Goal: Task Accomplishment & Management: Complete application form

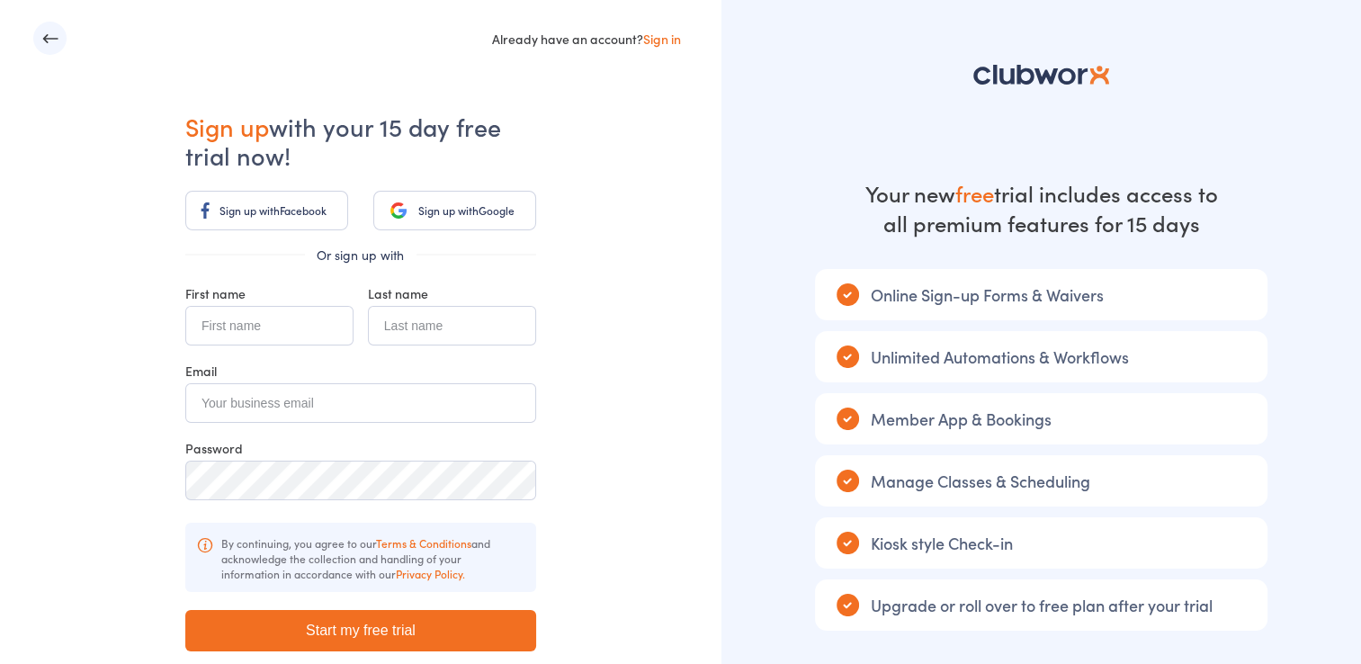
click at [442, 208] on span "Sign up with" at bounding box center [448, 209] width 60 height 15
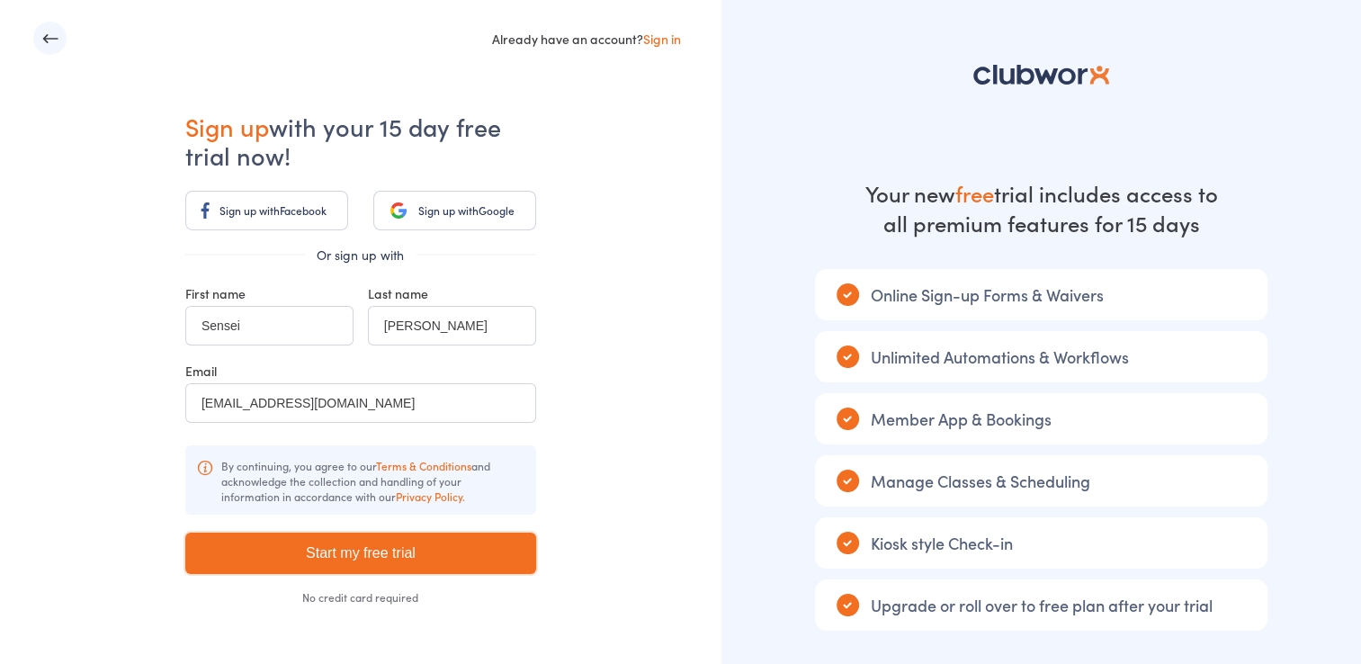
click at [425, 551] on input "Start my free trial" at bounding box center [360, 552] width 351 height 41
type input "Please wait ..."
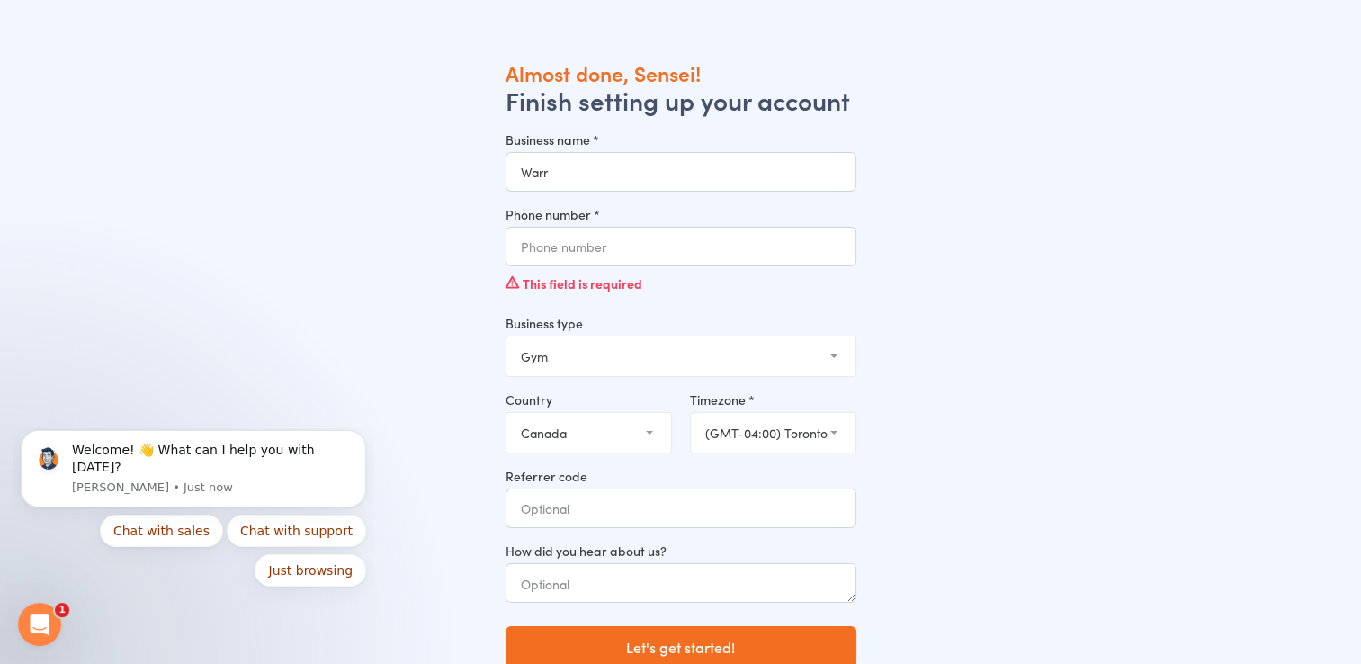
type input "Warriors Karate Dojo"
click at [611, 250] on input "Phone number *" at bounding box center [680, 247] width 351 height 40
type input "7052749095"
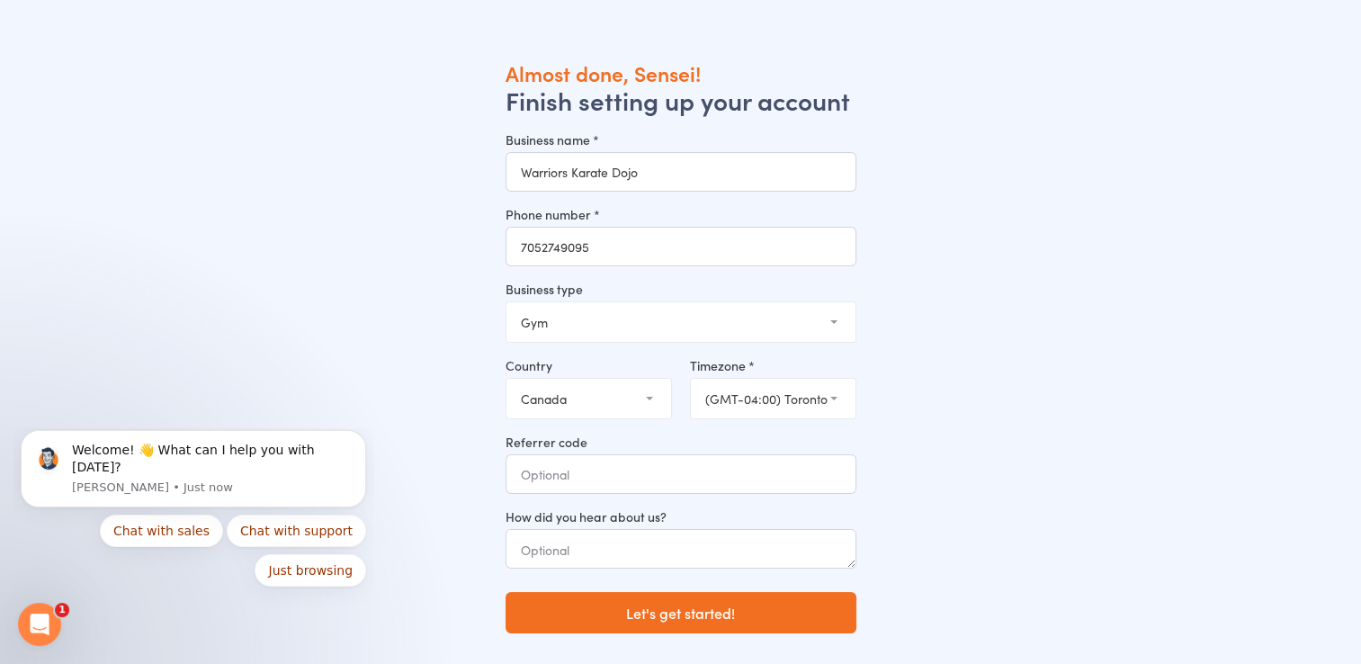
click at [606, 315] on select "Gym Studio Martial Arts Yoga School Dance School Pole Dance Personal Trainer Cr…" at bounding box center [680, 322] width 349 height 40
select select "2"
click at [506, 302] on select "Gym Studio Martial Arts Yoga School Dance School Pole Dance Personal Trainer Cr…" at bounding box center [680, 322] width 349 height 40
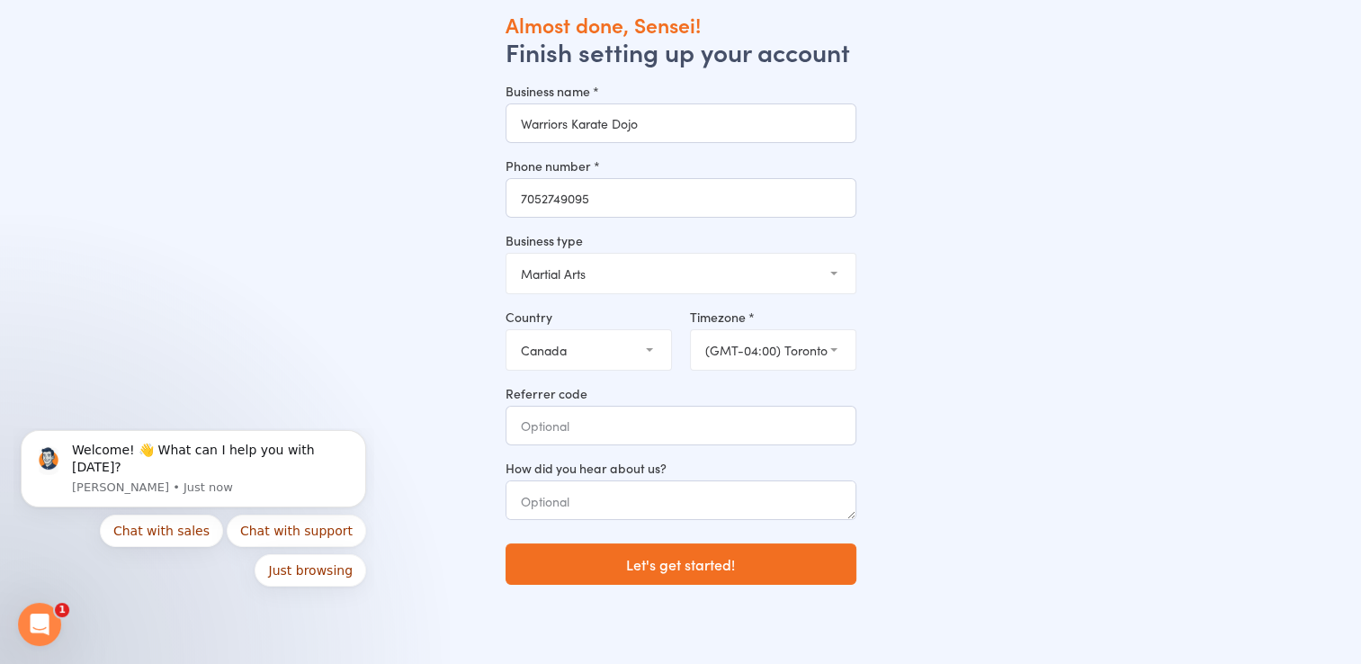
scroll to position [60, 0]
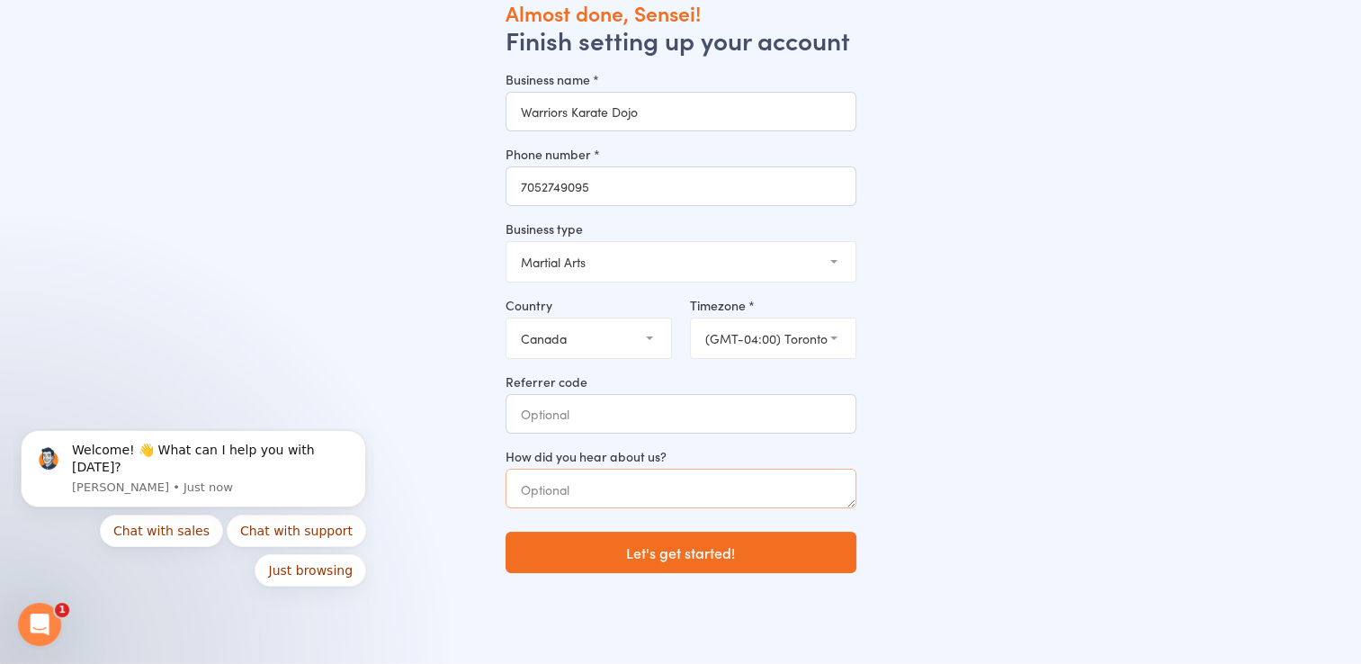
click at [603, 475] on textarea at bounding box center [680, 489] width 351 height 40
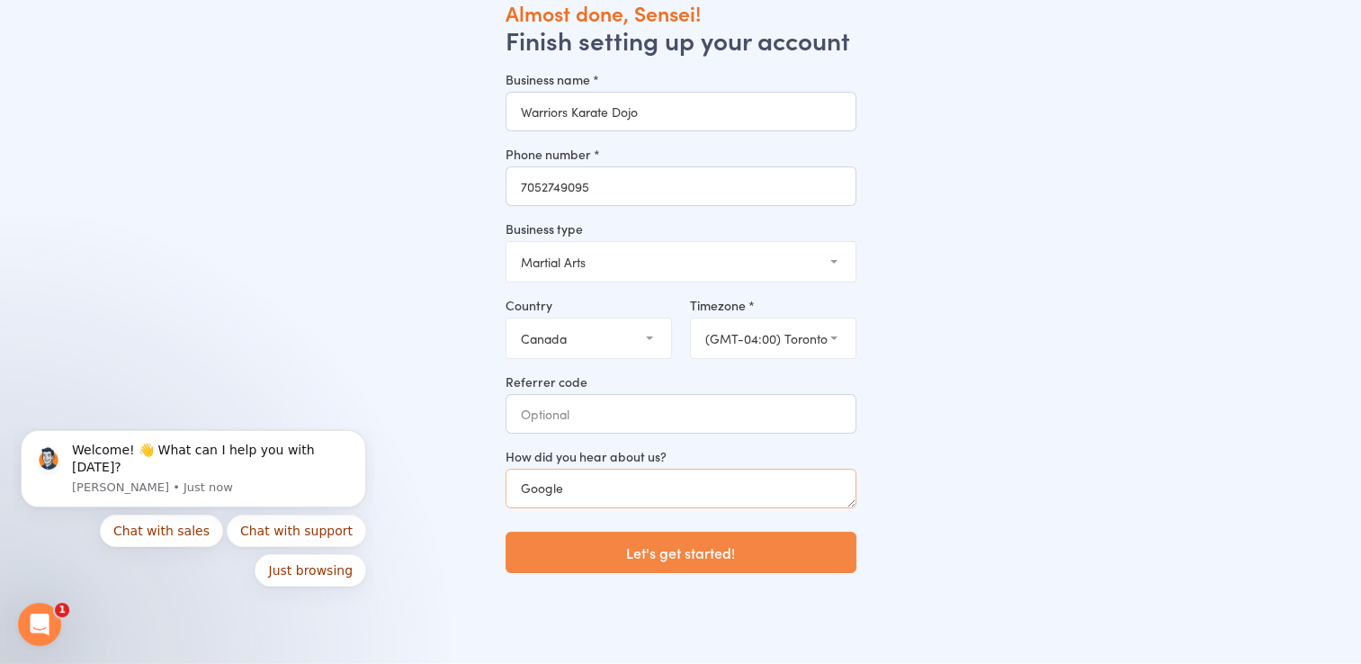
type textarea "Google"
click at [762, 562] on button "Let's get started!" at bounding box center [680, 552] width 351 height 41
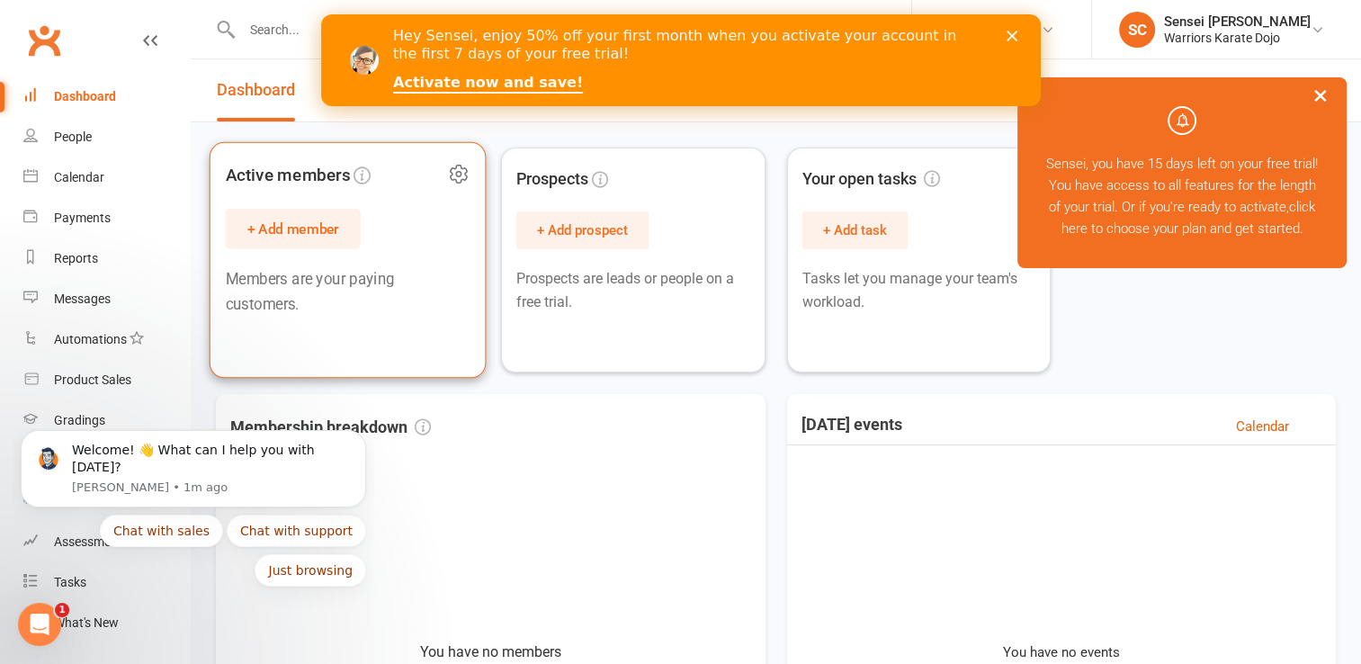
click at [291, 230] on button "+ Add member" at bounding box center [293, 229] width 135 height 40
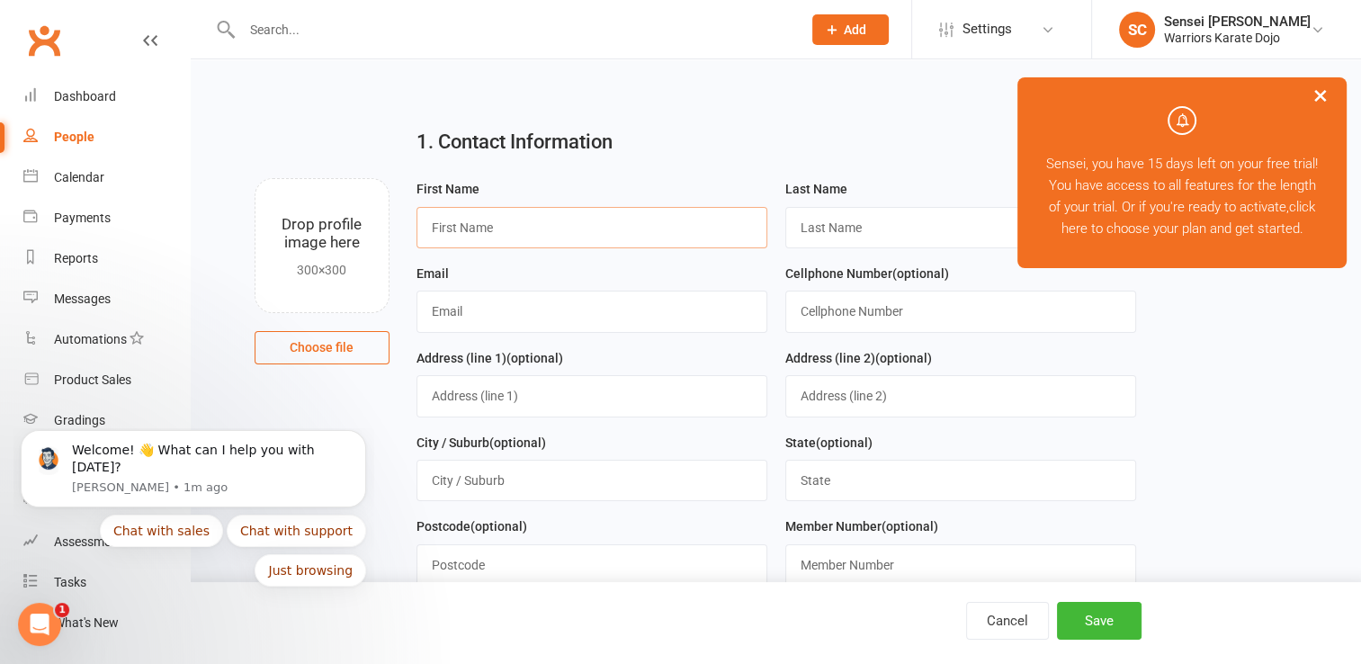
click at [478, 230] on input "text" at bounding box center [591, 227] width 351 height 41
type input "Leah"
type input "R"
click at [525, 237] on input "Leah" at bounding box center [591, 227] width 351 height 41
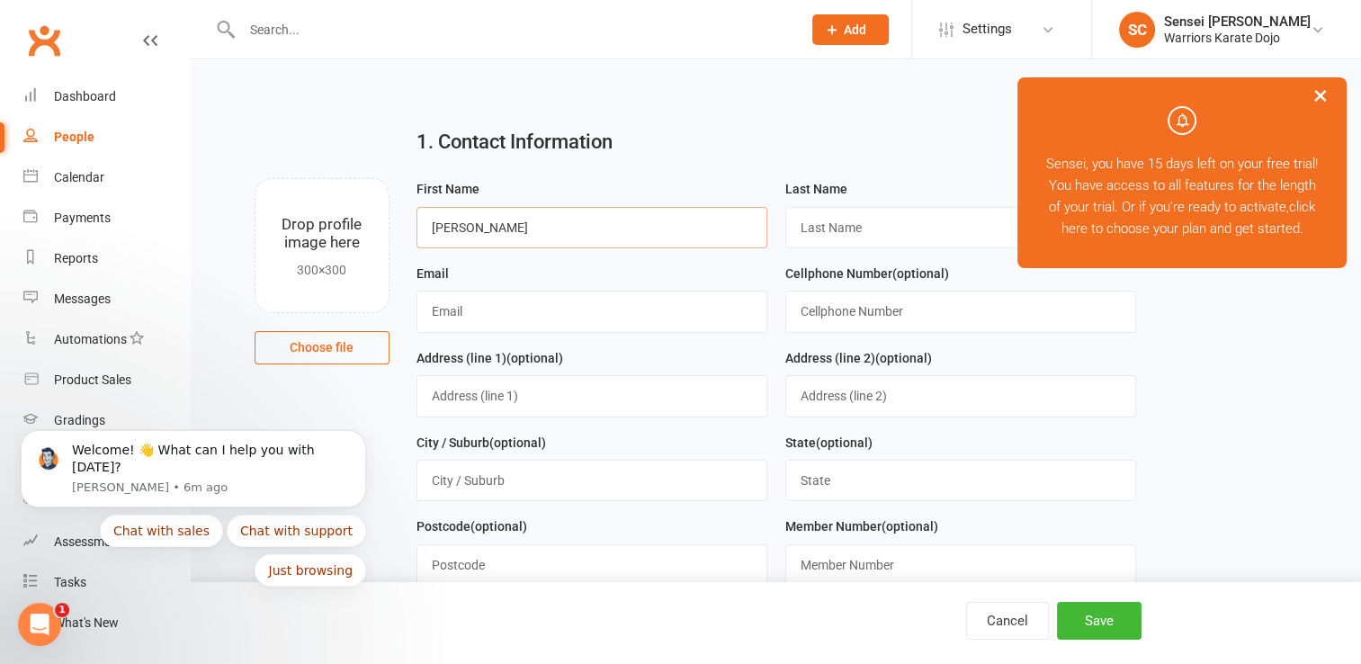
click at [525, 237] on input "Leah" at bounding box center [591, 227] width 351 height 41
type input "Luka"
type input "Berlinghoff"
click at [491, 304] on input "text" at bounding box center [591, 311] width 351 height 41
type input "chris_t_anne@hotmail.com"
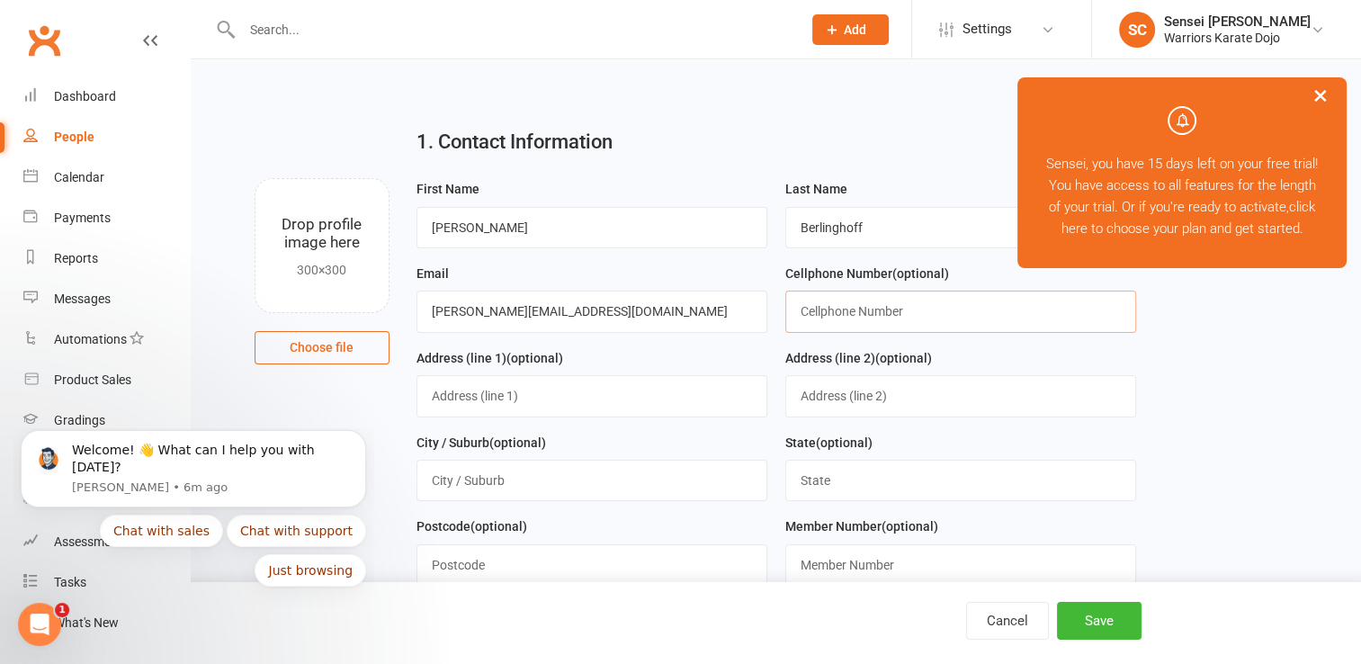
click at [832, 313] on input "text" at bounding box center [960, 311] width 351 height 41
click at [599, 469] on input "text" at bounding box center [591, 480] width 351 height 41
type input "Iroquois Falls, Ont"
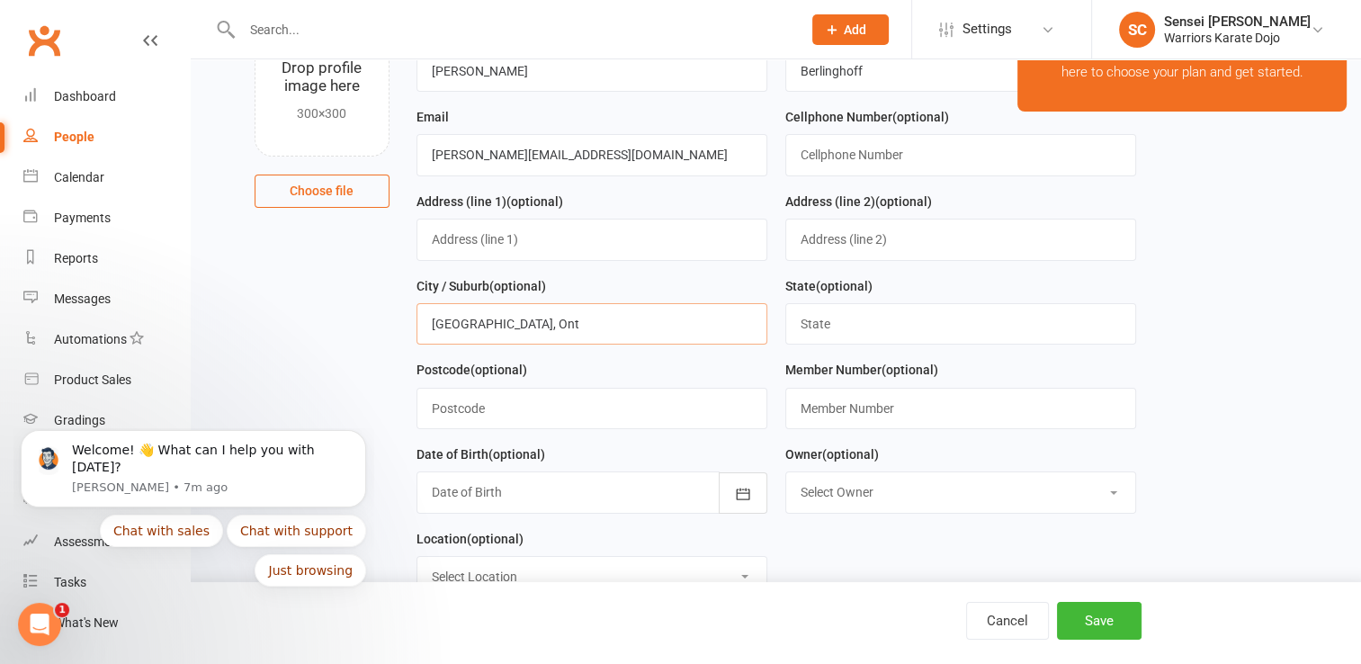
scroll to position [165, 0]
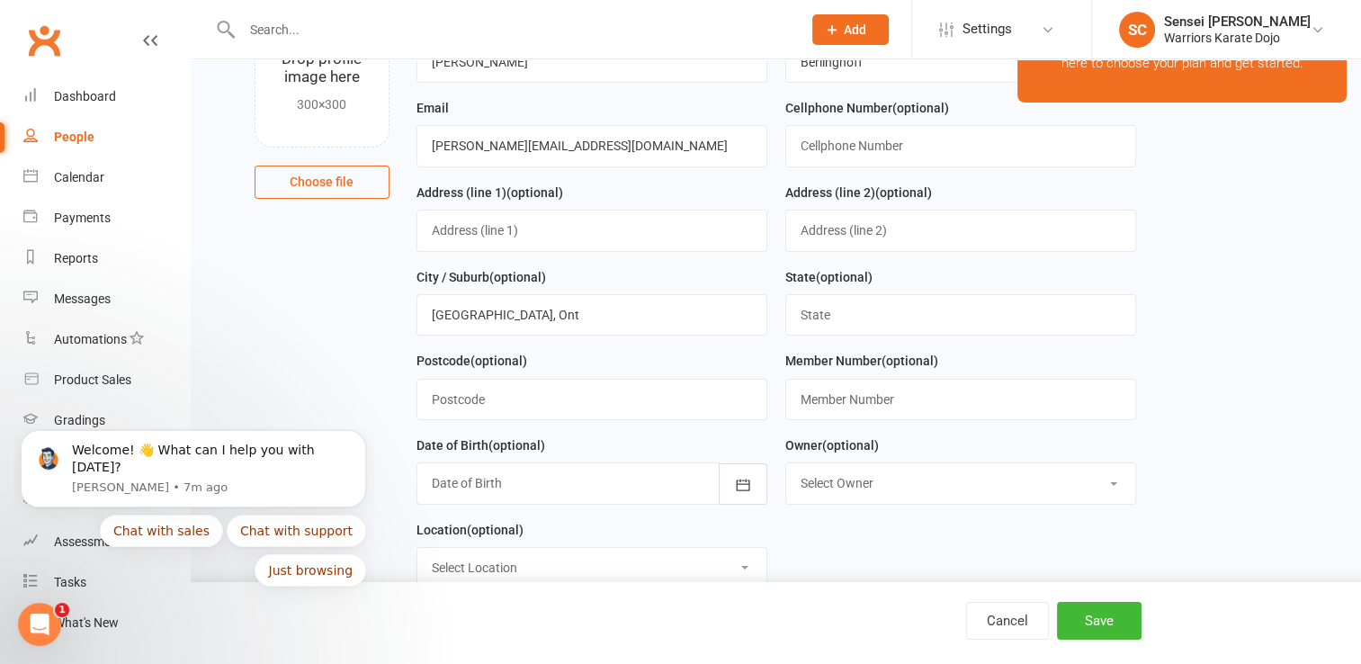
click at [835, 478] on select "Select Owner Sensei Coker" at bounding box center [960, 483] width 349 height 40
click at [828, 473] on select "Select Owner Sensei Coker" at bounding box center [960, 483] width 349 height 40
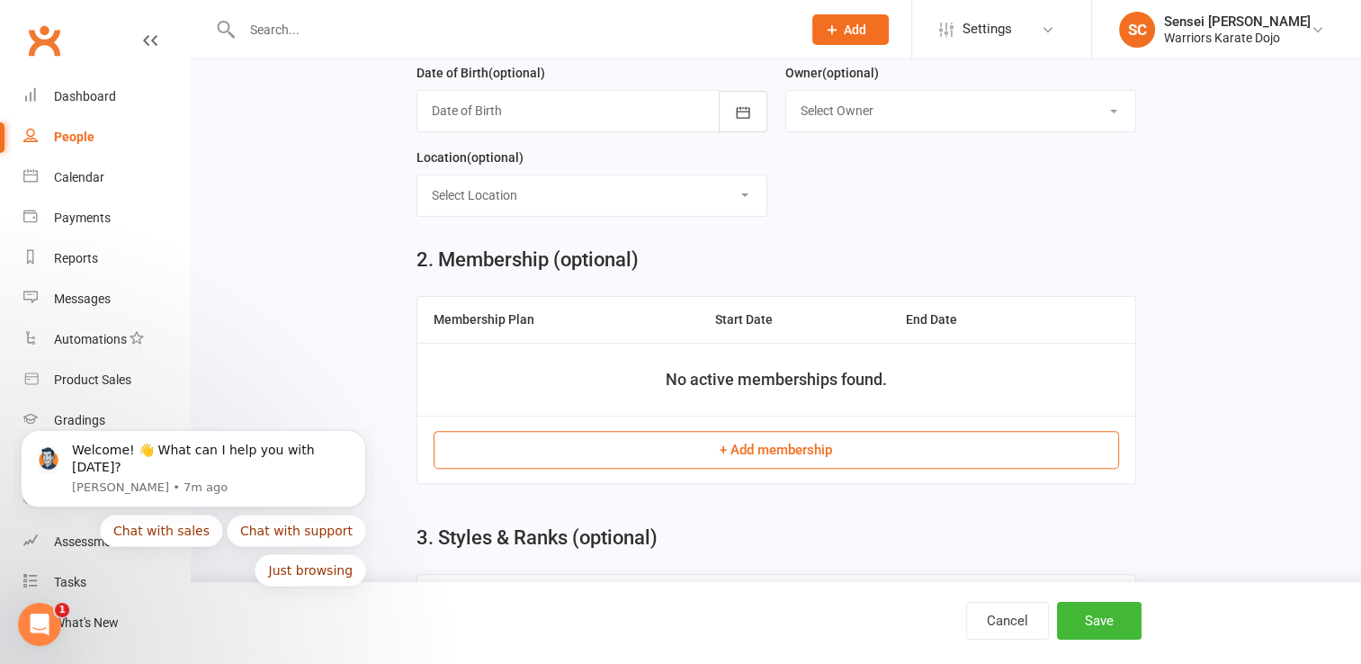
scroll to position [541, 0]
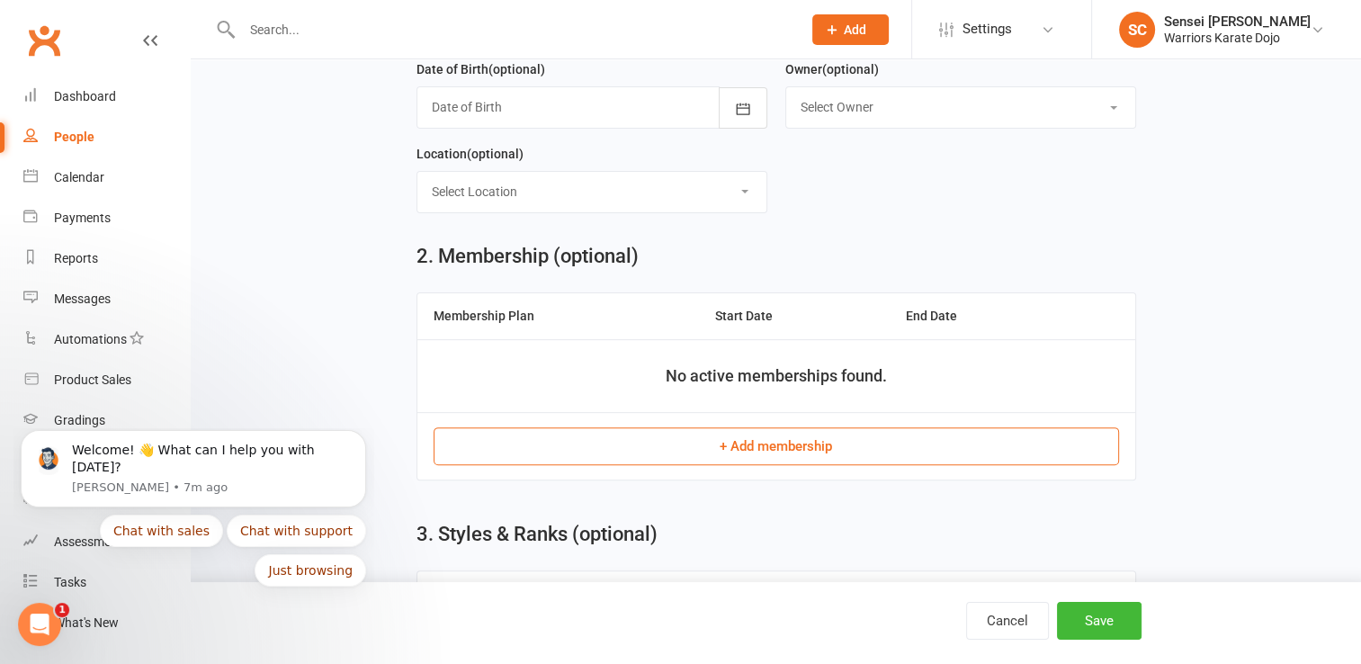
click at [802, 437] on button "+ Add membership" at bounding box center [776, 446] width 685 height 38
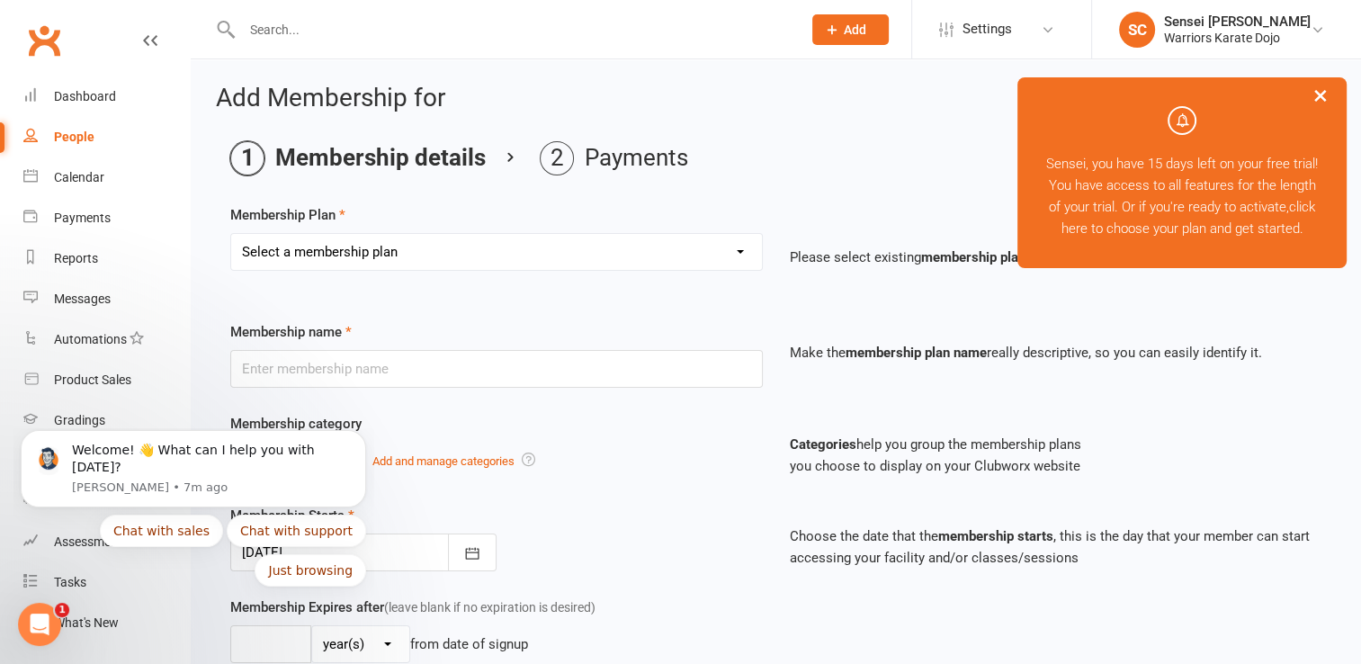
click at [485, 253] on select "Select a membership plan Create new Membership Plan" at bounding box center [496, 252] width 531 height 36
select select "0"
click at [231, 234] on select "Select a membership plan Create new Membership Plan" at bounding box center [496, 252] width 531 height 36
click at [443, 384] on input "text" at bounding box center [496, 369] width 532 height 38
type input "Two Class"
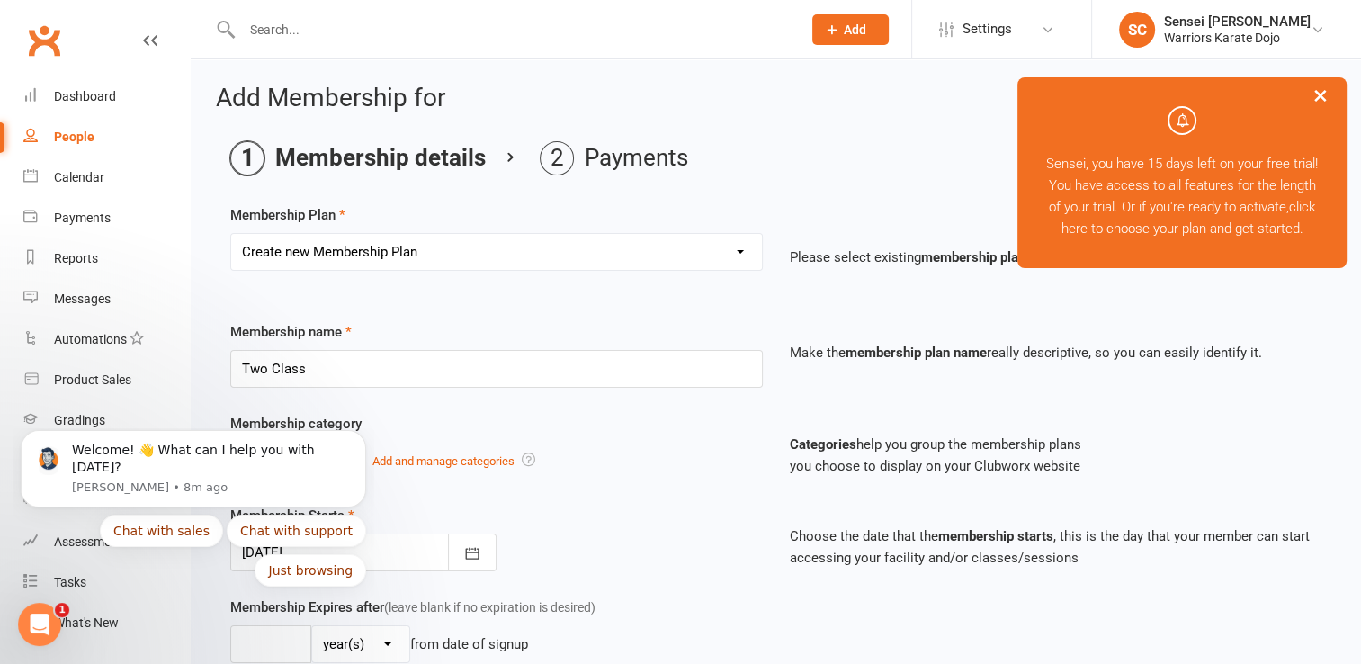
click at [327, 451] on body "Welcome! 👋 What can I help you with today? Toby • 8m ago Chat with sales Chat w…" at bounding box center [193, 521] width 345 height 173
click at [324, 453] on body "Welcome! 👋 What can I help you with today? Toby • 8m ago Chat with sales Chat w…" at bounding box center [193, 521] width 345 height 173
click at [319, 455] on body "Welcome! 👋 What can I help you with today? Toby • 8m ago Chat with sales Chat w…" at bounding box center [193, 521] width 345 height 173
click at [469, 429] on div "Membership category No category General Add and manage categories" at bounding box center [496, 446] width 559 height 67
click at [308, 453] on body "Welcome! 👋 What can I help you with today? Toby • 8m ago Chat with sales Chat w…" at bounding box center [193, 521] width 345 height 173
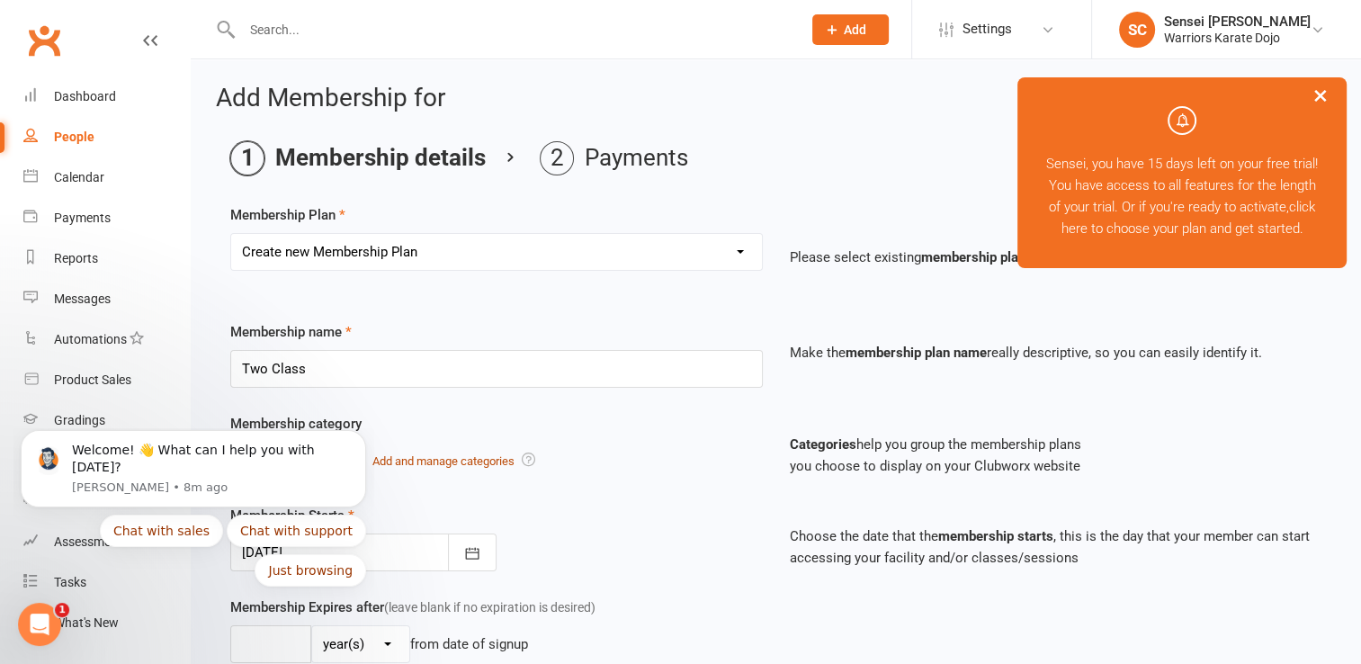
click at [434, 454] on link "Add and manage categories" at bounding box center [443, 460] width 142 height 13
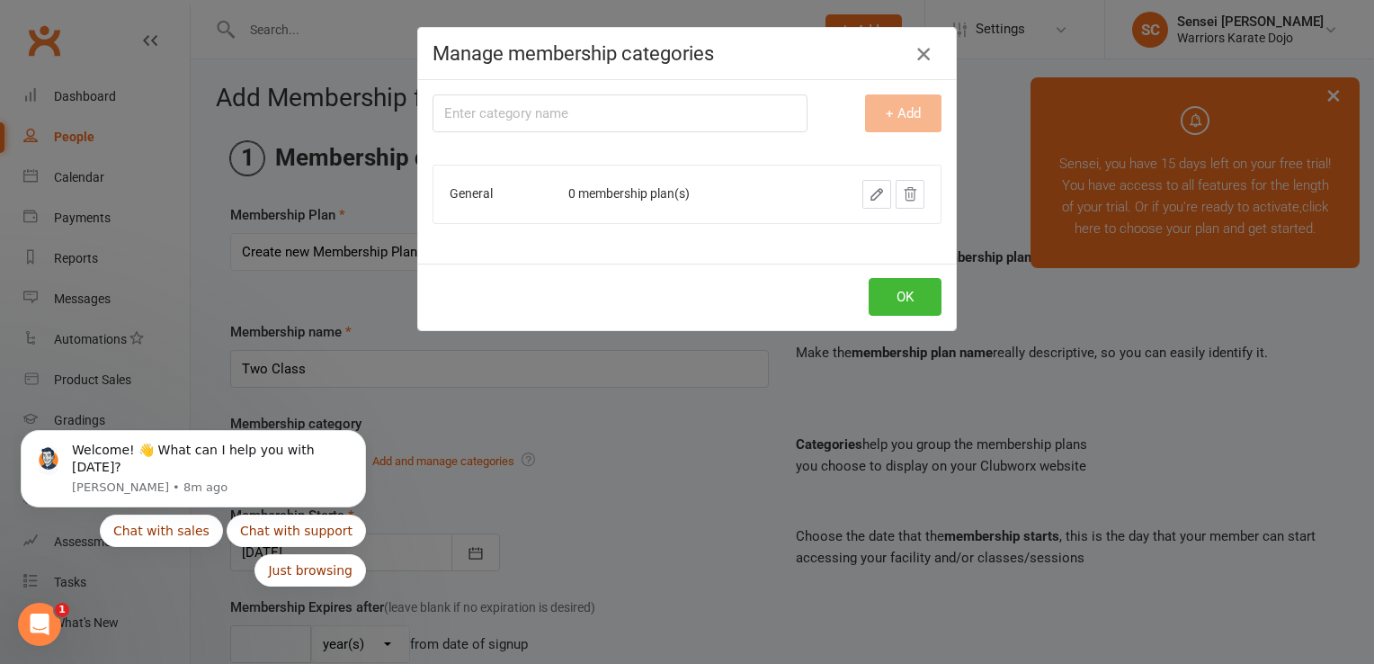
click at [918, 52] on icon "button" at bounding box center [924, 54] width 22 height 22
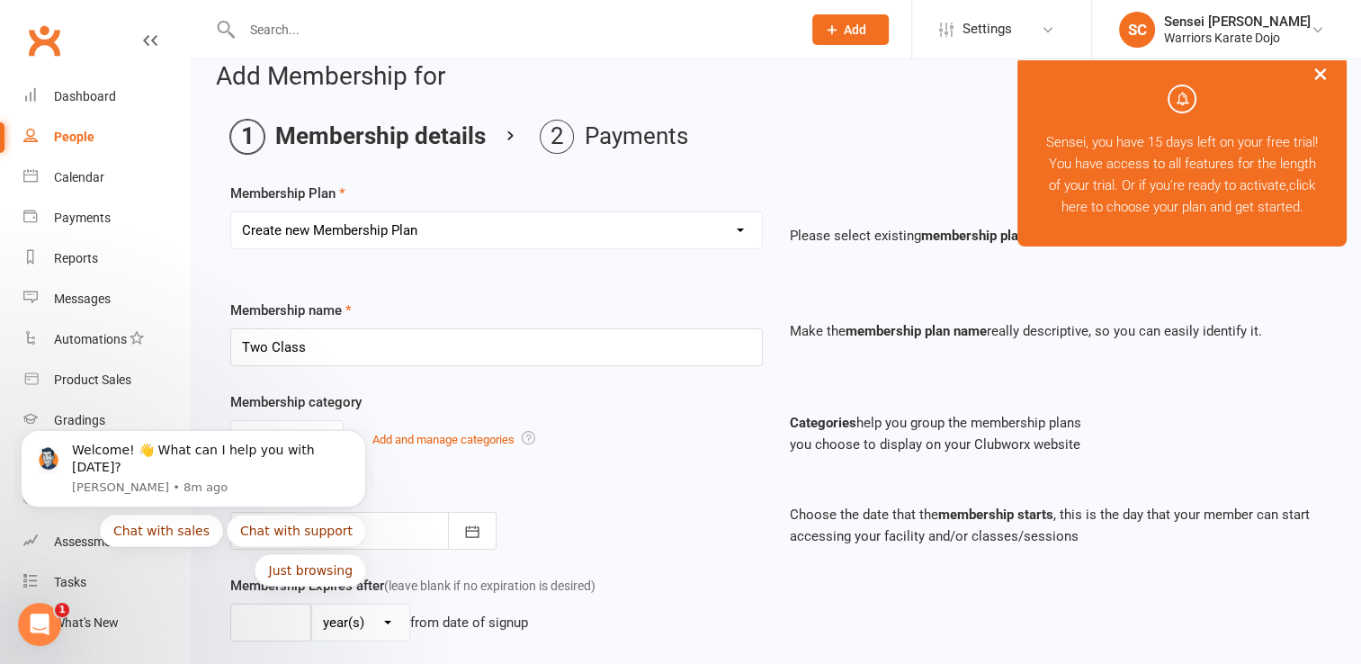
scroll to position [32, 0]
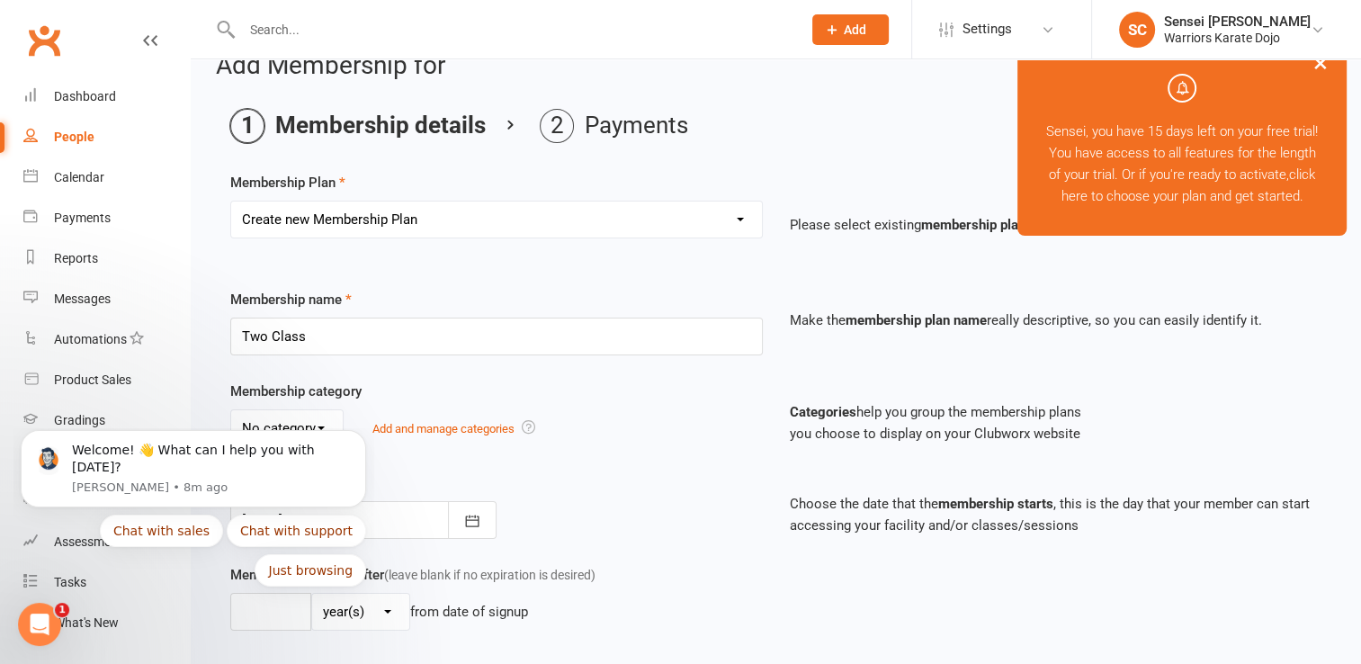
click at [399, 514] on div at bounding box center [363, 520] width 266 height 38
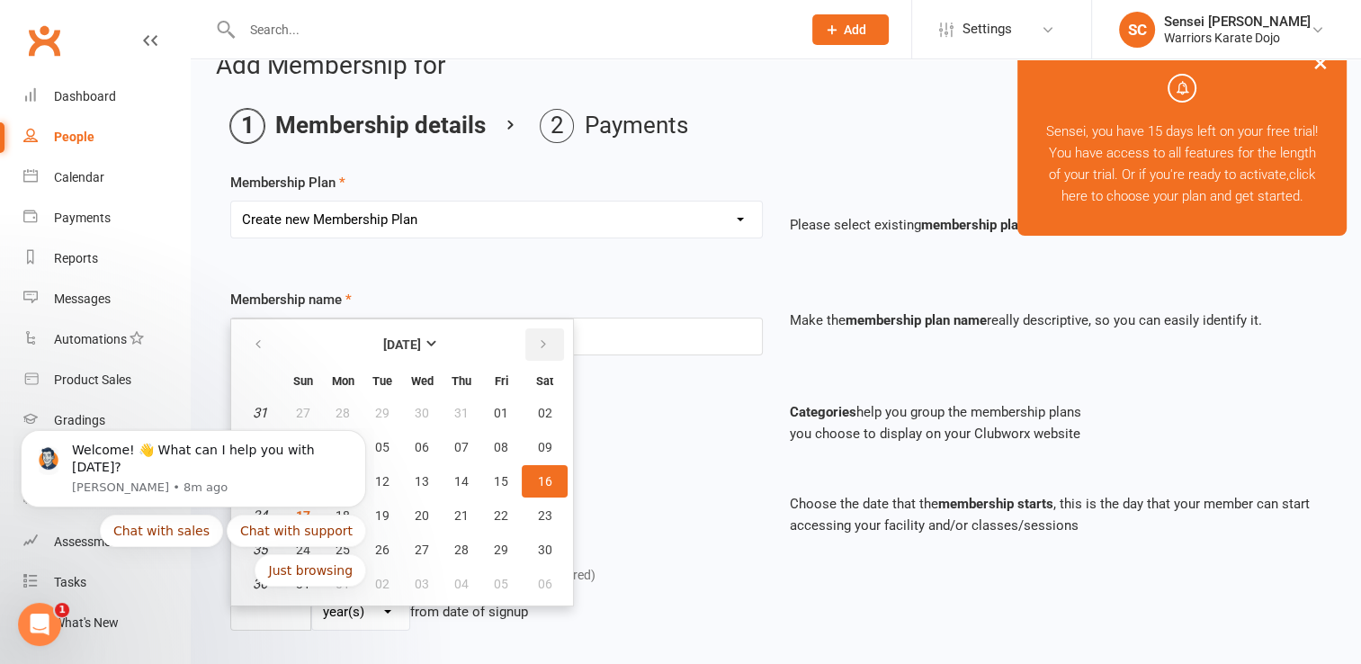
click at [541, 344] on icon "button" at bounding box center [543, 344] width 13 height 14
click at [382, 444] on span "09" at bounding box center [382, 447] width 14 height 14
type input "09 Sep 2025"
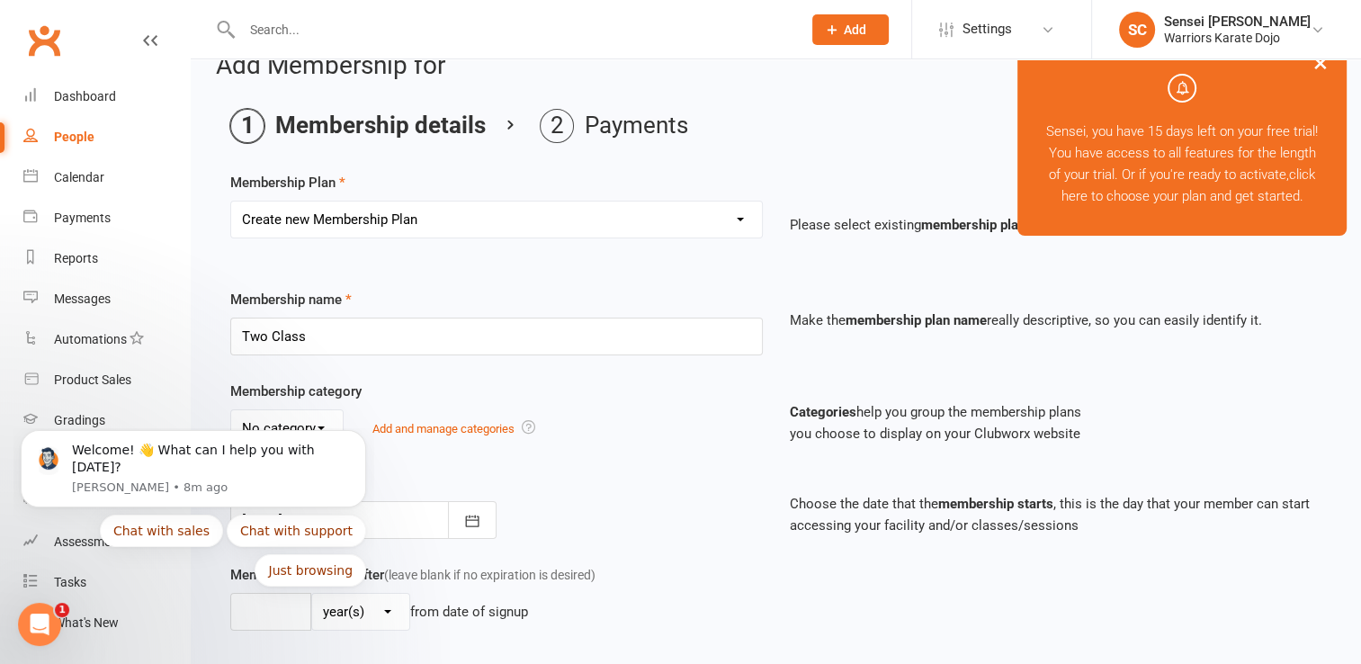
click at [594, 505] on div "Membership Starts 09 Sep 2025 September 2025 Sun Mon Tue Wed Thu Fri Sat 36 31 …" at bounding box center [496, 505] width 559 height 67
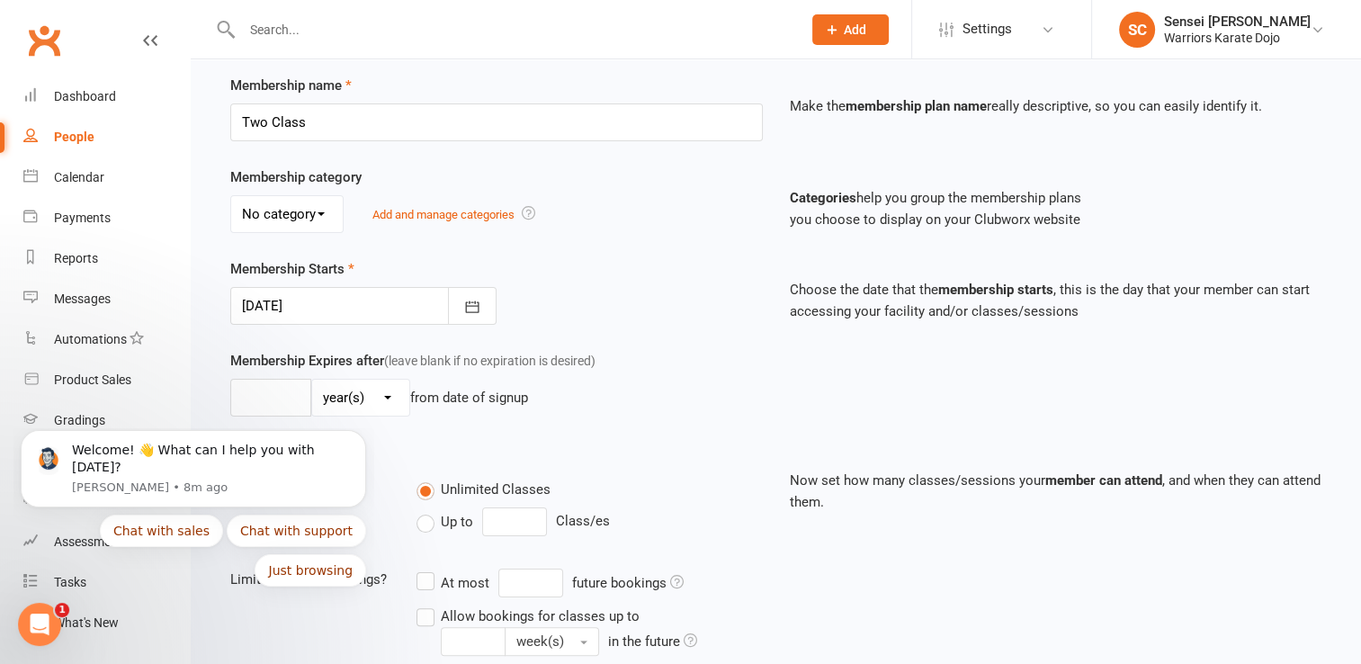
scroll to position [248, 0]
click at [282, 389] on input "number" at bounding box center [270, 396] width 81 height 38
type input "1"
click at [677, 401] on div "1 day(s) week(s) month(s) year(s) from date of signup" at bounding box center [496, 396] width 532 height 38
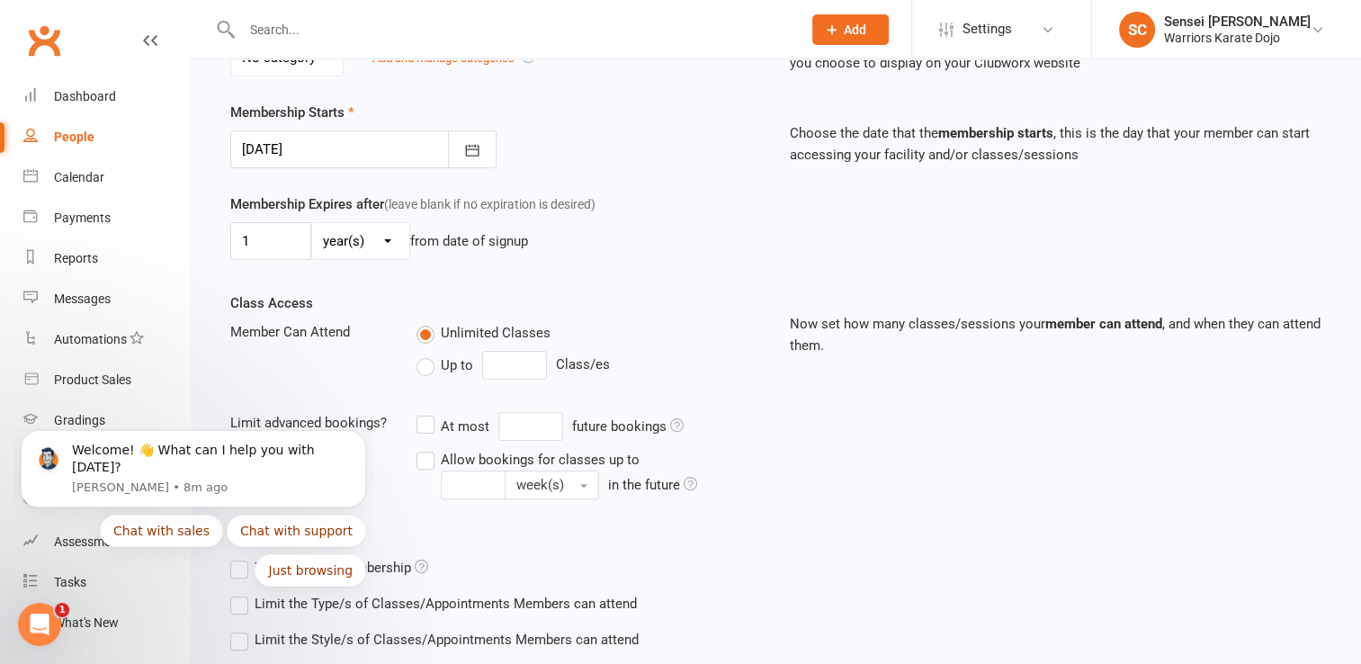
scroll to position [407, 0]
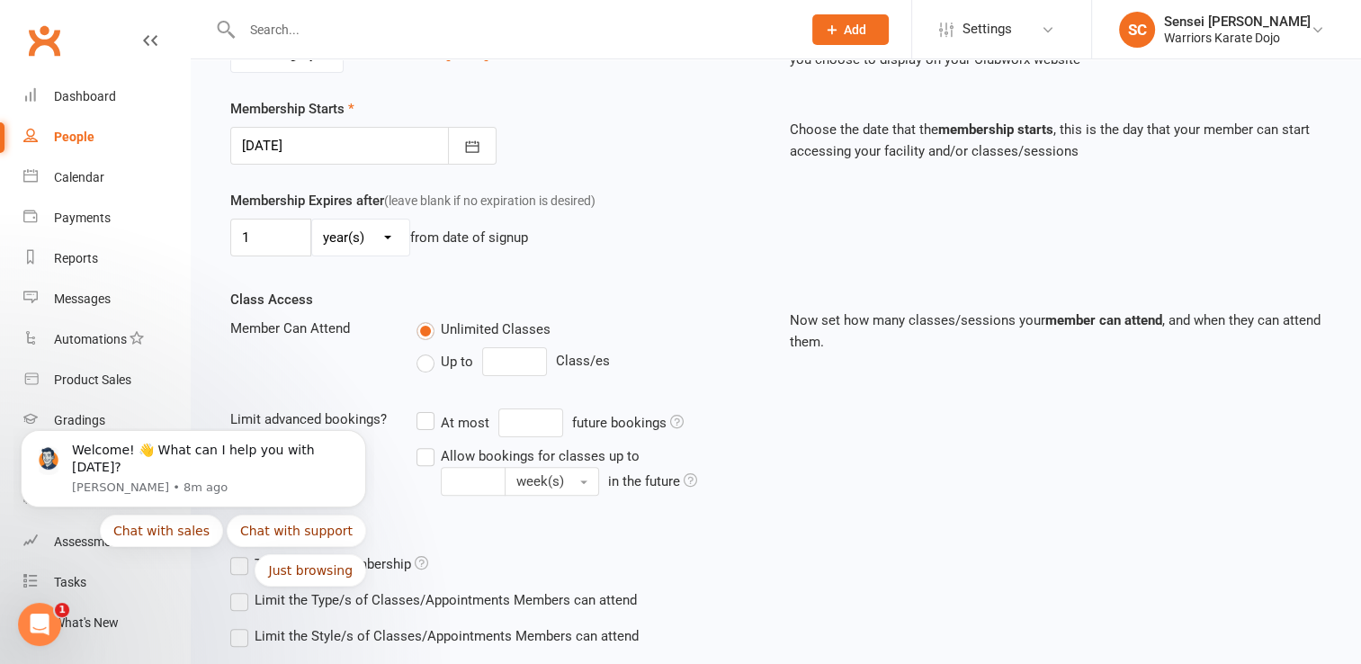
click at [432, 362] on label "Up to" at bounding box center [444, 362] width 57 height 22
click at [428, 351] on input "Up to" at bounding box center [422, 351] width 12 height 0
type input "0"
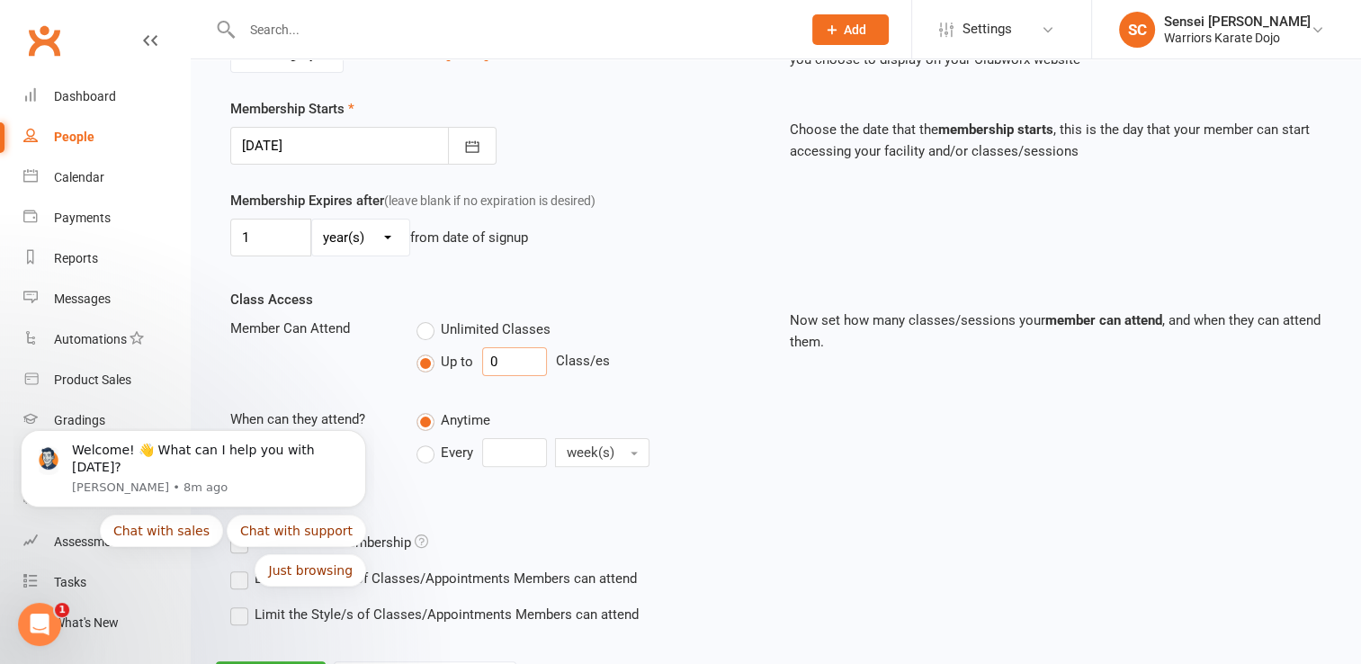
click at [501, 364] on input "0" at bounding box center [514, 361] width 65 height 29
type input "2"
click at [593, 408] on div "Anytime" at bounding box center [588, 419] width 345 height 22
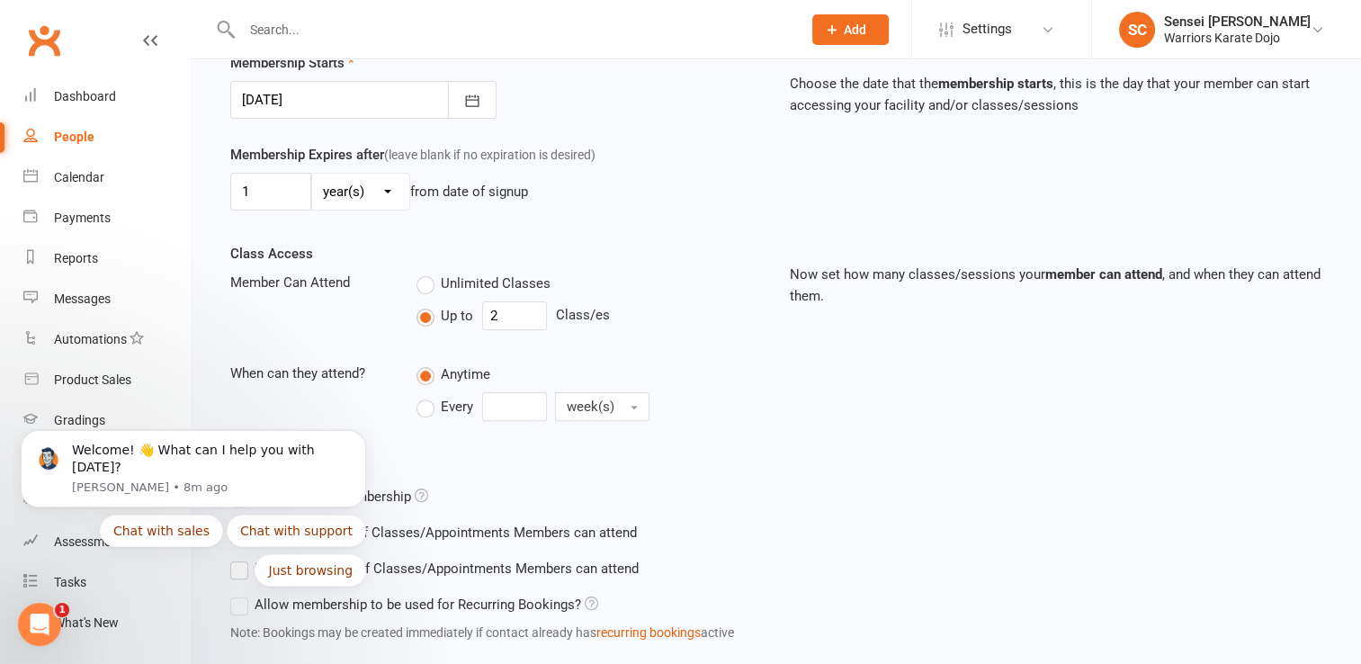
scroll to position [453, 0]
click at [362, 440] on icon "Dismiss notification" at bounding box center [361, 435] width 10 height 10
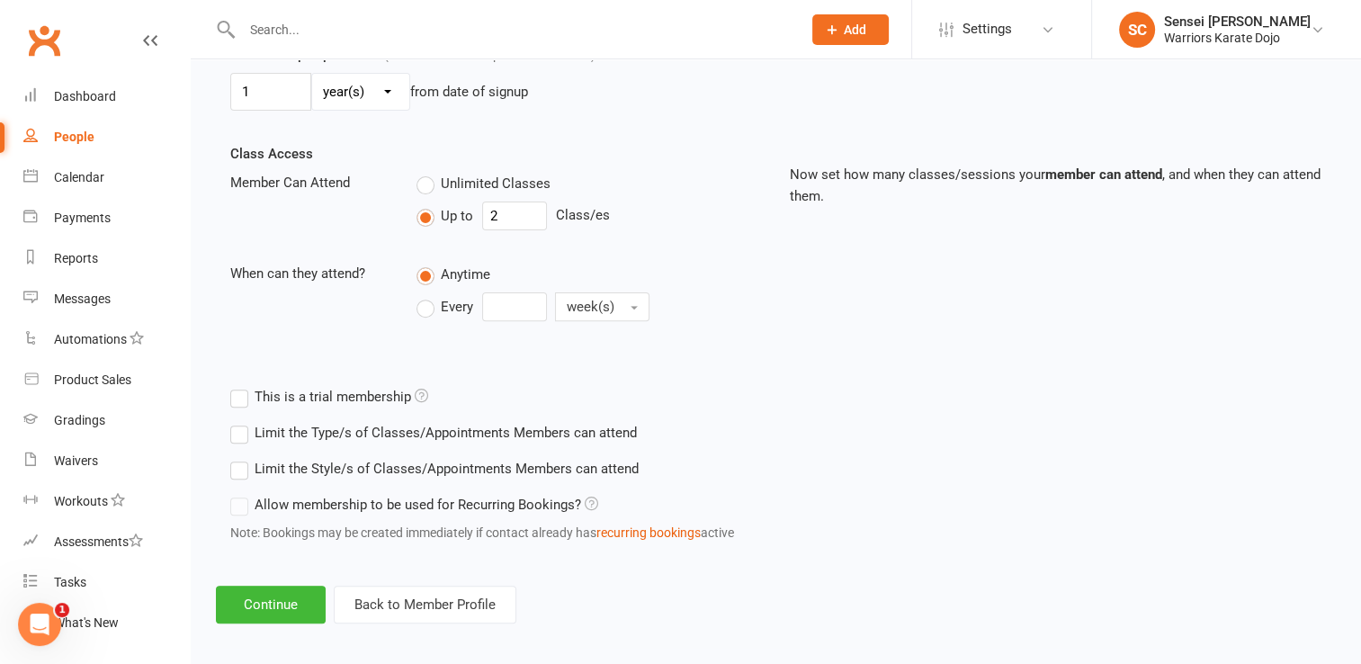
scroll to position [559, 0]
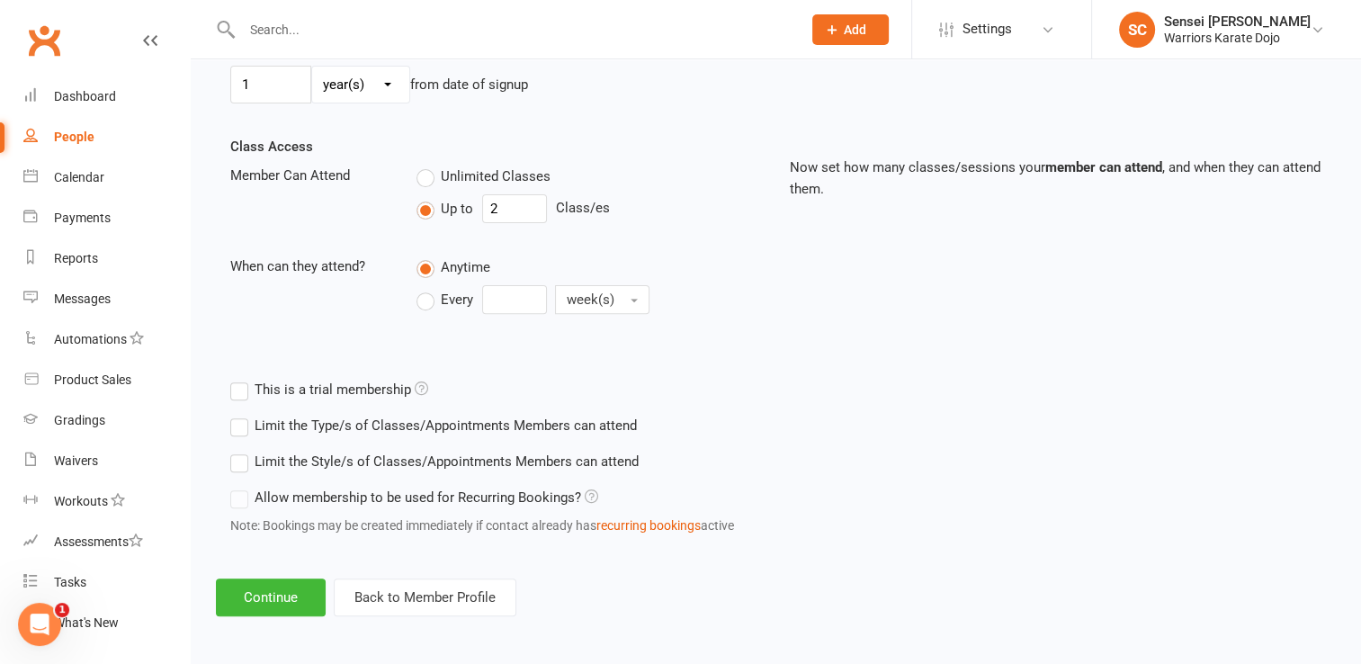
click at [245, 497] on label "Allow membership to be used for Recurring Bookings?" at bounding box center [414, 498] width 368 height 22
click at [238, 496] on label "Allow membership to be used for Recurring Bookings?" at bounding box center [414, 498] width 368 height 22
click at [260, 597] on button "Continue" at bounding box center [271, 597] width 110 height 38
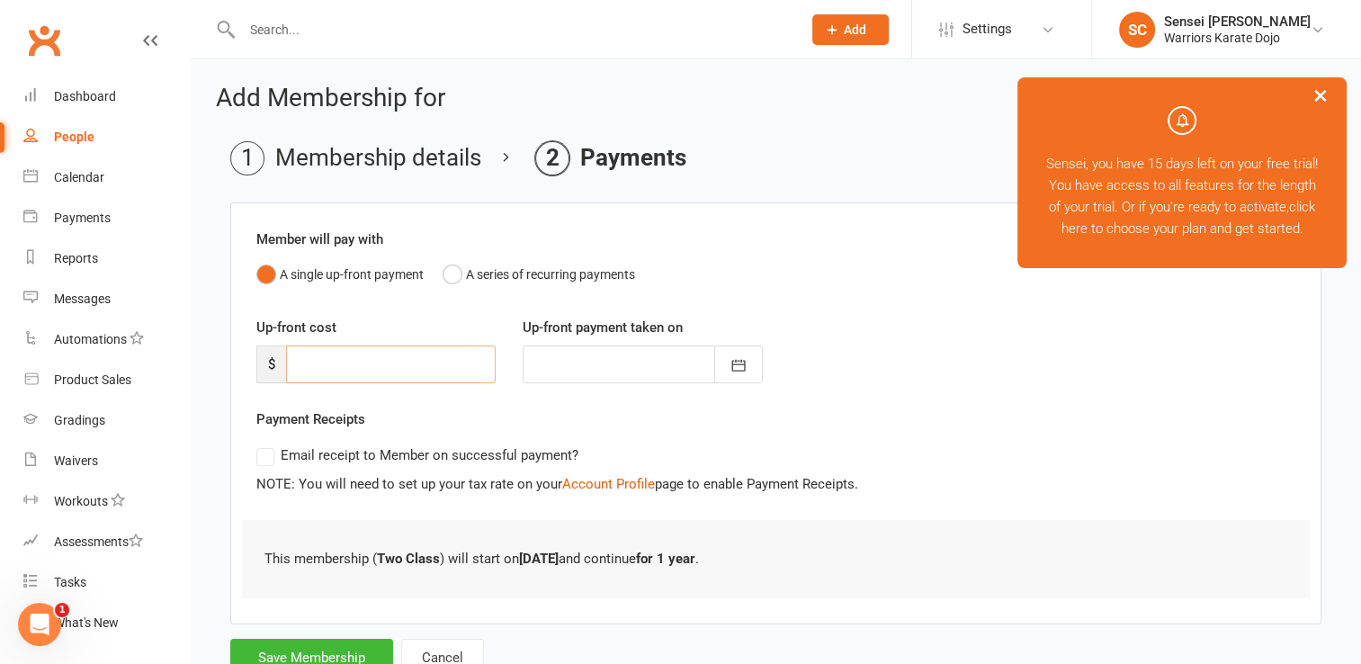
click at [425, 353] on input "number" at bounding box center [391, 364] width 210 height 38
type input "5"
type input "17 Aug 2025"
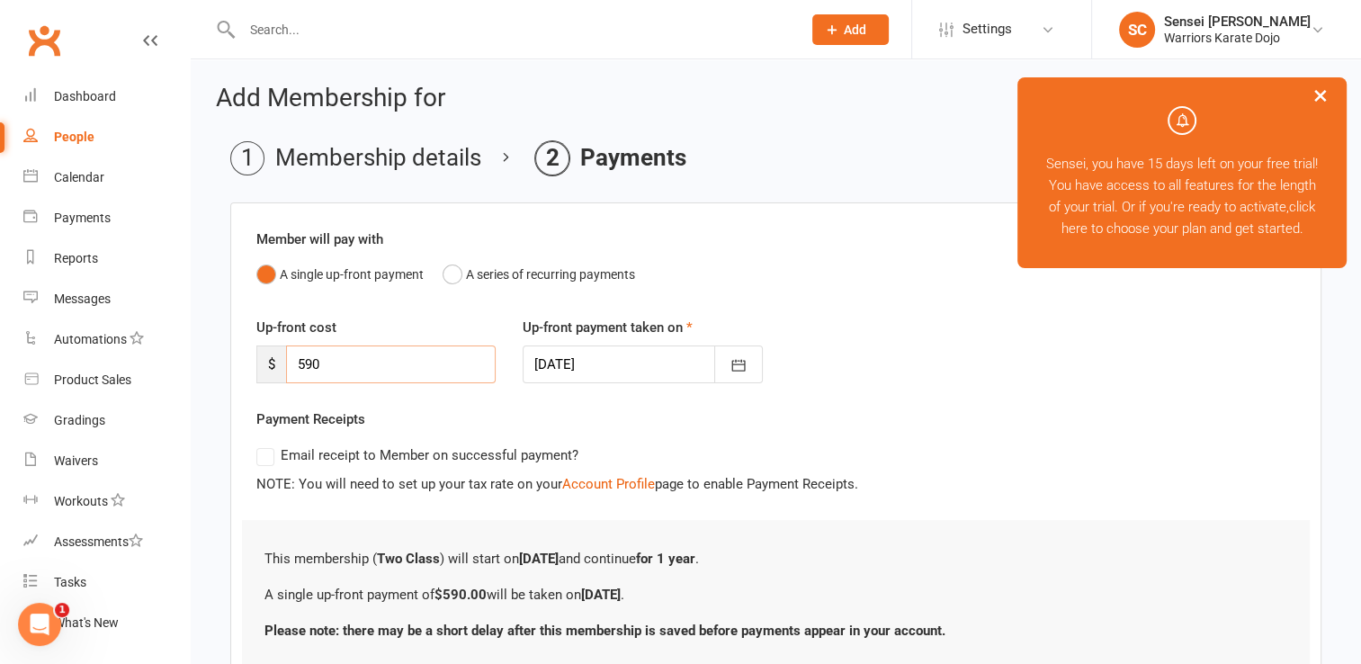
type input "590"
click at [852, 291] on div "Member will pay with A single up-front payment A series of recurring payments U…" at bounding box center [775, 449] width 1091 height 494
click at [662, 353] on div at bounding box center [642, 364] width 239 height 38
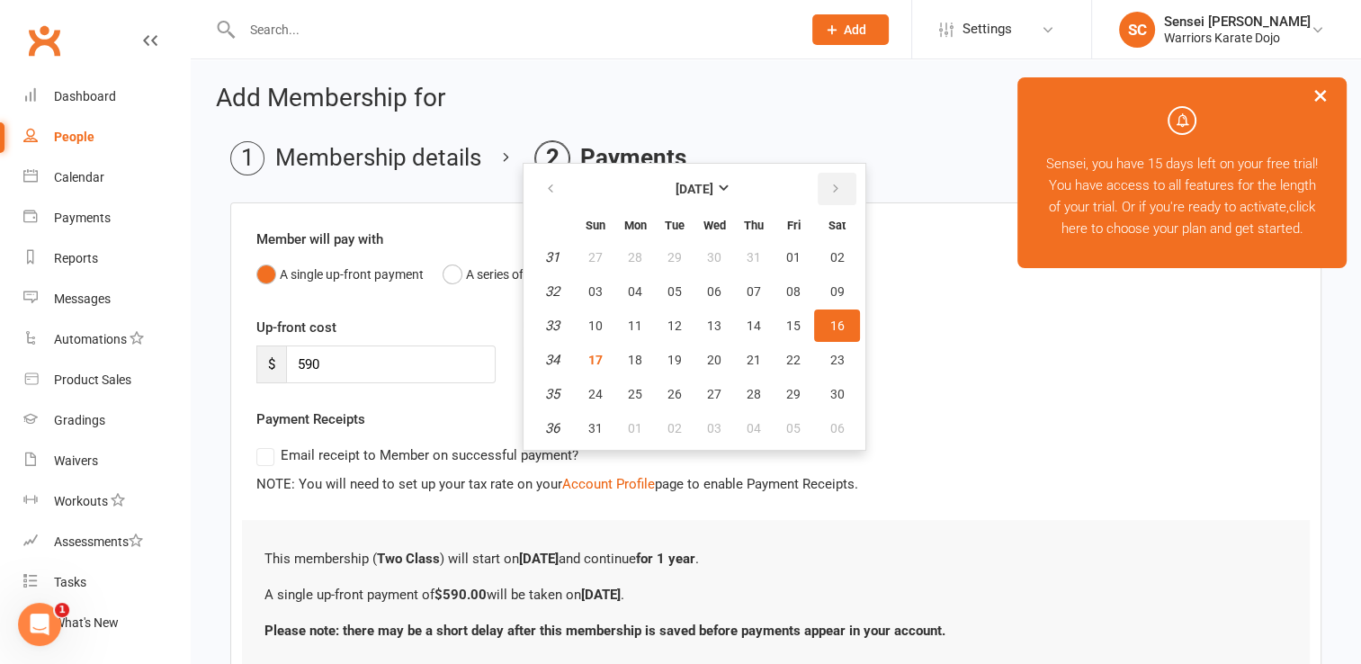
click at [836, 191] on icon "button" at bounding box center [835, 189] width 13 height 14
click at [667, 284] on span "09" at bounding box center [674, 291] width 14 height 14
type input "09 Sep 2025"
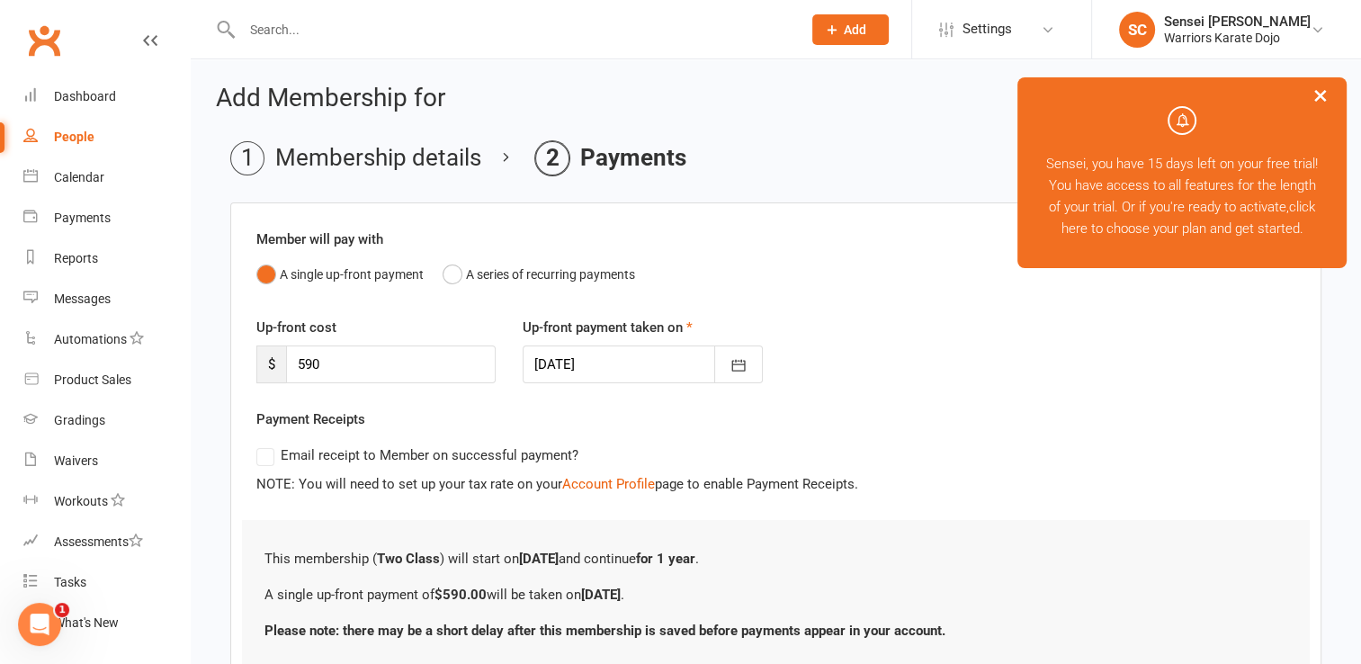
click at [738, 261] on div "A single up-front payment A series of recurring payments" at bounding box center [775, 274] width 1039 height 34
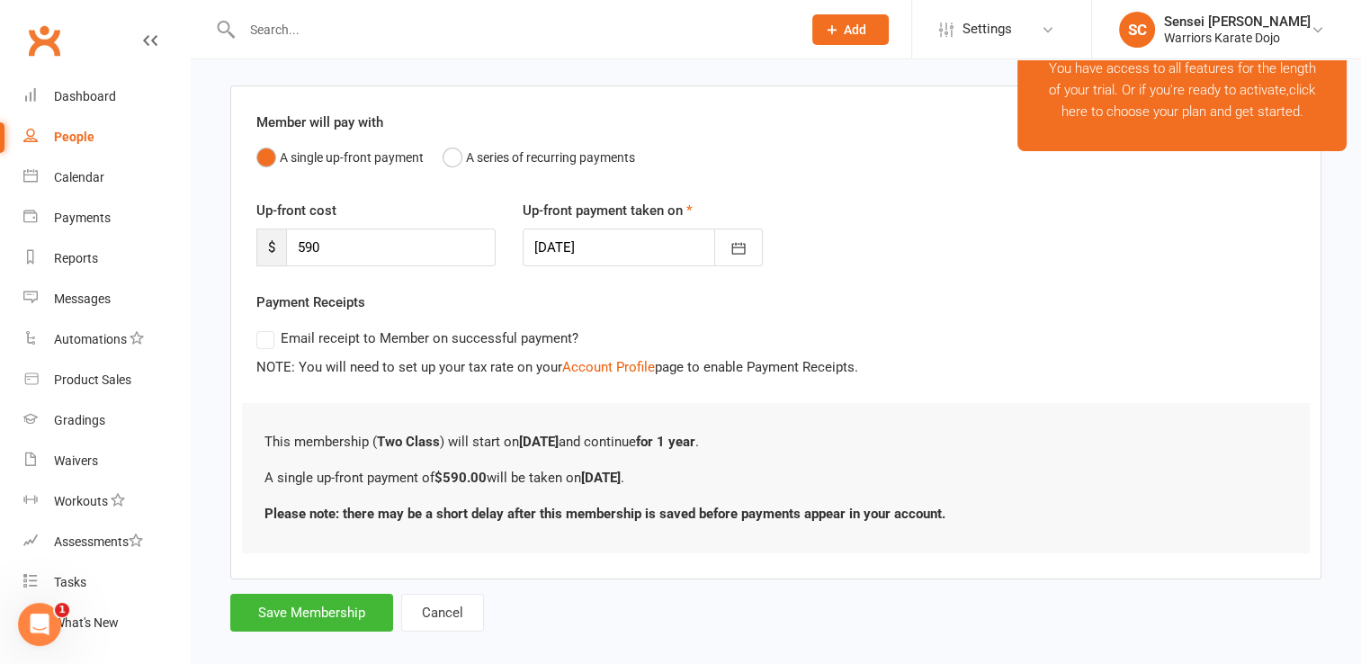
scroll to position [138, 0]
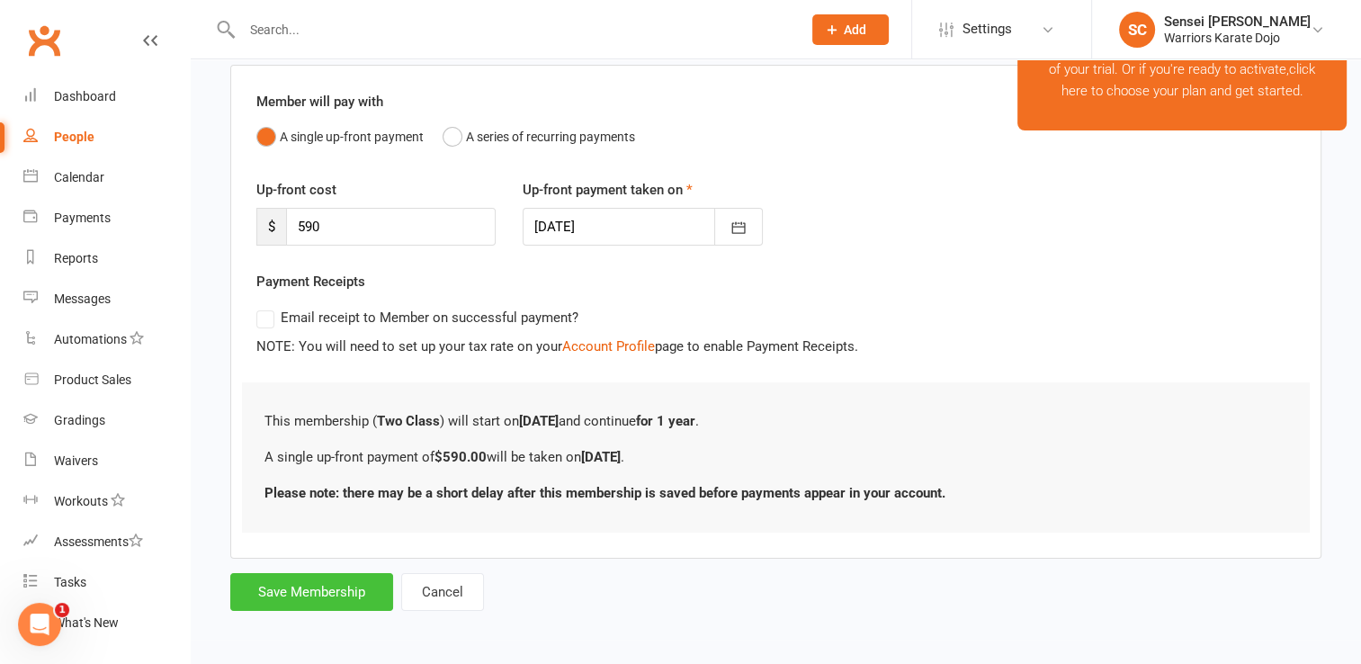
click at [353, 591] on button "Save Membership" at bounding box center [311, 592] width 163 height 38
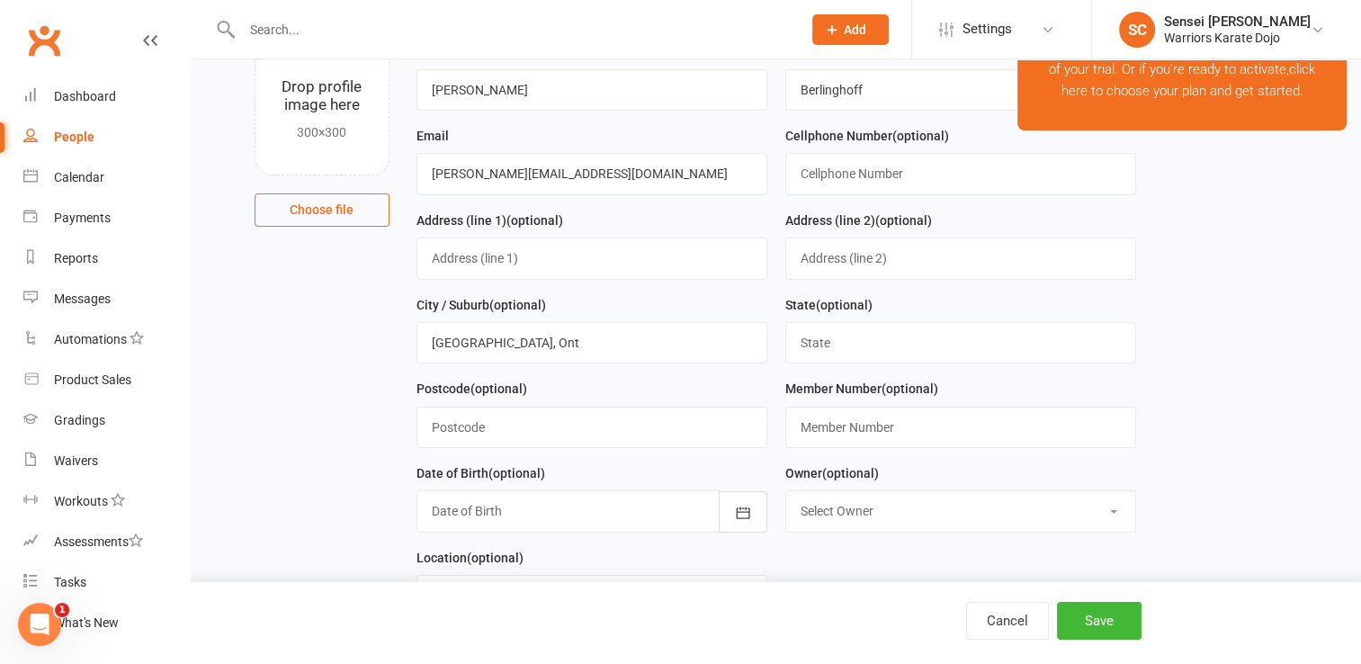
scroll to position [764, 0]
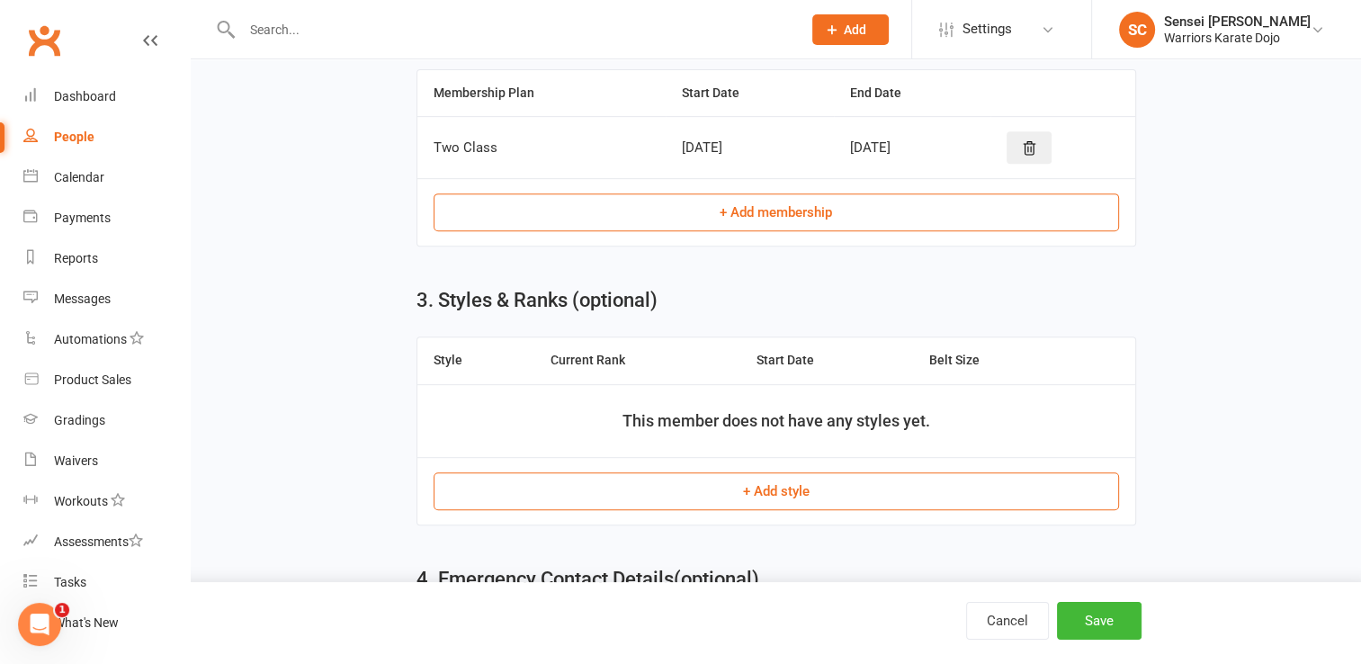
click at [745, 478] on button "+ Add style" at bounding box center [776, 491] width 685 height 38
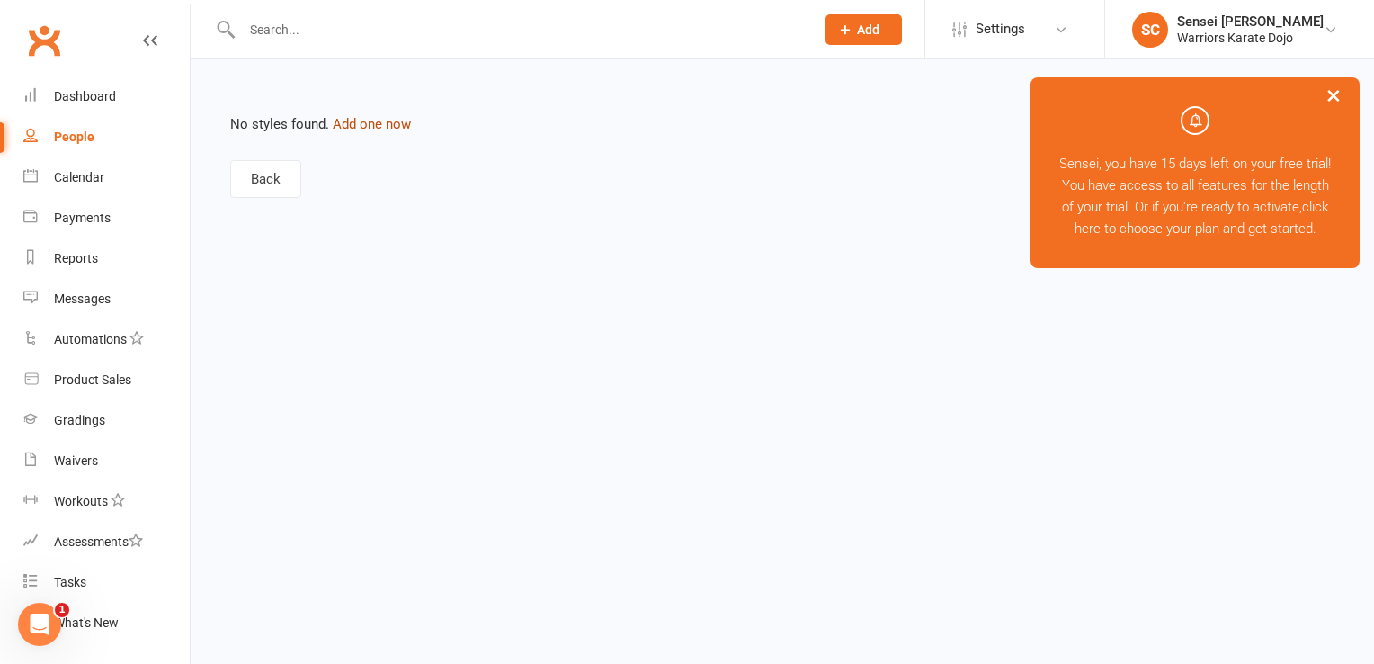
click at [353, 121] on link "Add one now" at bounding box center [372, 124] width 78 height 16
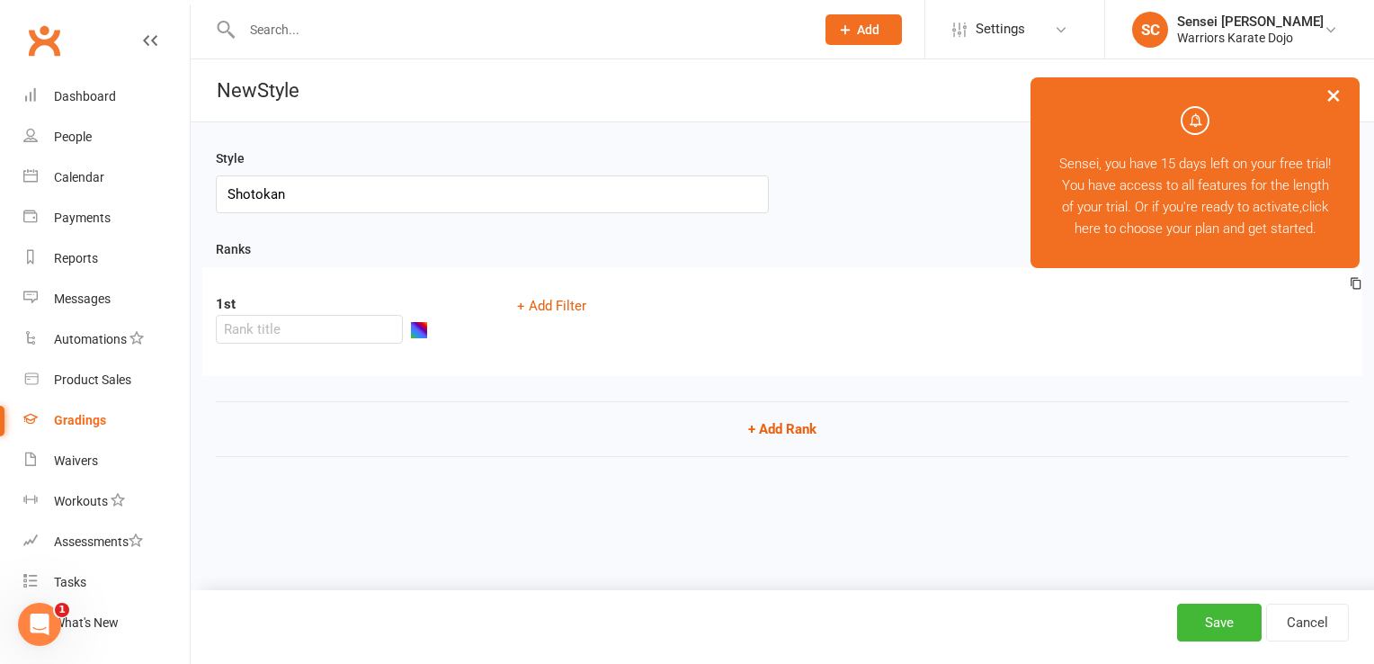
type input "Shotokan"
click at [364, 315] on input "text" at bounding box center [309, 329] width 187 height 29
type input "W"
type input "9 Kyu"
click at [769, 401] on button "+ Add Rank" at bounding box center [782, 429] width 1133 height 56
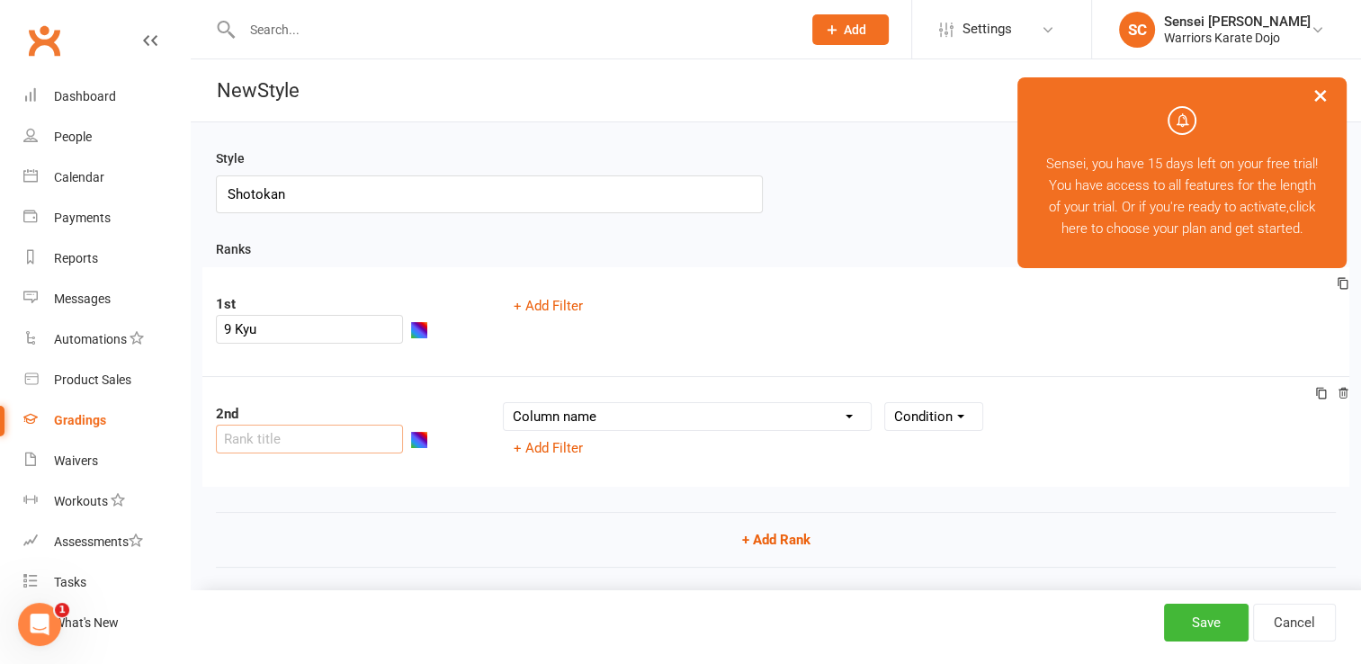
click at [364, 425] on input "text" at bounding box center [309, 439] width 187 height 29
type input "8 Kyu"
click at [847, 403] on select "Column name Belt Size Active for Grading? Most Recent Promotion All Classes Att…" at bounding box center [687, 416] width 367 height 27
click at [790, 514] on button "+ Add Rank" at bounding box center [776, 540] width 1120 height 56
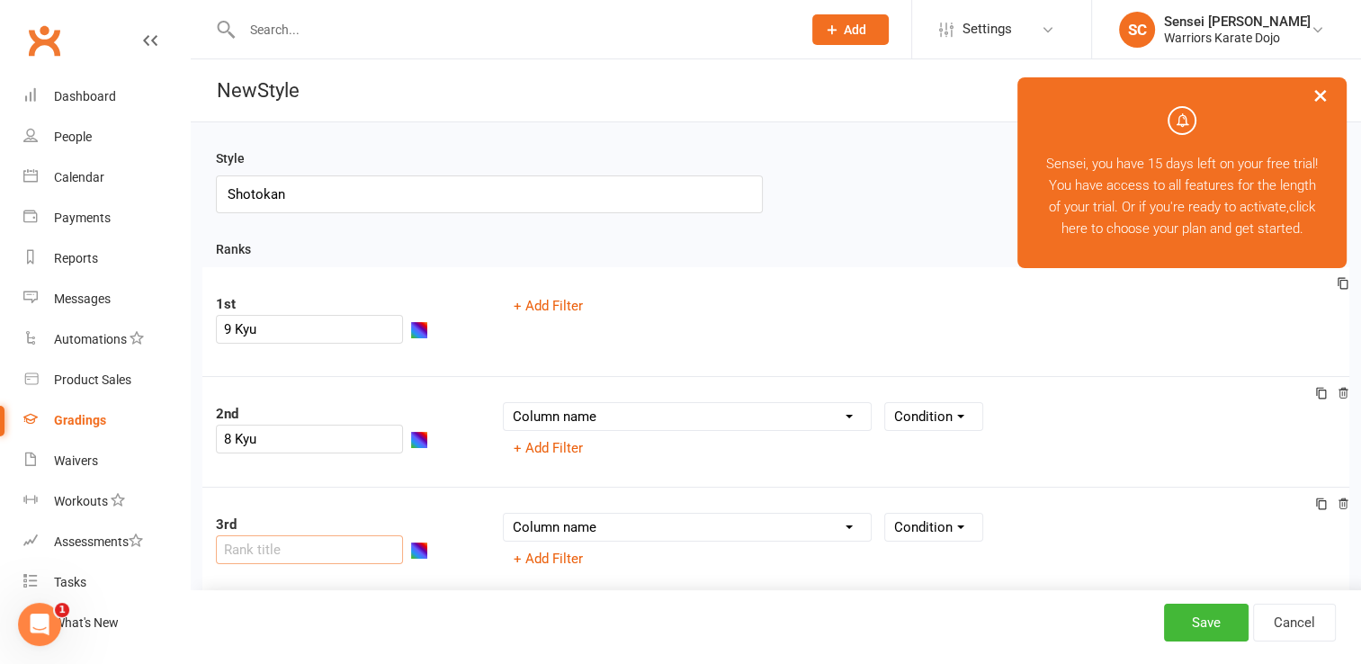
click at [314, 535] on input "text" at bounding box center [309, 549] width 187 height 29
type input "7th Kyu"
click at [746, 514] on select "Column name Belt Size Active for Grading? Most Recent Promotion All Classes Att…" at bounding box center [687, 527] width 367 height 27
select select "contact_summaries:styles_style_most_recently_promoted_on"
click at [504, 514] on select "Column name Belt Size Active for Grading? Most Recent Promotion All Classes Att…" at bounding box center [687, 527] width 367 height 27
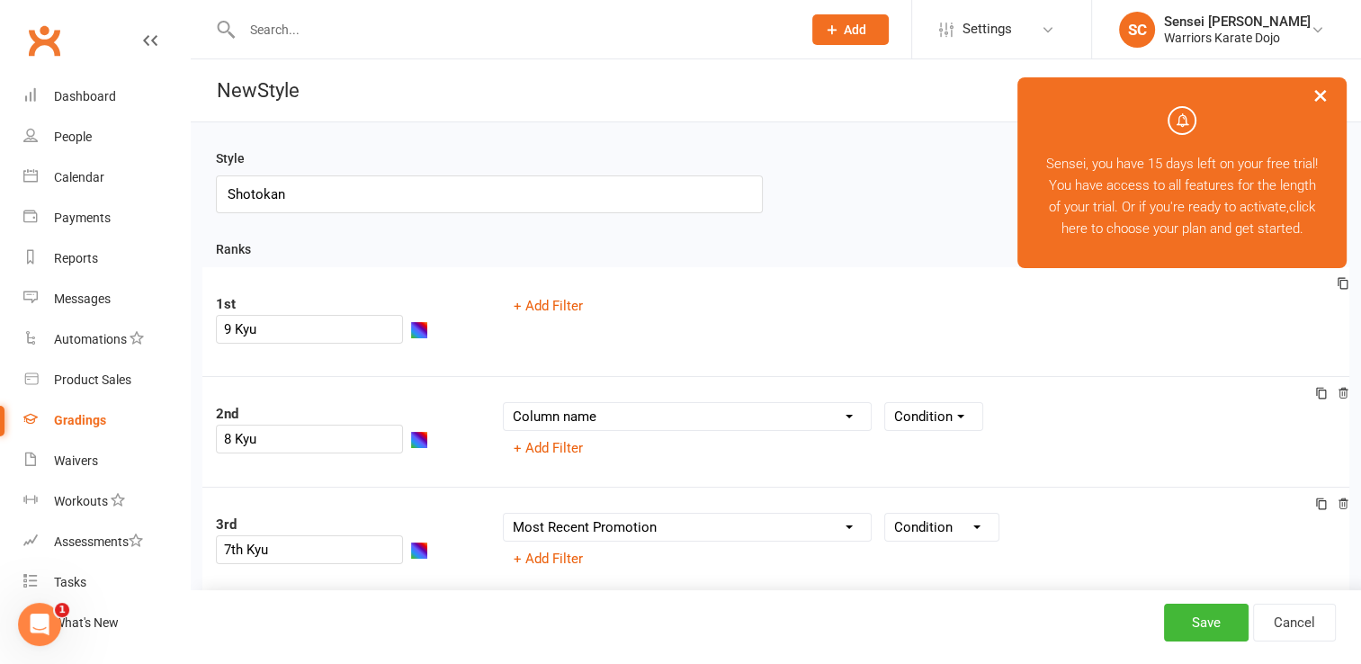
click at [953, 514] on select "Condition Is Is not Before After Before or on After or on Is blank Is not blank" at bounding box center [941, 527] width 113 height 27
select select "="
click at [885, 514] on select "Condition Is Is not Before After Before or on After or on Is blank Is not blank" at bounding box center [941, 527] width 113 height 27
click at [971, 514] on select "Condition Is Is not Before After Before or on After or on Is blank Is not blank" at bounding box center [941, 527] width 113 height 27
select select
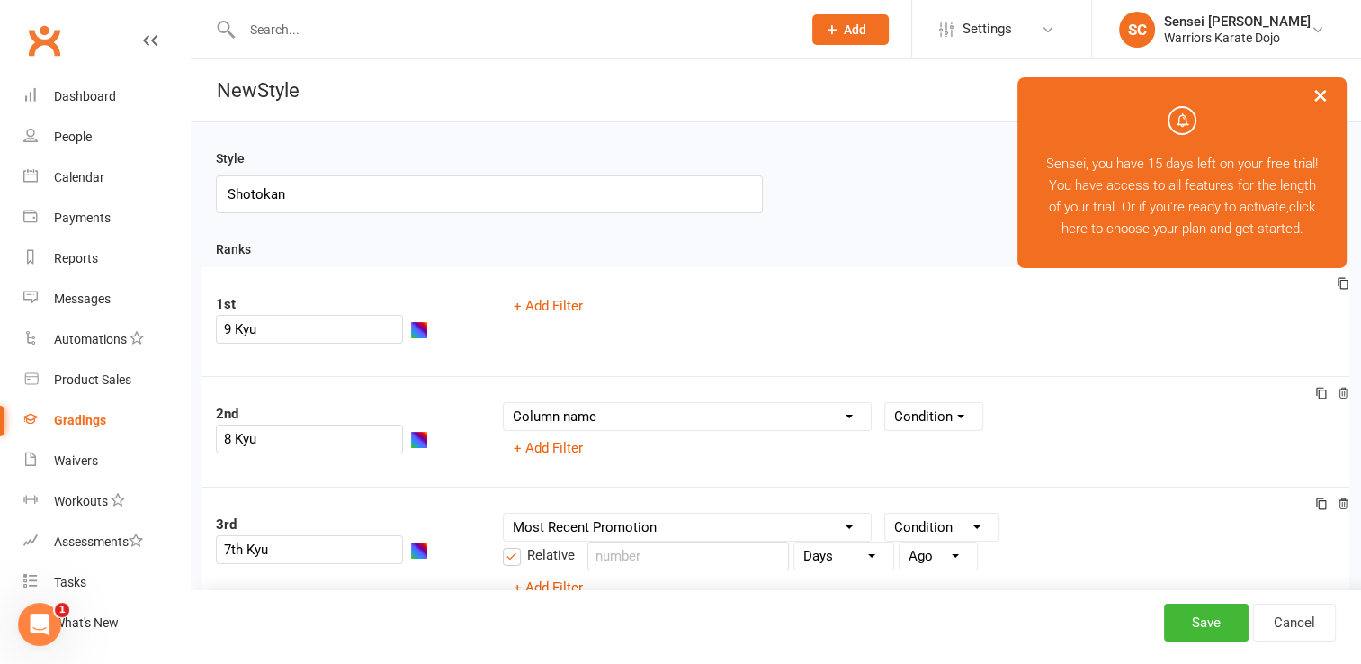
click at [885, 514] on select "Condition Is Is not Before After Before or on After or on Is blank Is not blank" at bounding box center [941, 527] width 113 height 27
click at [1029, 513] on div "Column name Belt Size Active for Grading? Most Recent Promotion All Classes Att…" at bounding box center [919, 527] width 833 height 29
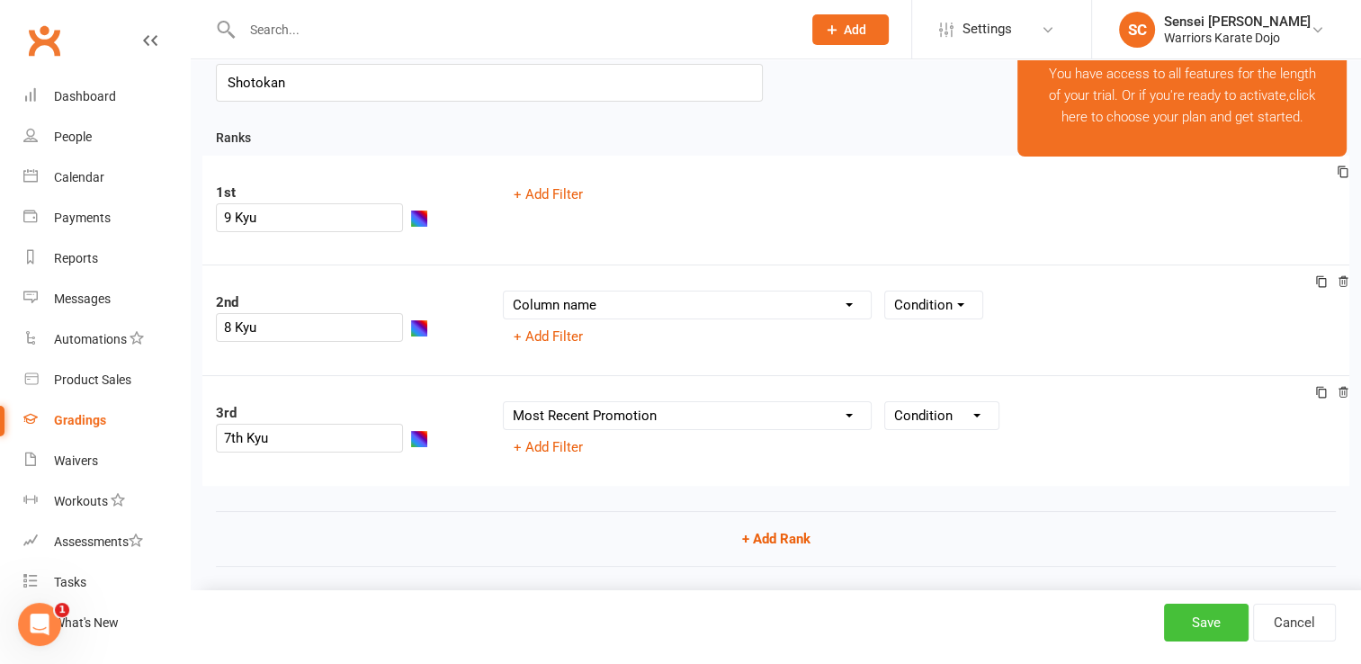
click at [1210, 617] on button "Save" at bounding box center [1206, 622] width 85 height 38
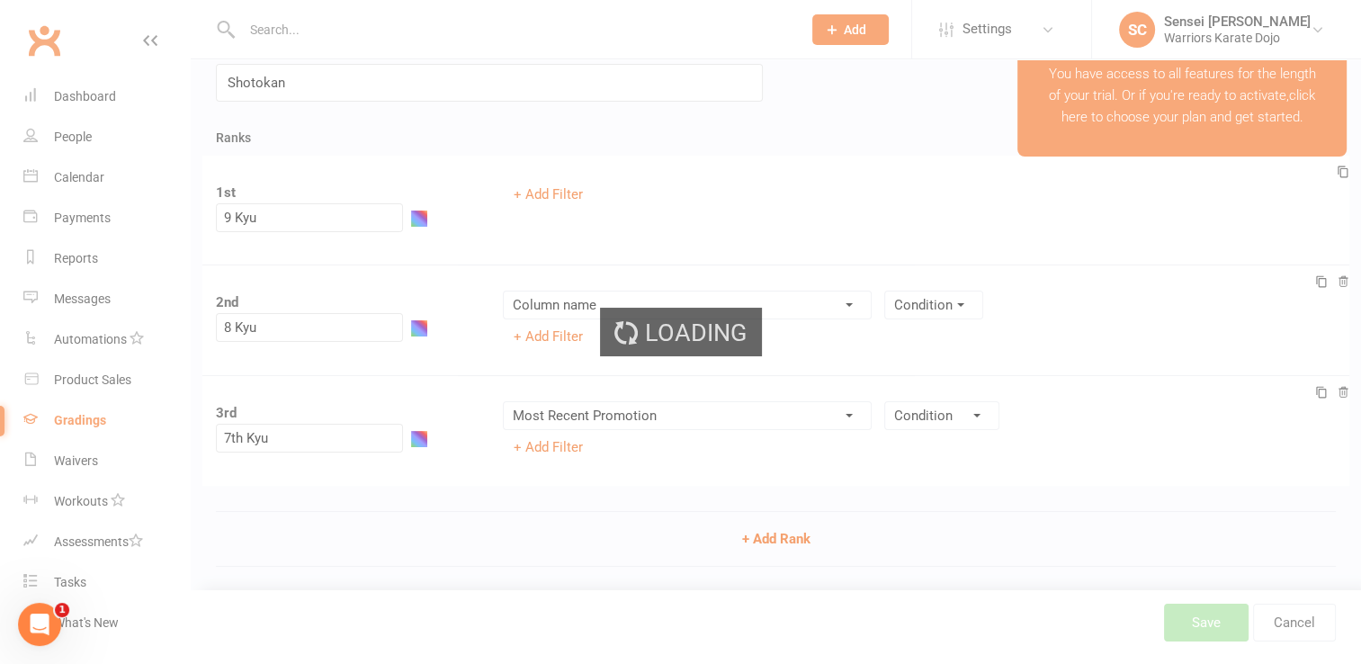
scroll to position [135, 0]
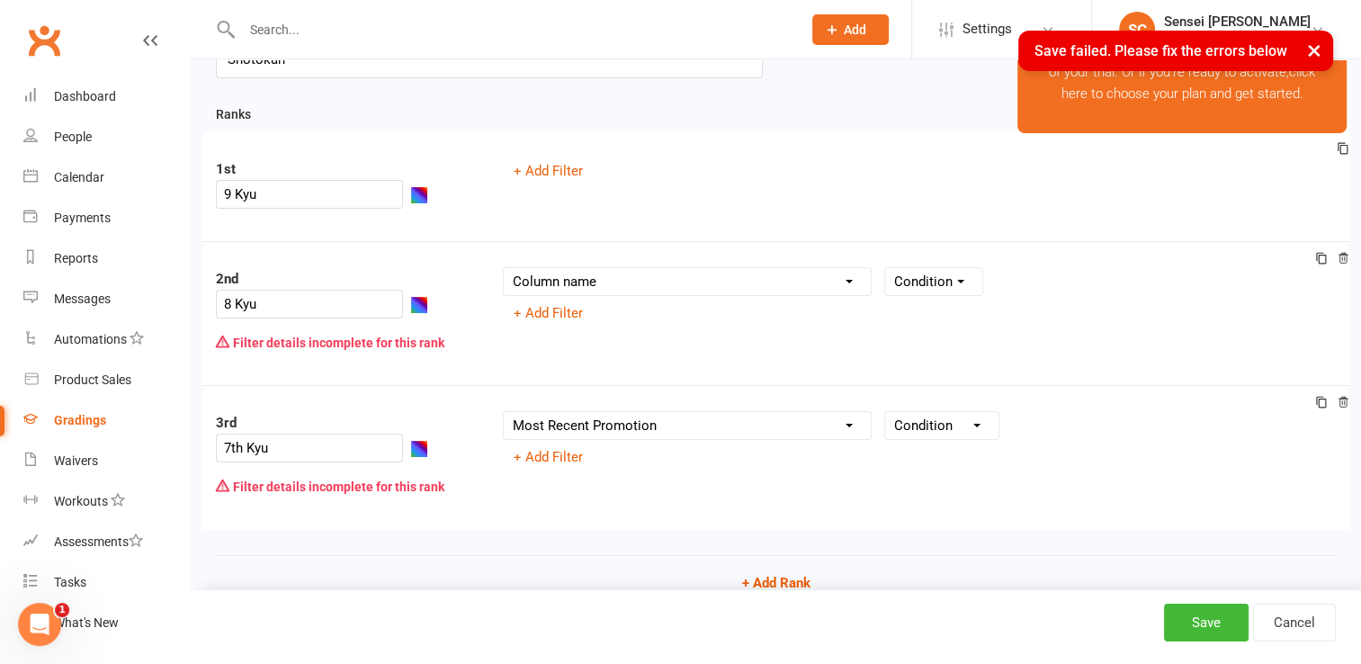
click at [678, 268] on select "Column name Belt Size Active for Grading? Most Recent Promotion All Classes Att…" at bounding box center [687, 281] width 367 height 27
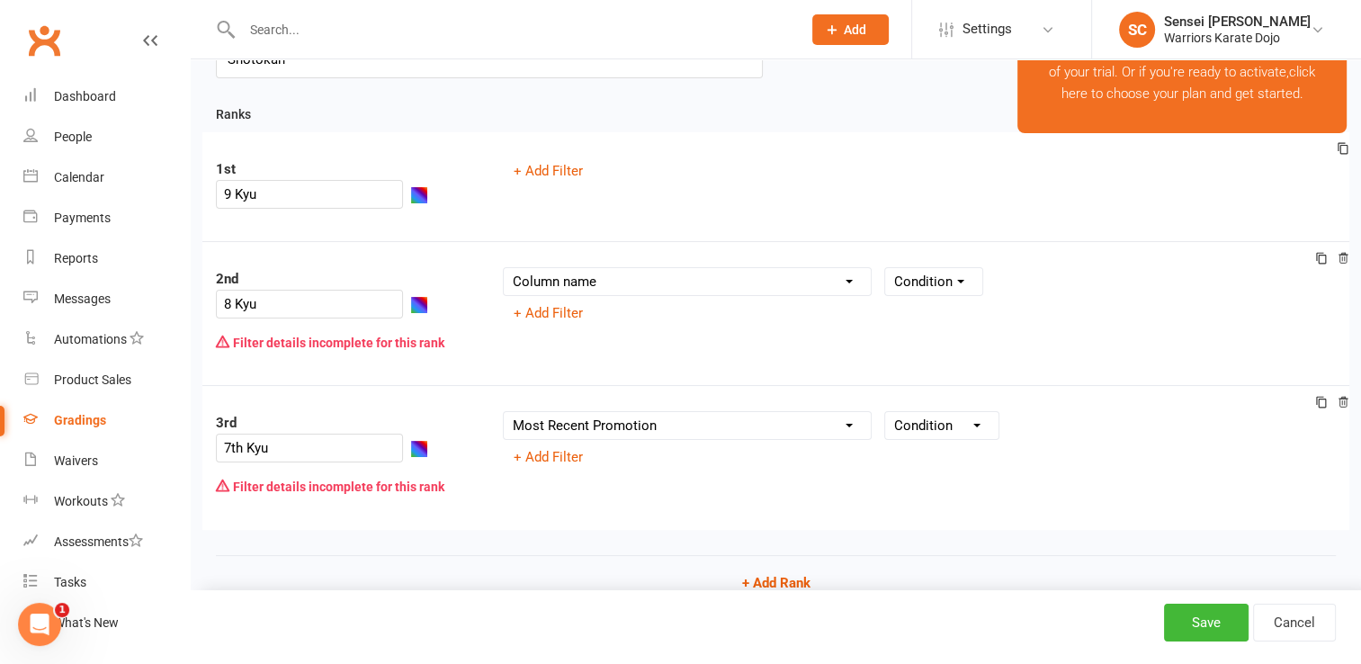
select select "member_styles:enabled"
click at [504, 268] on select "Column name Belt Size Active for Grading? Most Recent Promotion All Classes Att…" at bounding box center [687, 281] width 367 height 27
click at [671, 412] on select "Column name Belt Size Active for Grading? Most Recent Promotion All Classes Att…" at bounding box center [687, 425] width 367 height 27
select select "member_styles:enabled"
click at [504, 412] on select "Column name Belt Size Active for Grading? Most Recent Promotion All Classes Att…" at bounding box center [687, 425] width 367 height 27
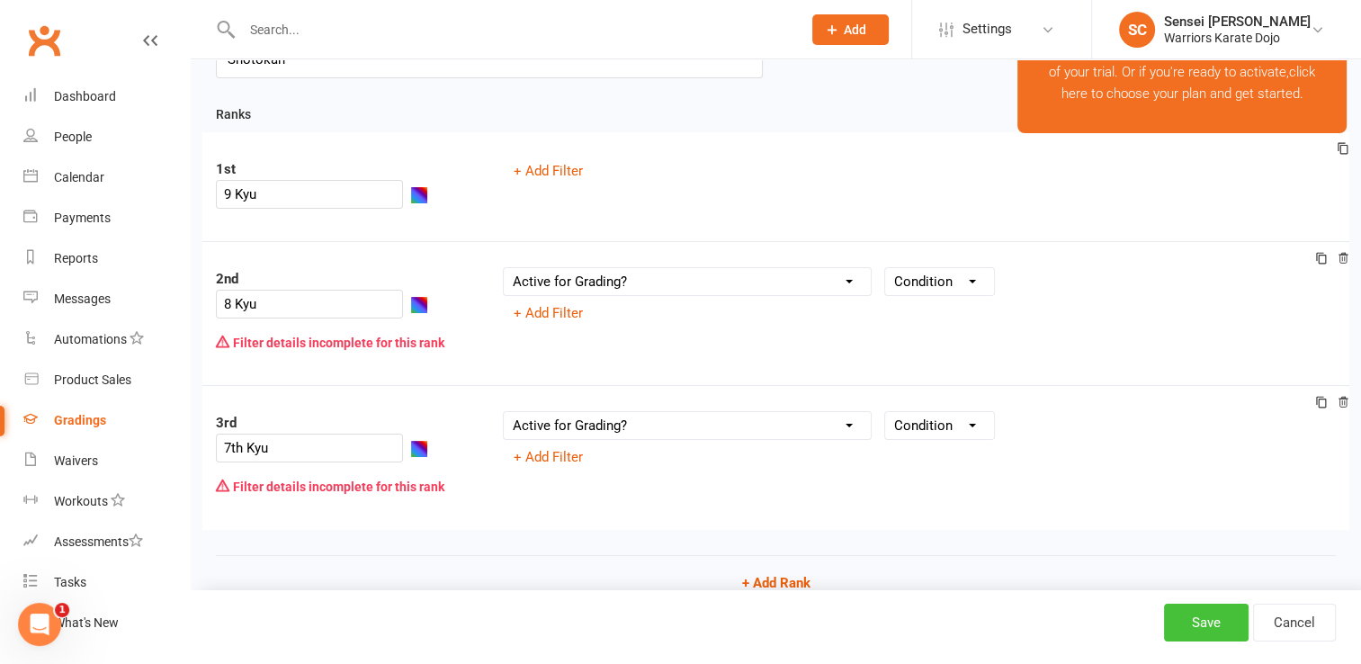
click at [1189, 620] on button "Save" at bounding box center [1206, 622] width 85 height 38
click at [926, 268] on select "Condition Is Is not Is blank Is not blank" at bounding box center [939, 281] width 109 height 27
select select "="
click at [885, 268] on select "Condition Is Is not Is blank Is not blank" at bounding box center [939, 281] width 109 height 27
click at [1044, 268] on select "Value Yes No" at bounding box center [1044, 281] width 73 height 27
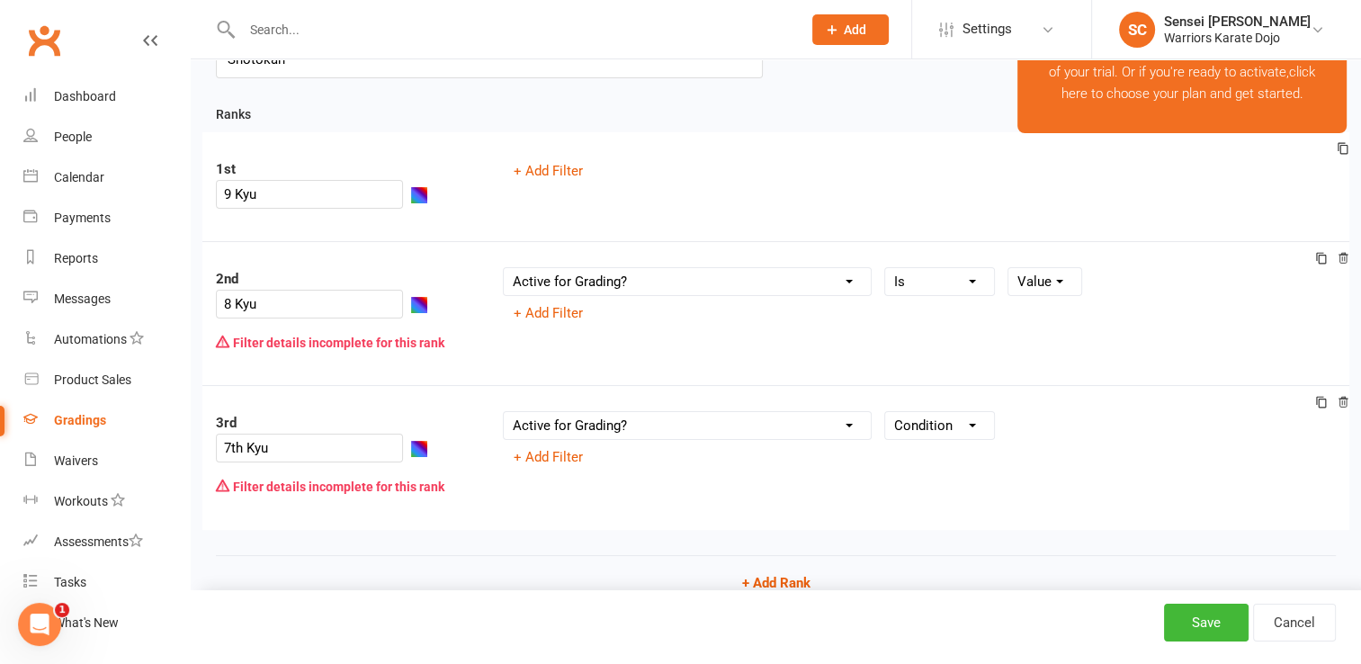
select select "true"
click at [1008, 268] on select "Value Yes No" at bounding box center [1044, 281] width 73 height 27
click at [939, 412] on select "Condition Is Is not Is blank Is not blank" at bounding box center [939, 425] width 109 height 27
select select "="
click at [885, 412] on select "Condition Is Is not Is blank Is not blank" at bounding box center [939, 425] width 109 height 27
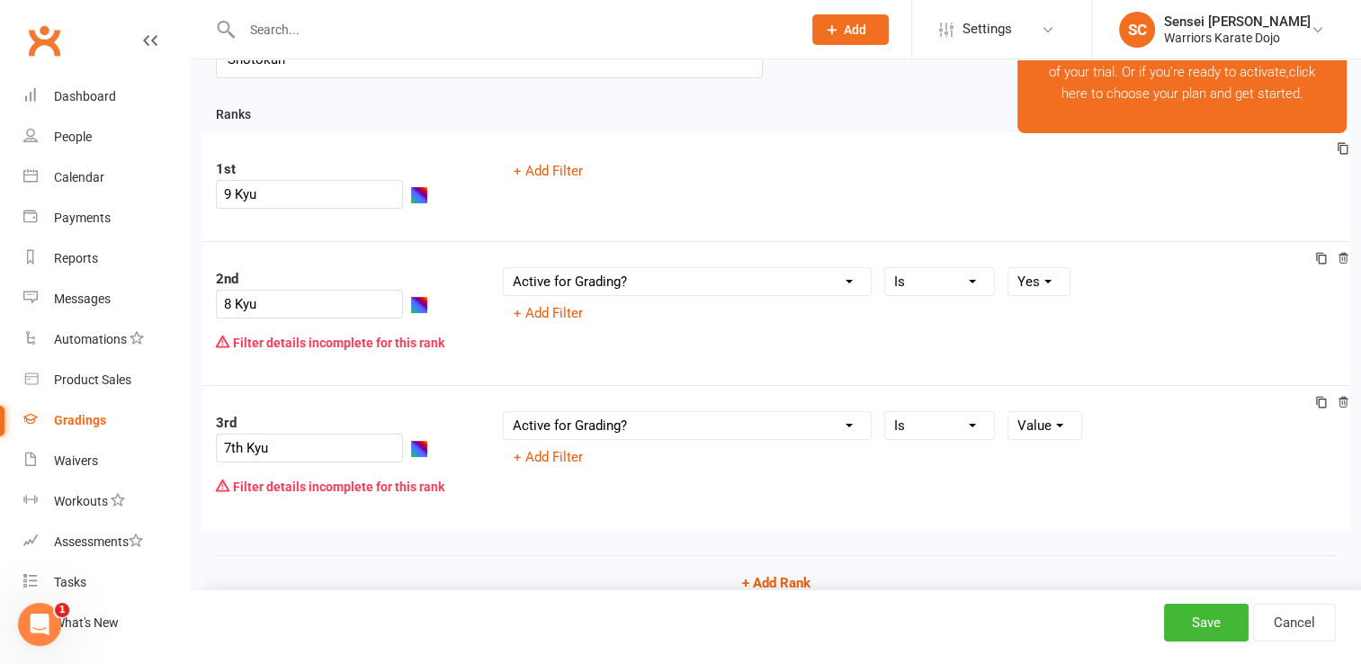
click at [1025, 412] on select "Value Yes No" at bounding box center [1044, 425] width 73 height 27
select select "true"
click at [1008, 412] on select "Value Yes No" at bounding box center [1044, 425] width 73 height 27
click at [1205, 627] on button "Save" at bounding box center [1206, 622] width 85 height 38
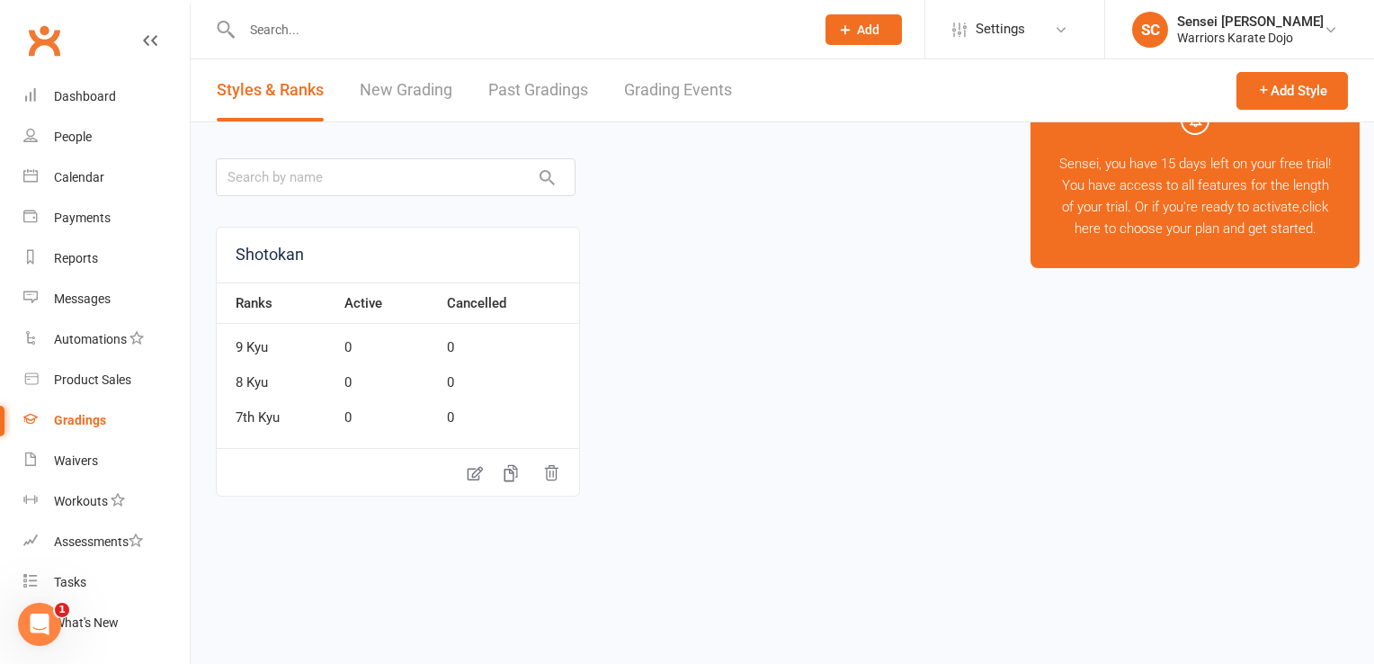
click at [857, 22] on span "Add" at bounding box center [868, 29] width 22 height 14
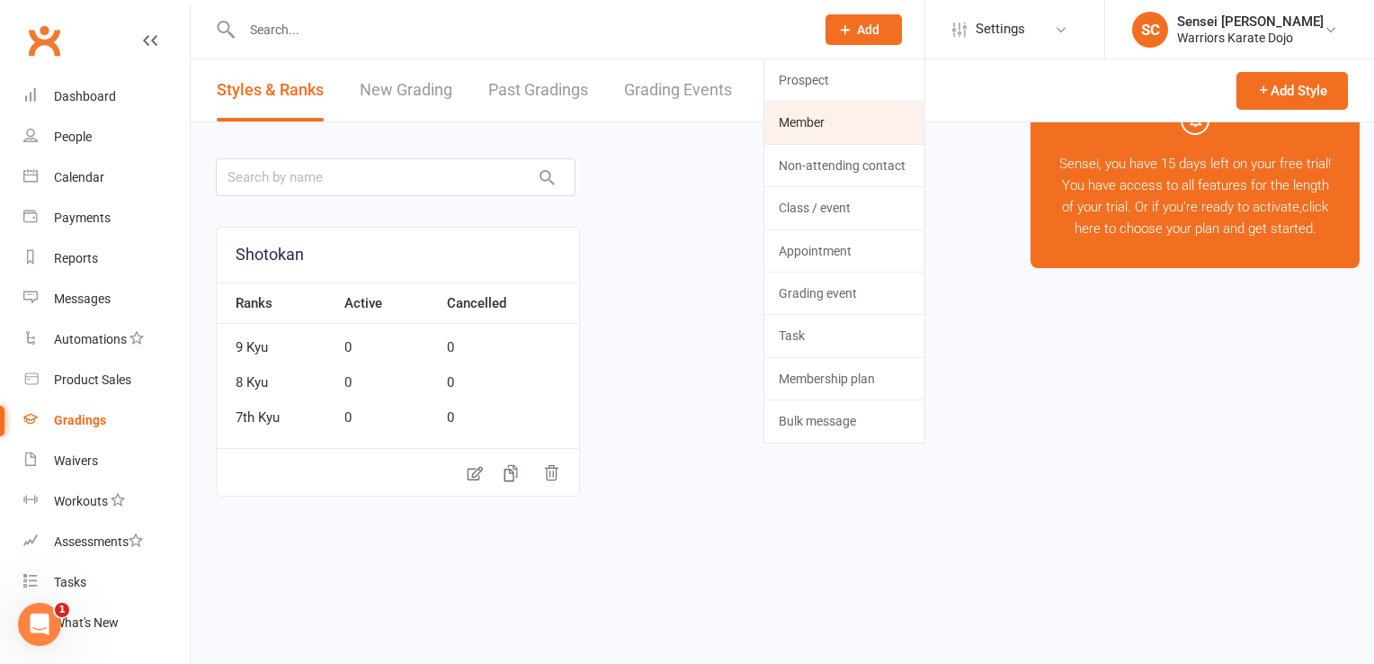
click at [800, 115] on link "Member" at bounding box center [844, 122] width 160 height 41
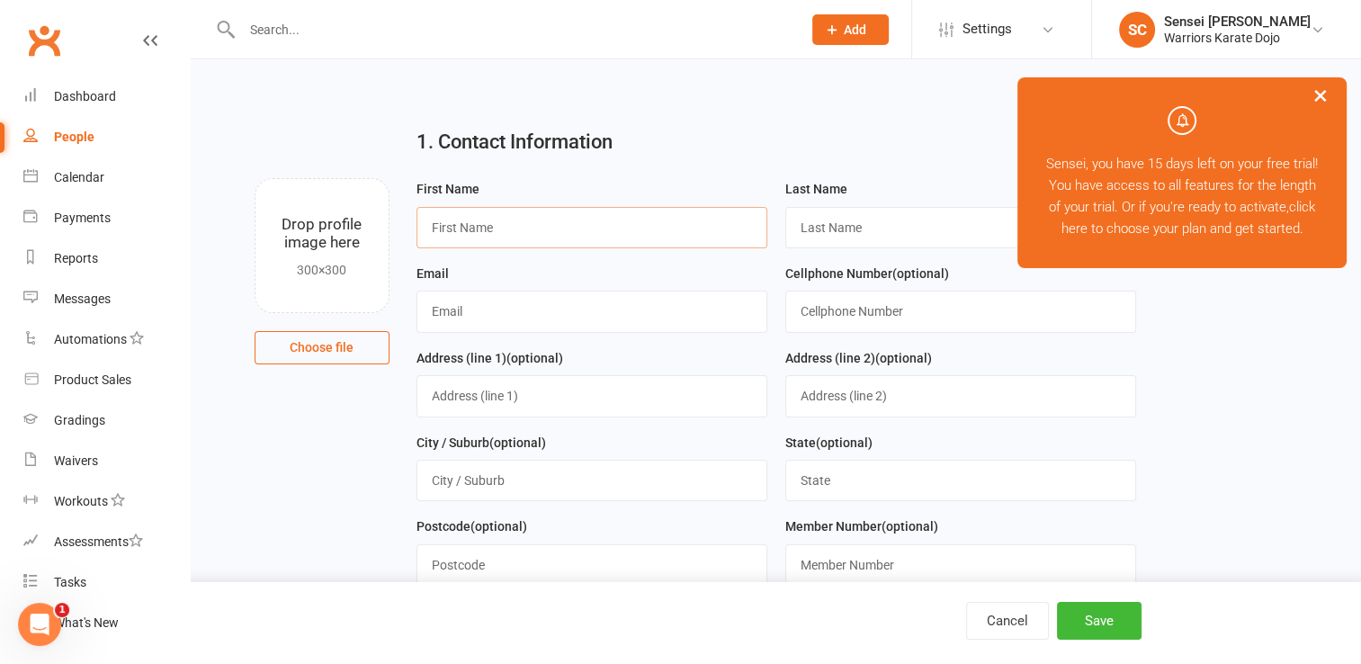
click at [523, 230] on input "text" at bounding box center [591, 227] width 351 height 41
type input "Anna"
type input "Van Luven"
click at [434, 314] on input "text" at bounding box center [591, 311] width 351 height 41
type input "ashleybergouhon@gmail.com"
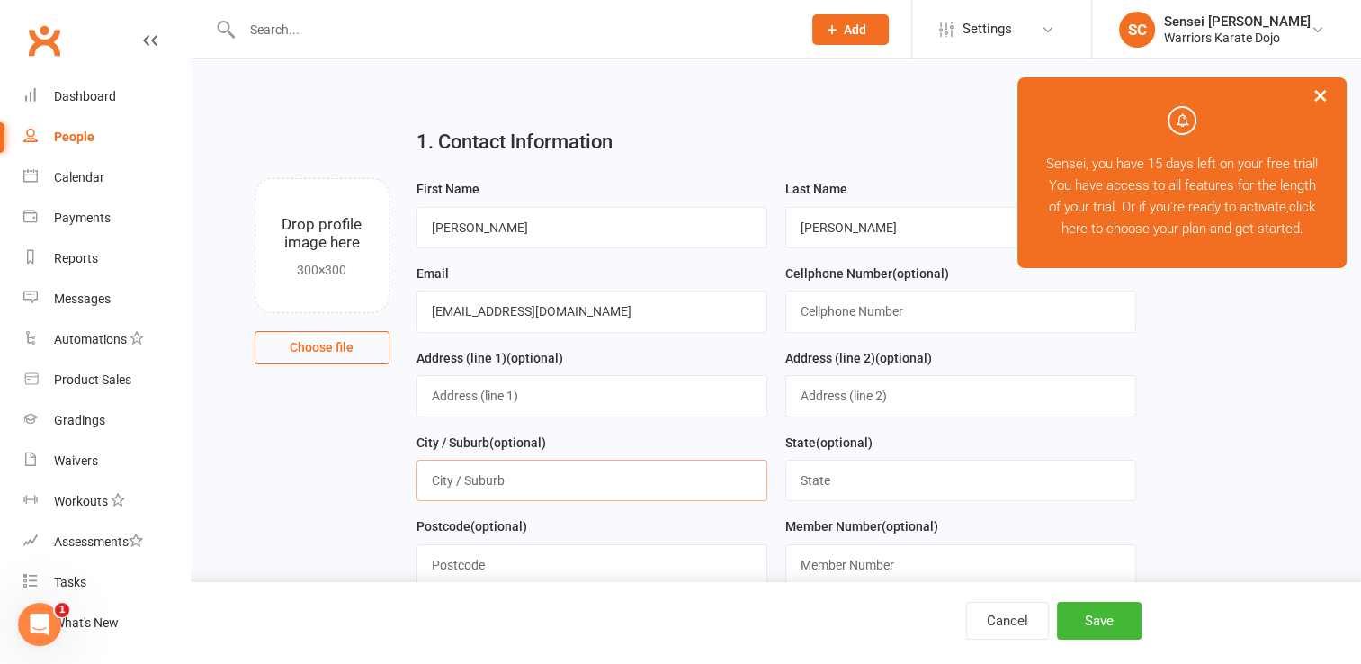
click at [531, 491] on input "text" at bounding box center [591, 480] width 351 height 41
type input "Iroquois Falls, Ont"
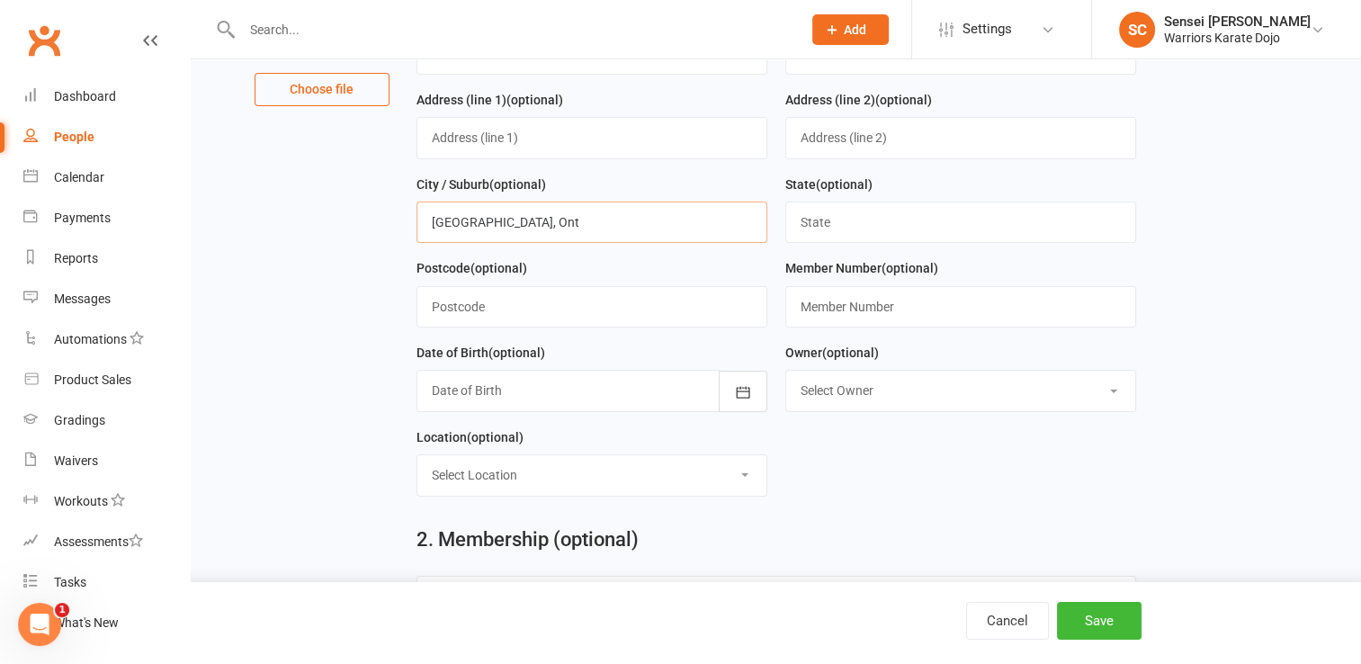
scroll to position [259, 0]
click at [853, 467] on form "First Name Anna Last Name Van Luven Email ashleybergouhon@gmail.com Cellphone N…" at bounding box center [775, 214] width 737 height 590
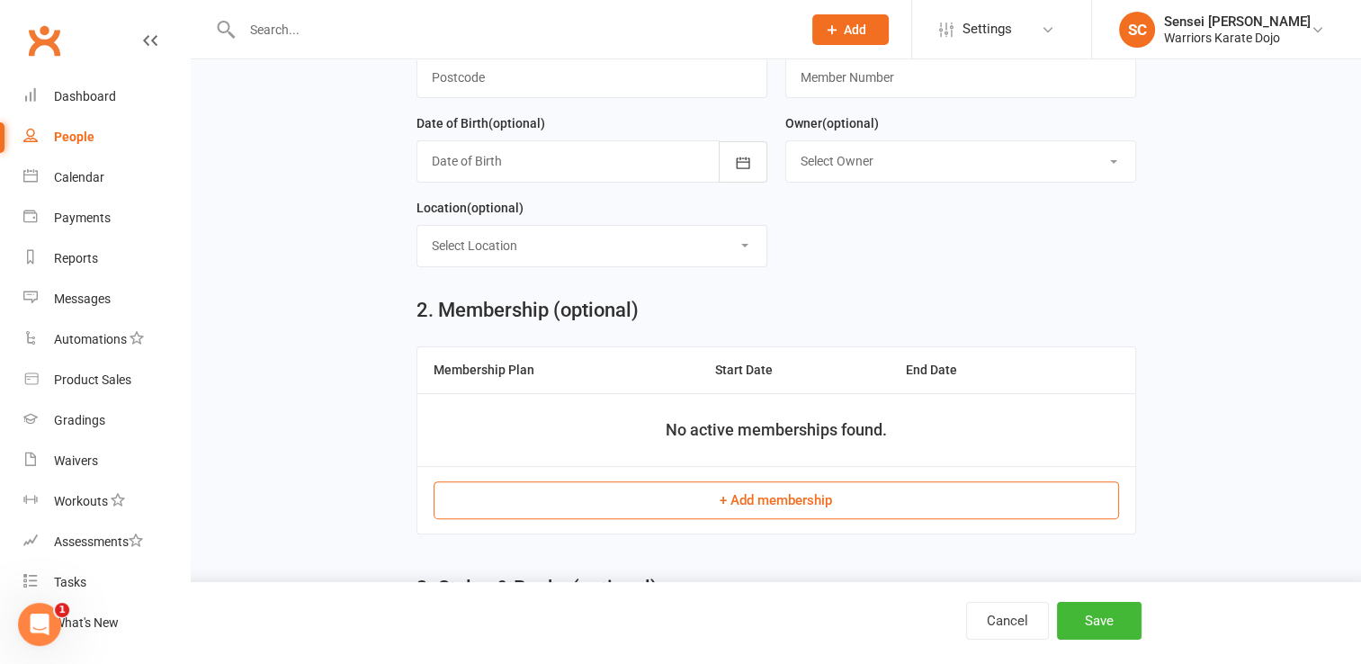
scroll to position [496, 0]
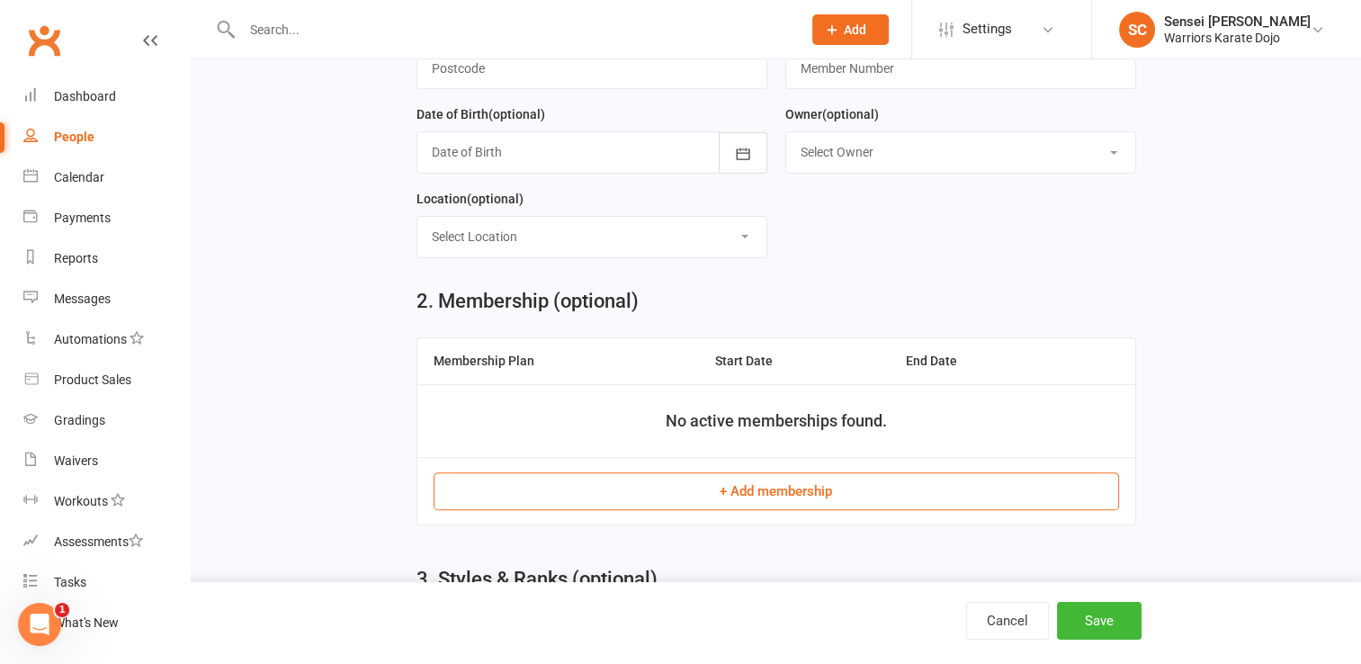
click at [788, 485] on button "+ Add membership" at bounding box center [776, 491] width 685 height 38
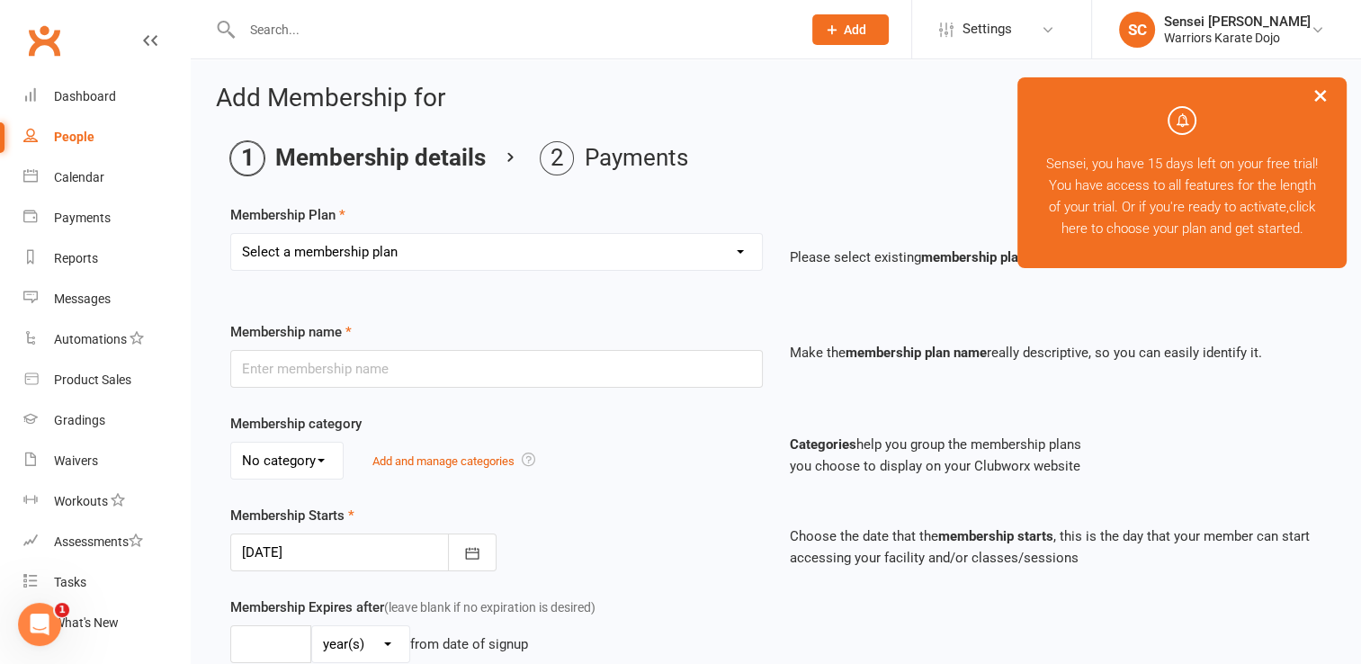
click at [511, 254] on select "Select a membership plan Create new Membership Plan" at bounding box center [496, 252] width 531 height 36
select select "0"
click at [231, 234] on select "Select a membership plan Create new Membership Plan" at bounding box center [496, 252] width 531 height 36
click at [462, 366] on input "text" at bounding box center [496, 369] width 532 height 38
type input "One class"
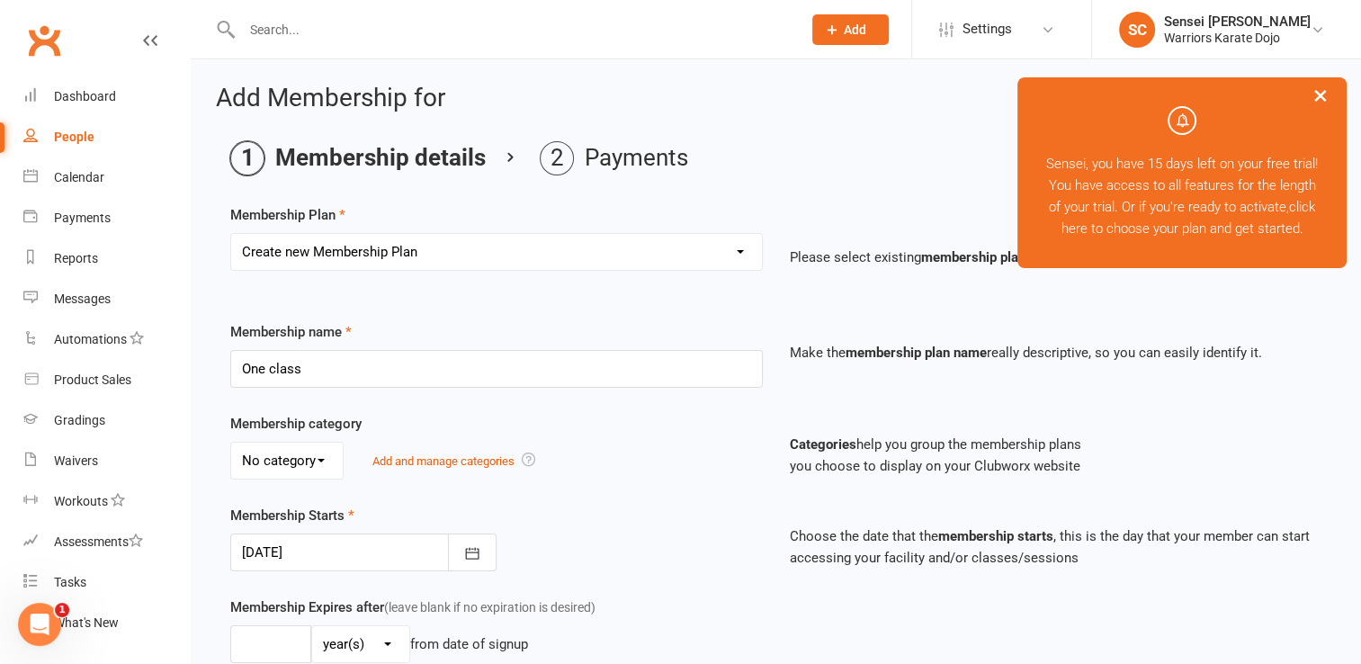
click at [613, 427] on div "Membership category No category General Add and manage categories" at bounding box center [496, 446] width 559 height 67
click at [322, 467] on select "No category General" at bounding box center [287, 460] width 112 height 36
select select "0"
click at [231, 442] on select "No category General" at bounding box center [287, 460] width 112 height 36
click at [612, 430] on div "Membership category No category General Add and manage categories" at bounding box center [496, 446] width 559 height 67
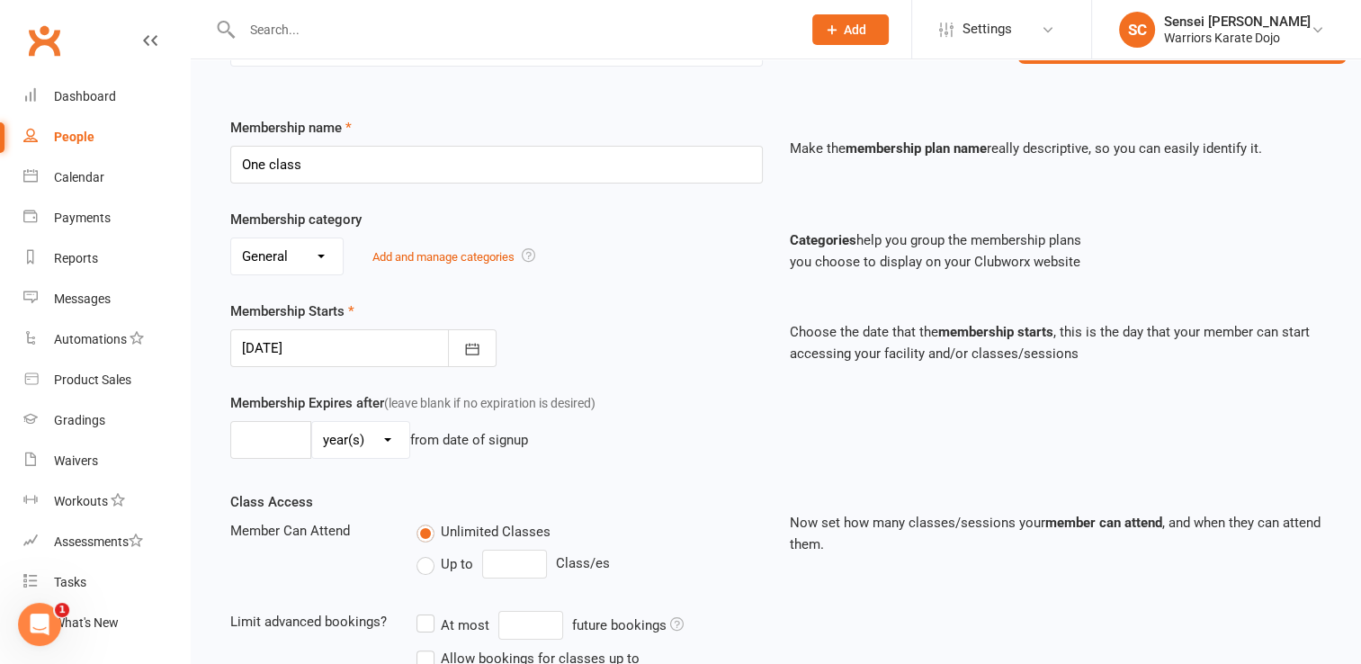
scroll to position [210, 0]
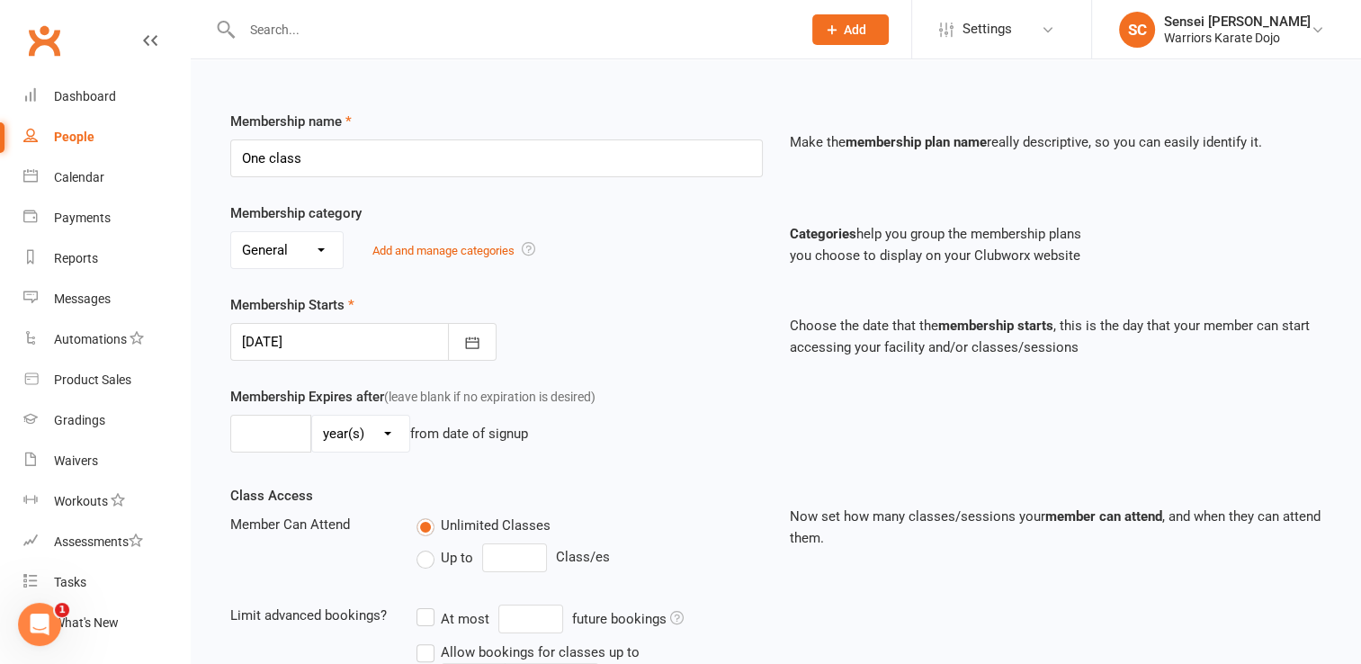
click at [350, 339] on div at bounding box center [363, 342] width 266 height 38
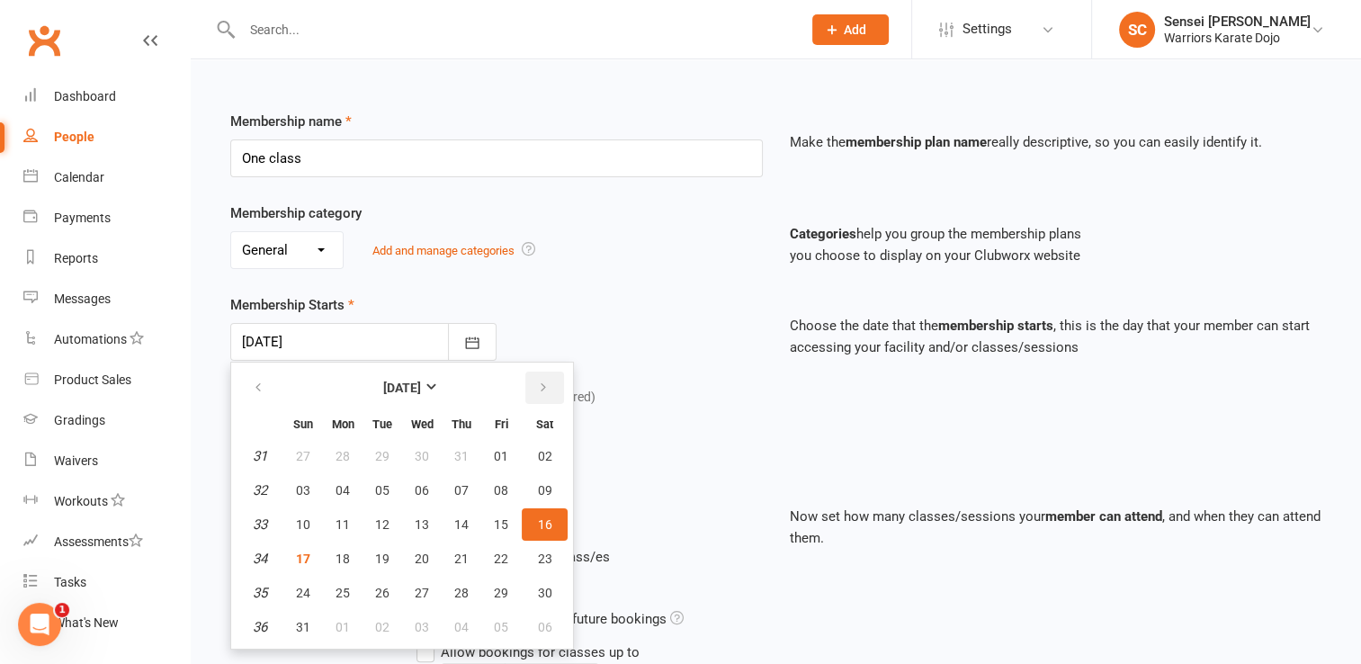
click at [537, 380] on icon "button" at bounding box center [543, 387] width 13 height 14
click at [344, 517] on span "15" at bounding box center [342, 524] width 14 height 14
type input "15 Sep 2025"
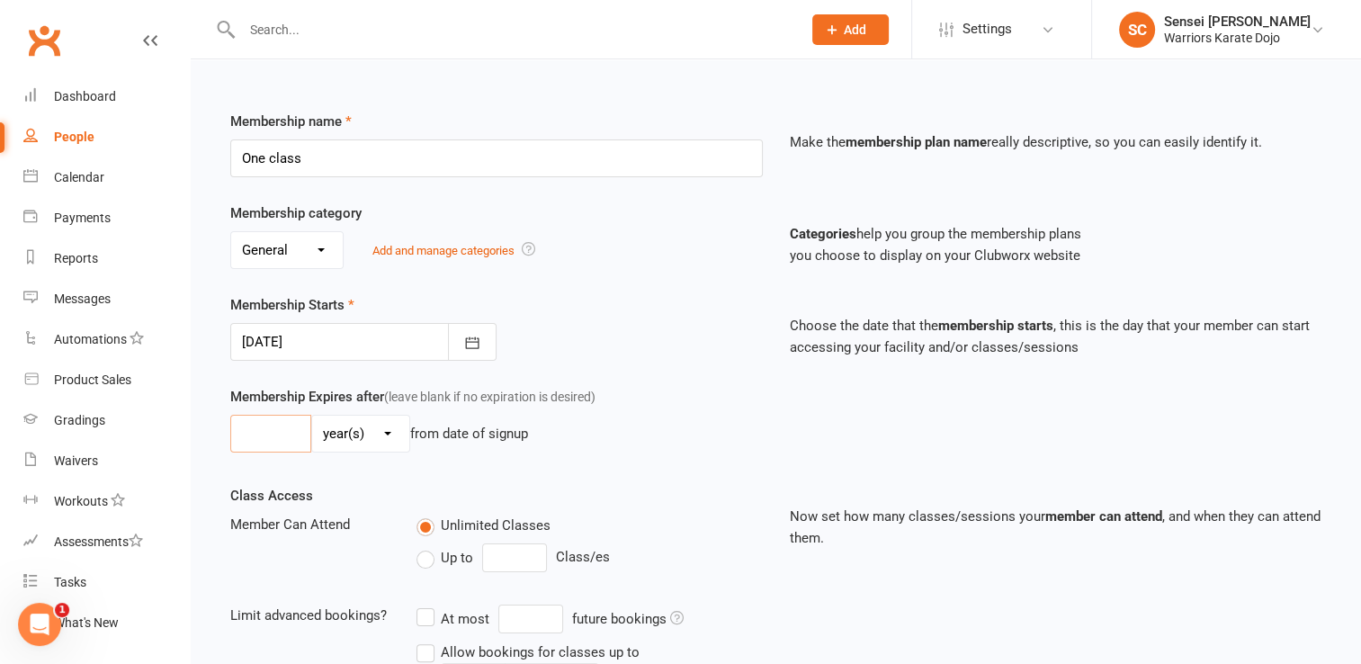
click at [266, 438] on input "number" at bounding box center [270, 434] width 81 height 38
type input "1"
click at [680, 451] on div "Membership Expires after (leave blank if no expiration is desired) 1 day(s) wee…" at bounding box center [496, 423] width 559 height 74
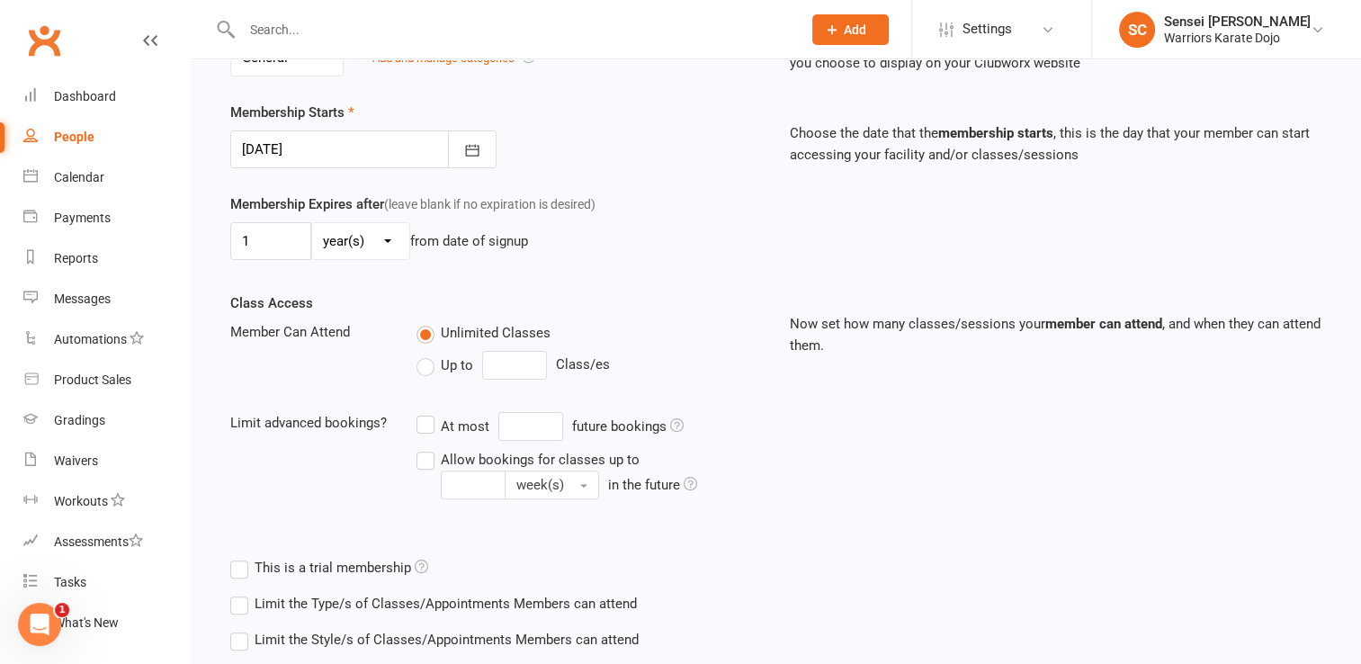
scroll to position [431, 0]
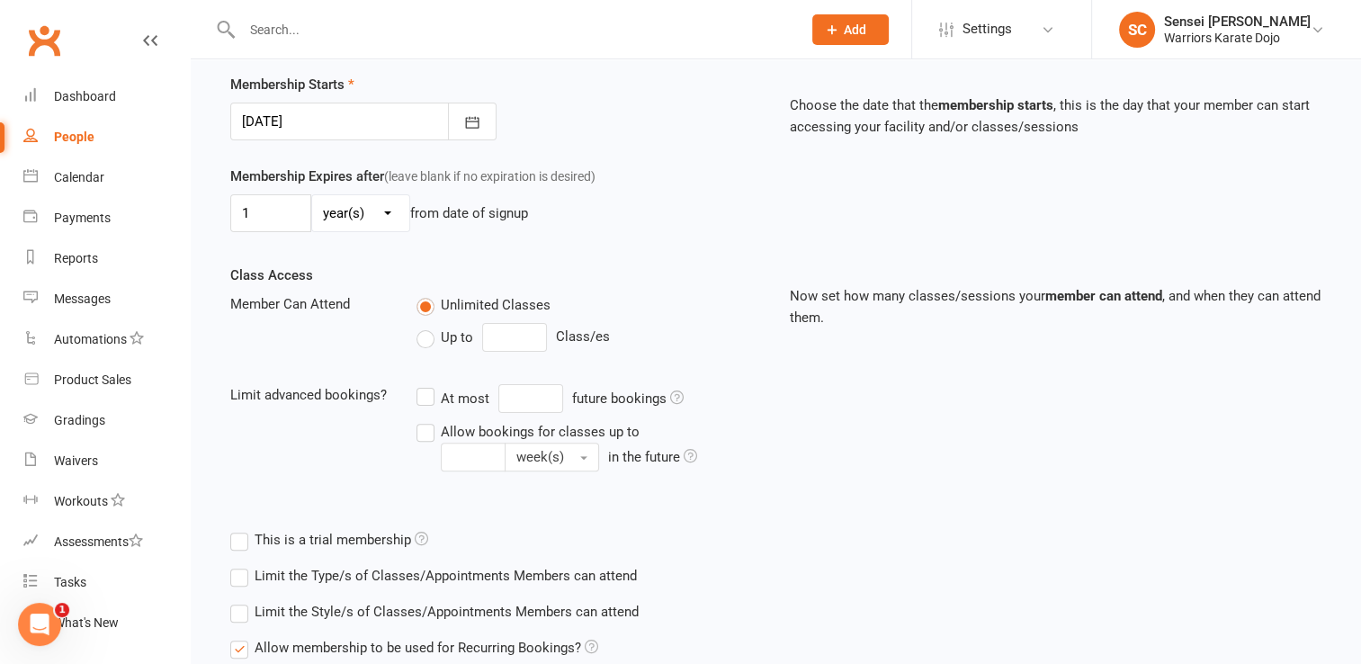
click at [424, 430] on label "Allow bookings for classes up to week(s) in the future" at bounding box center [588, 445] width 345 height 51
click at [424, 420] on input "Allow bookings for classes up to week(s) in the future" at bounding box center [422, 420] width 12 height 0
click at [428, 434] on label "Allow bookings for classes up to week(s) in the future" at bounding box center [588, 445] width 345 height 51
click at [428, 420] on input "Allow bookings for classes up to week(s) in the future" at bounding box center [422, 420] width 12 height 0
click at [429, 340] on label "Up to" at bounding box center [444, 337] width 57 height 22
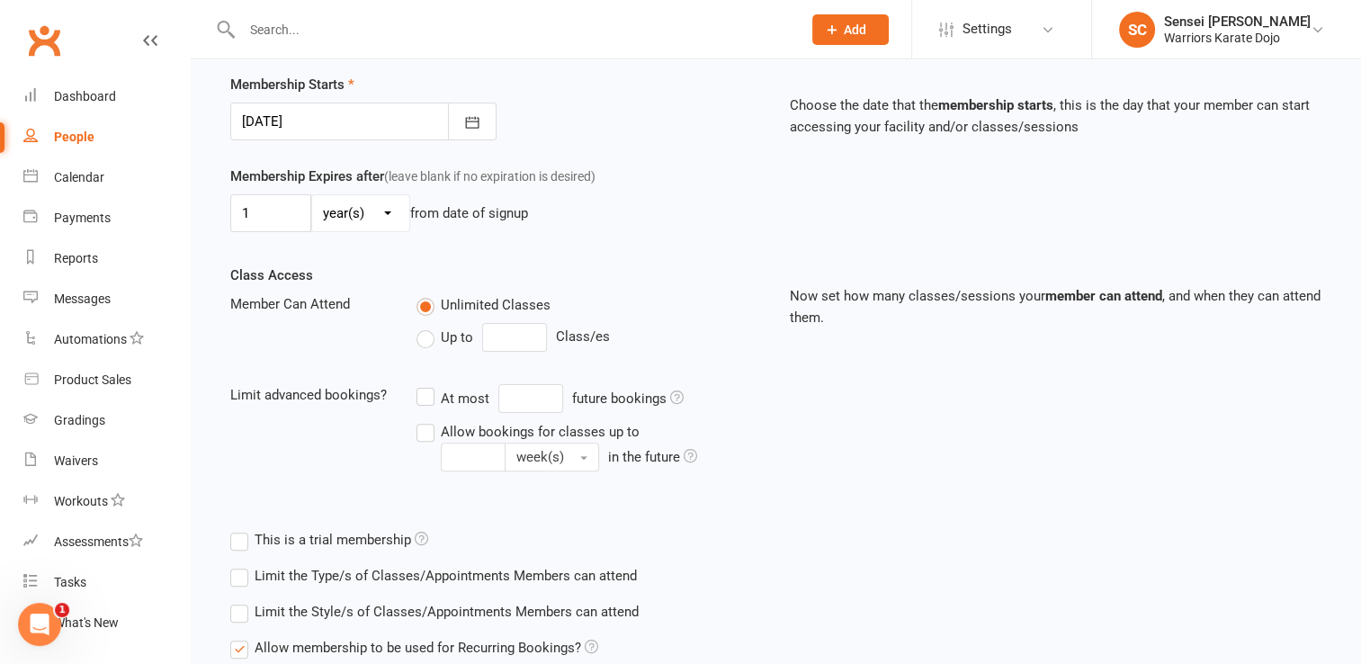
click at [428, 326] on input "Up to" at bounding box center [422, 326] width 12 height 0
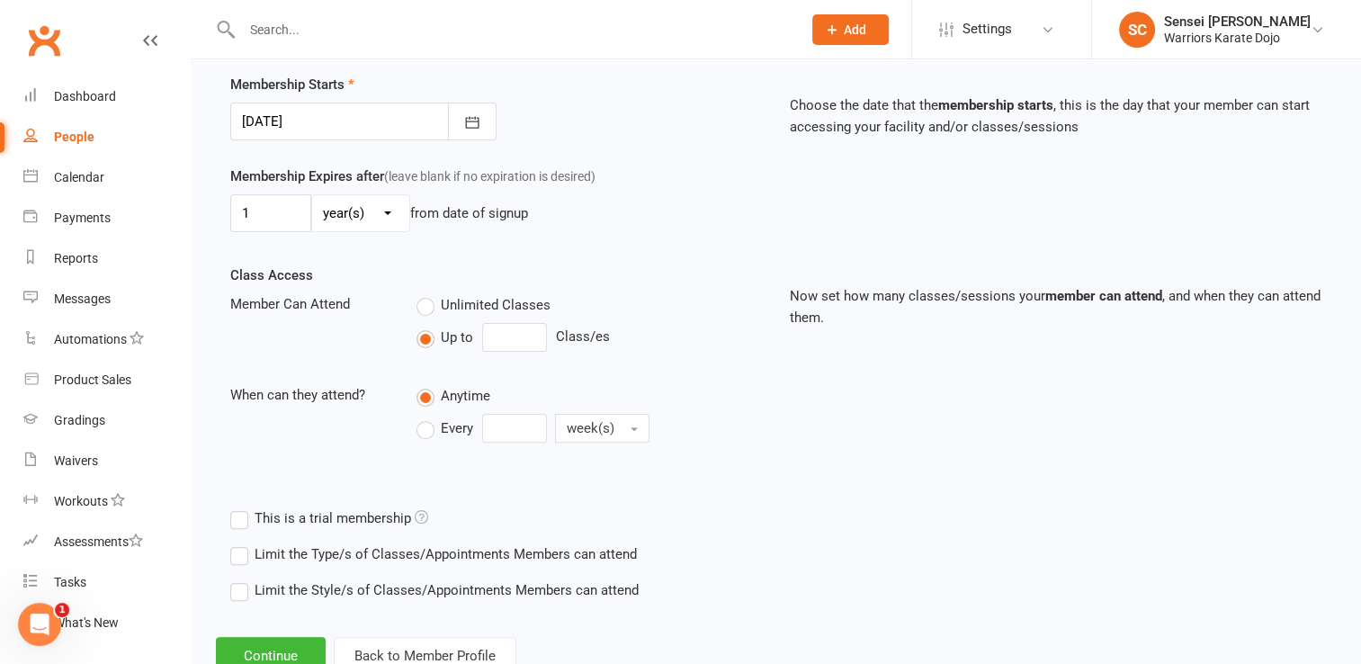
type input "0"
click at [505, 333] on input "0" at bounding box center [514, 337] width 65 height 29
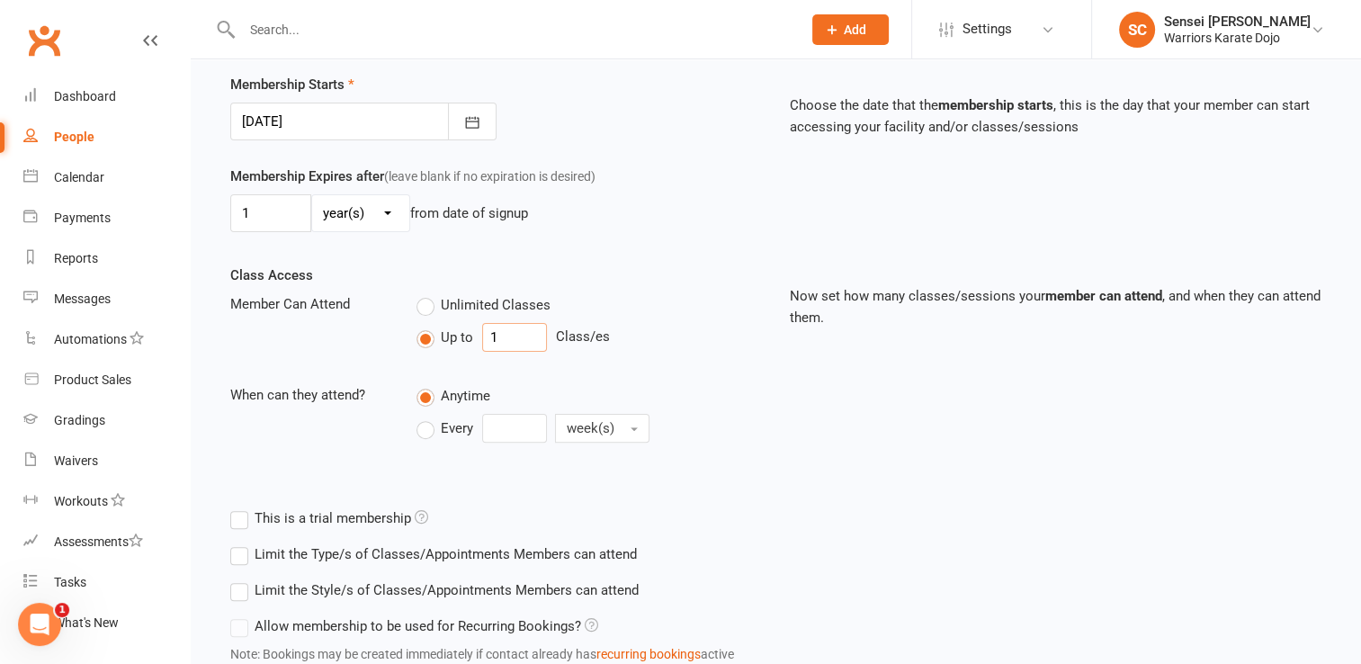
type input "1"
click at [755, 345] on div "Up to 1 Class/es" at bounding box center [588, 337] width 345 height 29
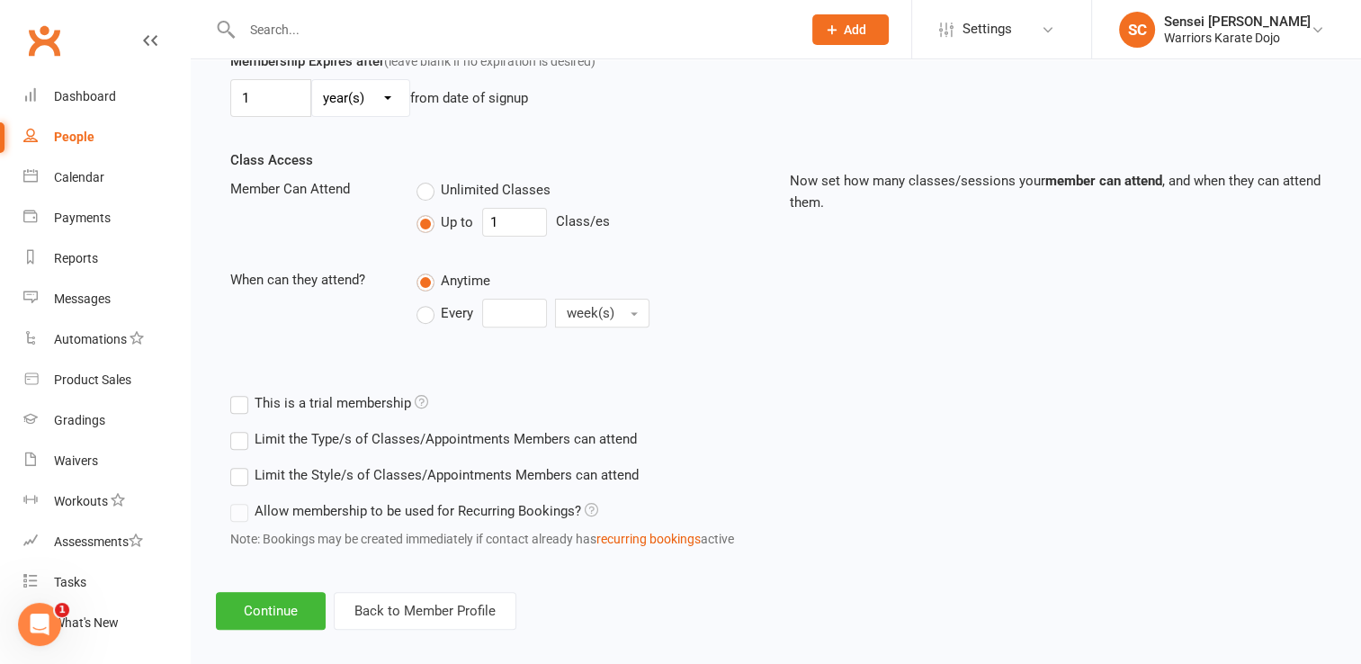
scroll to position [559, 0]
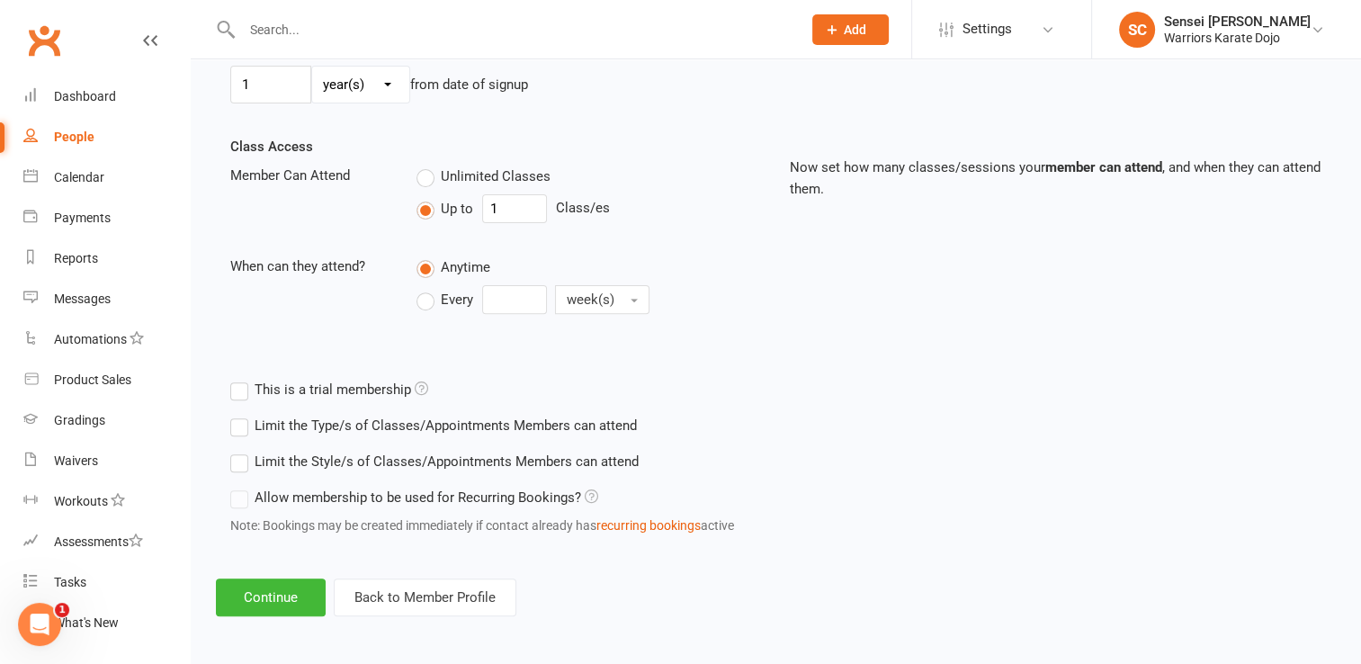
click at [236, 492] on label "Allow membership to be used for Recurring Bookings?" at bounding box center [414, 498] width 368 height 22
click at [243, 503] on label "Allow membership to be used for Recurring Bookings?" at bounding box center [414, 498] width 368 height 22
click at [269, 601] on button "Continue" at bounding box center [271, 597] width 110 height 38
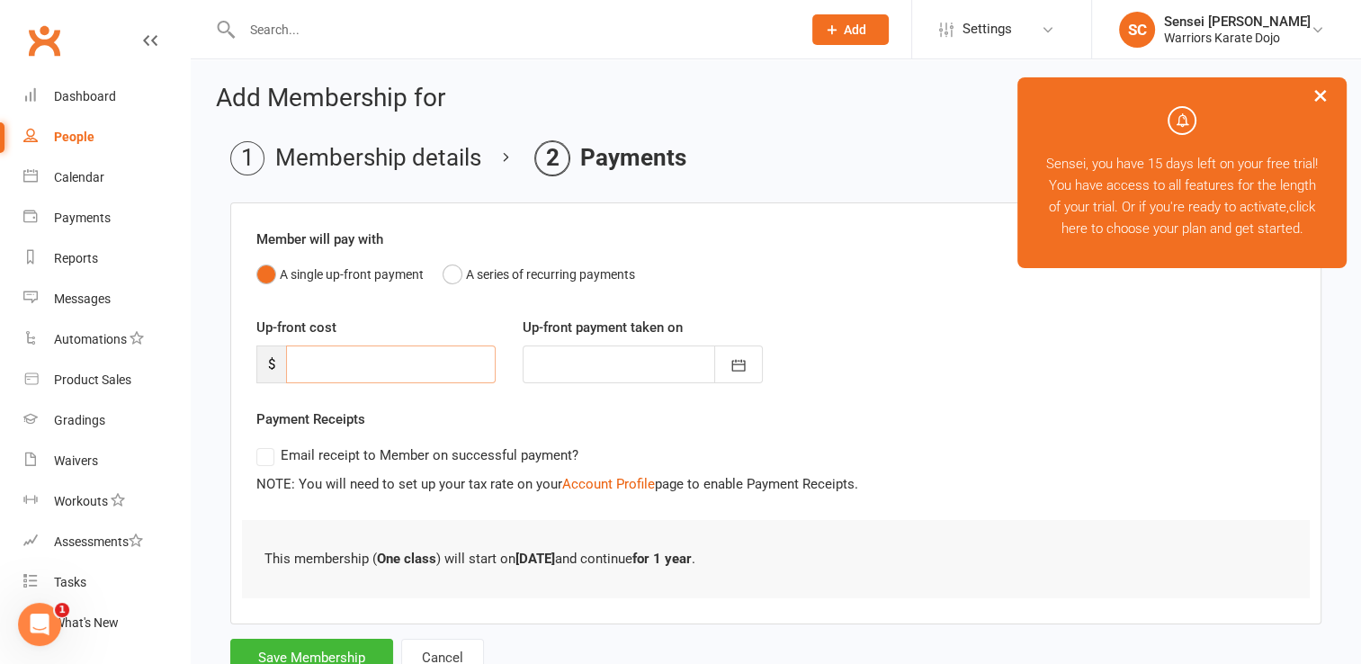
click at [349, 366] on input "number" at bounding box center [391, 364] width 210 height 38
type input "5"
type input "17 Aug 2025"
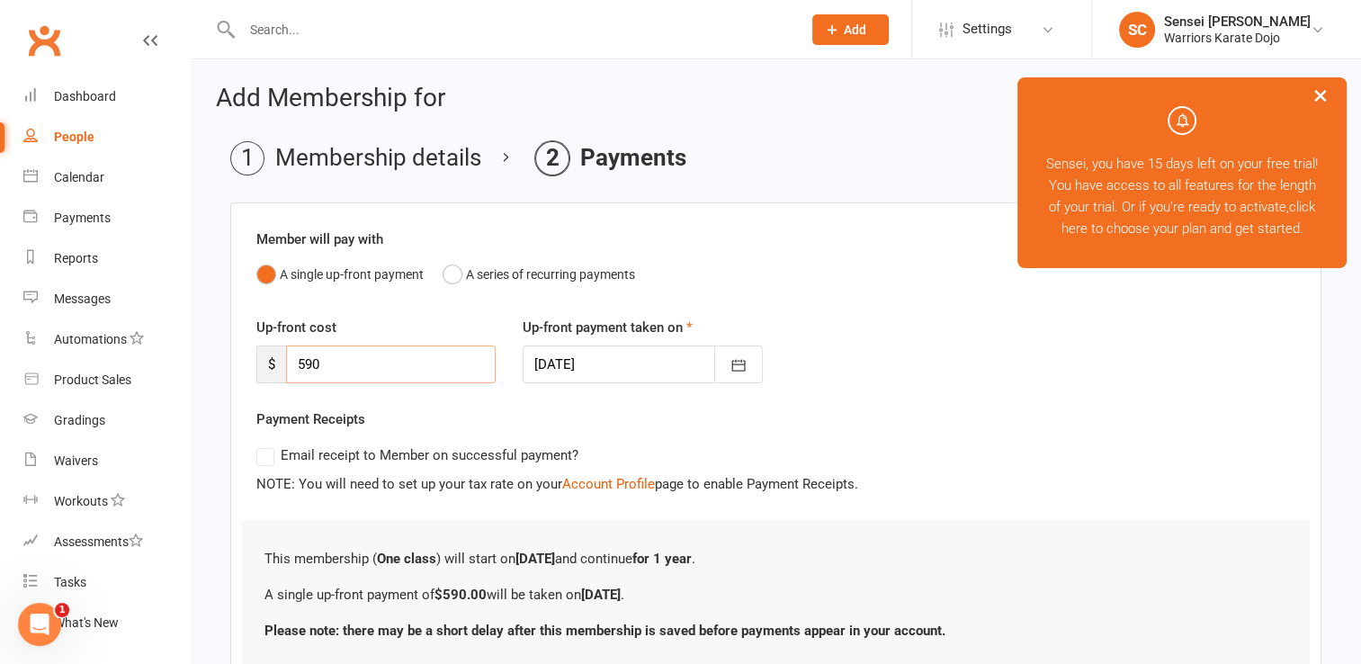
type input "590"
click at [657, 360] on div at bounding box center [642, 364] width 239 height 38
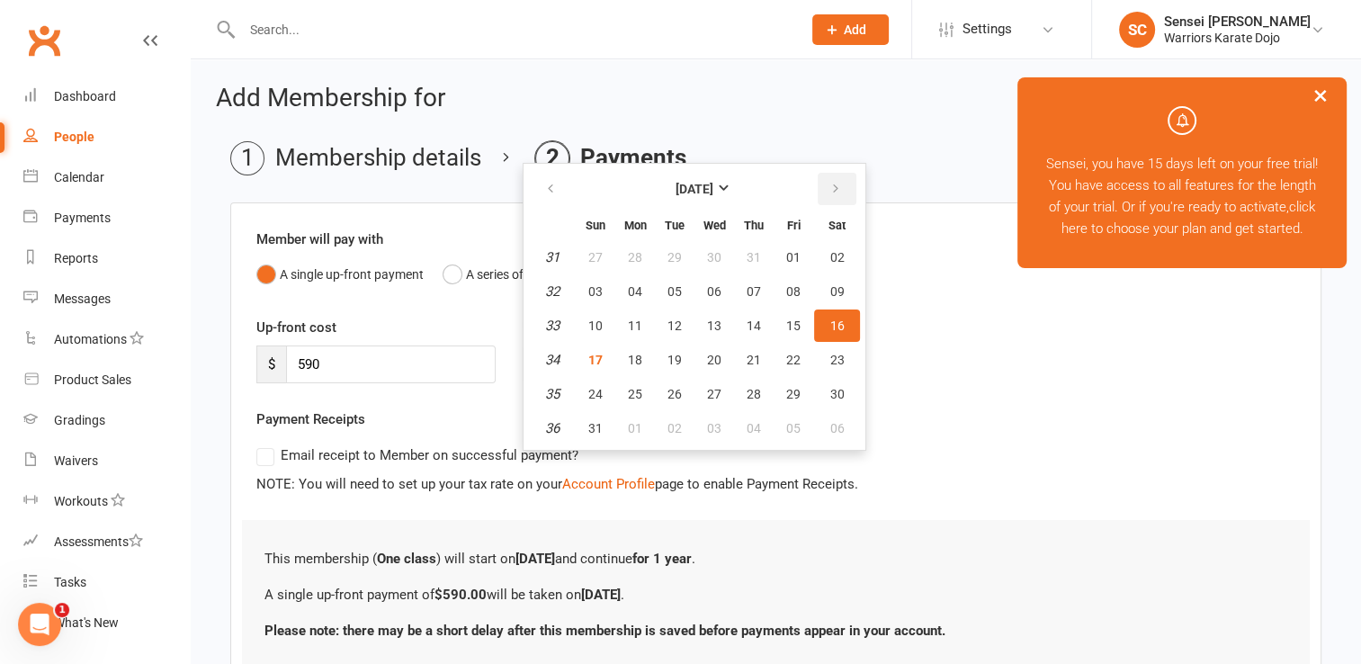
click at [841, 190] on button "button" at bounding box center [837, 189] width 39 height 32
click at [642, 319] on button "15" at bounding box center [635, 325] width 38 height 32
type input "15 Sep 2025"
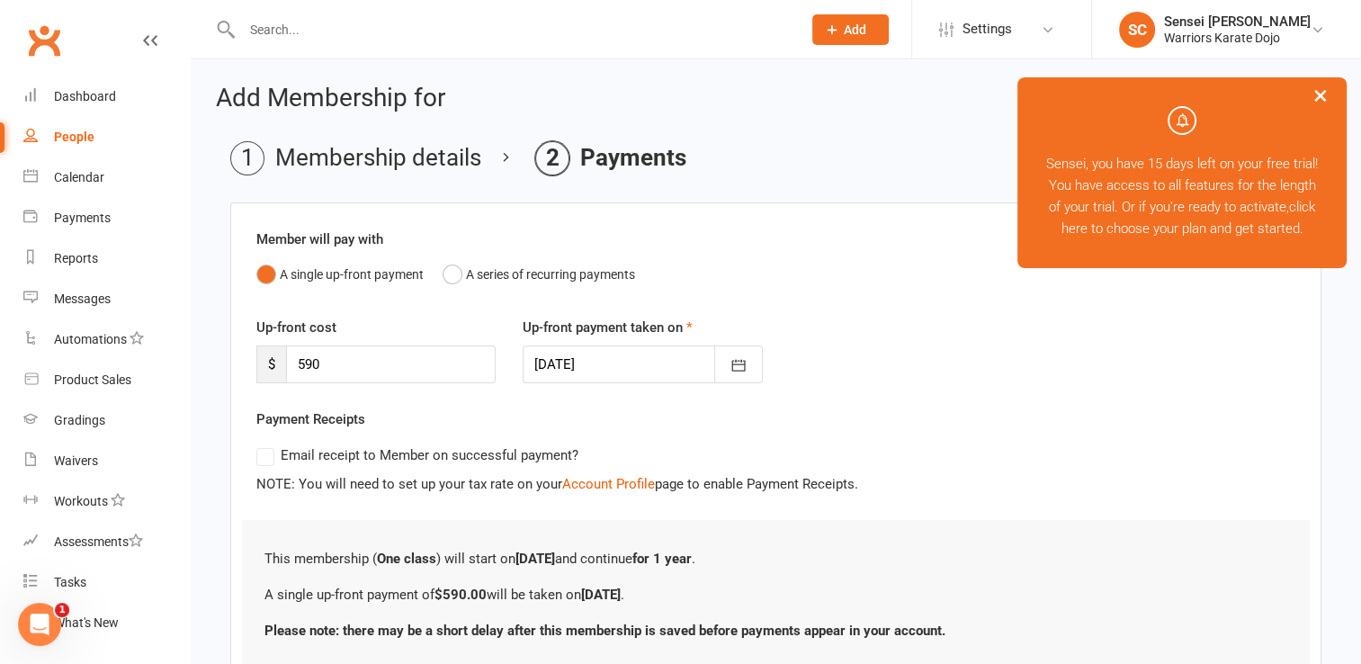
click at [879, 408] on div "Payment Receipts Email receipt to Member on successful payment? NOTE: You will …" at bounding box center [775, 451] width 1039 height 86
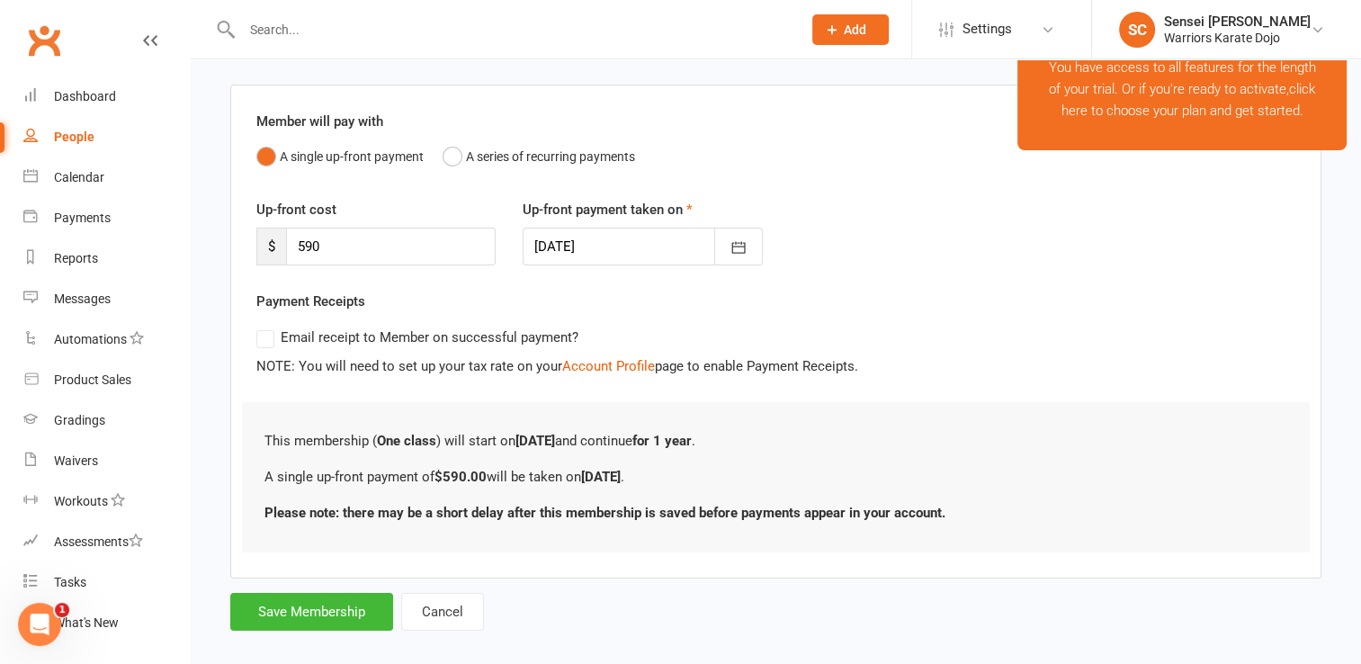
scroll to position [138, 0]
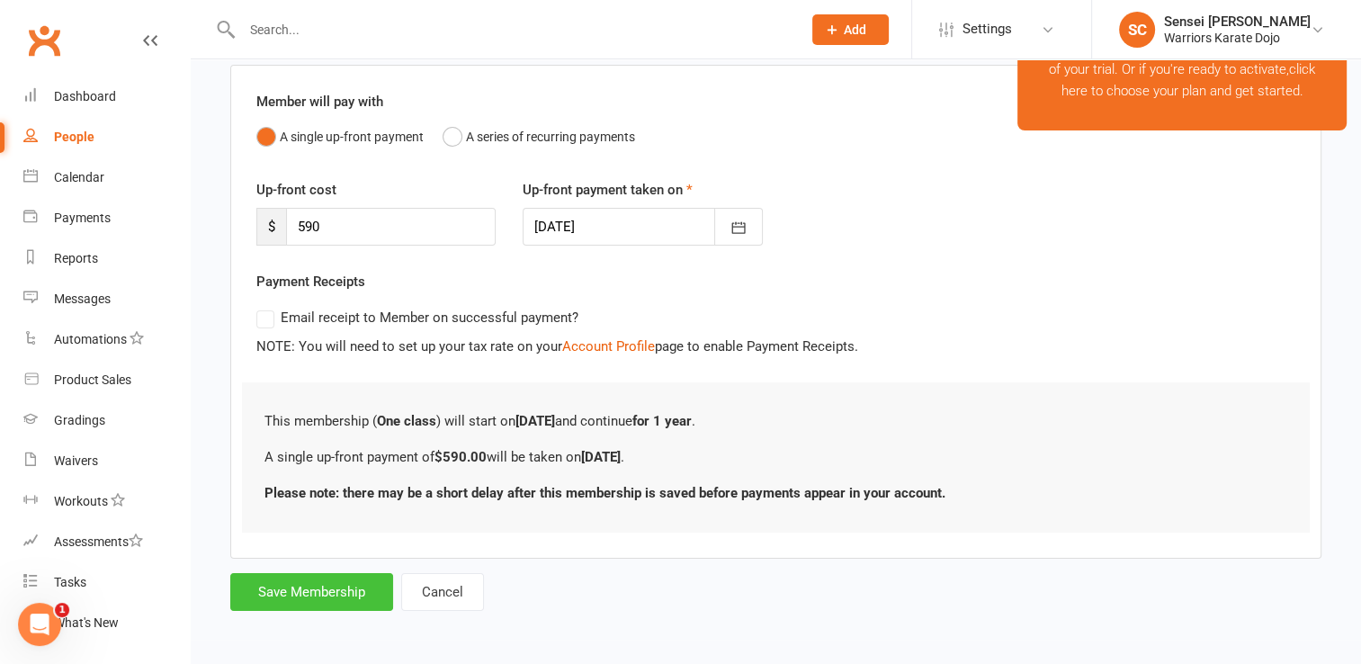
click at [284, 588] on button "Save Membership" at bounding box center [311, 592] width 163 height 38
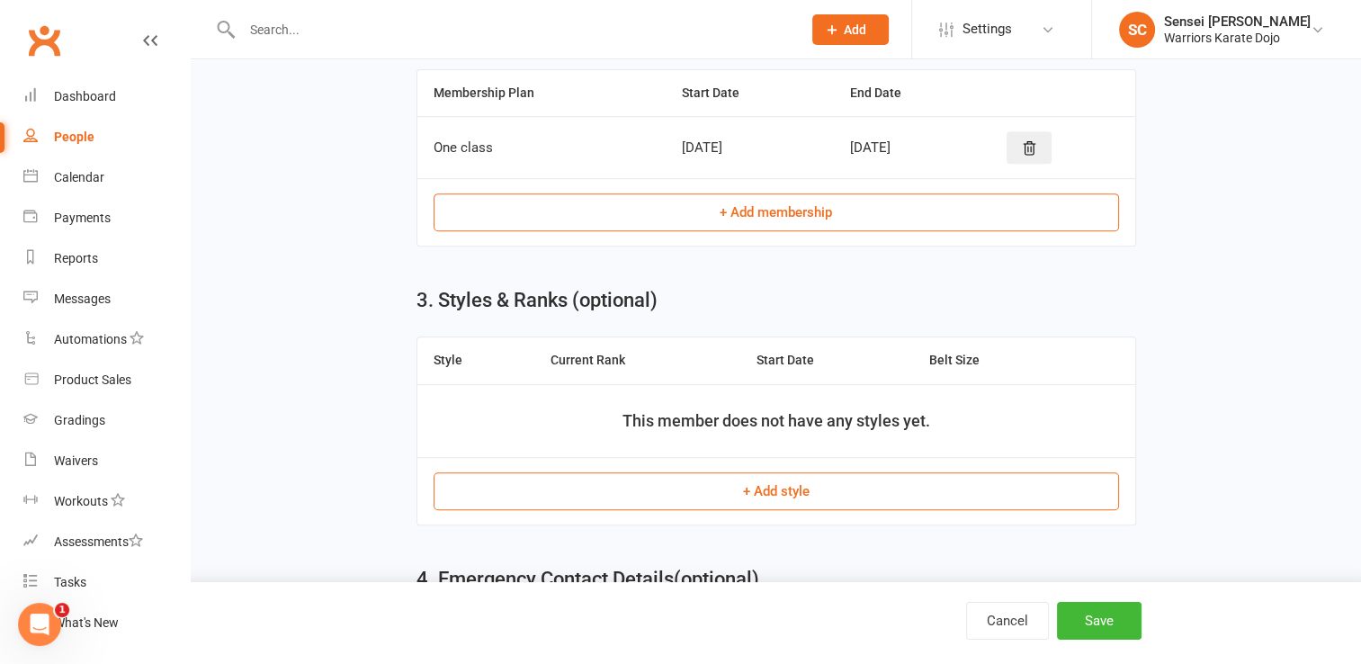
click at [773, 489] on button "+ Add style" at bounding box center [776, 491] width 685 height 38
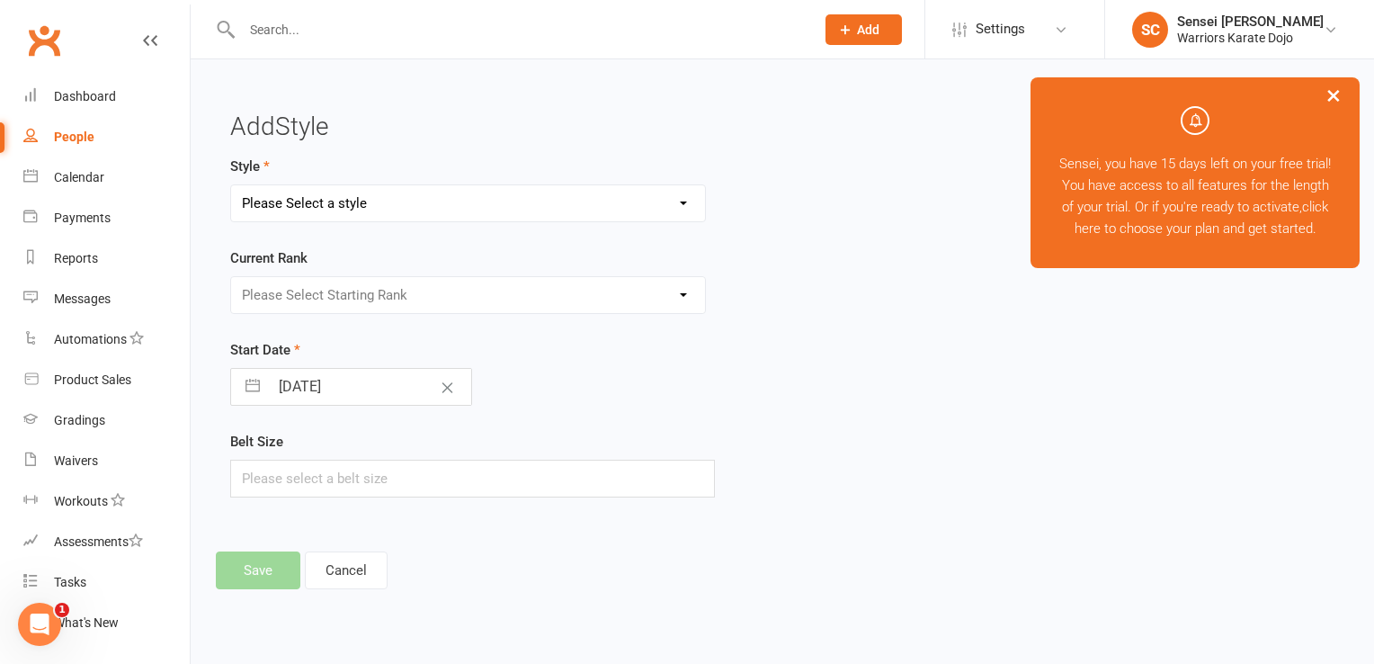
click at [431, 210] on select "Please Select a style Shotokan" at bounding box center [468, 203] width 474 height 36
select select "3746"
click at [231, 185] on select "Please Select a style Shotokan" at bounding box center [468, 203] width 474 height 36
click at [401, 289] on select "Please Select Starting Rank 9 Kyu 8 Kyu 7th Kyu" at bounding box center [468, 295] width 474 height 36
select select "44908"
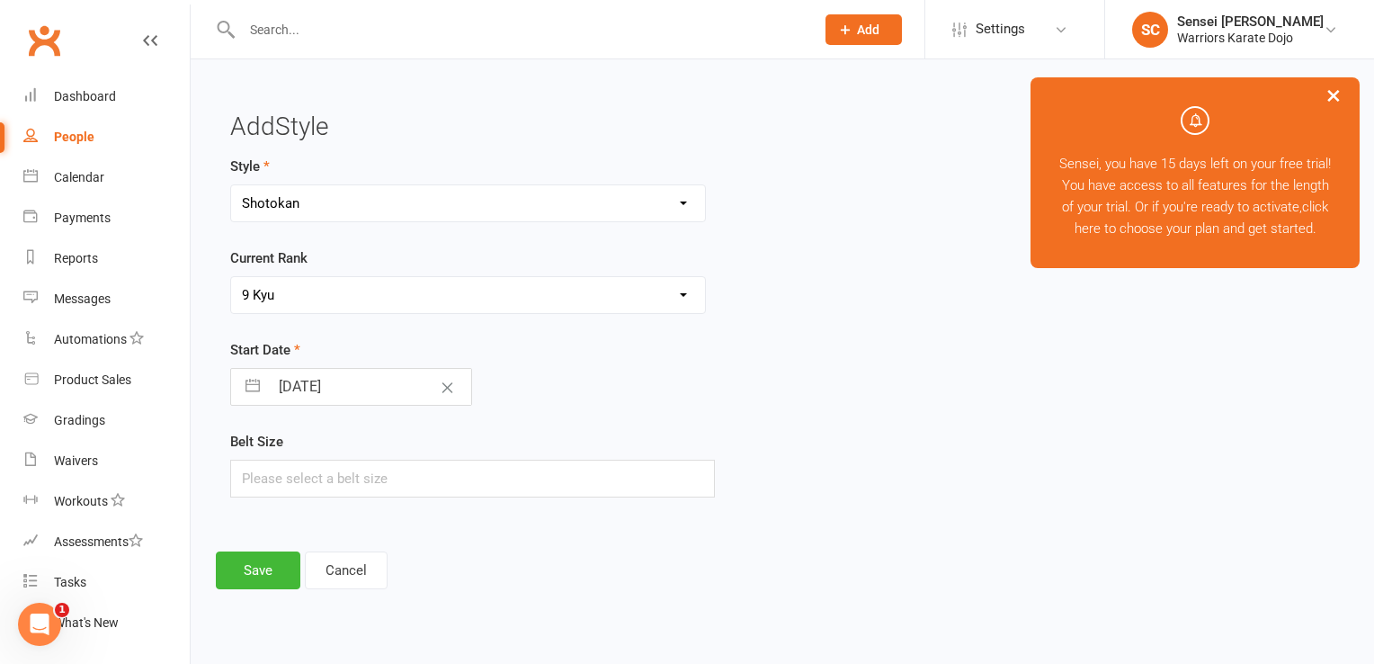
click at [231, 277] on select "Please Select Starting Rank 9 Kyu 8 Kyu 7th Kyu" at bounding box center [468, 295] width 474 height 36
select select "6"
select select "2025"
select select "7"
select select "2025"
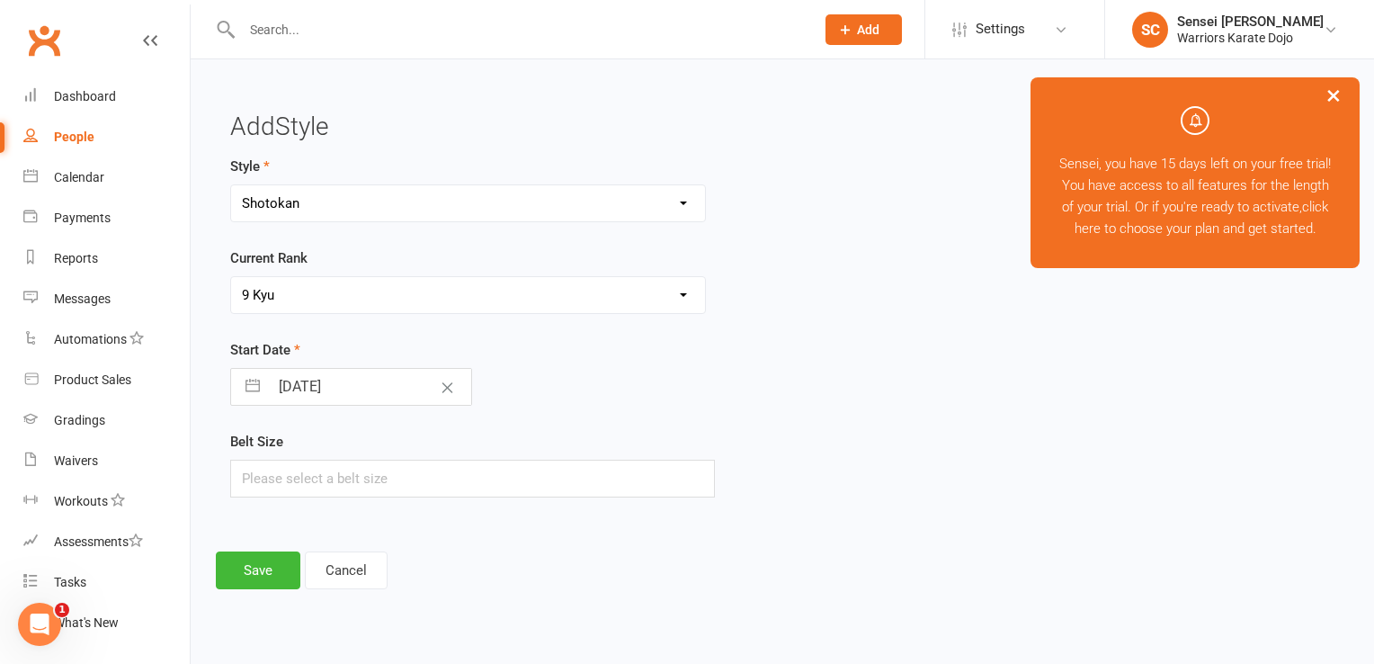
select select "8"
select select "2025"
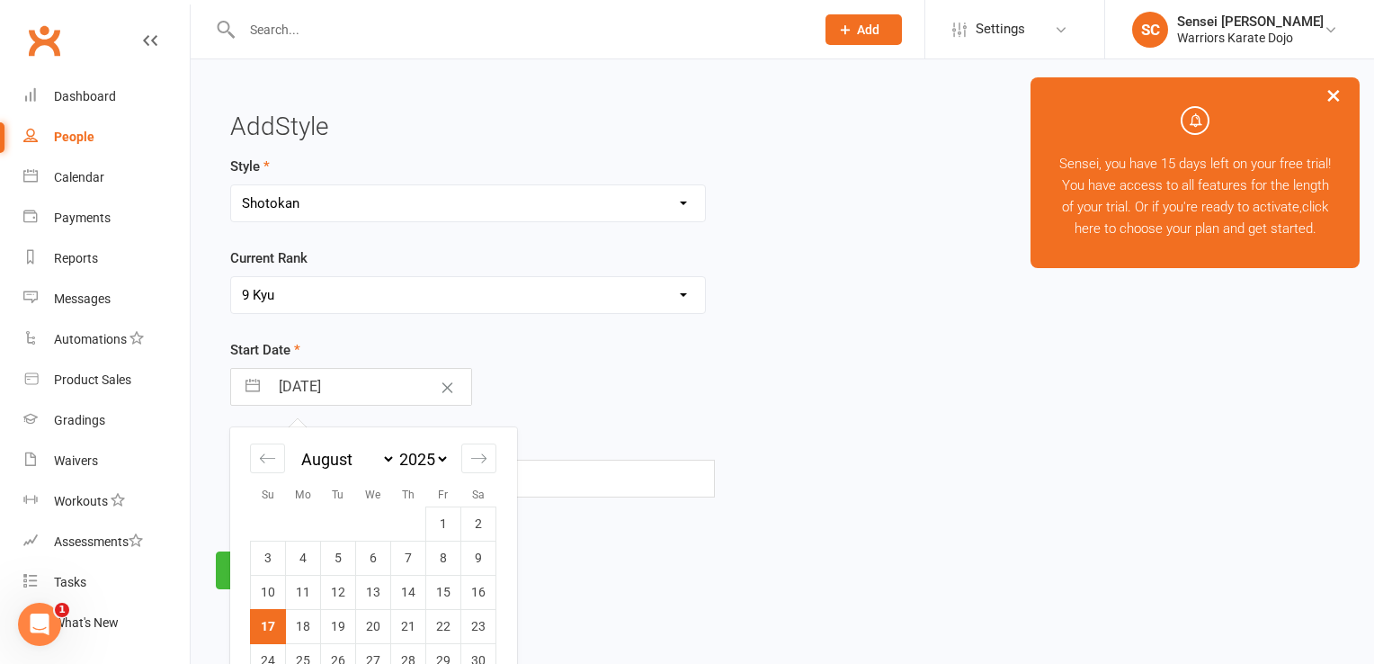
click at [349, 384] on input "17 Aug 2025" at bounding box center [370, 387] width 202 height 36
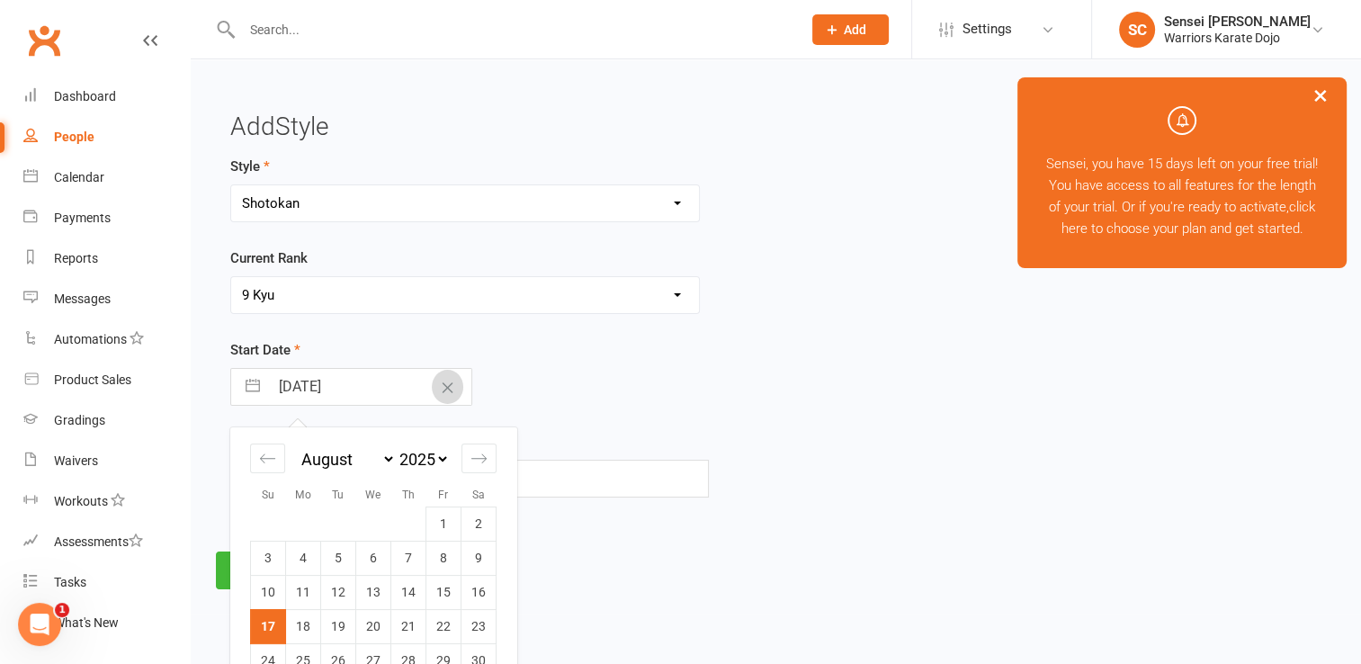
click at [441, 390] on icon "Clear Date" at bounding box center [447, 387] width 13 height 11
click at [273, 456] on icon "Move backward to switch to the previous month." at bounding box center [267, 458] width 17 height 17
select select "5"
select select "2025"
click at [273, 456] on icon "Move backward to switch to the previous month." at bounding box center [267, 458] width 17 height 17
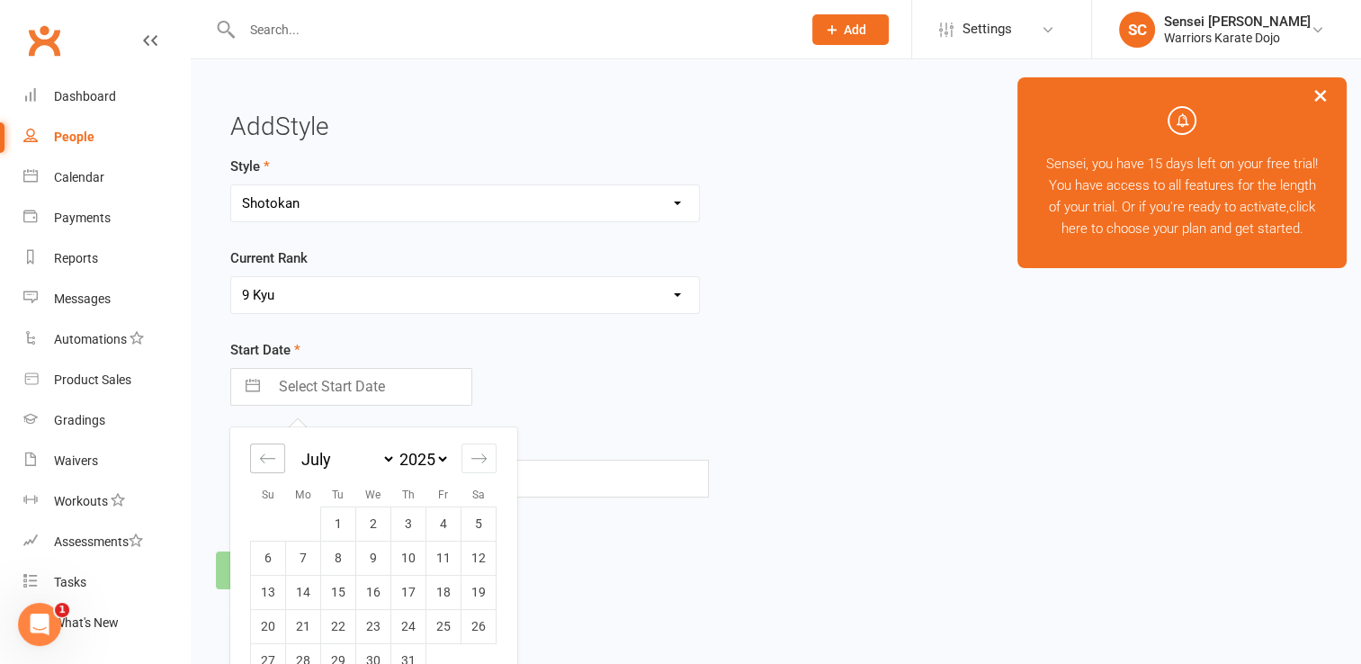
select select "4"
select select "2025"
click at [482, 457] on icon "Move forward to switch to the next month." at bounding box center [478, 457] width 15 height 9
select select "7"
select select "2025"
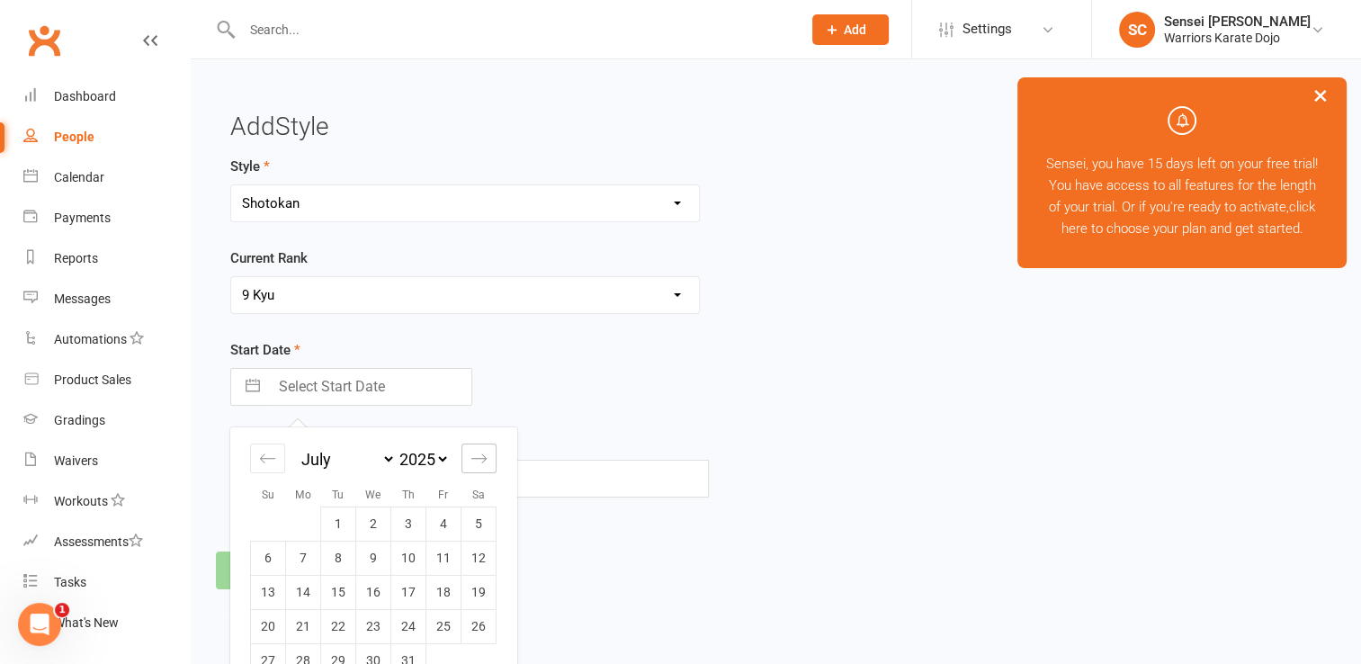
click at [482, 457] on icon "Move forward to switch to the next month." at bounding box center [478, 457] width 15 height 9
select select "8"
select select "2025"
click at [482, 457] on icon "Move forward to switch to the next month." at bounding box center [478, 457] width 15 height 9
select select "9"
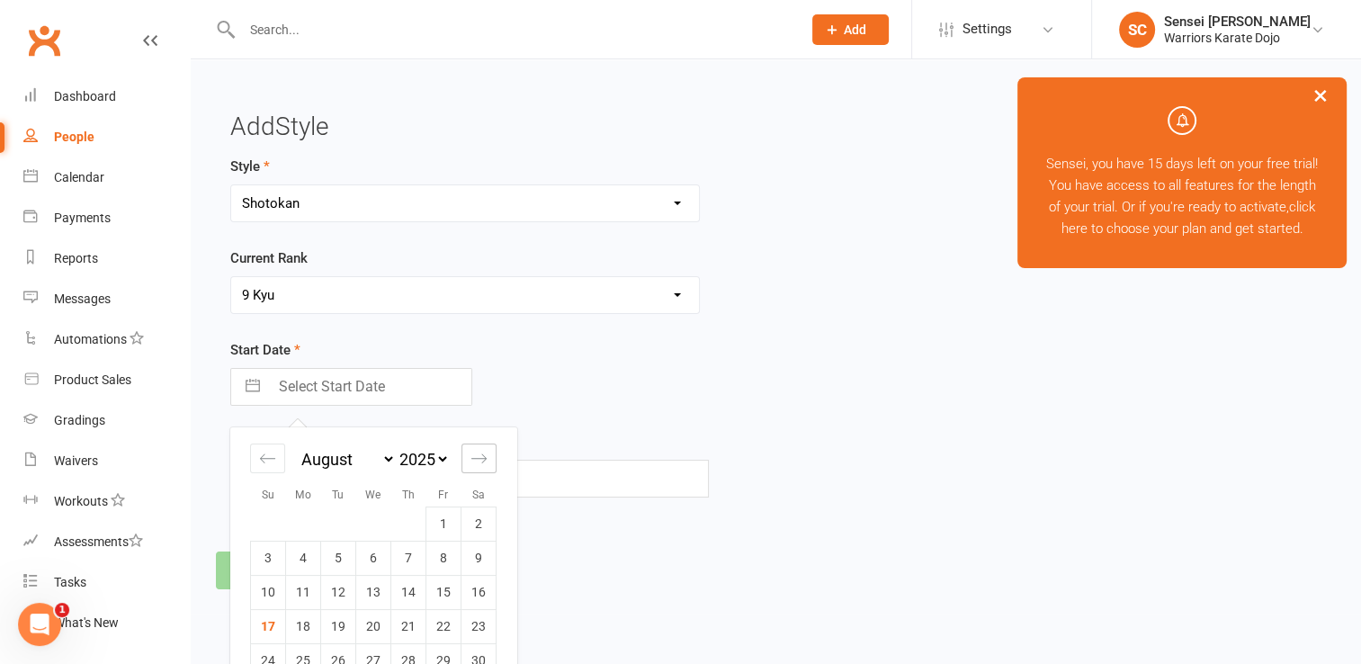
select select "2025"
click at [443, 455] on select "2035 2034 2033 2032 2031 2030 2029 2028 2027 2026 2025 2024 2023 2022 2021 2020…" at bounding box center [423, 459] width 54 height 21
select select "7"
select select "2023"
select select "8"
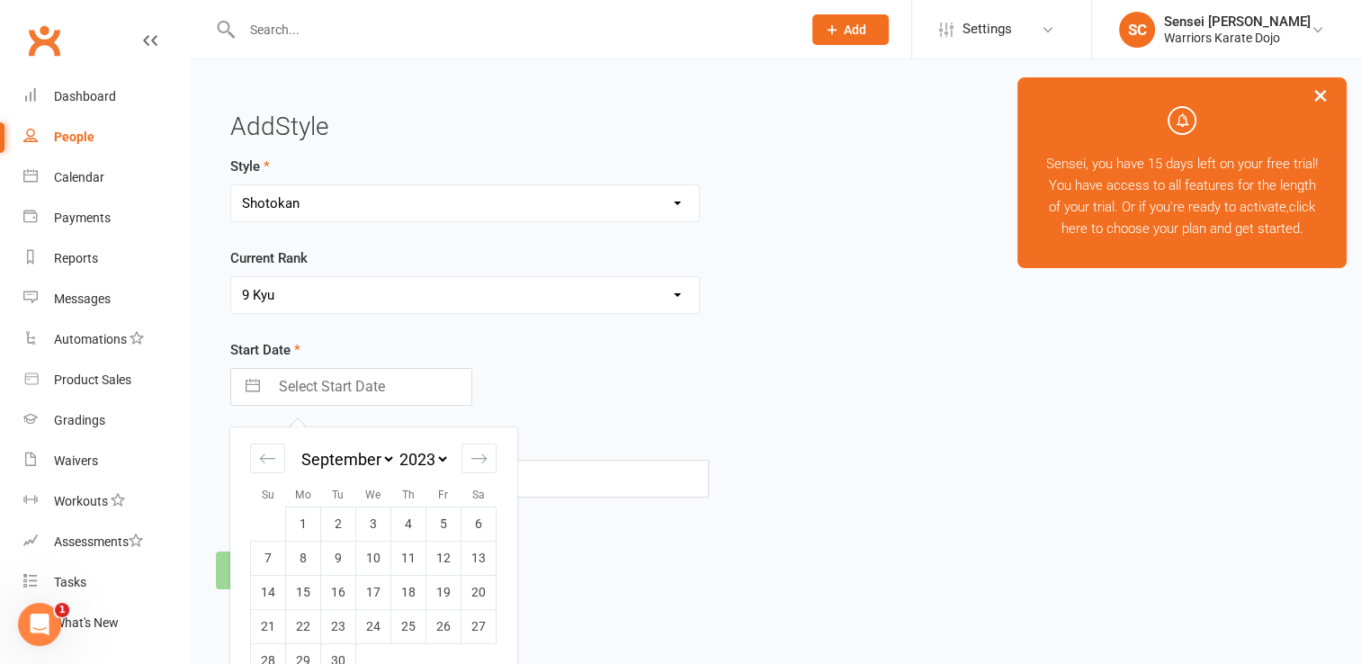
select select "2023"
select select "9"
select select "2023"
click at [564, 372] on div "Navigate forward to interact with the calendar and select a date. Press the que…" at bounding box center [469, 387] width 478 height 38
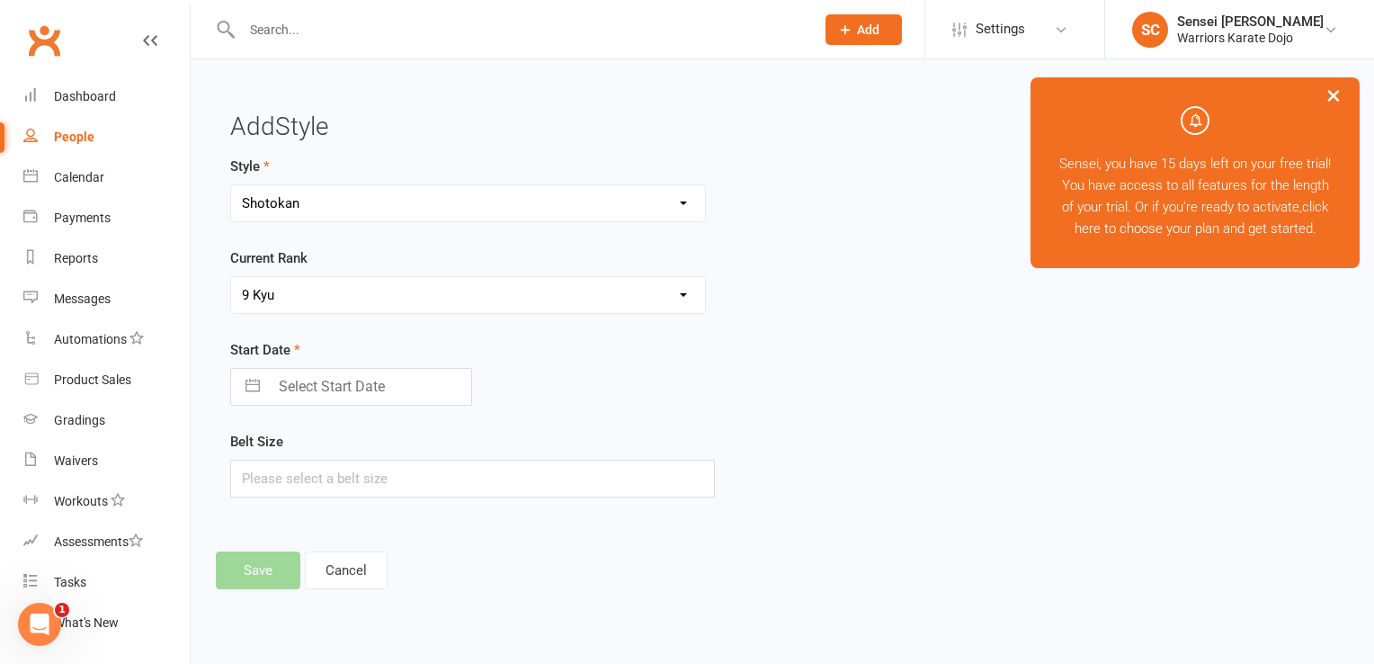
click at [397, 394] on input "Select Start Date" at bounding box center [370, 387] width 202 height 36
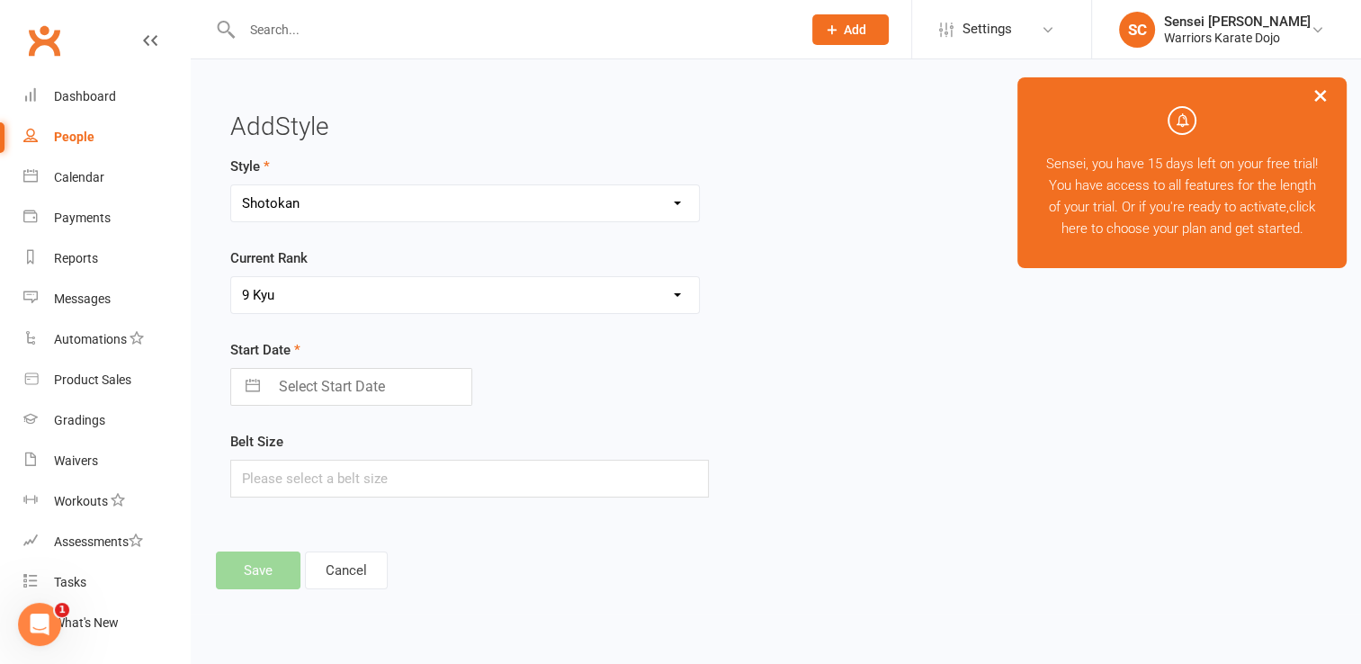
select select "6"
select select "2025"
select select "7"
select select "2025"
select select "8"
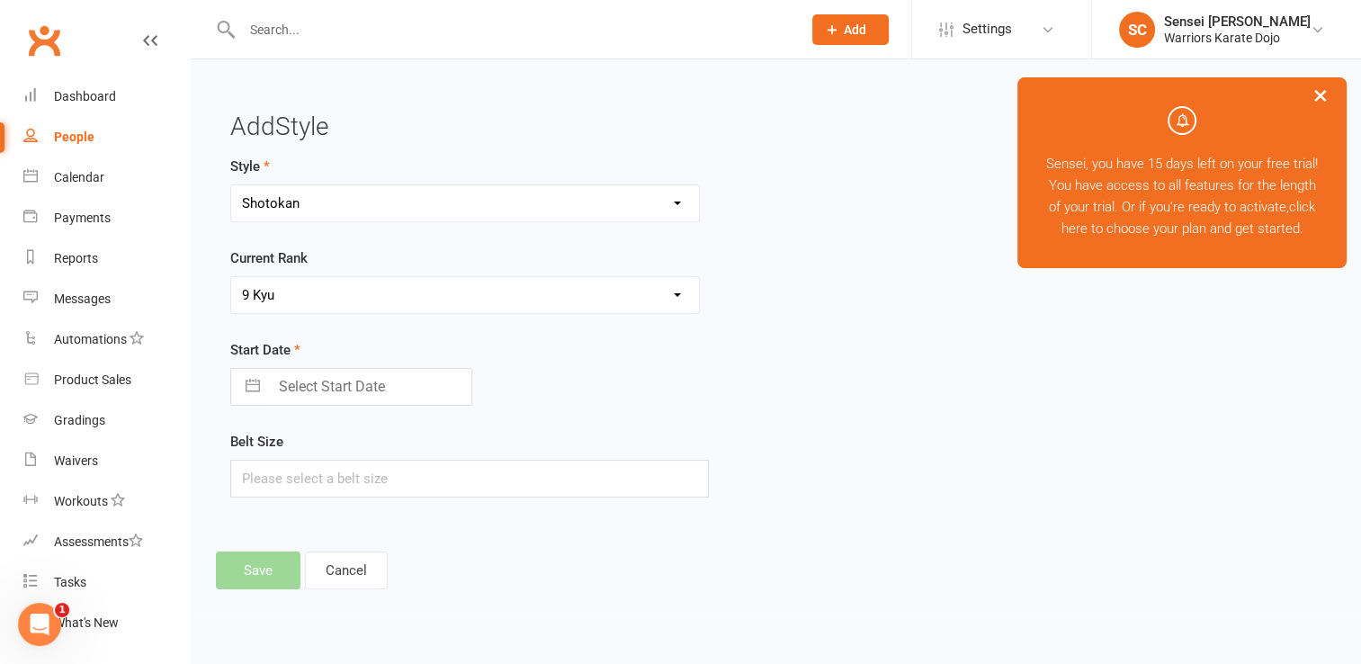
select select "2025"
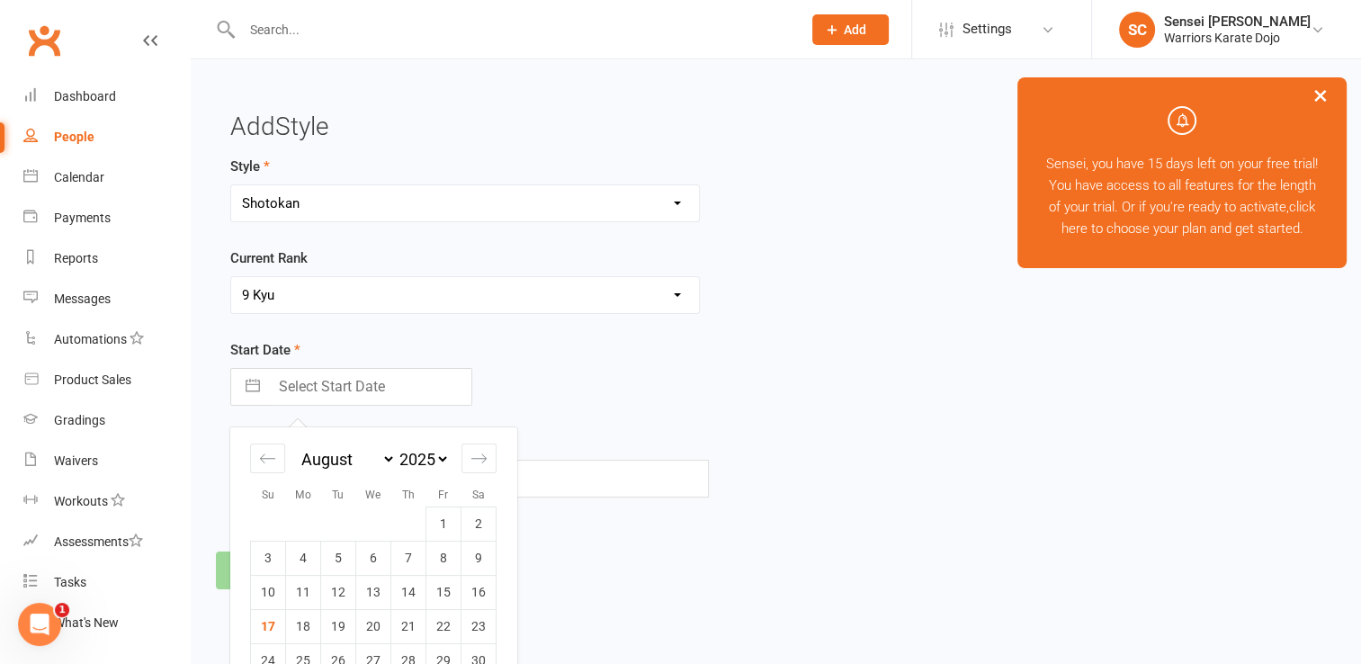
click at [442, 466] on select "2035 2034 2033 2032 2031 2030 2029 2028 2027 2026 2025 2024 2023 2022 2021 2020…" at bounding box center [423, 459] width 54 height 21
select select "6"
select select "2023"
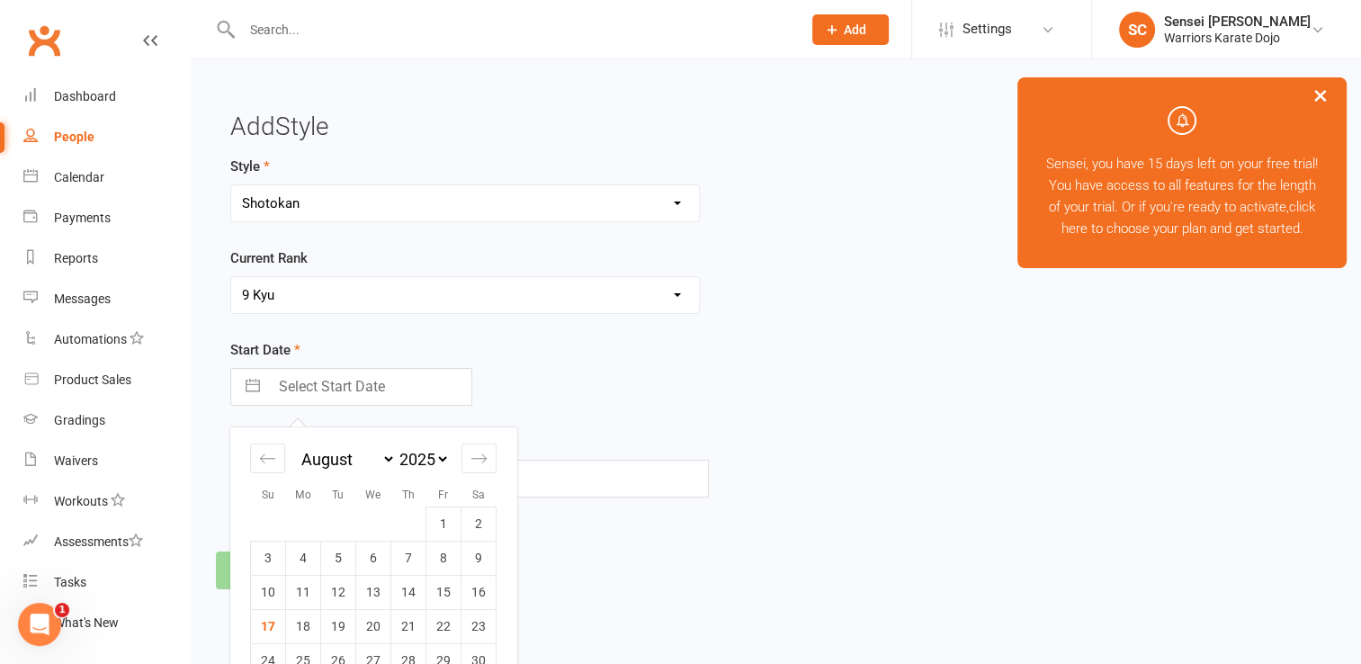
select select "7"
select select "2023"
select select "8"
select select "2023"
click at [356, 449] on select "January February March April May June July August September October November De…" at bounding box center [347, 459] width 98 height 21
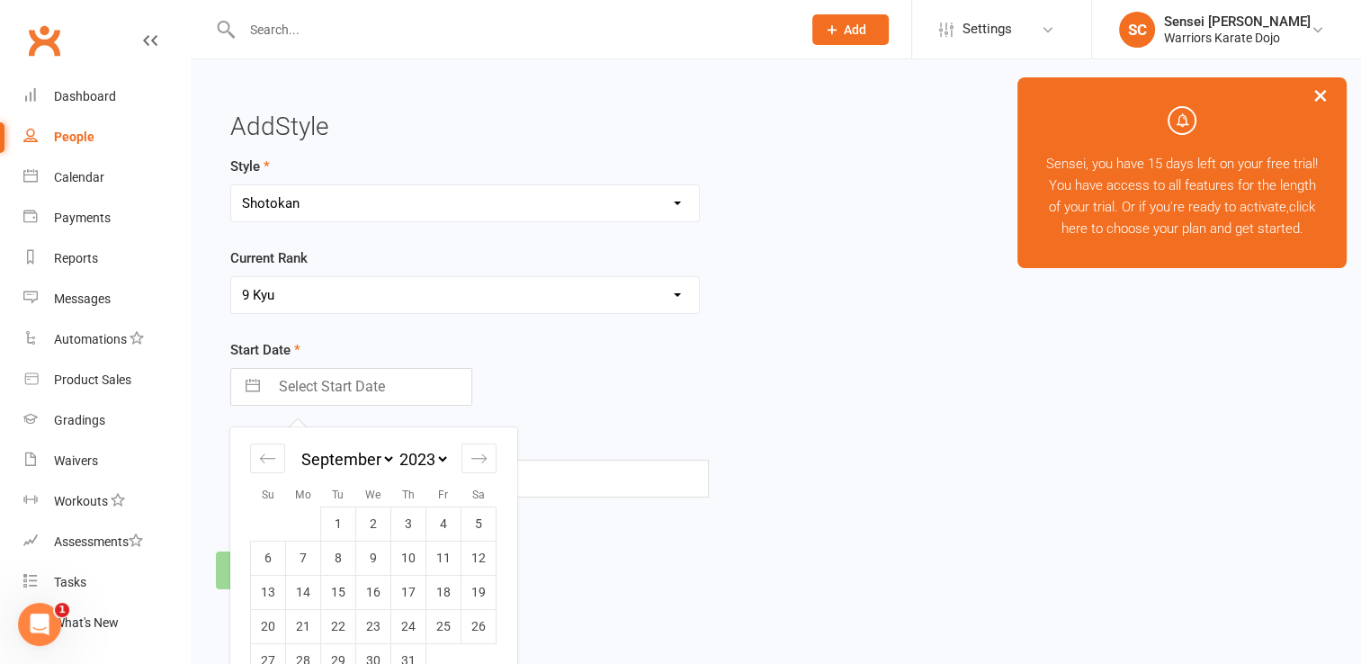
select select "7"
select select "9"
select select "2023"
click at [439, 581] on td "15" at bounding box center [443, 592] width 35 height 34
type input "15 Sep 2023"
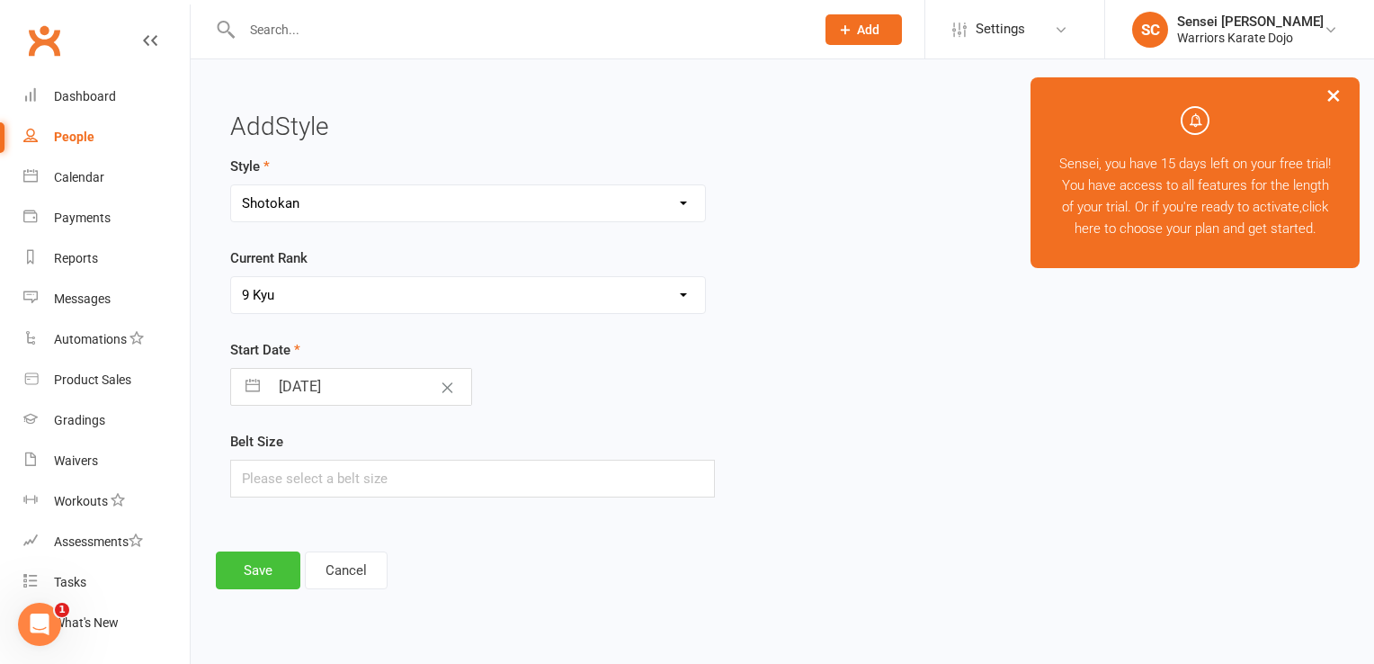
click at [273, 566] on button "Save" at bounding box center [258, 570] width 85 height 38
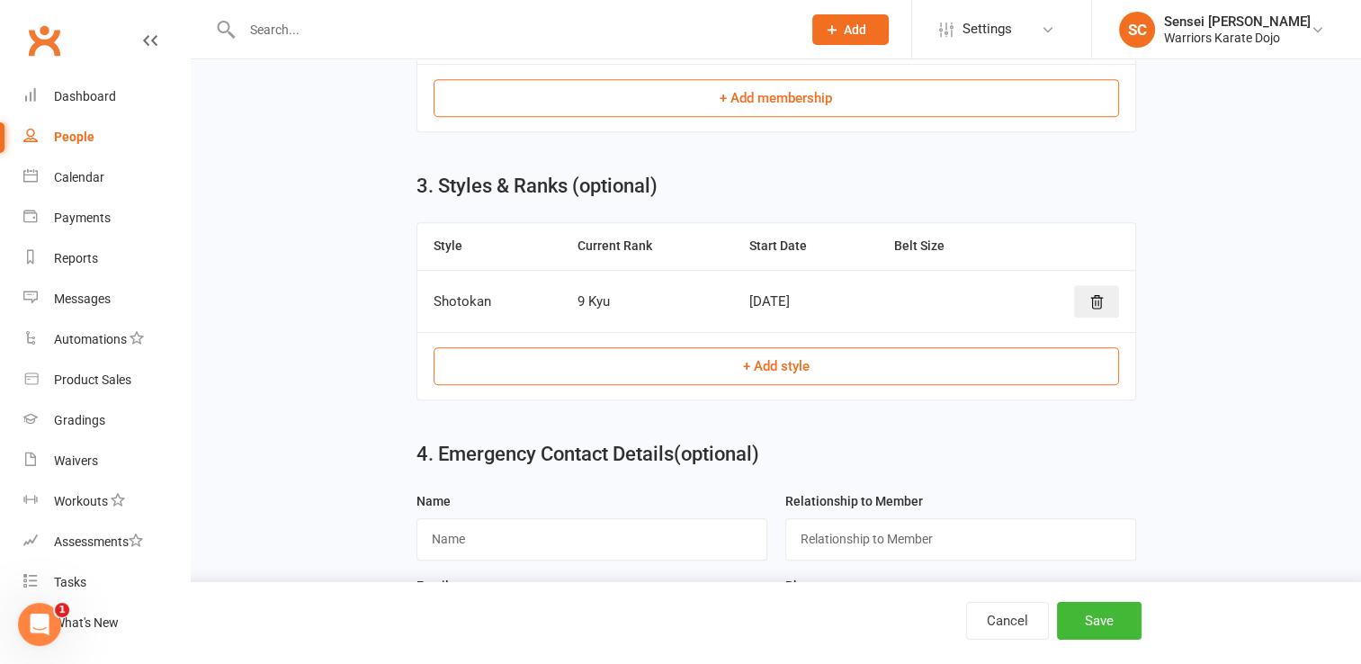
scroll to position [1050, 0]
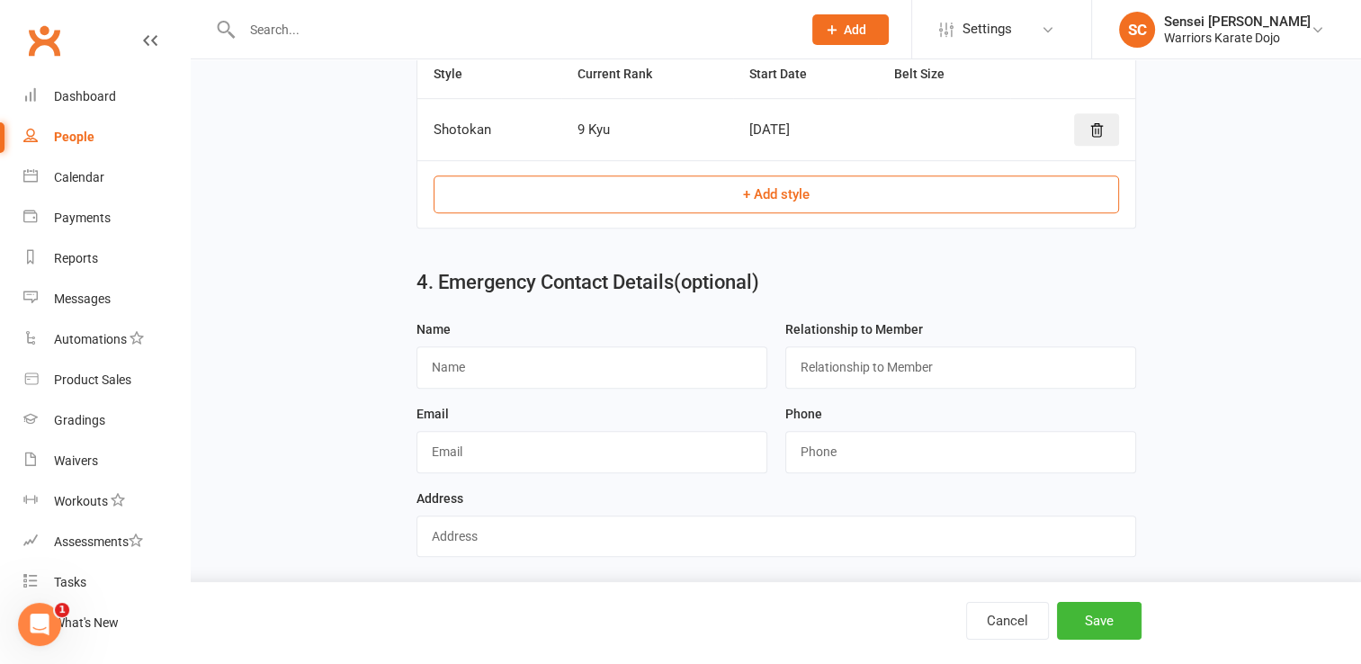
click at [856, 32] on span "Add" at bounding box center [855, 29] width 22 height 14
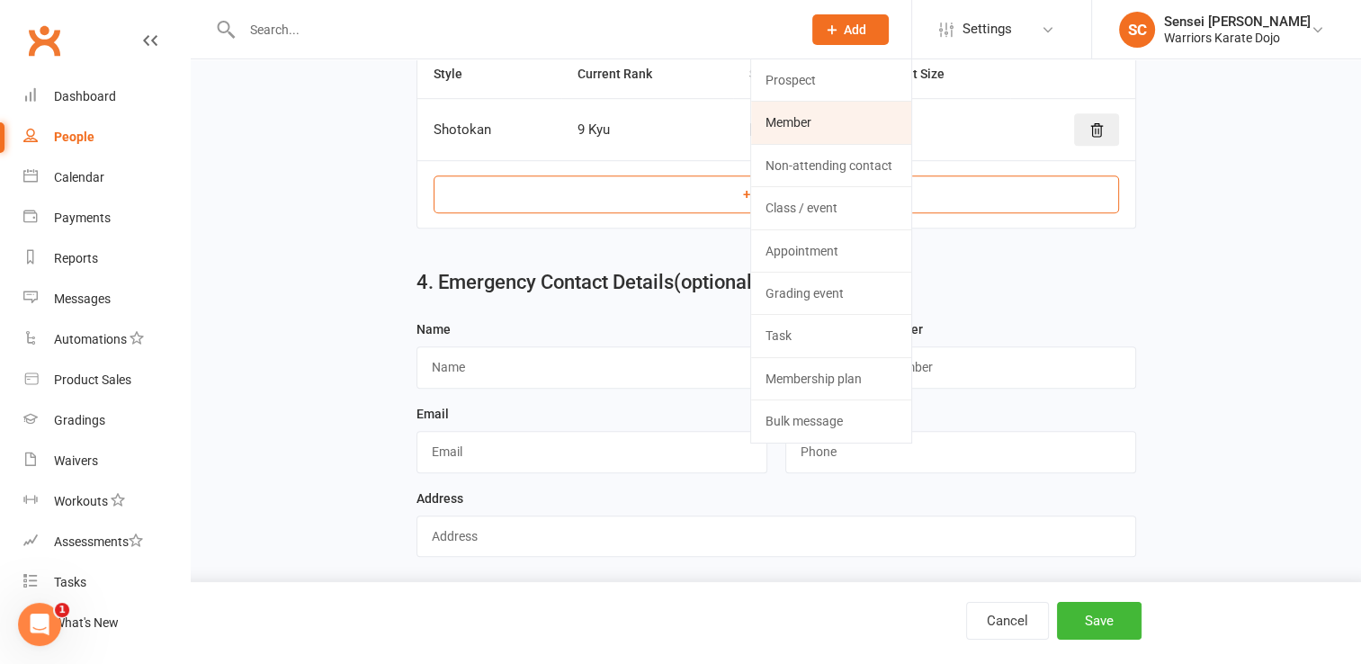
click at [809, 114] on link "Member" at bounding box center [831, 122] width 160 height 41
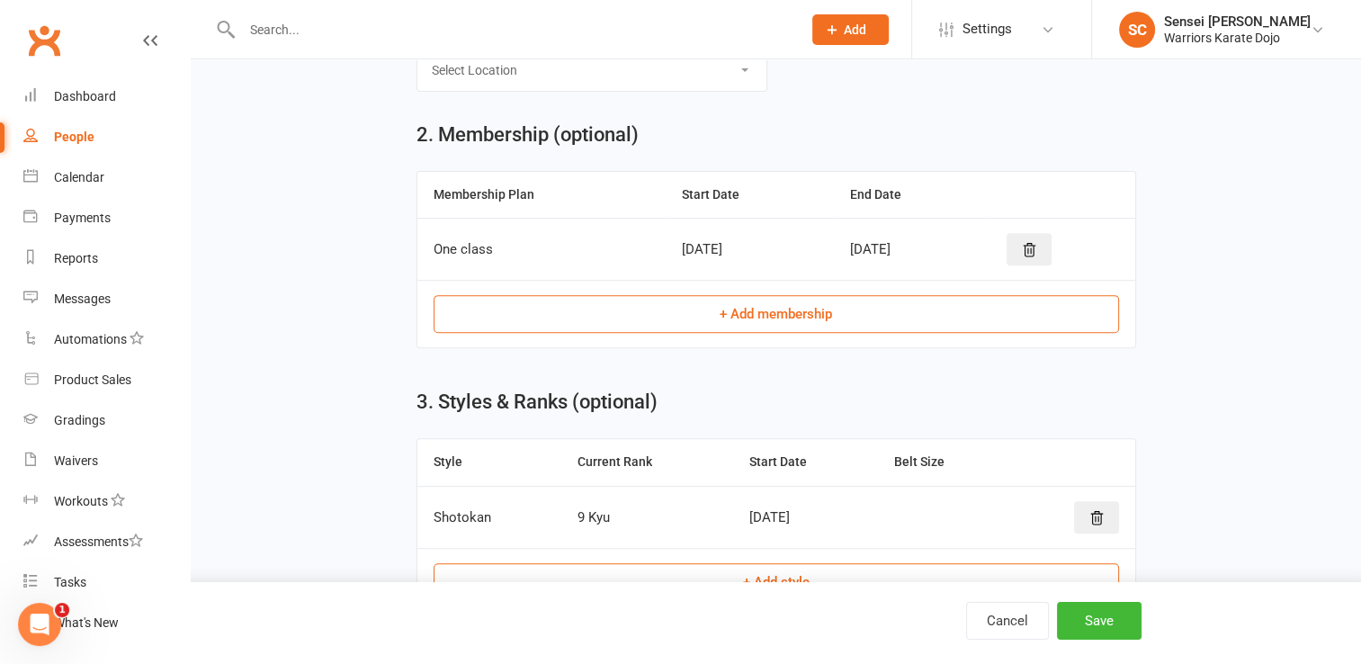
scroll to position [681, 0]
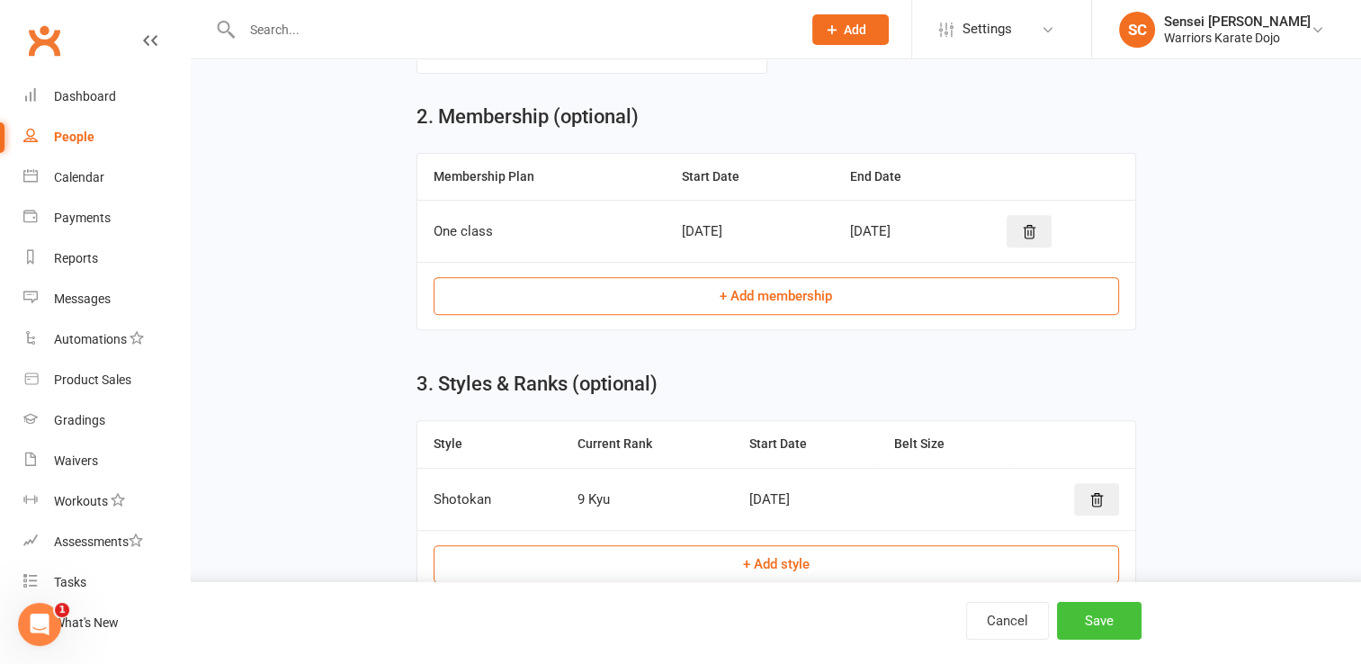
click at [1105, 617] on button "Save" at bounding box center [1099, 621] width 85 height 38
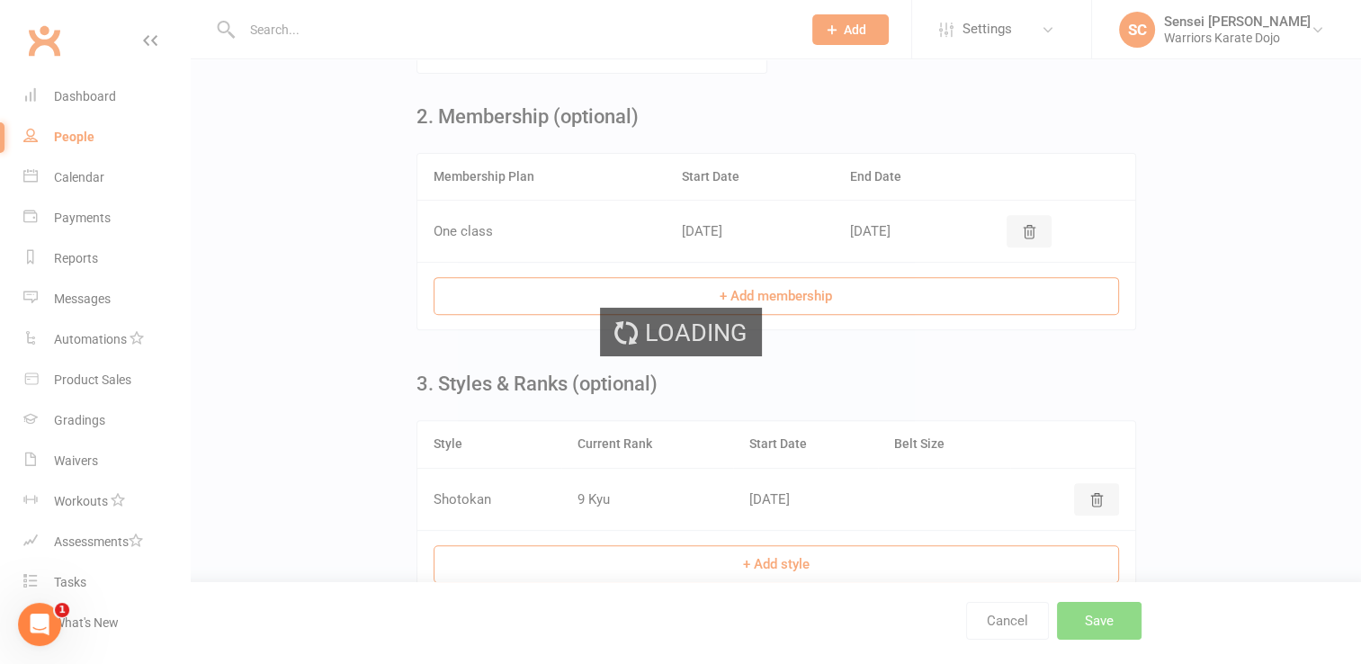
scroll to position [0, 0]
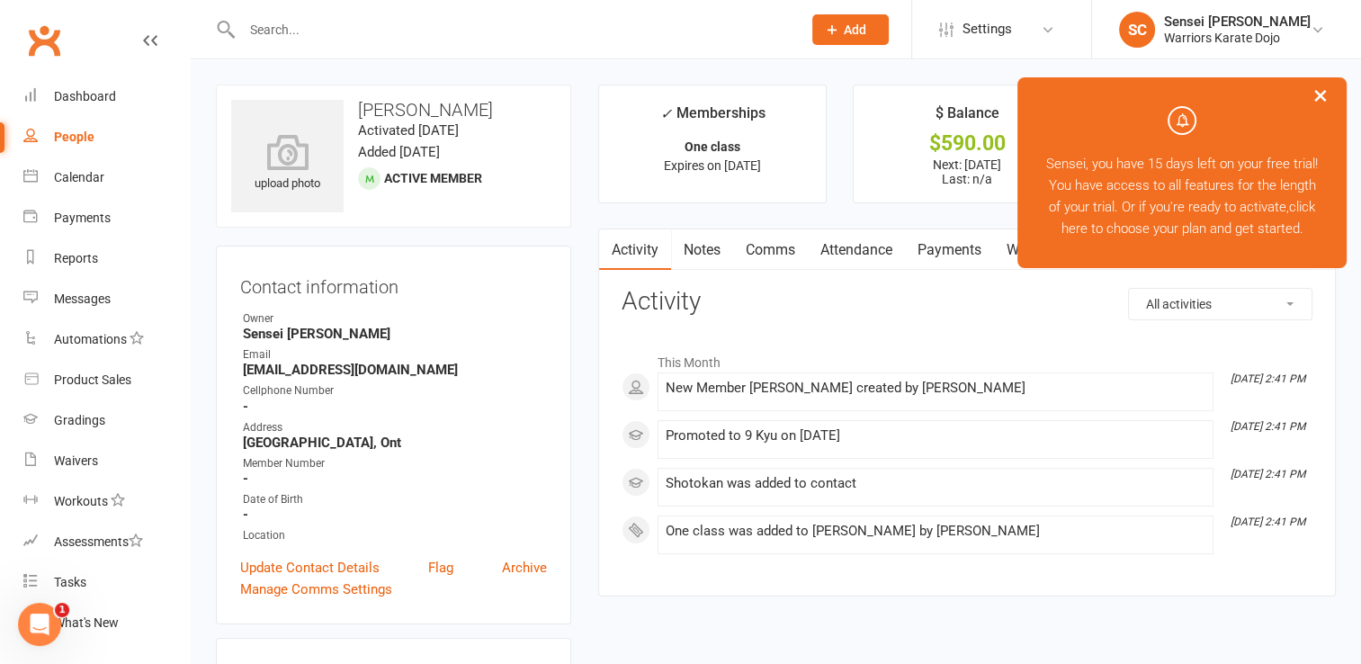
click at [854, 31] on span "Add" at bounding box center [855, 29] width 22 height 14
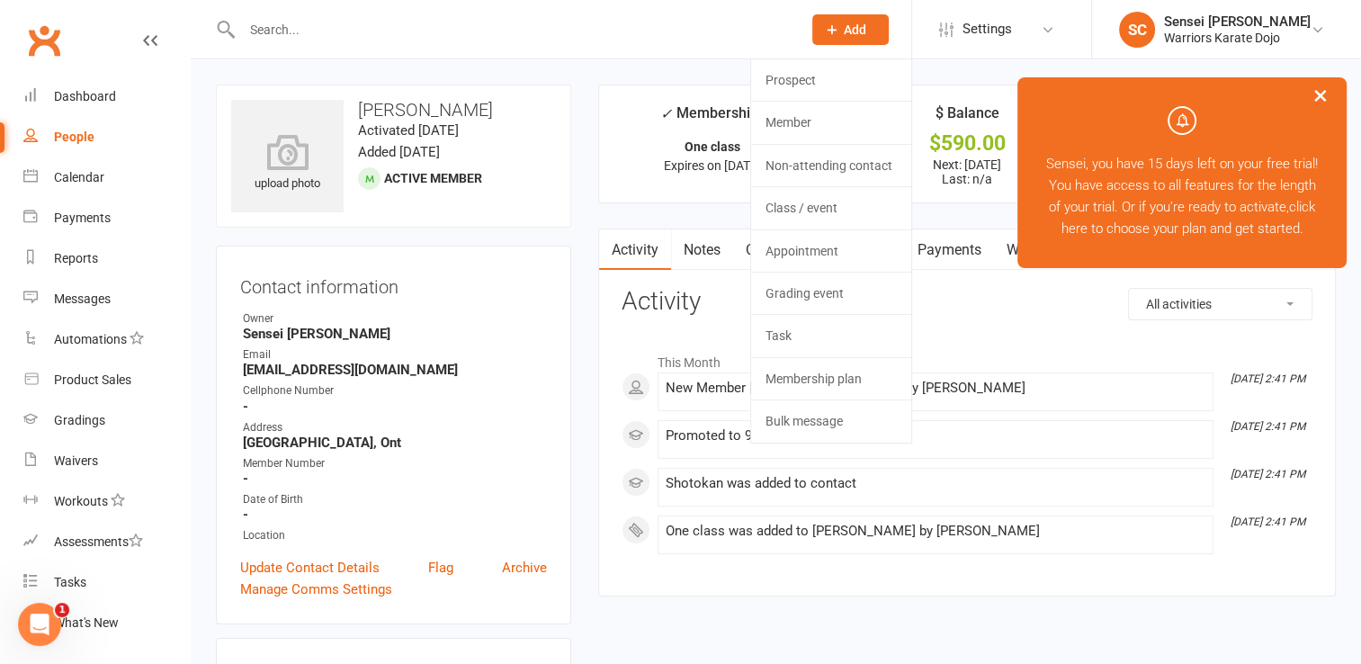
click at [849, 25] on span "Add" at bounding box center [855, 29] width 22 height 14
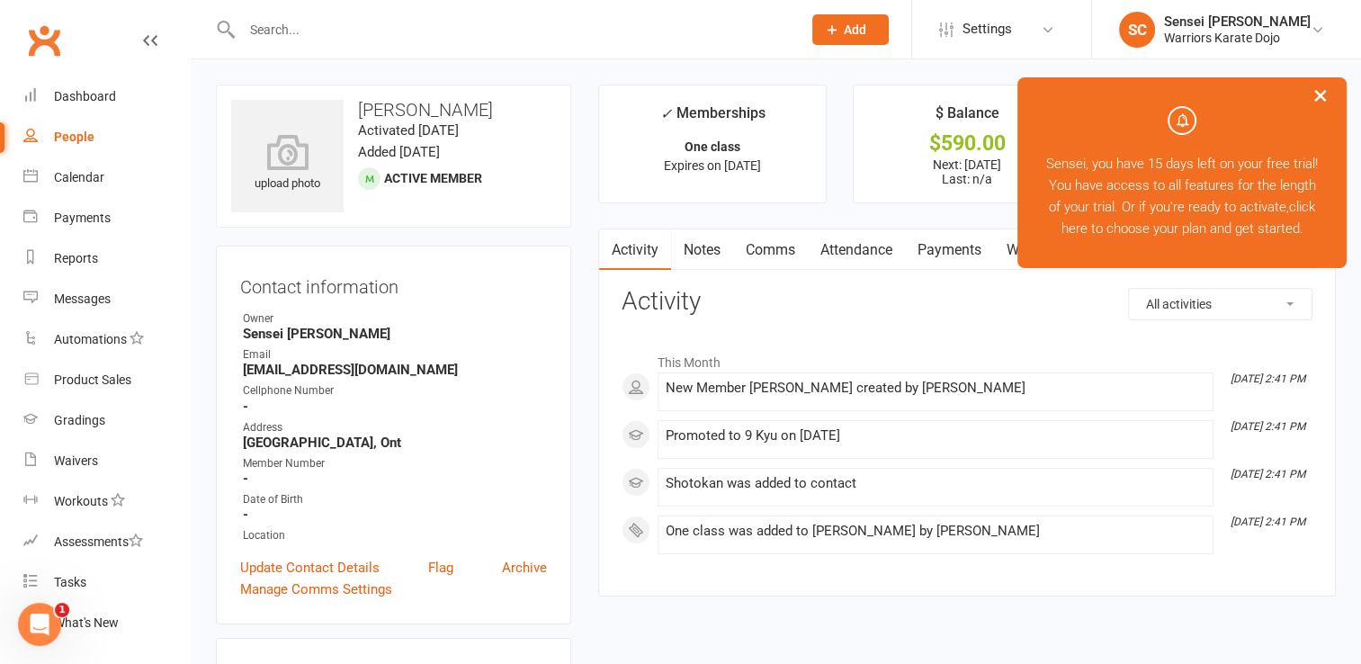
click at [67, 139] on div "People" at bounding box center [74, 137] width 40 height 14
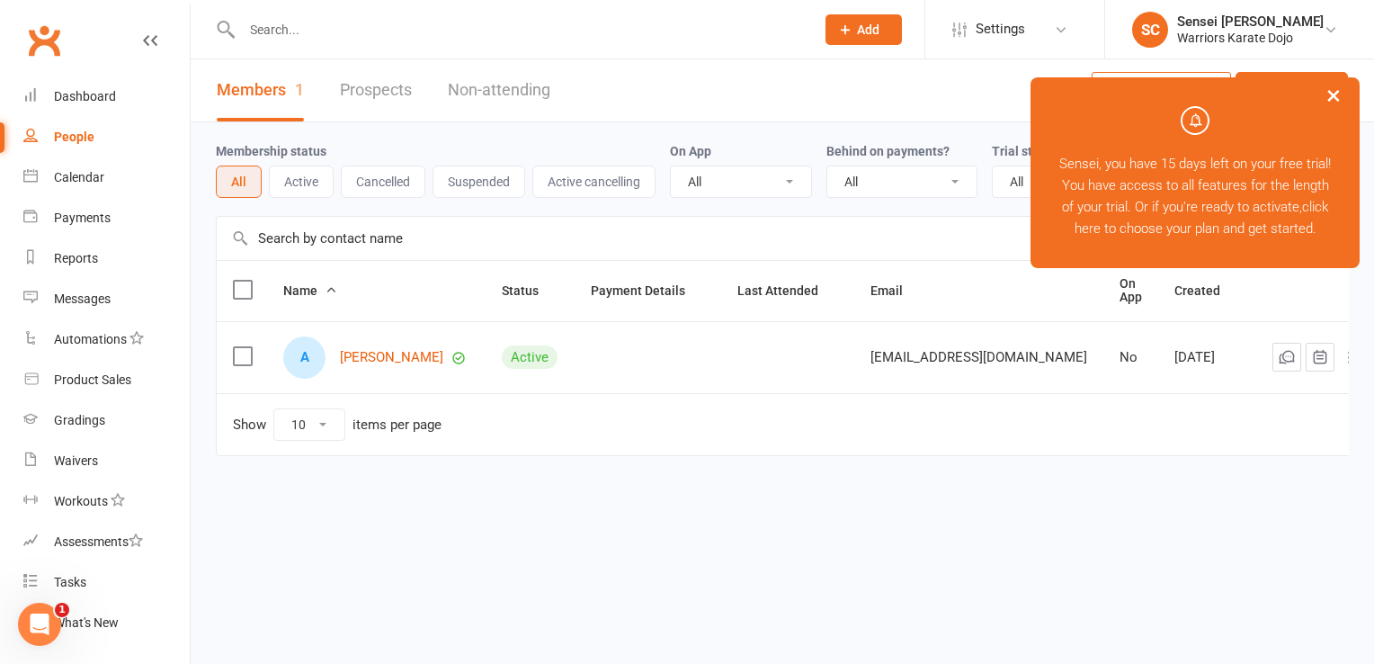
click at [872, 27] on span "Add" at bounding box center [868, 29] width 22 height 14
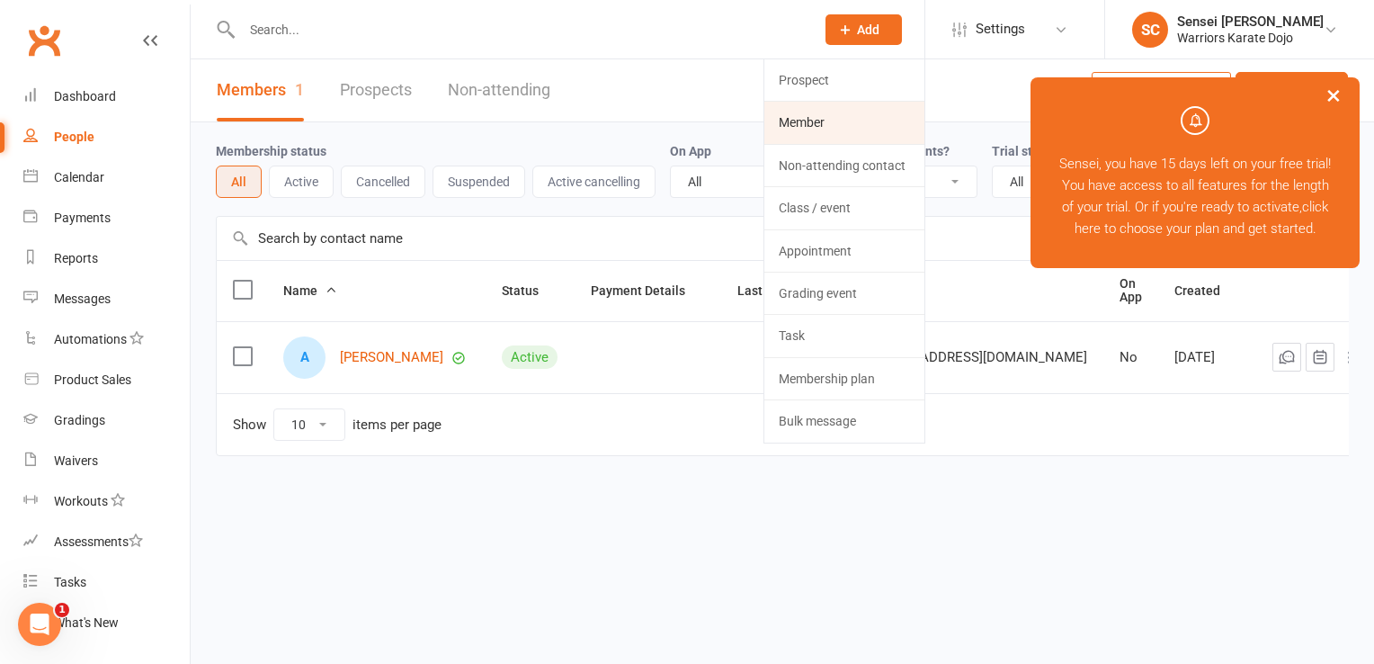
click at [829, 117] on link "Member" at bounding box center [844, 122] width 160 height 41
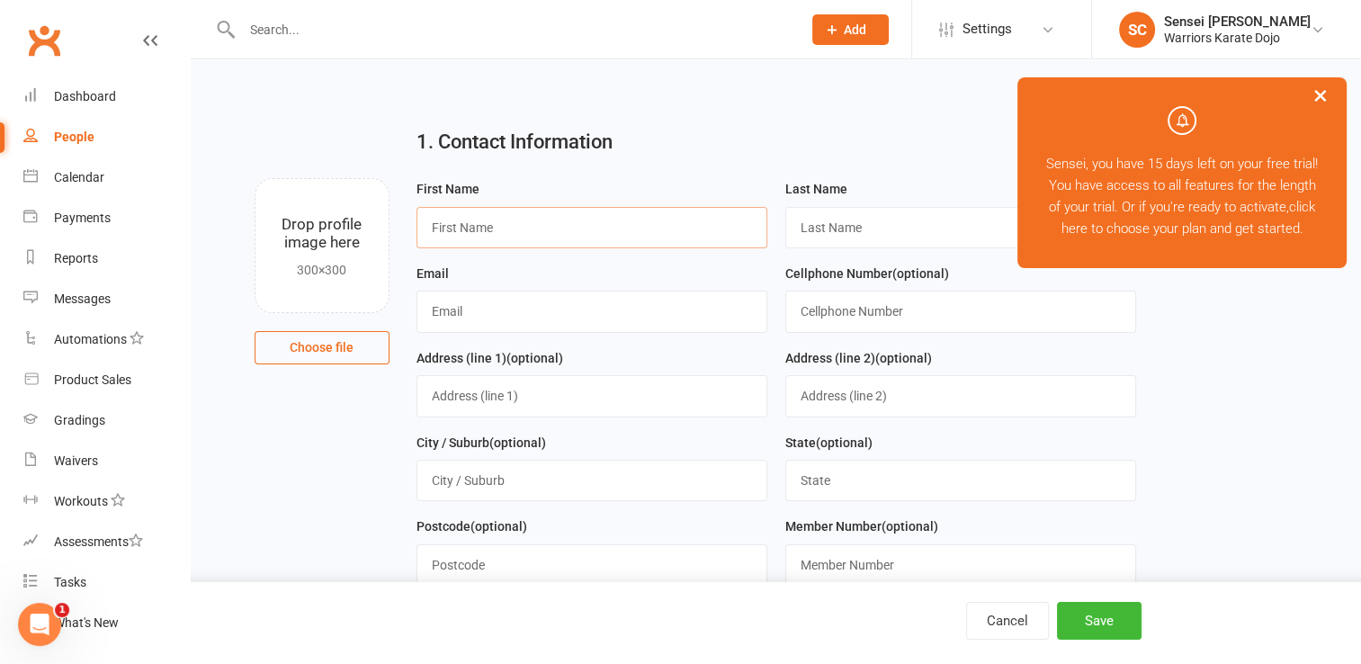
click at [606, 232] on input "text" at bounding box center [591, 227] width 351 height 41
type input "Luka"
type input "Berlinghoff"
type input "chris_t_anne@hotmail.com"
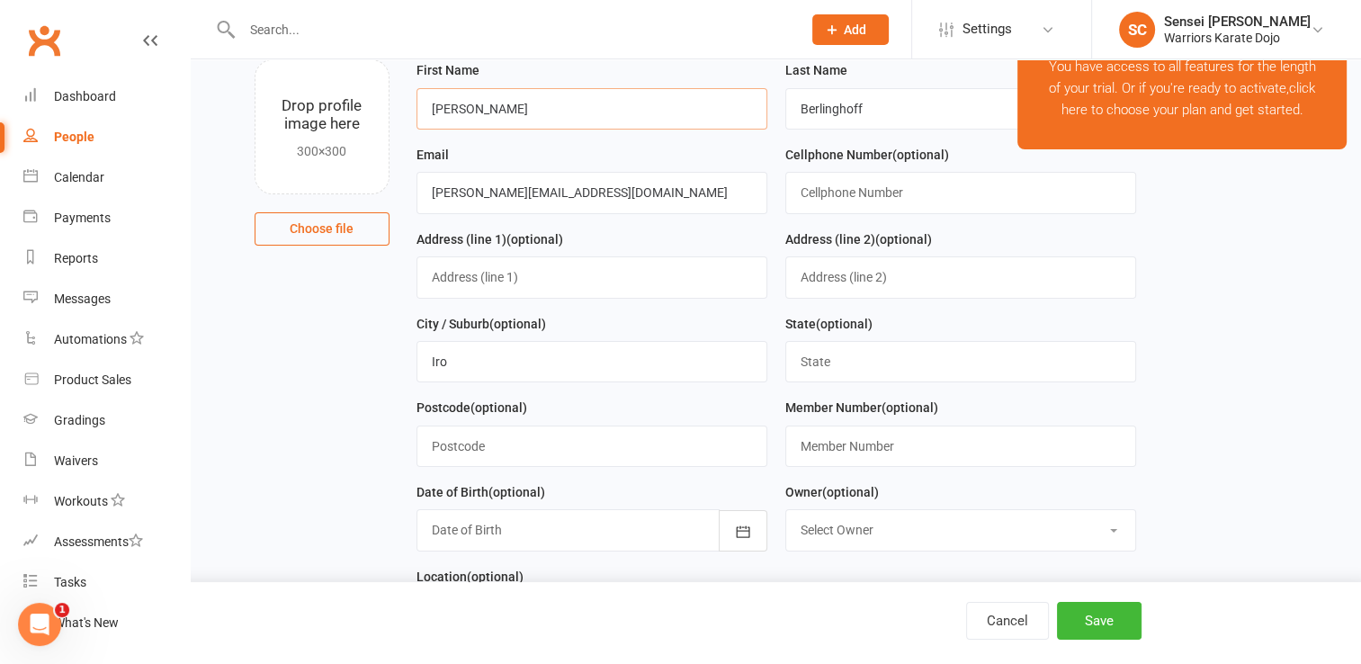
scroll to position [128, 0]
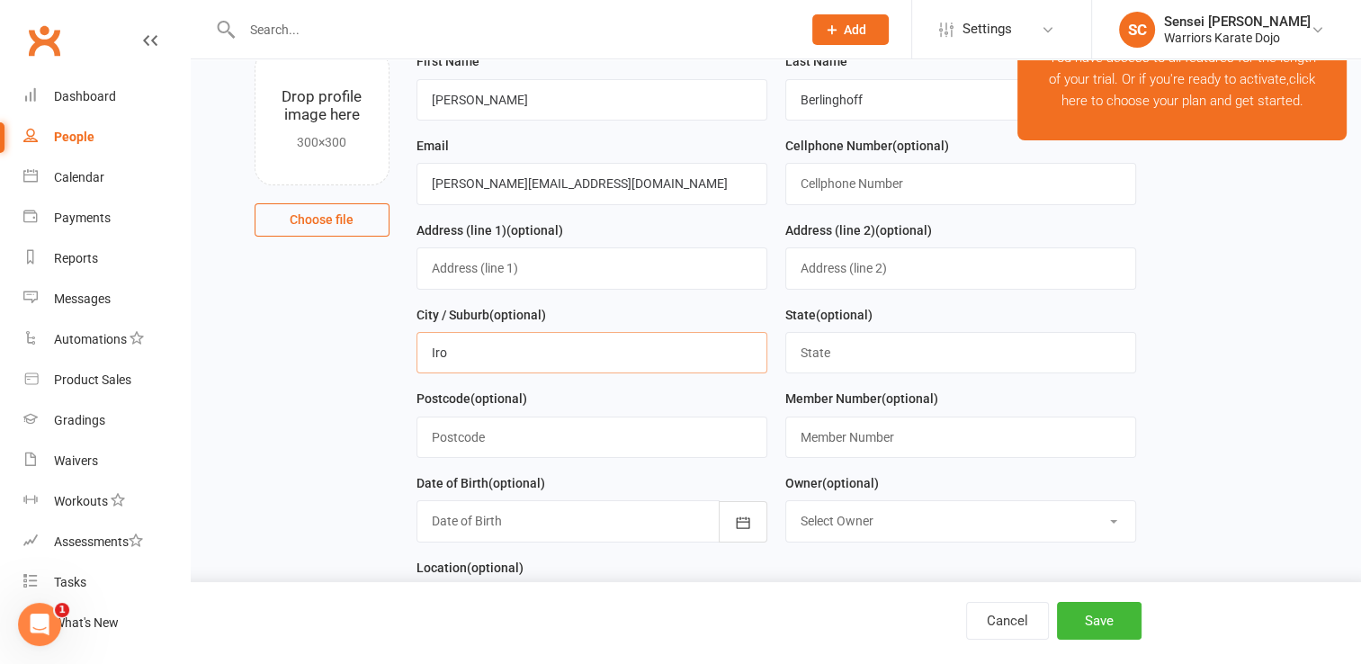
click at [603, 354] on input "Iro" at bounding box center [591, 352] width 351 height 41
type input "Iroquois Falls, Ont"
click at [712, 479] on div "Date of Birth (optional) 2021 - 2040 2021 2022 2023 2024 2025 2026 2027 2028 20…" at bounding box center [591, 507] width 351 height 70
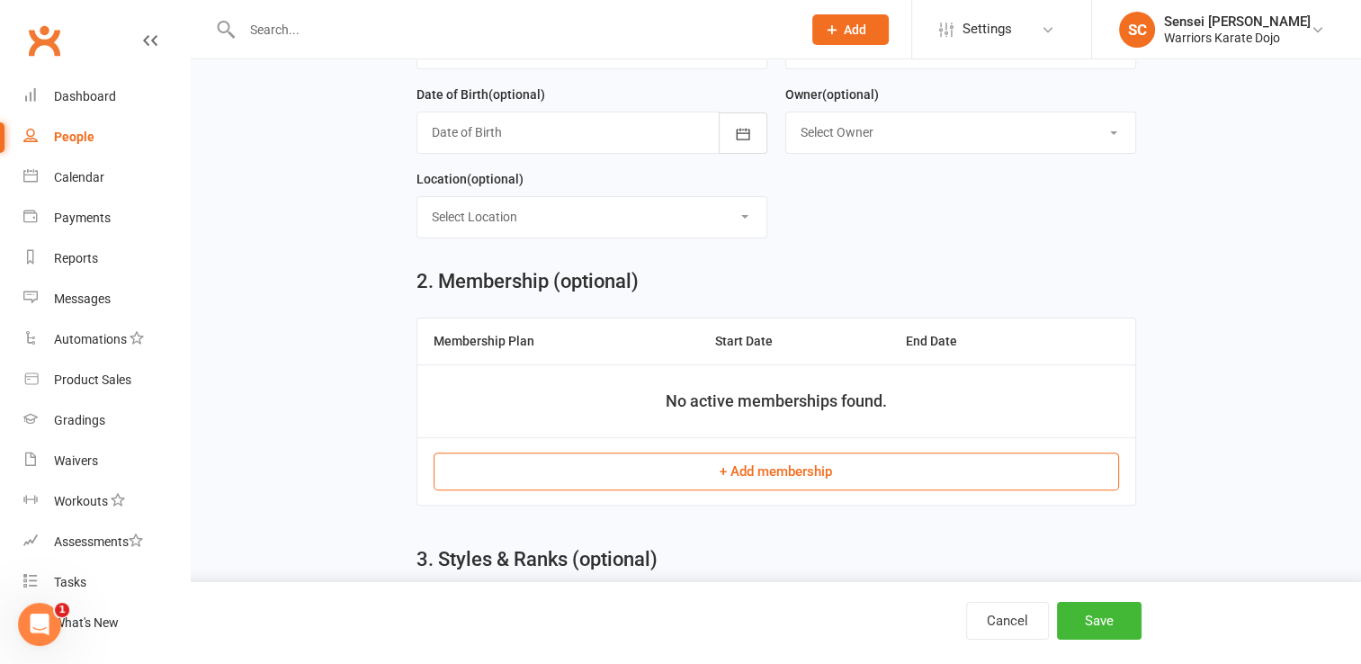
scroll to position [517, 0]
click at [717, 467] on button "+ Add membership" at bounding box center [776, 470] width 685 height 38
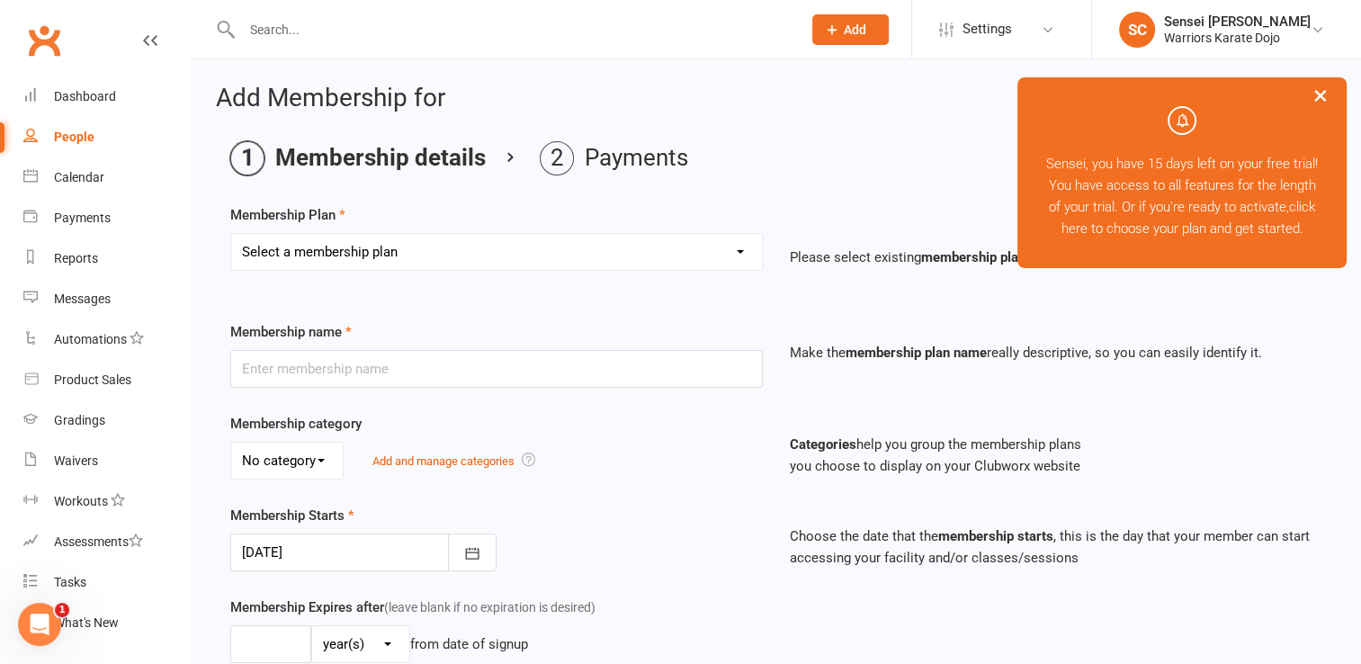
click at [407, 252] on select "Select a membership plan Create new Membership Plan One class" at bounding box center [496, 252] width 531 height 36
select select "0"
click at [231, 234] on select "Select a membership plan Create new Membership Plan One class" at bounding box center [496, 252] width 531 height 36
click at [410, 368] on input "text" at bounding box center [496, 369] width 532 height 38
type input "Two Class"
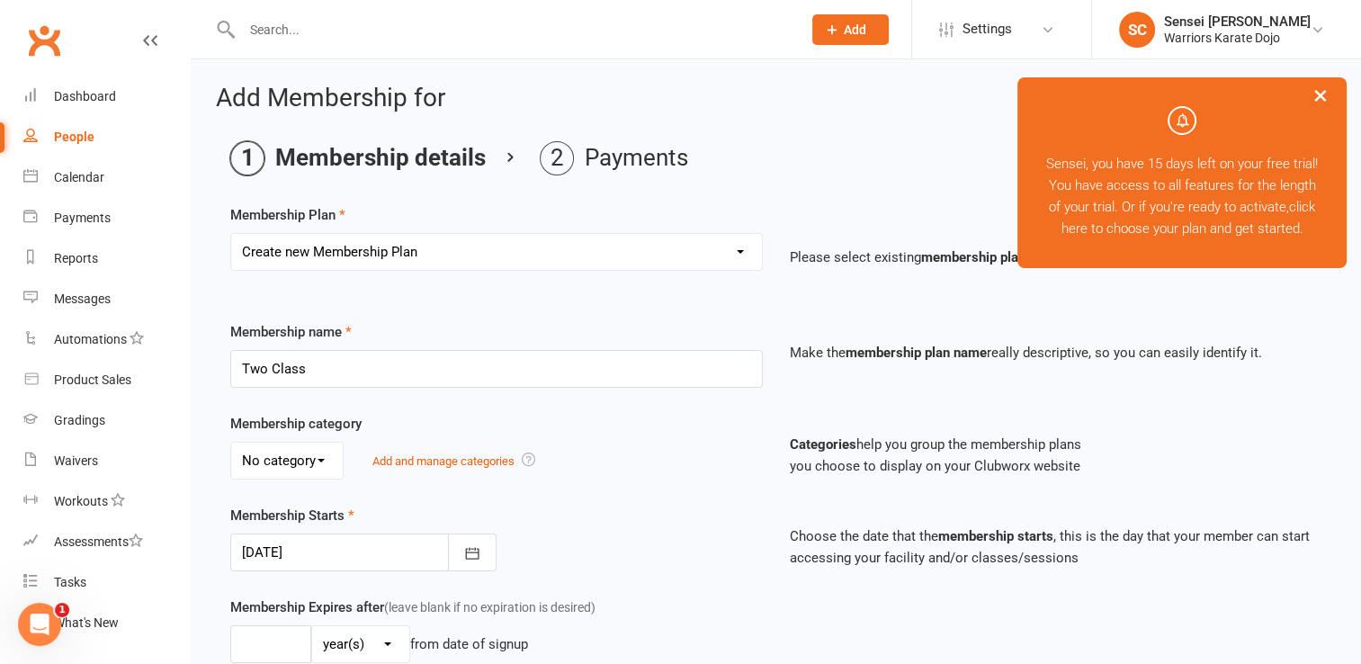
click at [320, 453] on select "No category General" at bounding box center [287, 460] width 112 height 36
select select "0"
click at [231, 442] on select "No category General" at bounding box center [287, 460] width 112 height 36
click at [353, 553] on div at bounding box center [363, 552] width 266 height 38
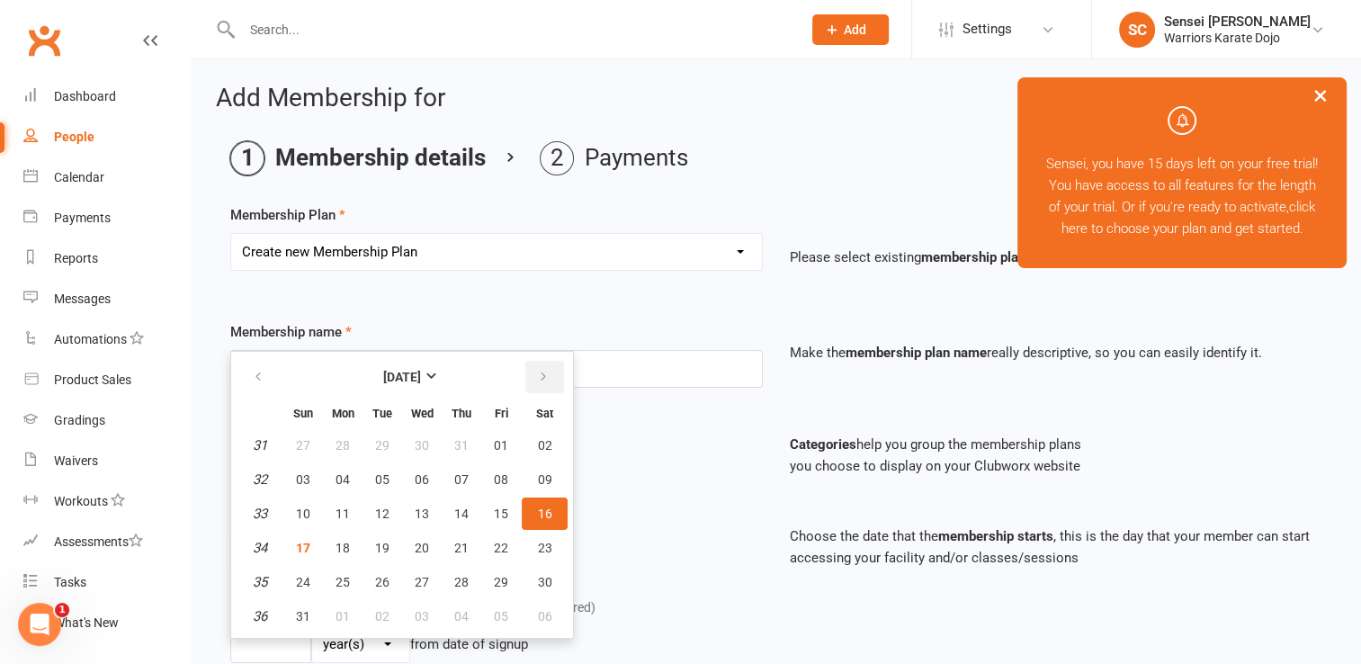
click at [537, 370] on icon "button" at bounding box center [543, 377] width 13 height 14
click at [380, 478] on span "09" at bounding box center [382, 479] width 14 height 14
type input "09 Sep 2025"
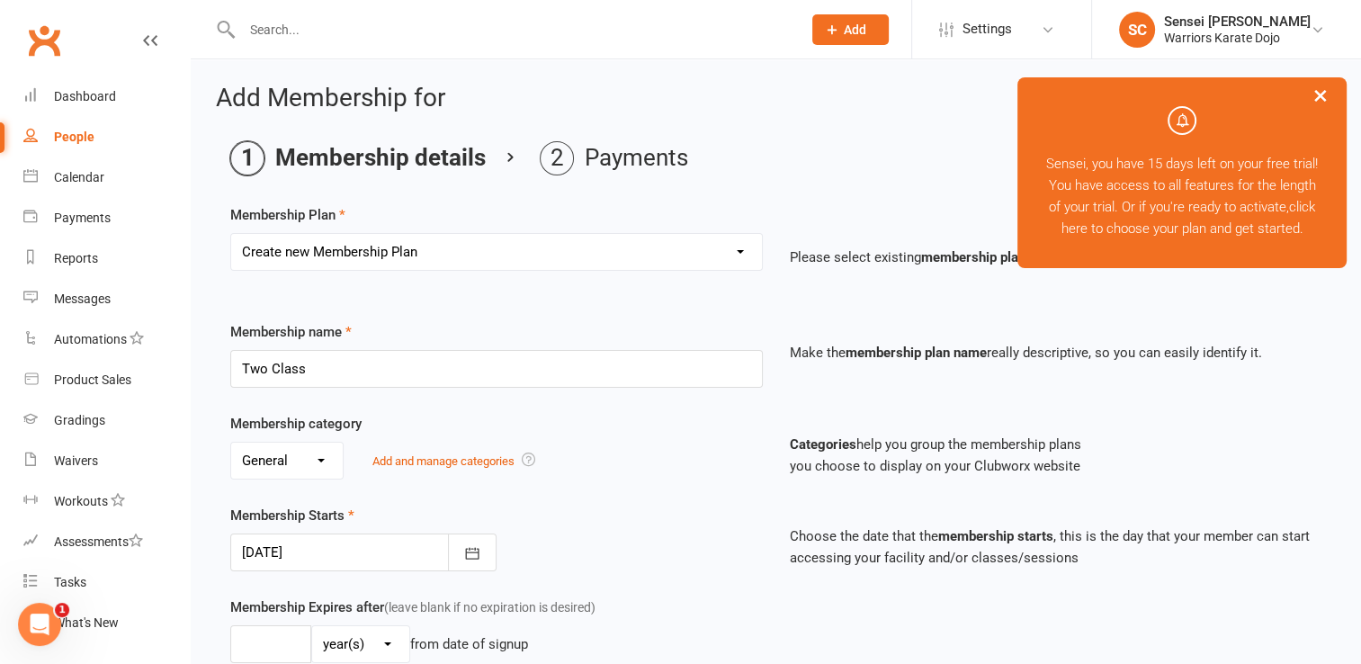
click at [625, 515] on div "Membership Starts 09 Sep 2025 September 2025 Sun Mon Tue Wed Thu Fri Sat 36 31 …" at bounding box center [496, 538] width 559 height 67
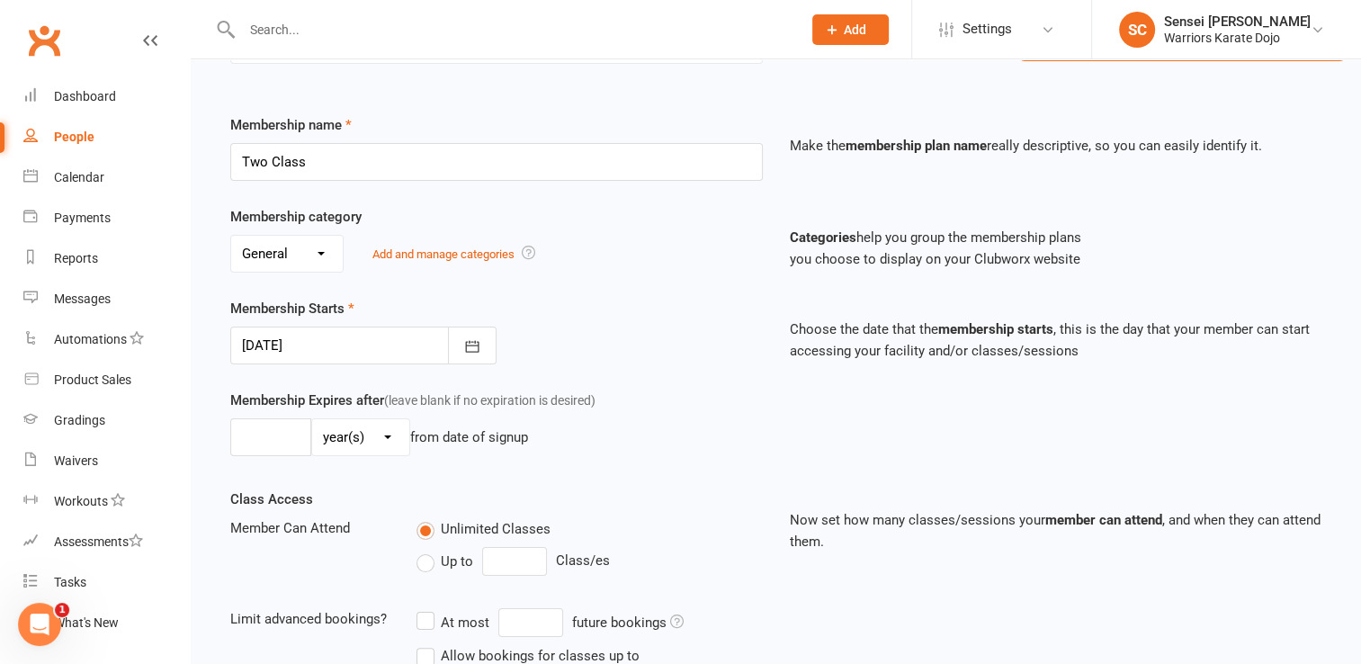
scroll to position [227, 0]
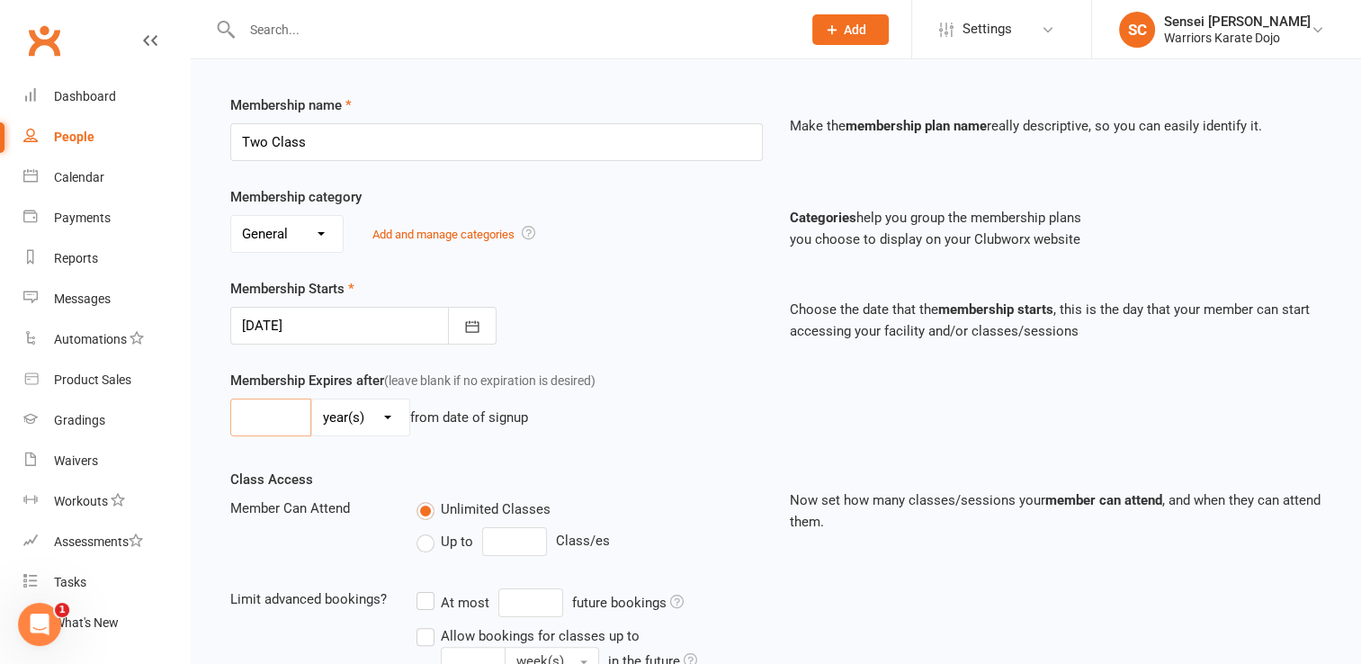
click at [272, 420] on input "number" at bounding box center [270, 417] width 81 height 38
type input "1"
click at [634, 381] on div "Membership Expires after (leave blank if no expiration is desired) 1 day(s) wee…" at bounding box center [496, 407] width 559 height 74
click at [429, 535] on label "Up to" at bounding box center [444, 542] width 57 height 22
click at [428, 531] on input "Up to" at bounding box center [422, 531] width 12 height 0
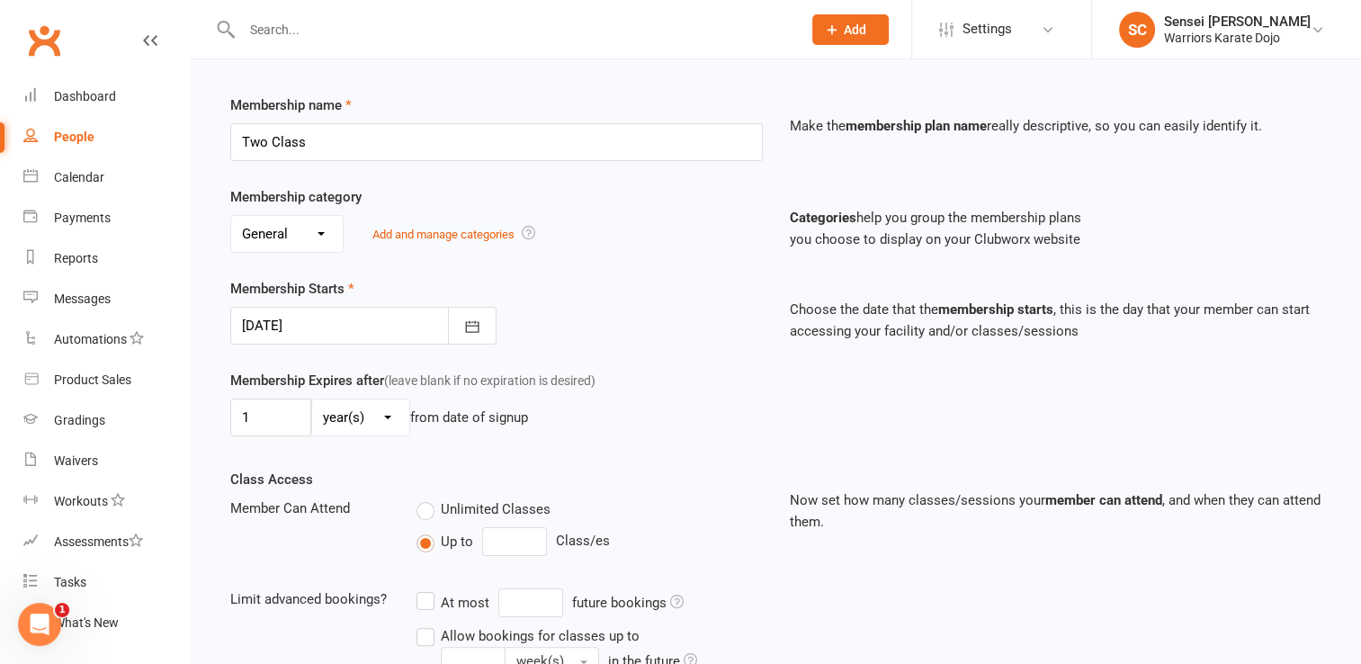
type input "0"
click at [489, 533] on input "0" at bounding box center [514, 541] width 65 height 29
type input "2"
click at [716, 505] on div "Unlimited Classes" at bounding box center [588, 508] width 345 height 22
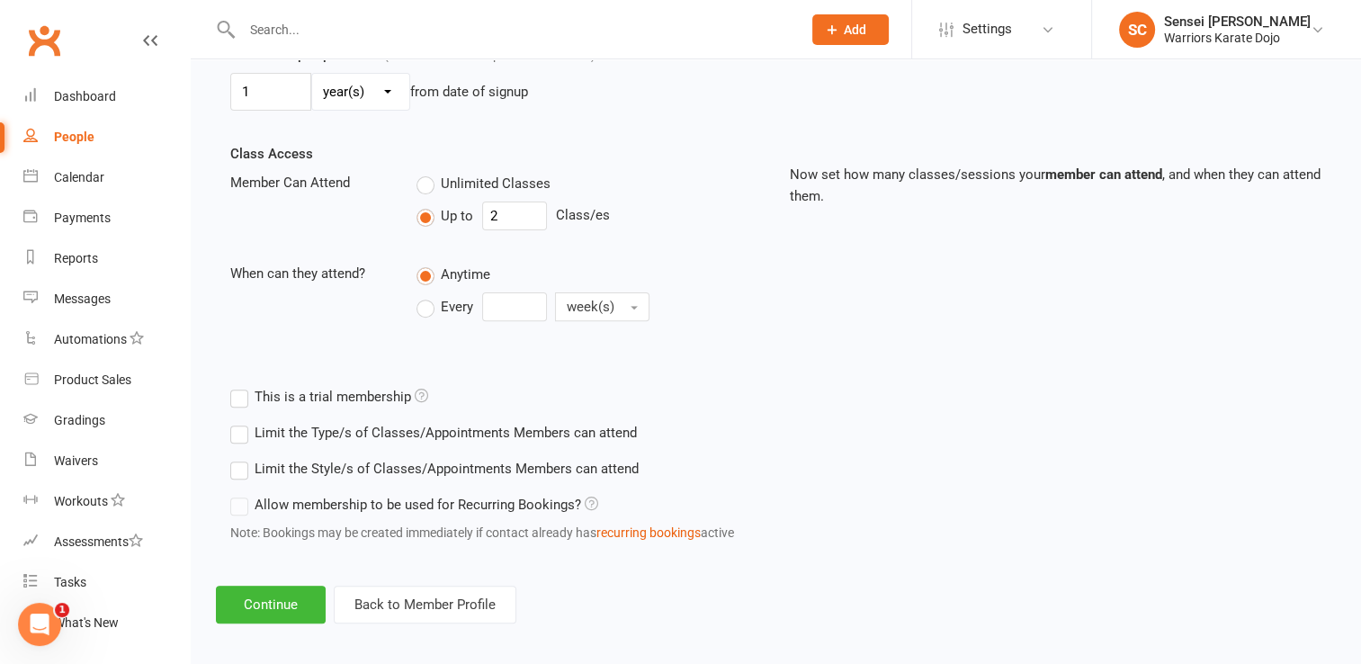
scroll to position [559, 0]
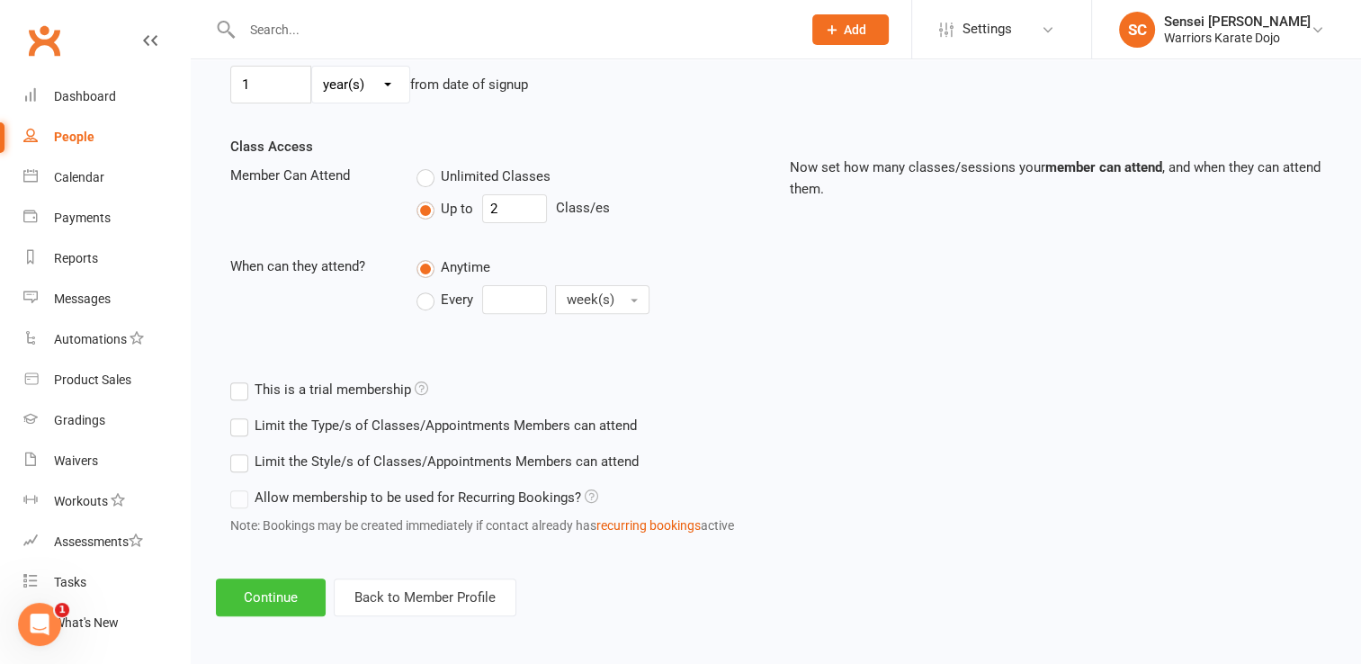
click at [280, 590] on button "Continue" at bounding box center [271, 597] width 110 height 38
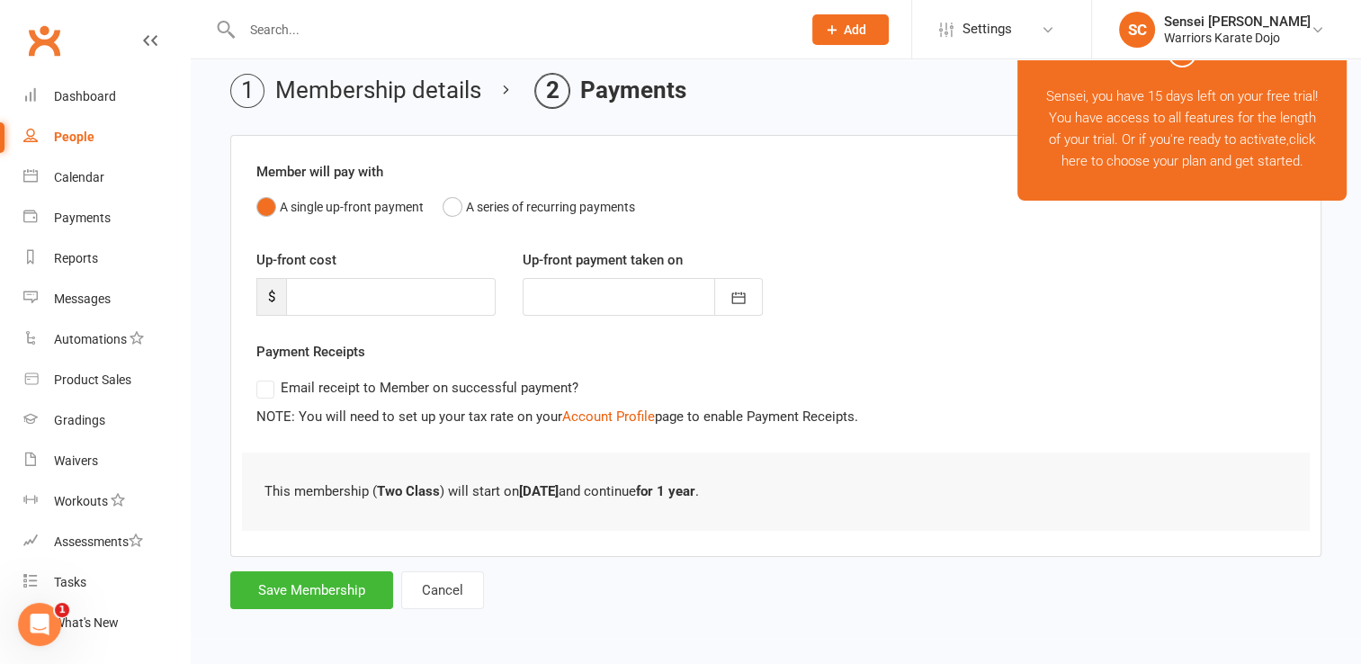
scroll to position [0, 0]
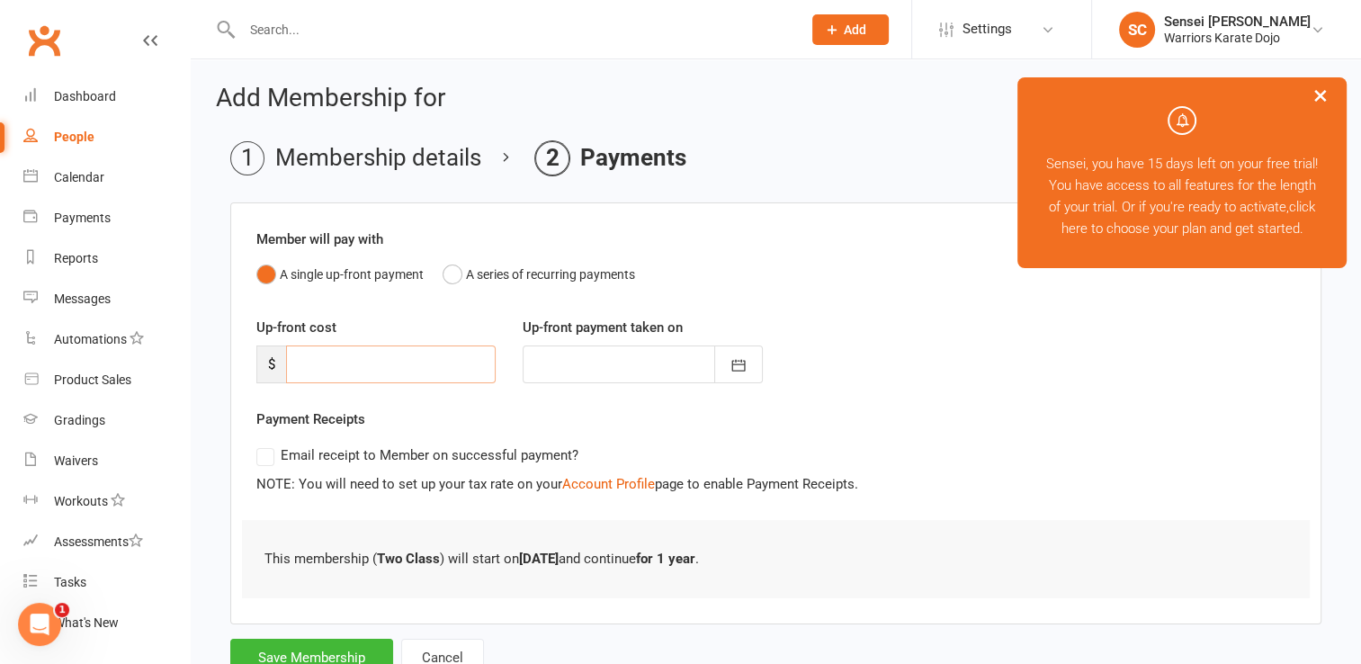
click at [378, 362] on input "number" at bounding box center [391, 364] width 210 height 38
type input "5"
type input "17 Aug 2025"
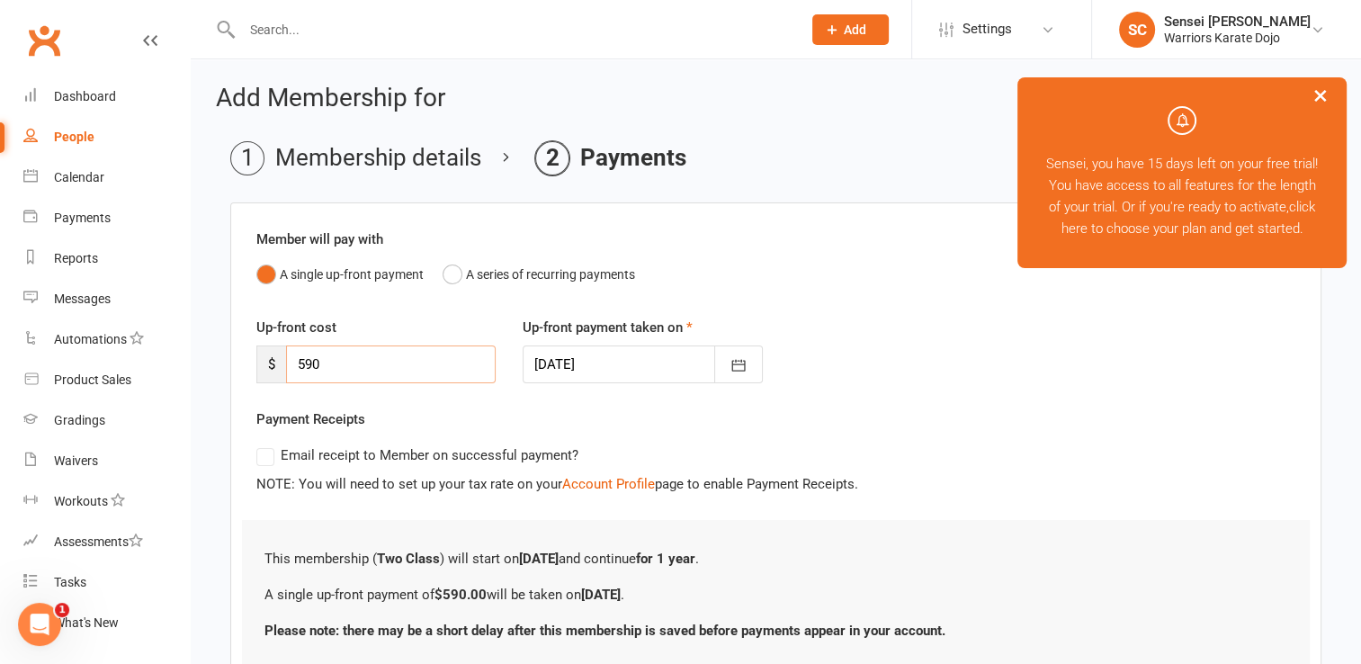
type input "590"
click at [650, 362] on div at bounding box center [642, 364] width 239 height 38
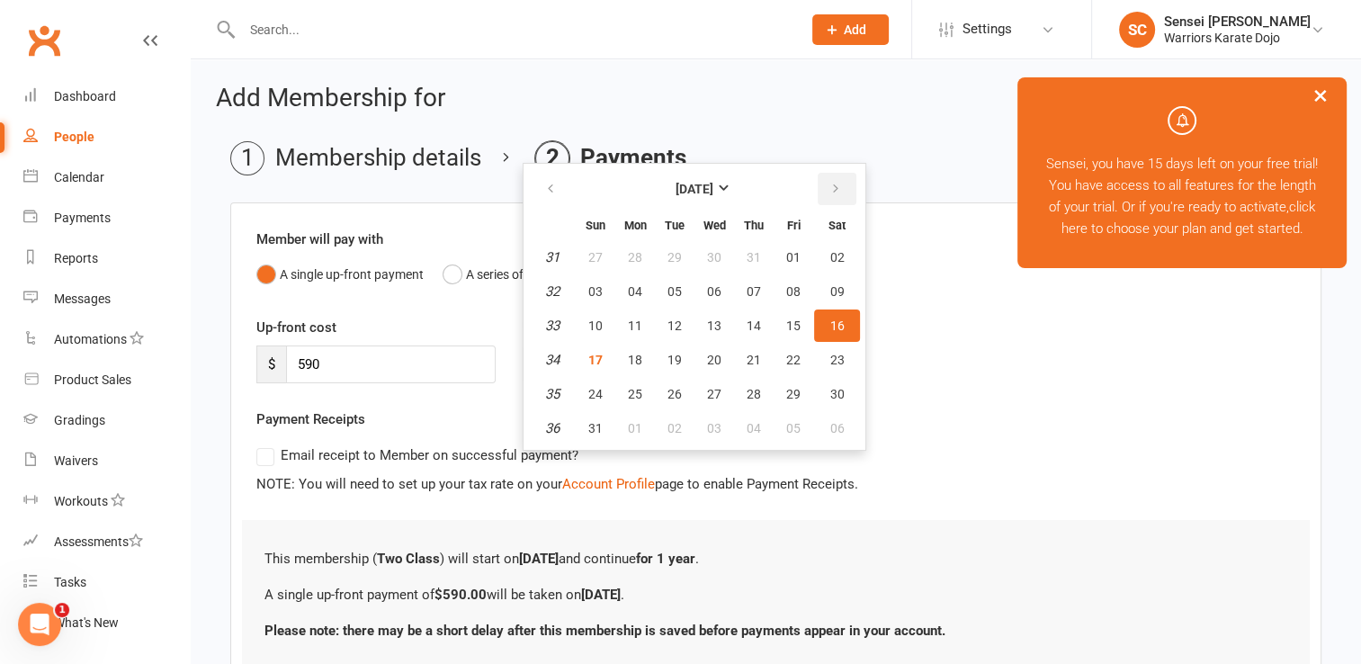
click at [831, 182] on icon "button" at bounding box center [835, 189] width 13 height 14
click at [636, 318] on span "15" at bounding box center [635, 325] width 14 height 14
type input "15 Sep 2025"
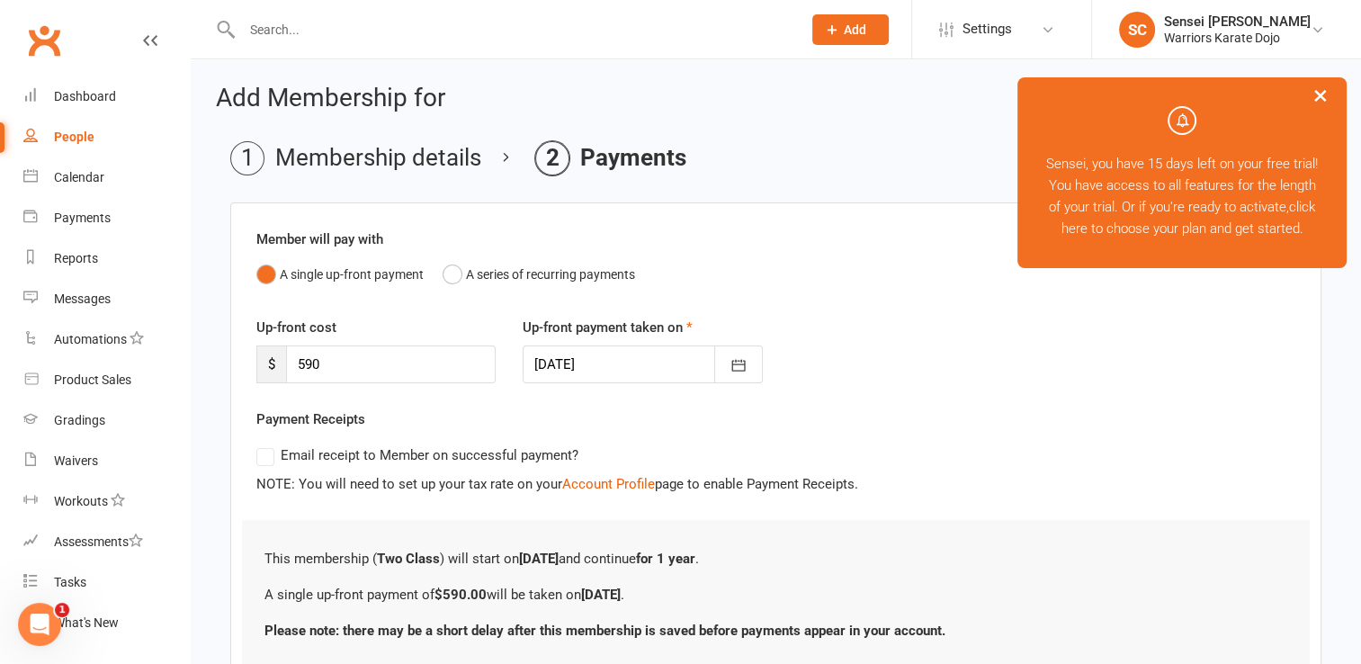
click at [824, 396] on div "Up-front cost $ 590 Up-front payment taken on 15 Sep 2025 September 2025 Sun Mo…" at bounding box center [776, 363] width 1066 height 92
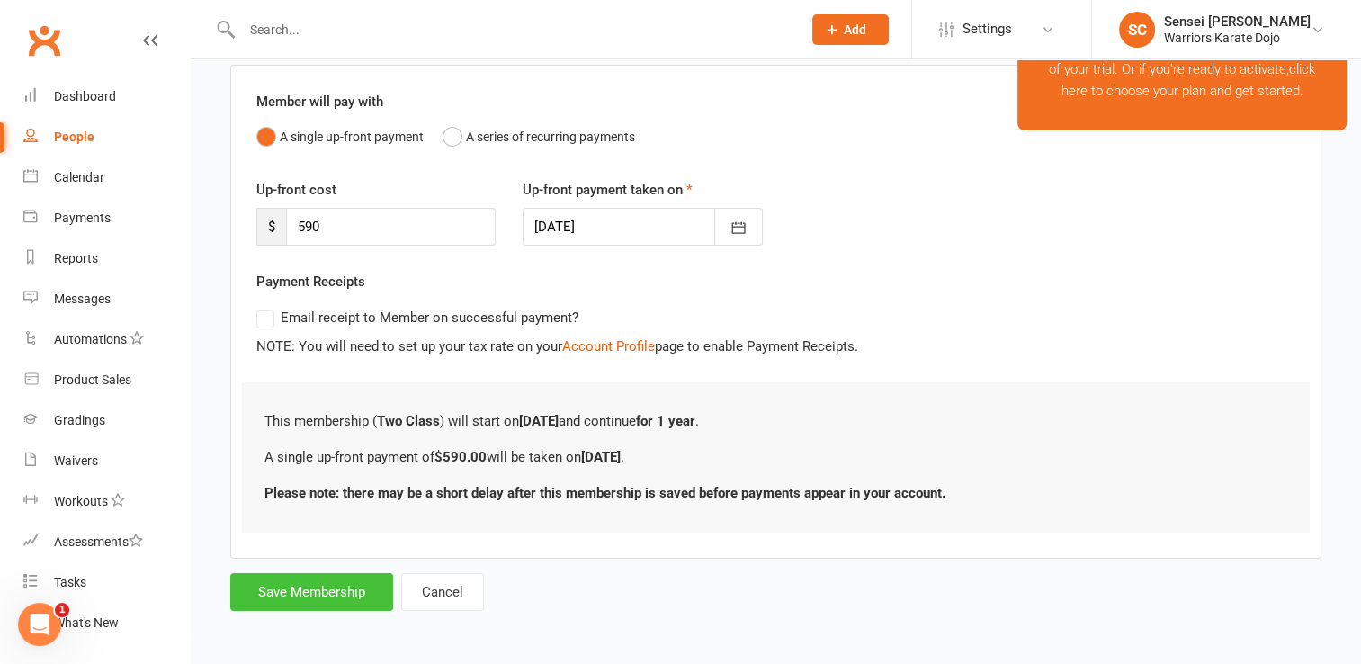
click at [289, 592] on button "Save Membership" at bounding box center [311, 592] width 163 height 38
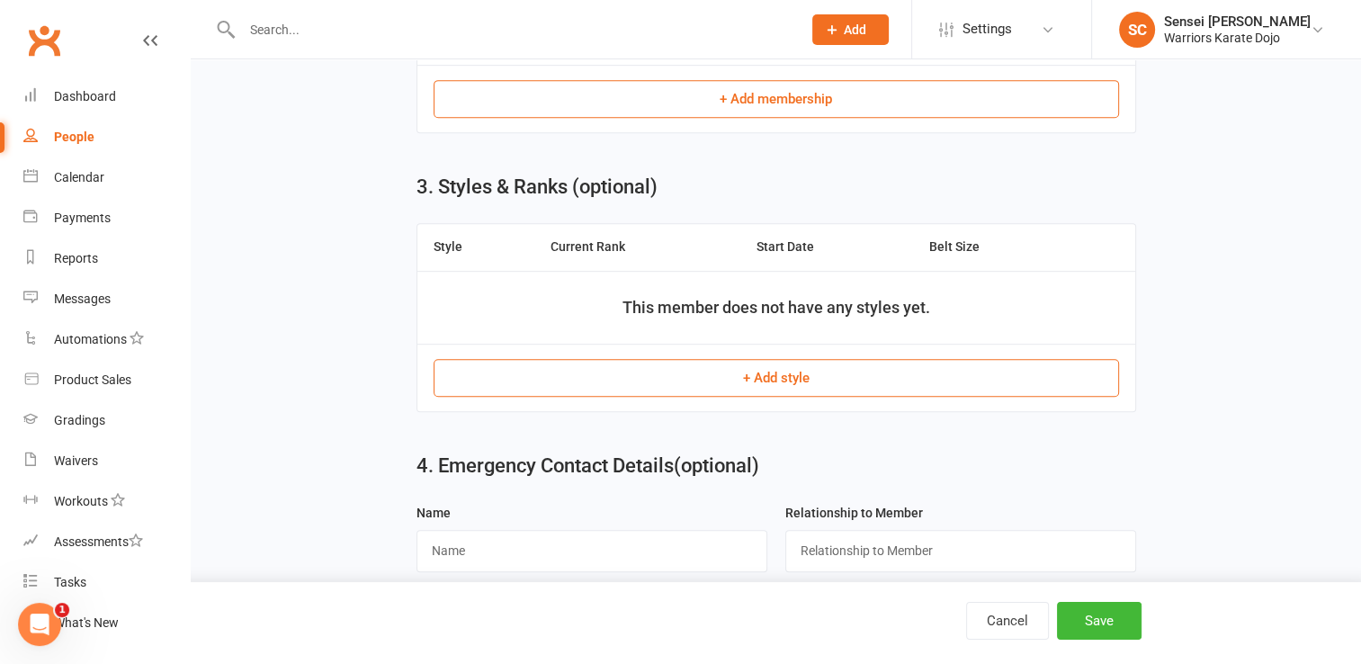
scroll to position [884, 0]
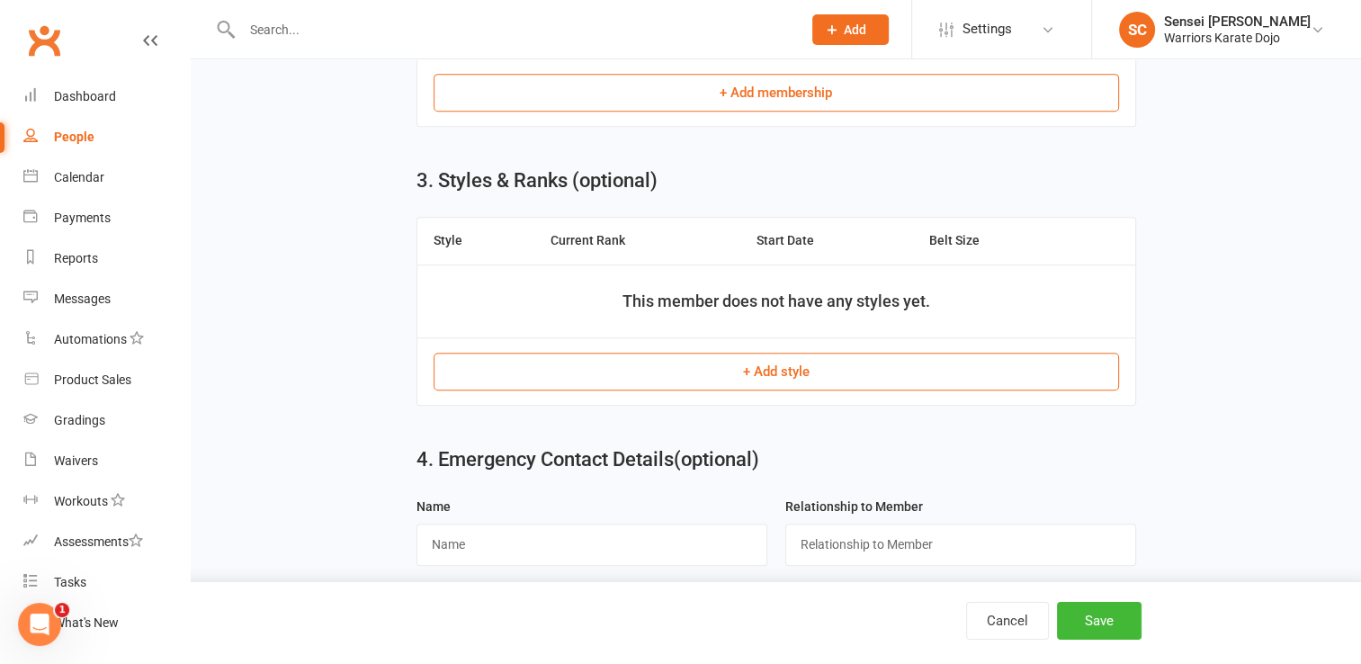
click at [778, 356] on button "+ Add style" at bounding box center [776, 372] width 685 height 38
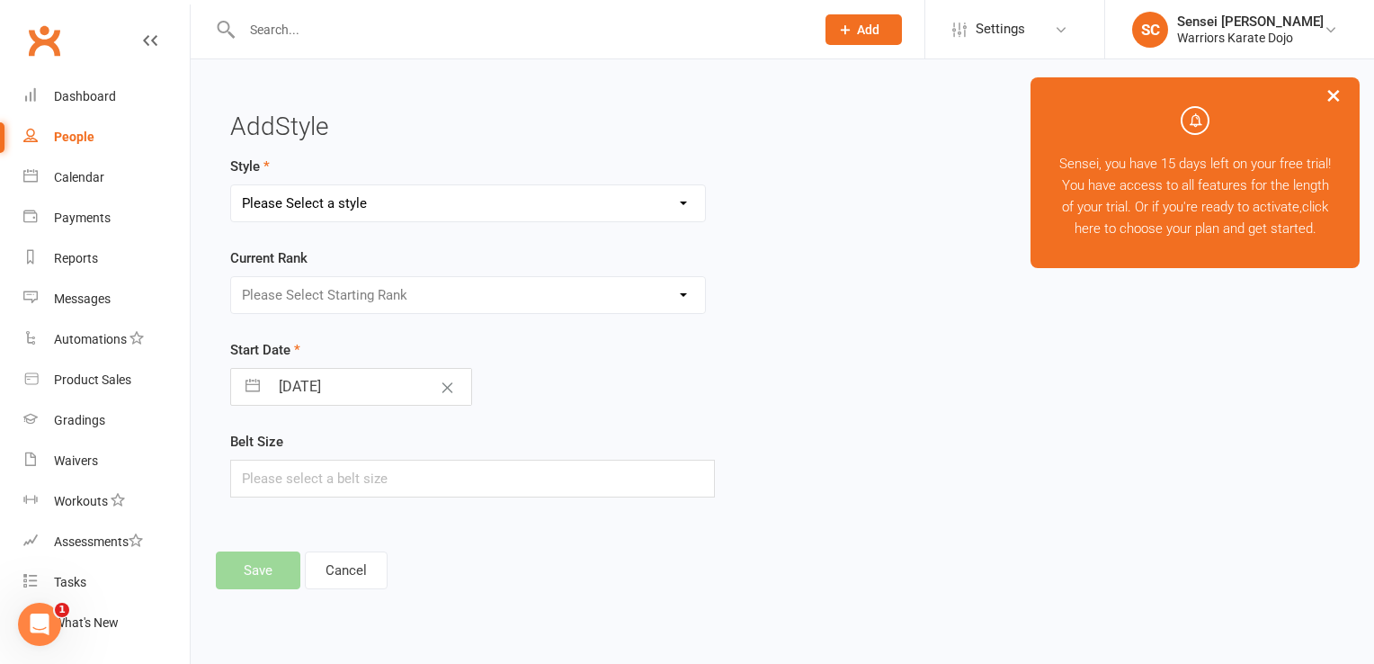
click at [387, 208] on select "Please Select a style Shotokan" at bounding box center [468, 203] width 474 height 36
select select "3746"
click at [231, 185] on select "Please Select a style Shotokan" at bounding box center [468, 203] width 474 height 36
click at [346, 292] on select "Please Select Starting Rank 9 Kyu 8 Kyu 7th Kyu" at bounding box center [468, 295] width 474 height 36
select select "44908"
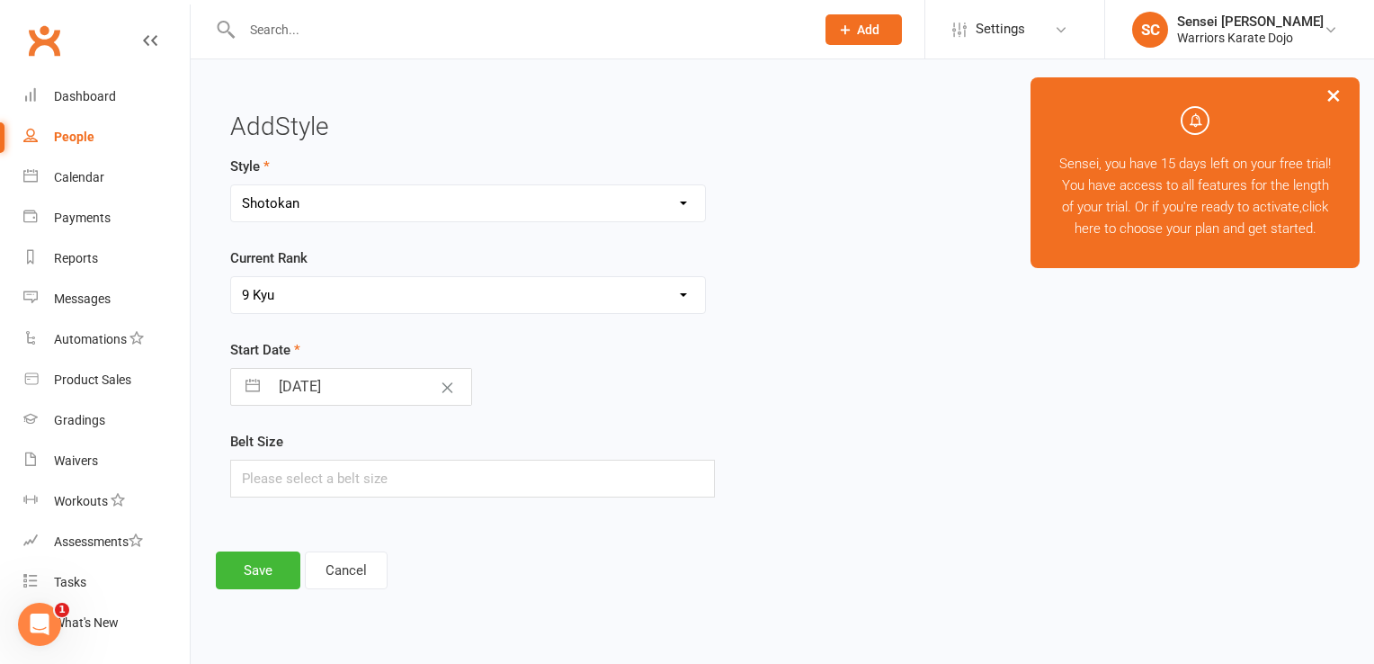
click at [231, 277] on select "Please Select Starting Rank 9 Kyu 8 Kyu 7th Kyu" at bounding box center [468, 295] width 474 height 36
click at [441, 389] on icon "Clear Date" at bounding box center [447, 387] width 13 height 11
click at [410, 381] on input "Select Start Date" at bounding box center [370, 387] width 202 height 36
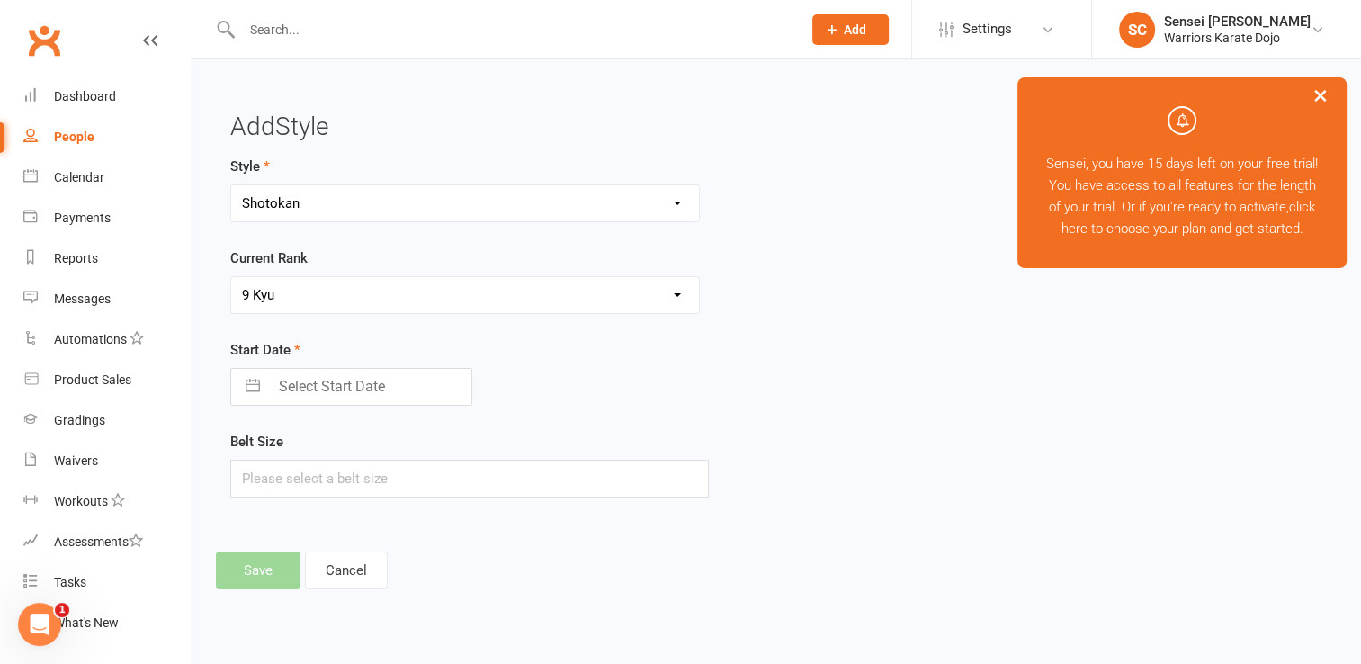
select select "6"
select select "2025"
select select "7"
select select "2025"
select select "8"
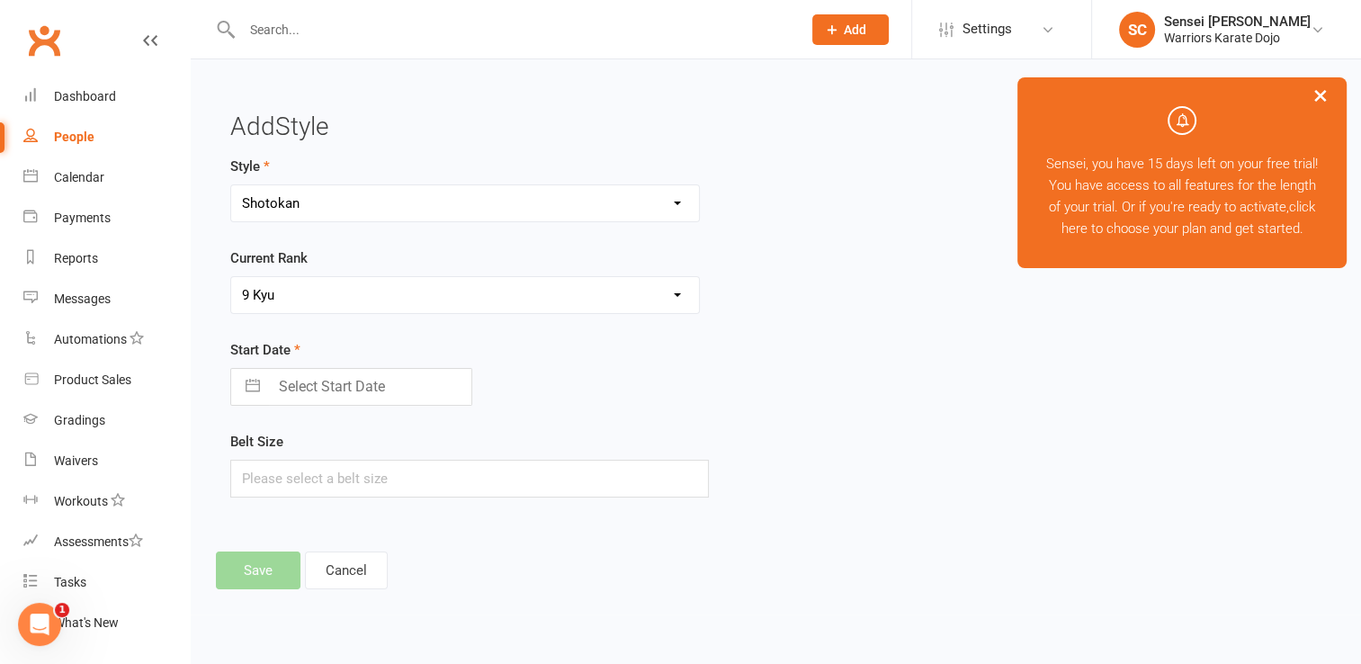
select select "2025"
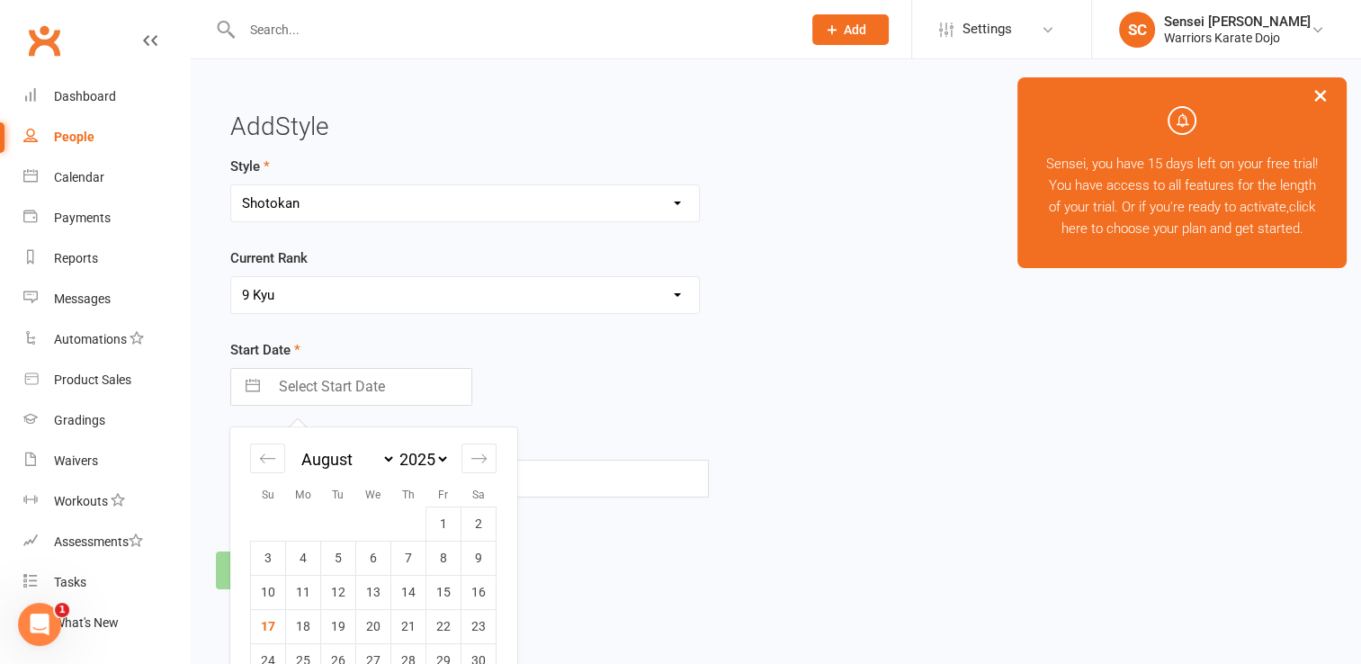
click at [442, 455] on select "2035 2034 2033 2032 2031 2030 2029 2028 2027 2026 2025 2024 2023 2022 2021 2020…" at bounding box center [423, 459] width 54 height 21
select select "6"
select select "2020"
select select "7"
select select "2020"
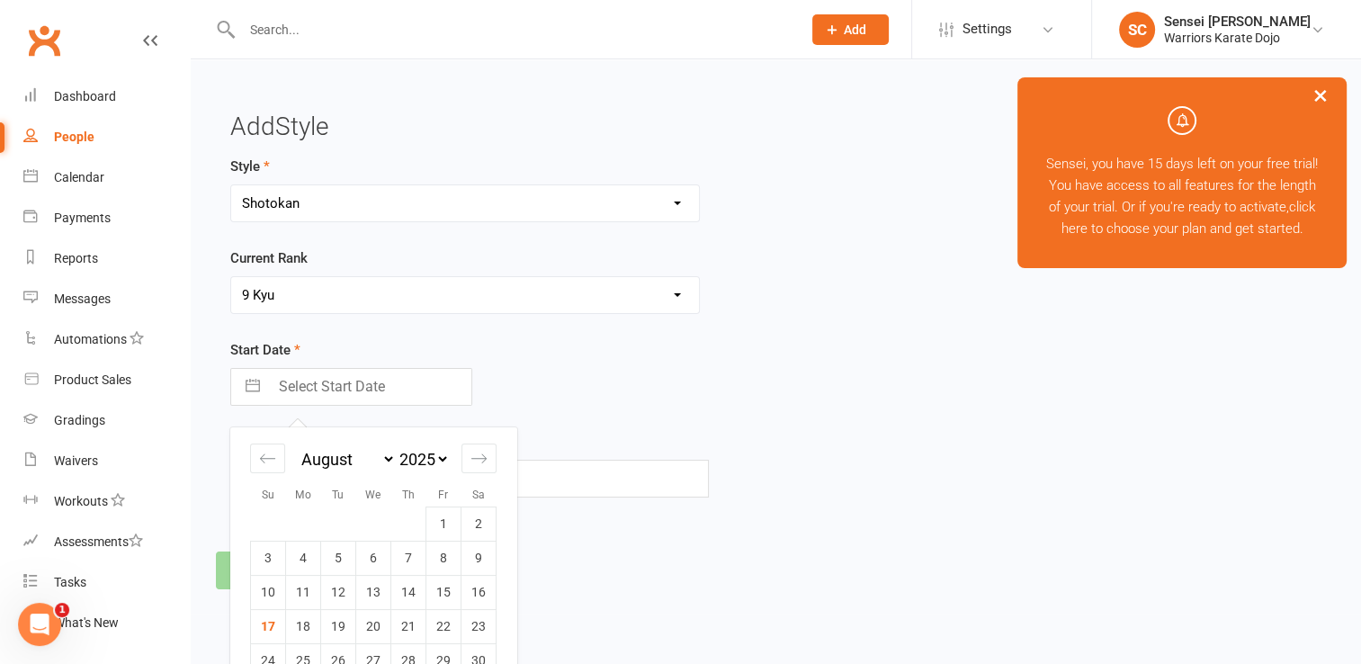
select select "8"
select select "2020"
click at [385, 459] on select "January February March April May June July August September October November De…" at bounding box center [347, 459] width 98 height 21
select select "7"
select select "9"
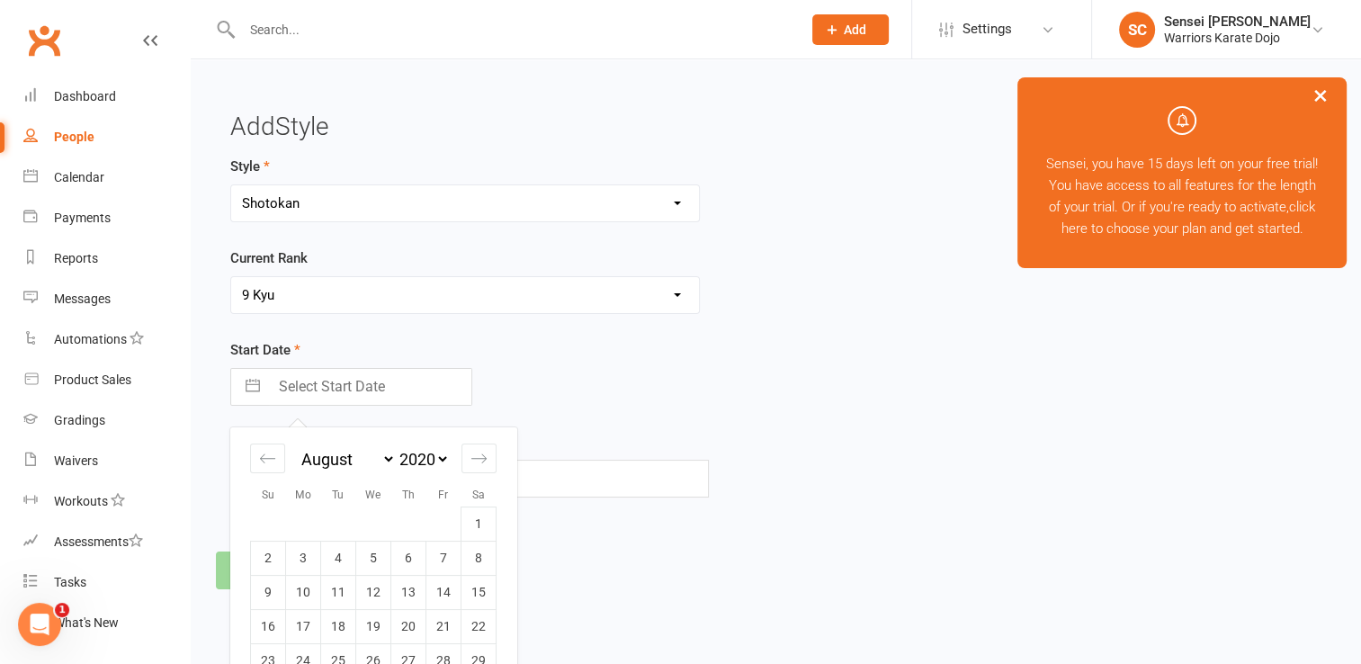
select select "2020"
click at [659, 423] on form "Style Shotokan Current Rank Please Select Starting Rank 9 Kyu 8 Kyu 7th Kyu Sta…" at bounding box center [589, 327] width 719 height 342
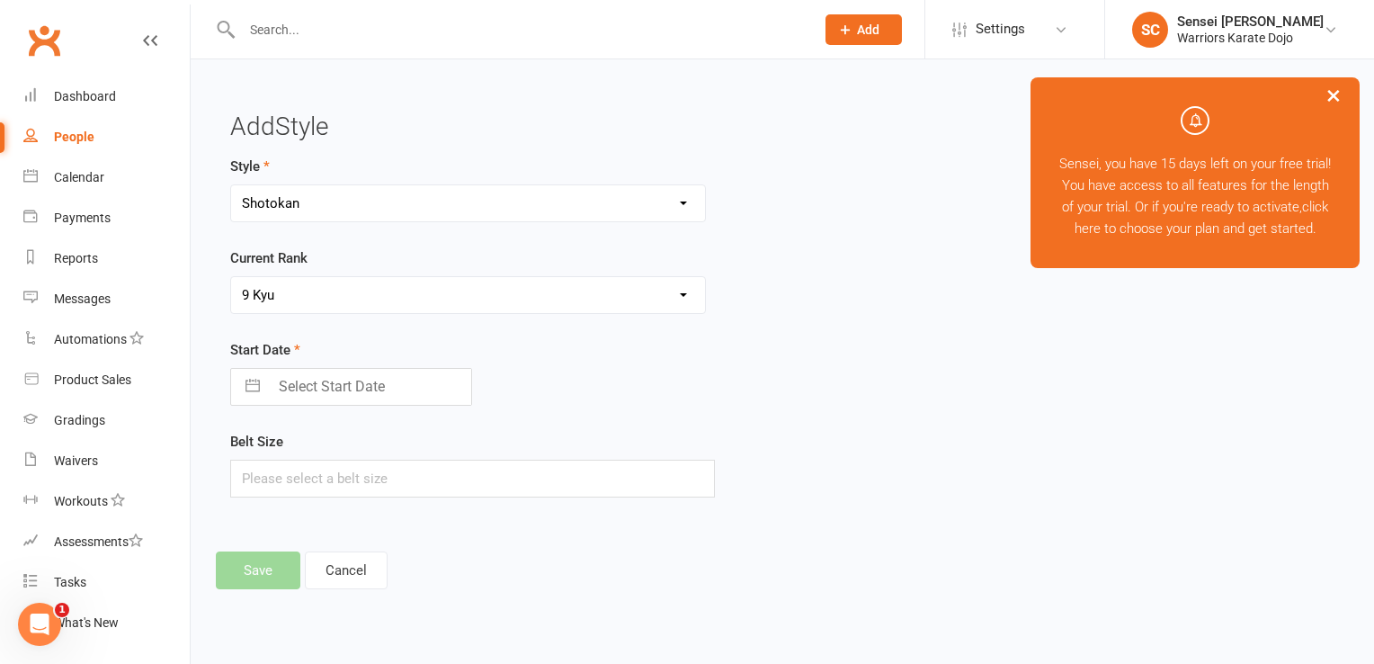
select select "6"
select select "2025"
select select "7"
select select "2025"
select select "8"
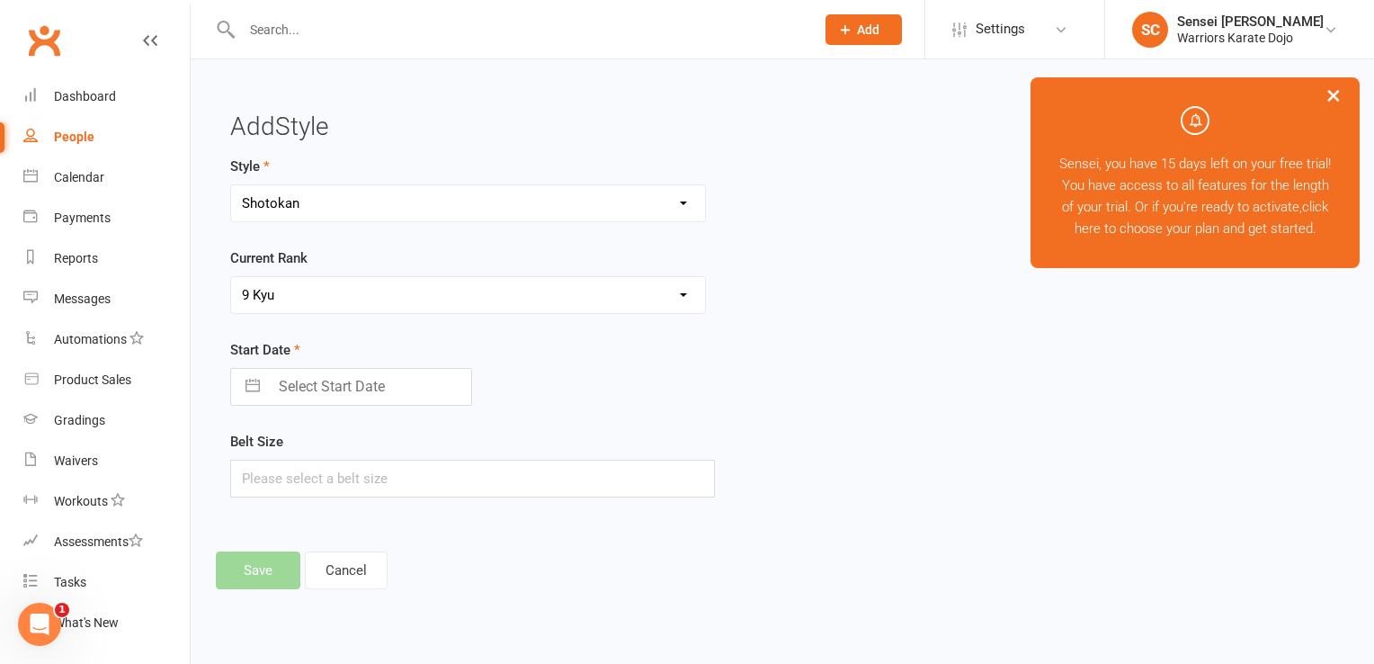
select select "2025"
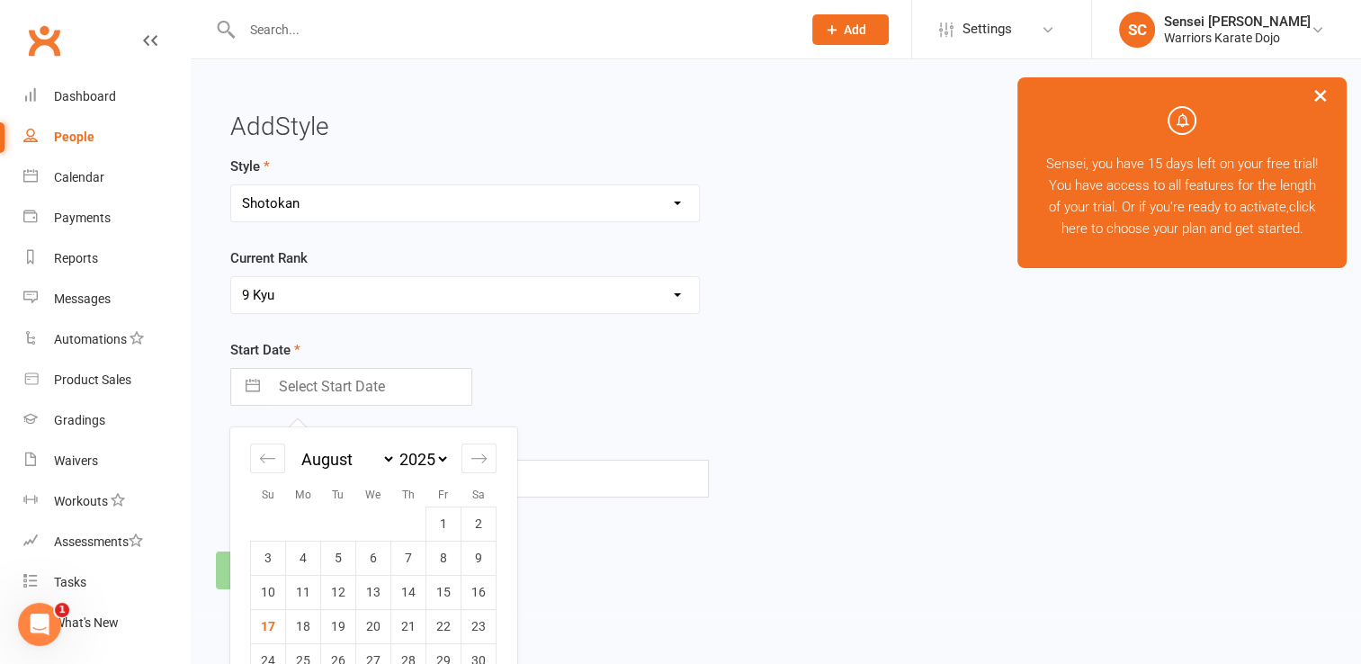
click at [372, 382] on input "Select Start Date" at bounding box center [370, 387] width 202 height 36
click at [374, 463] on select "January February March April May June July August September October November De…" at bounding box center [347, 459] width 98 height 21
select select "7"
select select "9"
select select "2025"
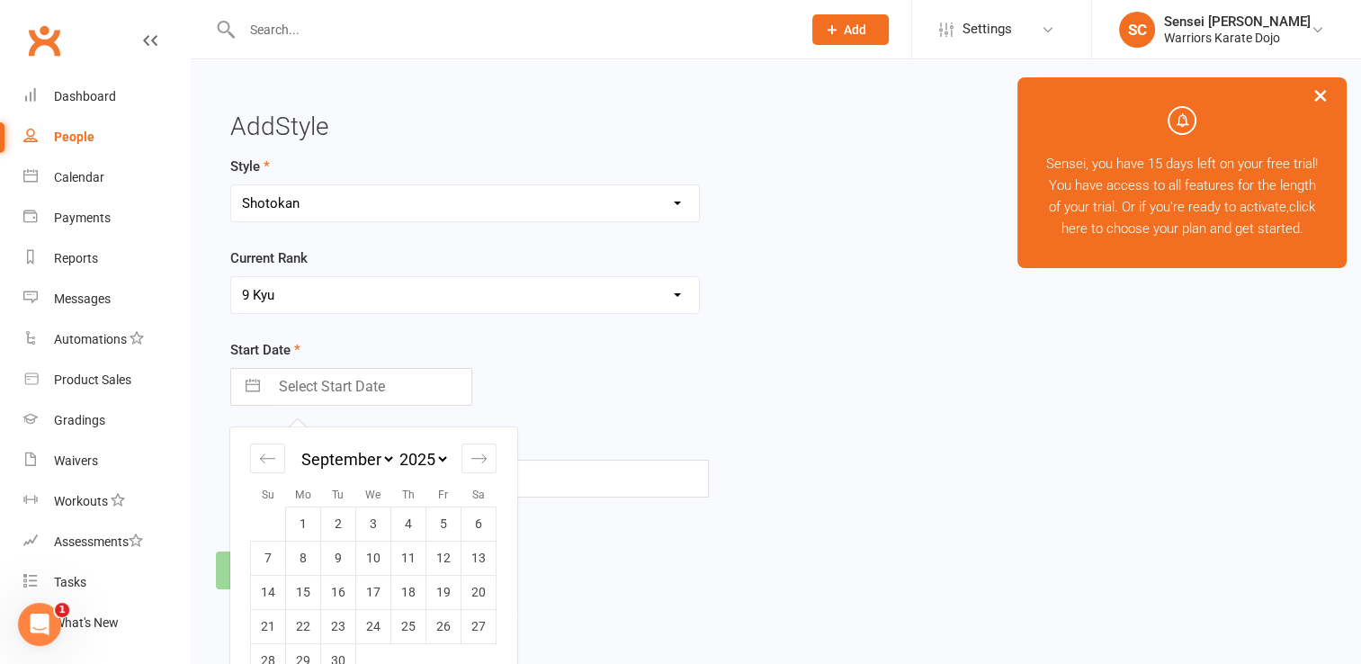
click at [432, 449] on select "2035 2034 2033 2032 2031 2030 2029 2028 2027 2026 2025 2024 2023 2022 2021 2020…" at bounding box center [423, 459] width 54 height 21
select select "7"
select select "2020"
select select "8"
select select "2020"
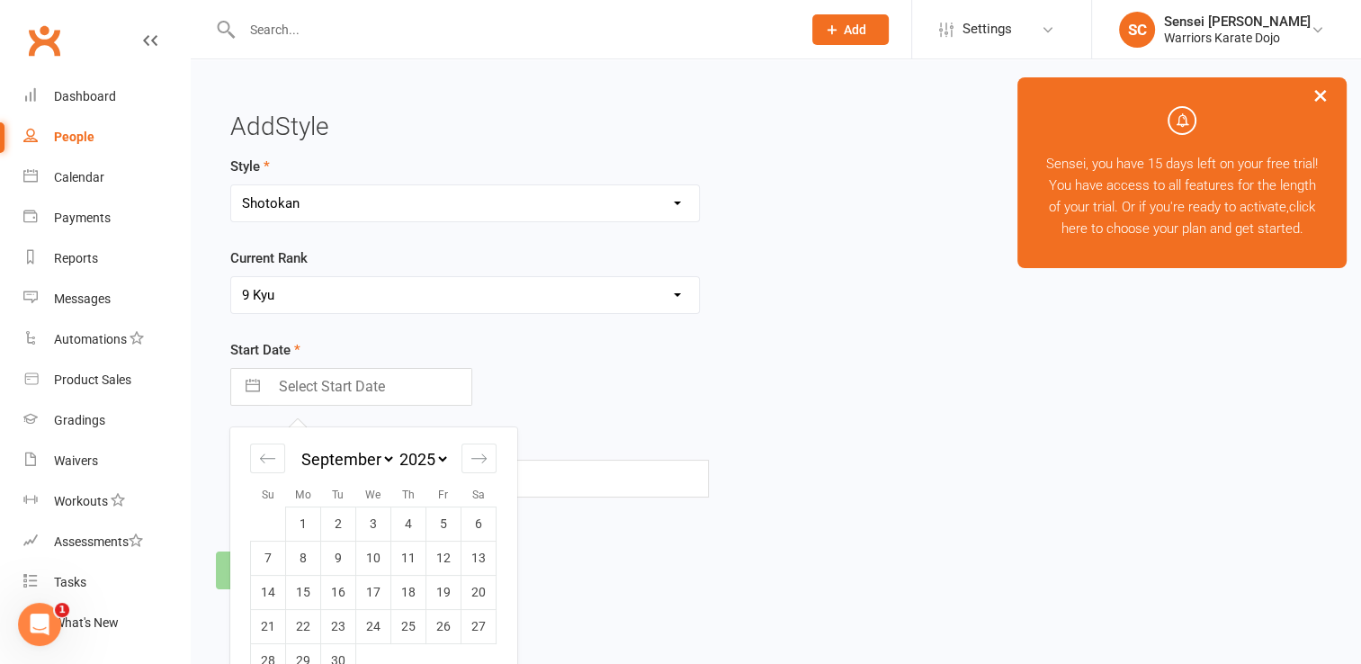
select select "9"
select select "2020"
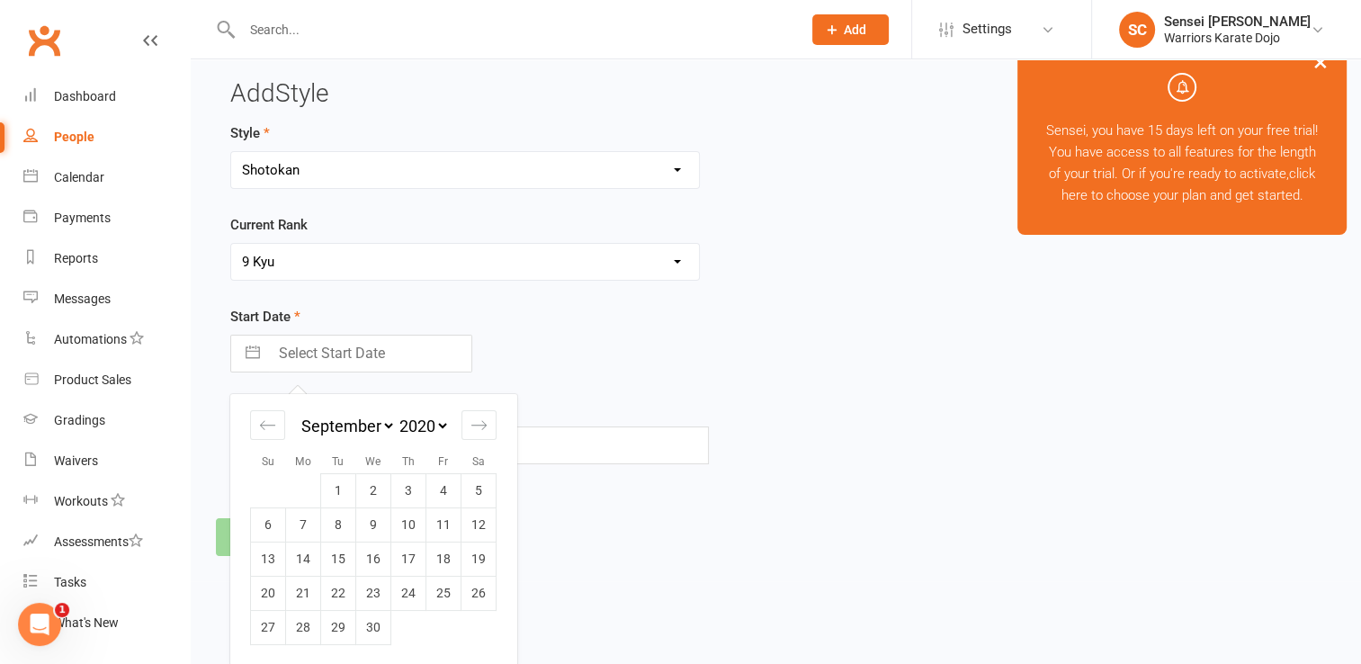
click at [627, 562] on div "Add Style Style Shotokan Current Rank Please Select Starting Rank 9 Kyu 8 Kyu 7…" at bounding box center [776, 303] width 1170 height 555
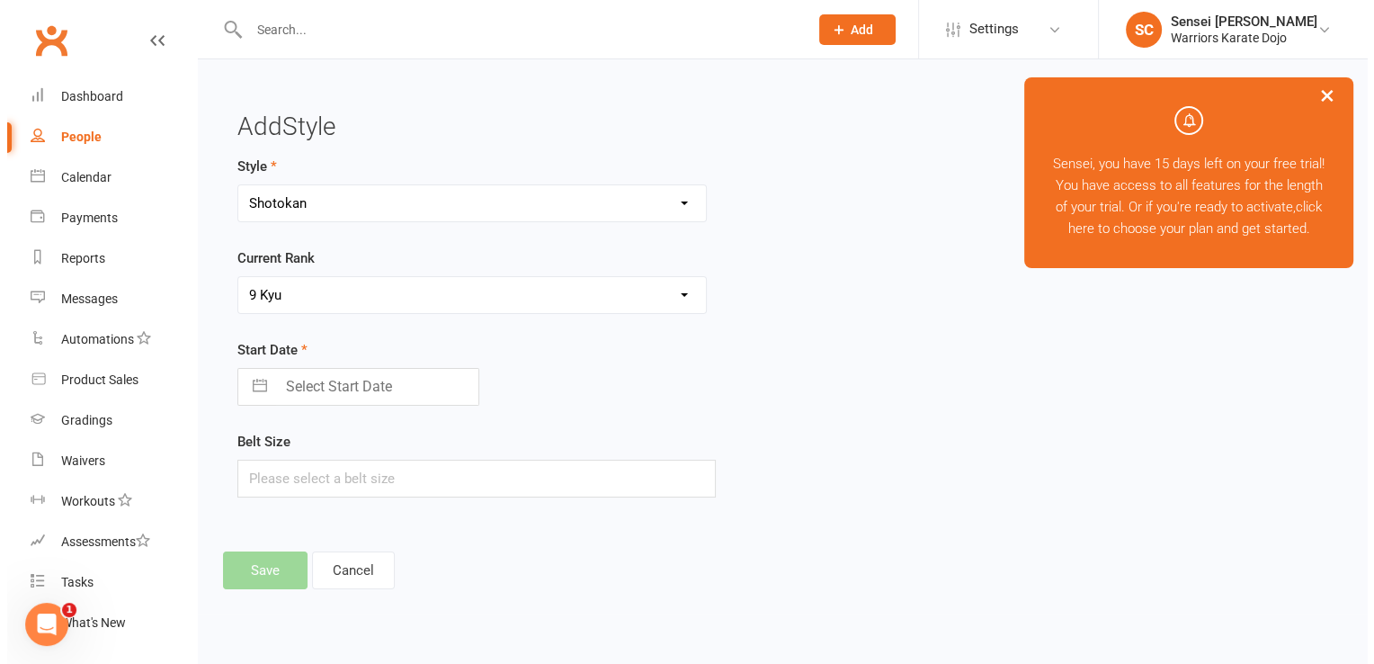
scroll to position [0, 0]
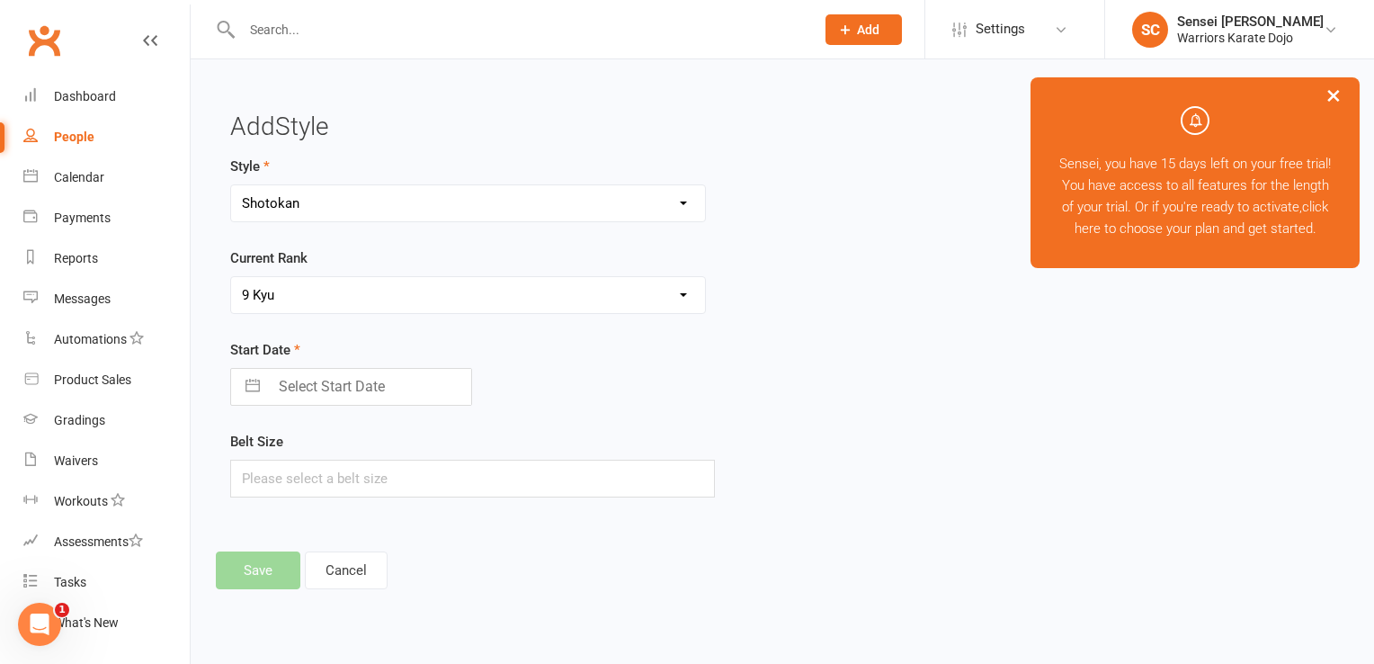
select select "6"
select select "2025"
select select "7"
select select "2025"
select select "8"
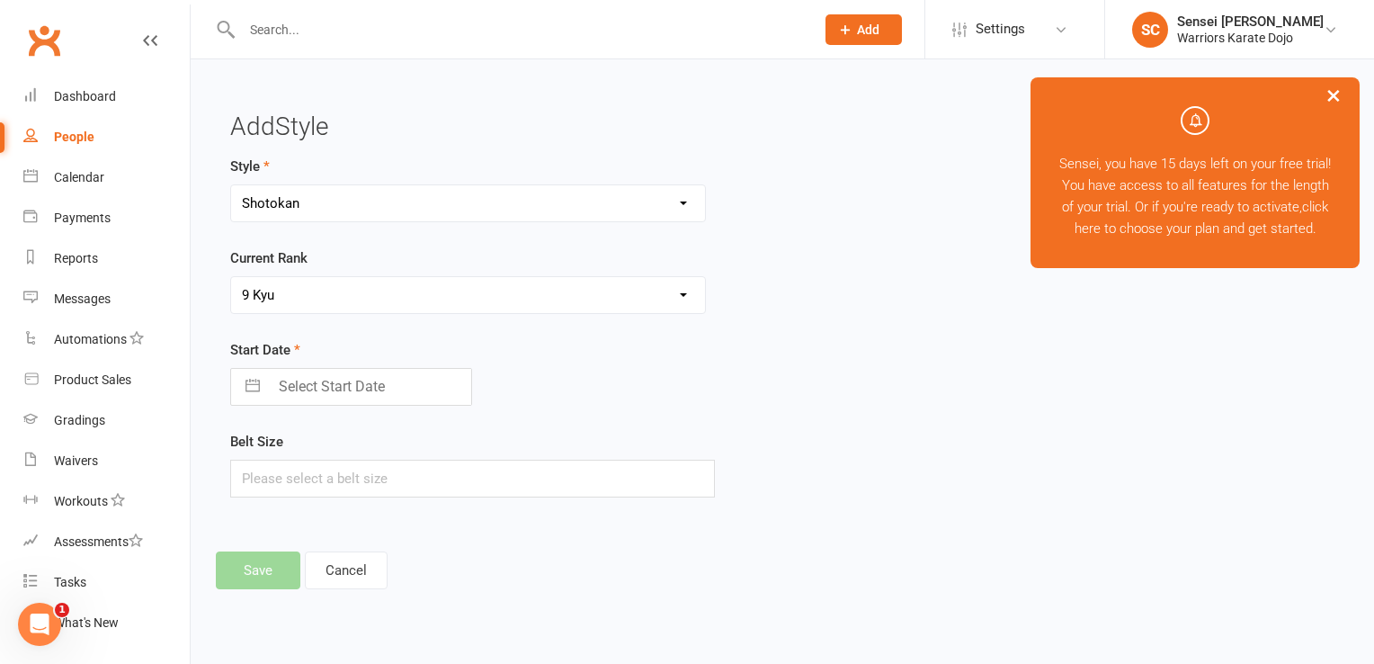
select select "2025"
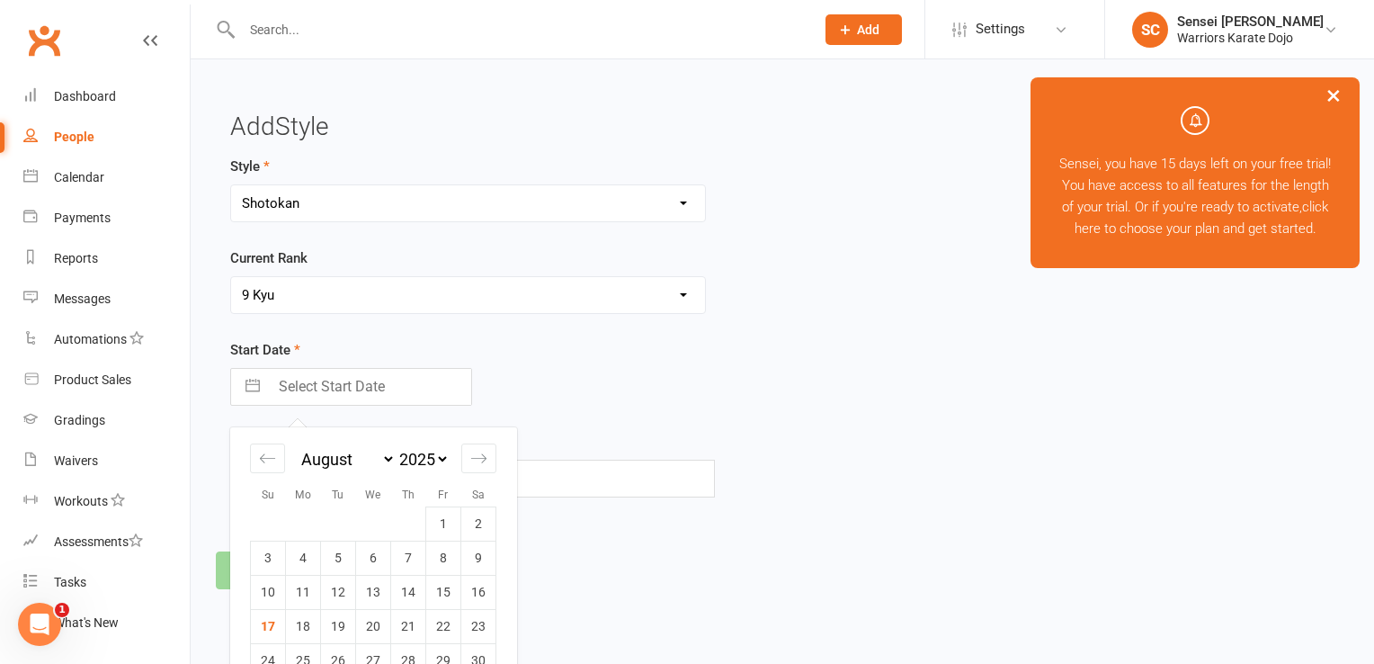
click at [429, 383] on input "Select Start Date" at bounding box center [370, 387] width 202 height 36
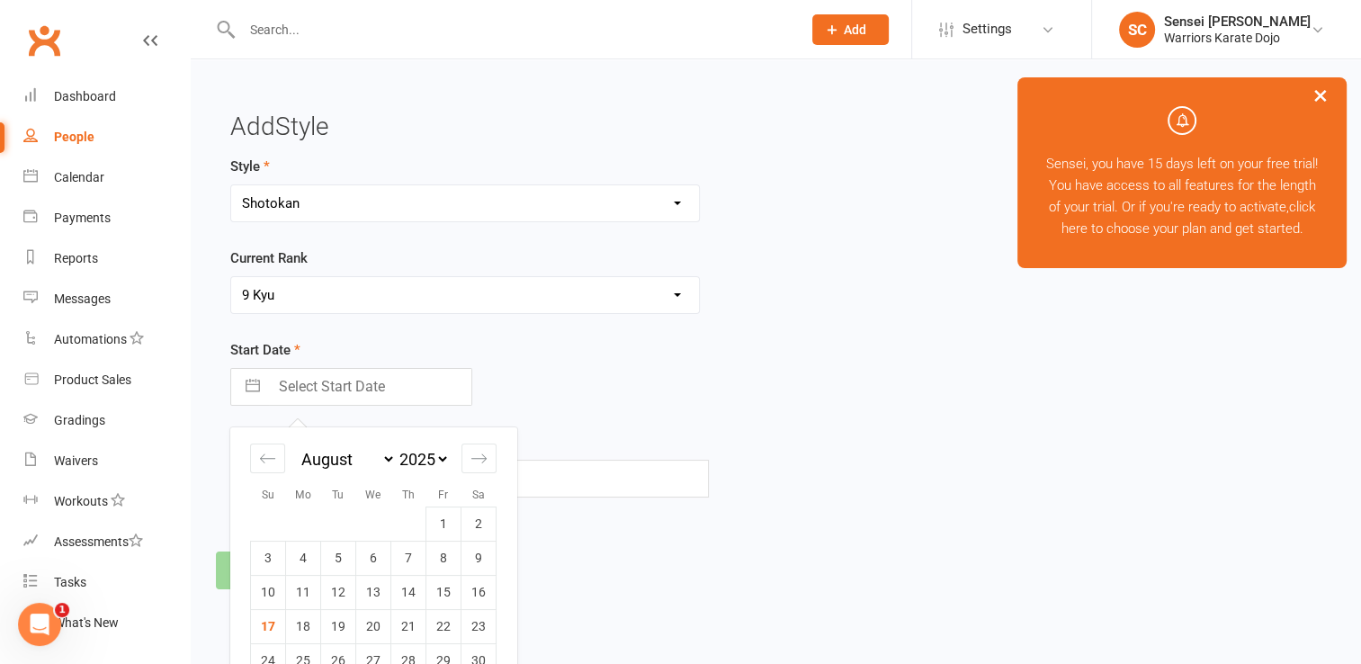
click at [356, 460] on select "January February March April May June July August September October November De…" at bounding box center [347, 459] width 98 height 21
select select "7"
select select "9"
select select "2025"
click at [428, 455] on select "2035 2034 2033 2032 2031 2030 2029 2028 2027 2026 2025 2024 2023 2022 2021 2020…" at bounding box center [423, 459] width 54 height 21
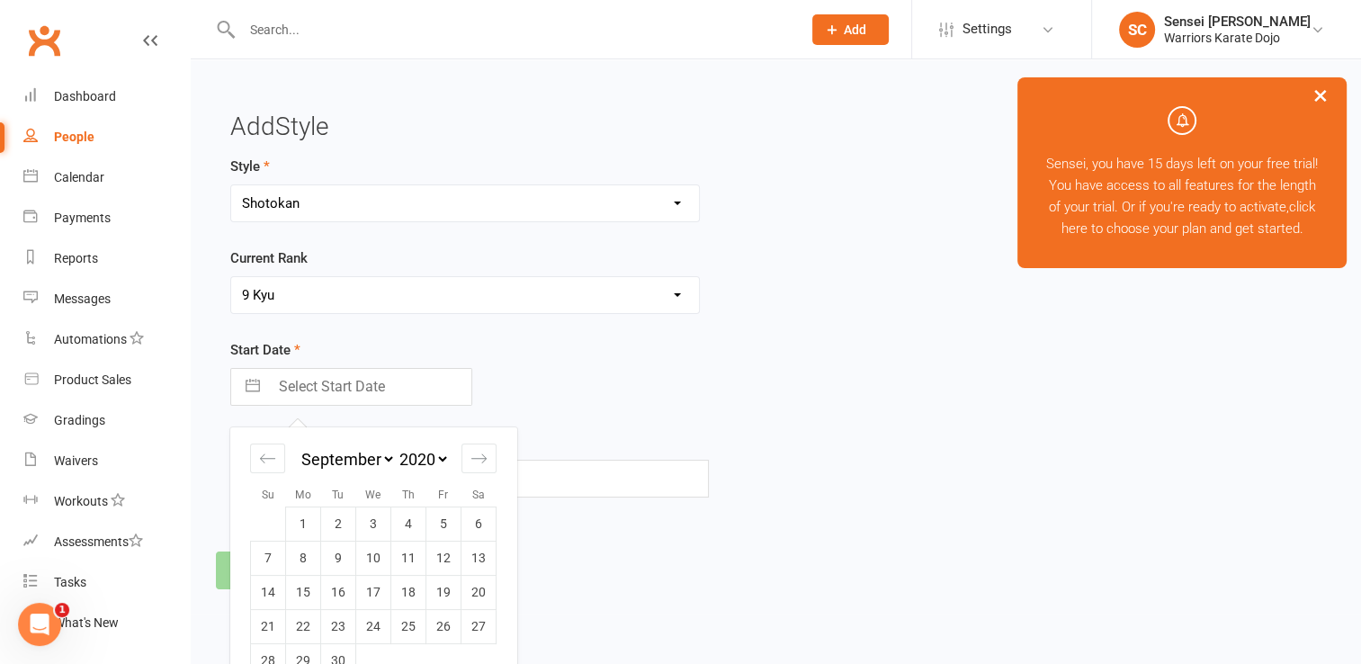
select select "7"
select select "2020"
select select "8"
select select "2020"
select select "9"
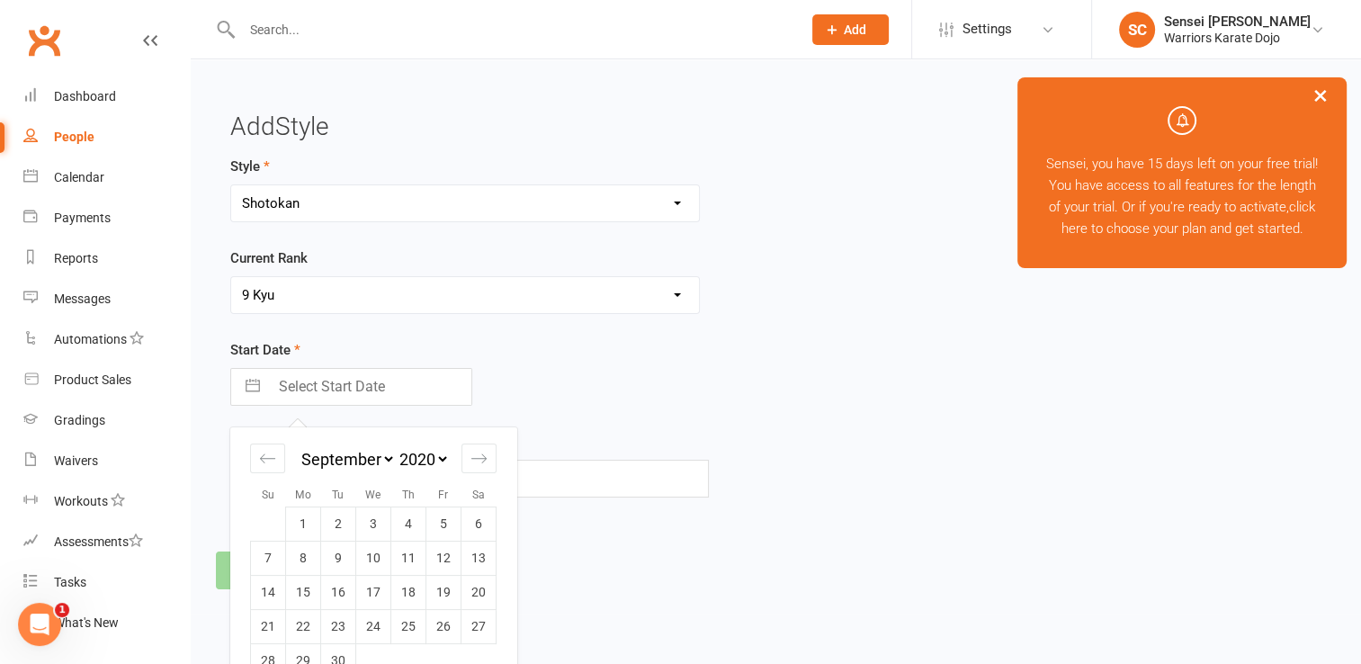
select select "2020"
click at [344, 586] on td "15" at bounding box center [338, 592] width 35 height 34
type input "15 Sep 2020"
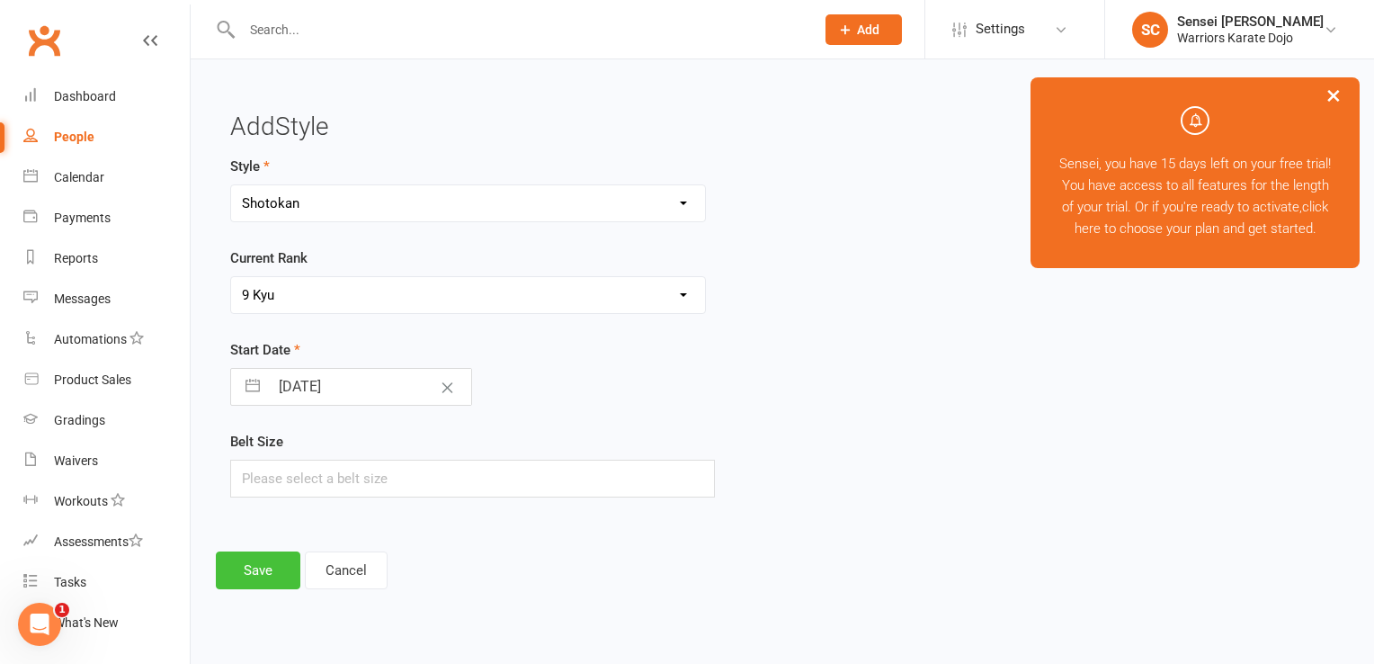
click at [252, 551] on button "Save" at bounding box center [258, 570] width 85 height 38
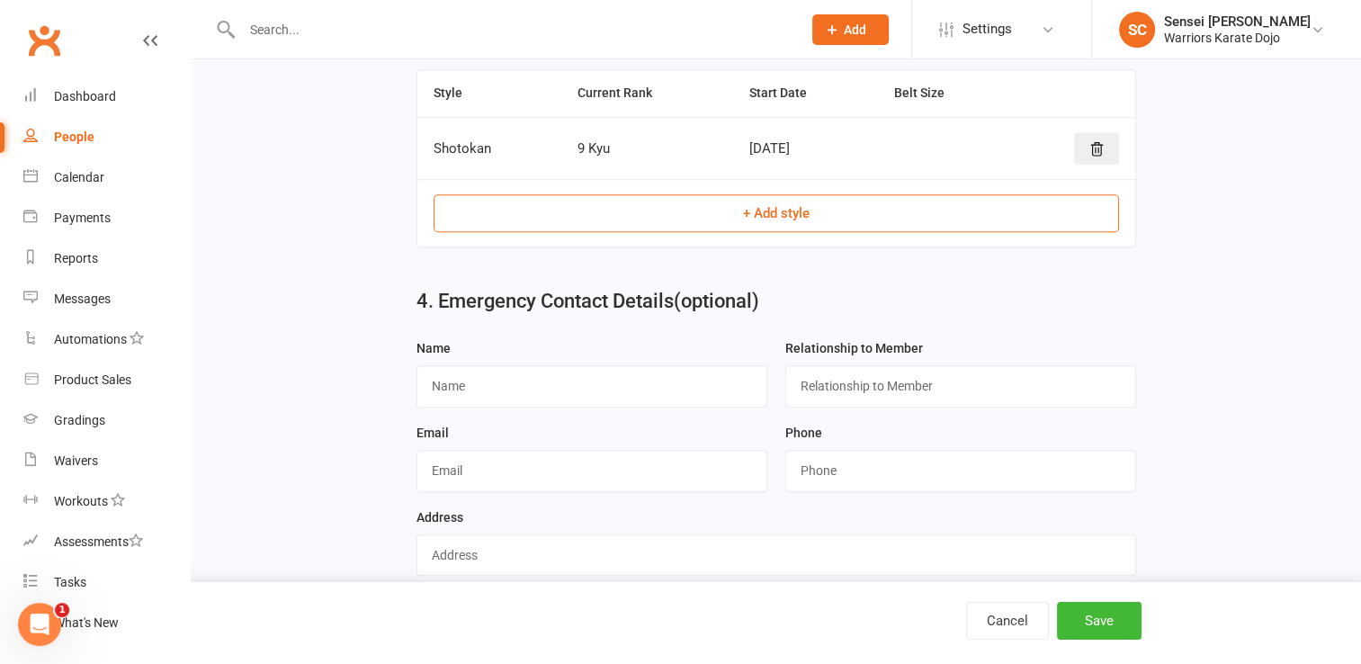
scroll to position [1050, 0]
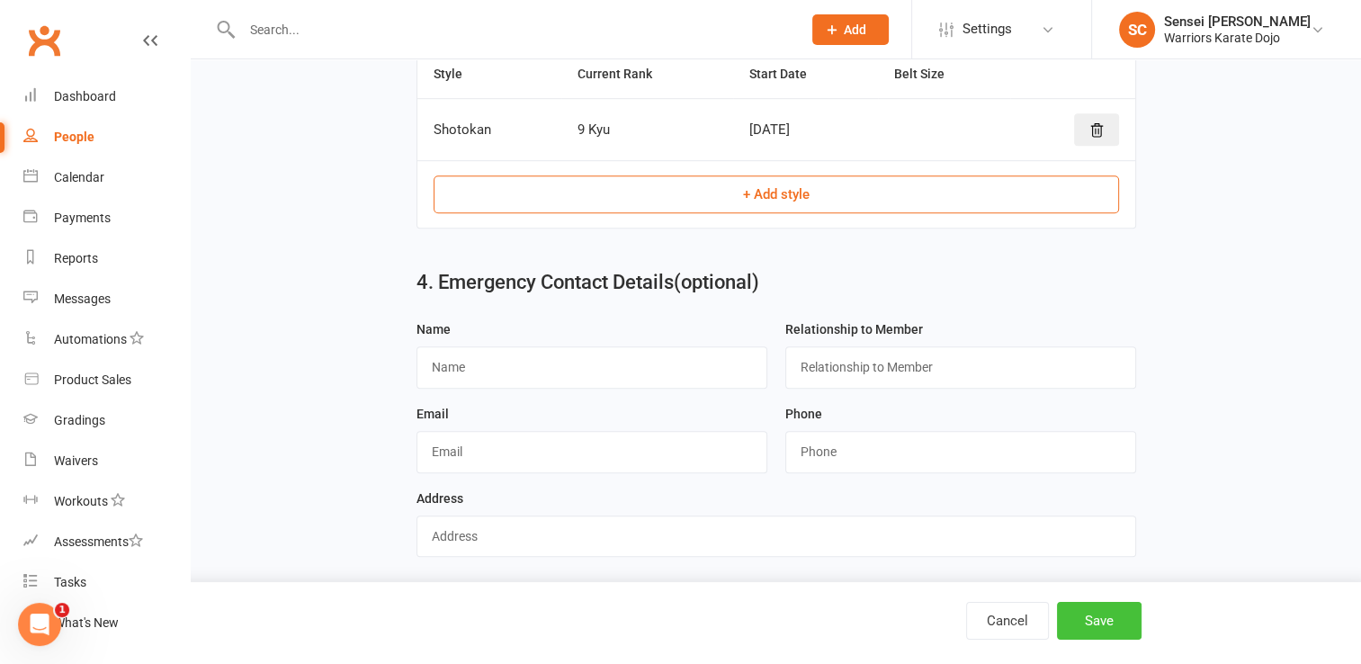
click at [1108, 613] on button "Save" at bounding box center [1099, 621] width 85 height 38
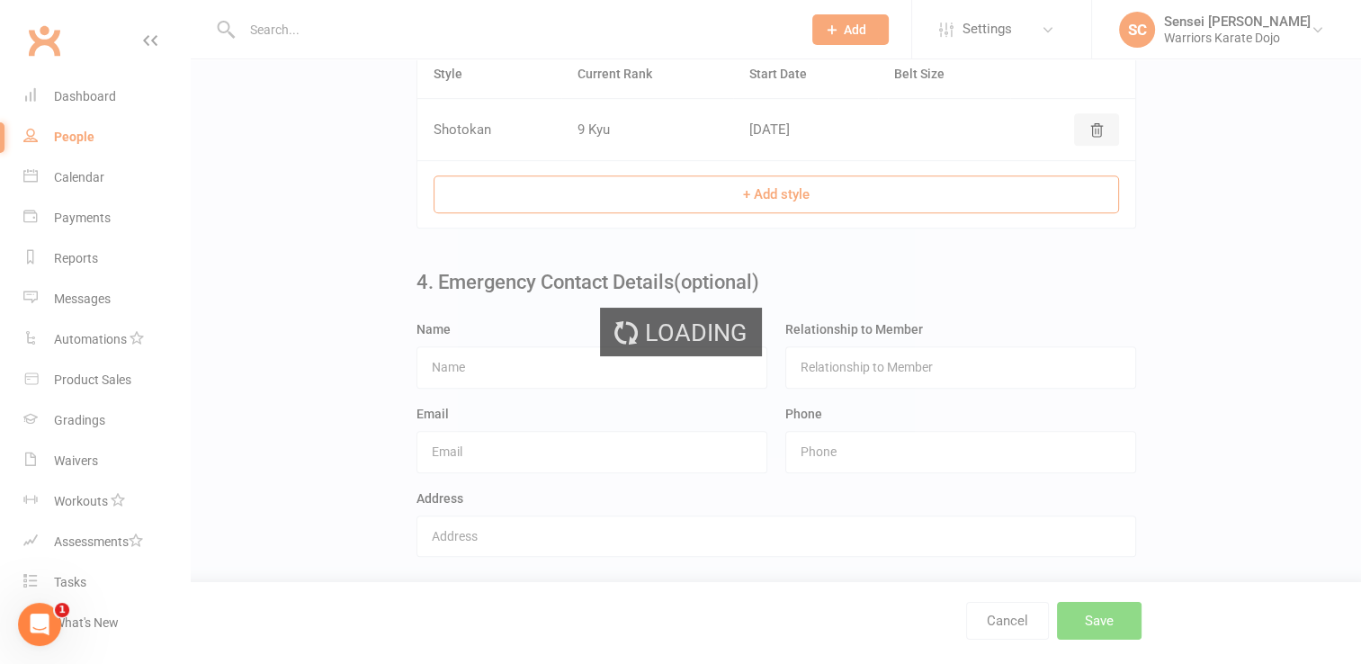
scroll to position [0, 0]
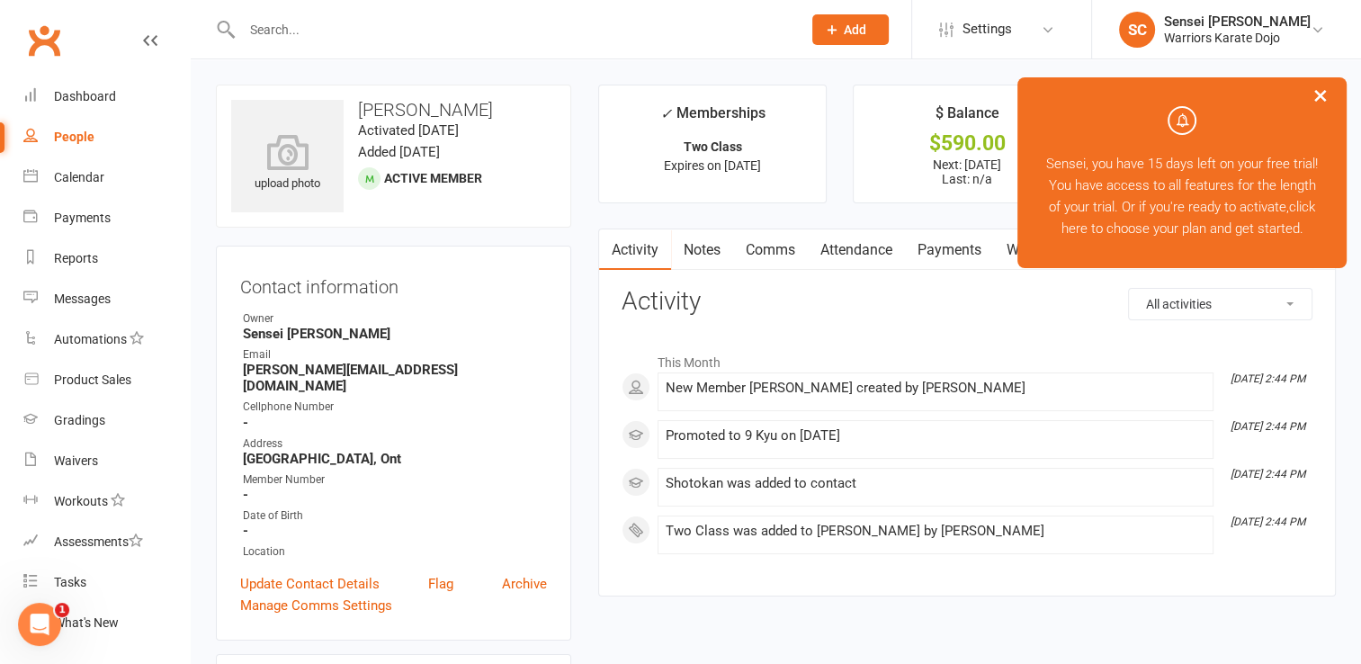
click at [852, 31] on span "Add" at bounding box center [855, 29] width 22 height 14
